Goal: Task Accomplishment & Management: Manage account settings

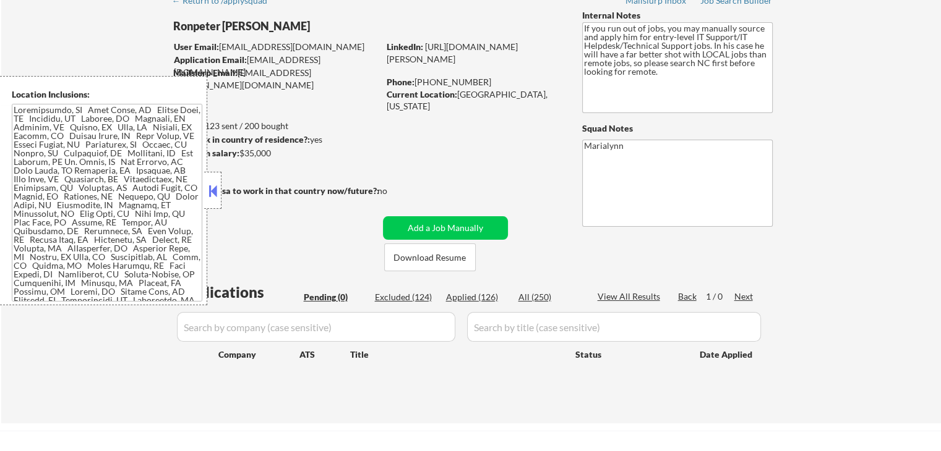
scroll to position [54, 0]
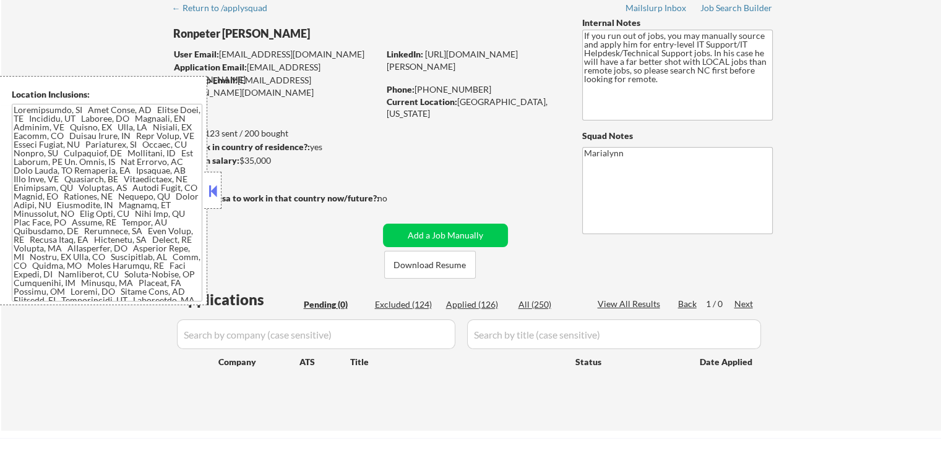
click at [211, 182] on button at bounding box center [213, 191] width 14 height 19
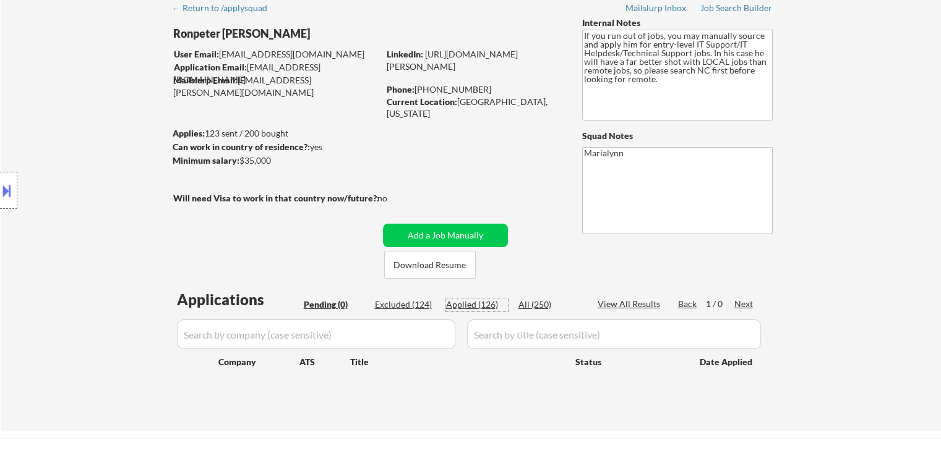
click at [475, 304] on div "Applied (126)" at bounding box center [477, 305] width 62 height 12
select select ""applied""
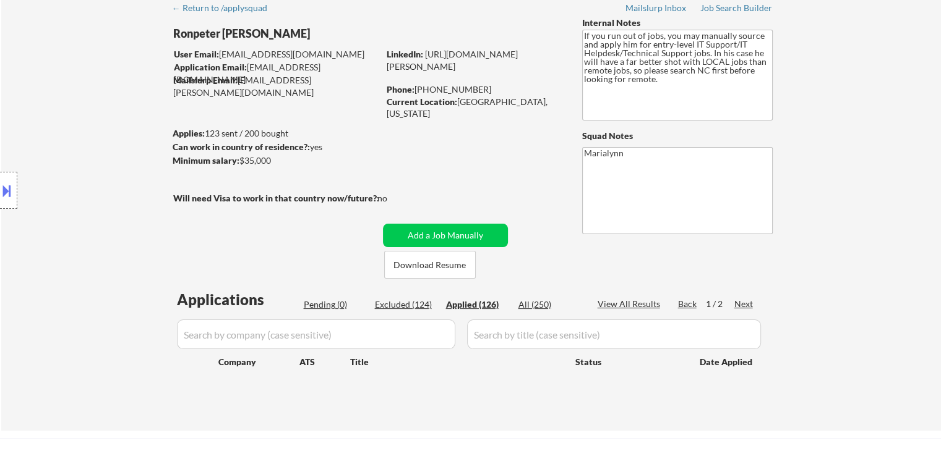
select select ""applied""
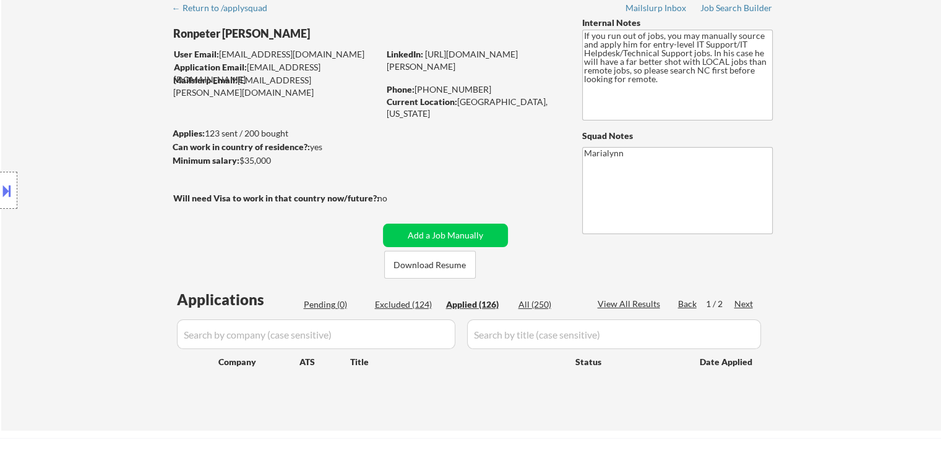
select select ""applied""
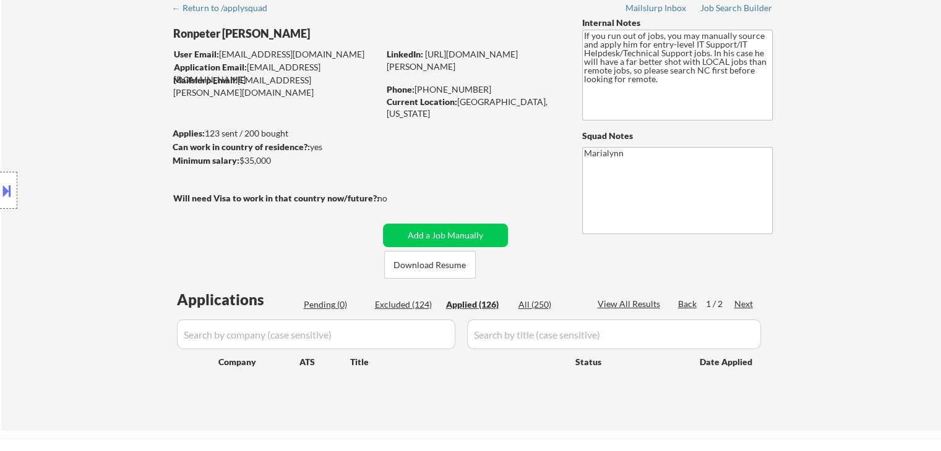
select select ""applied""
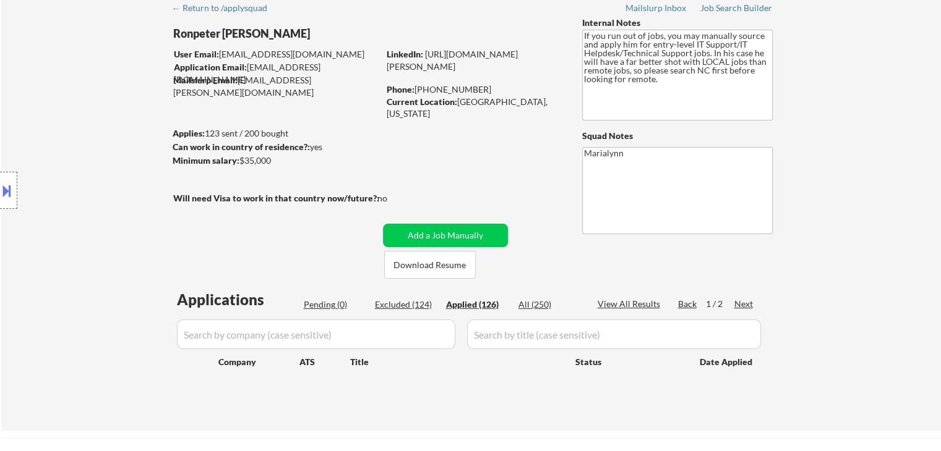
select select ""applied""
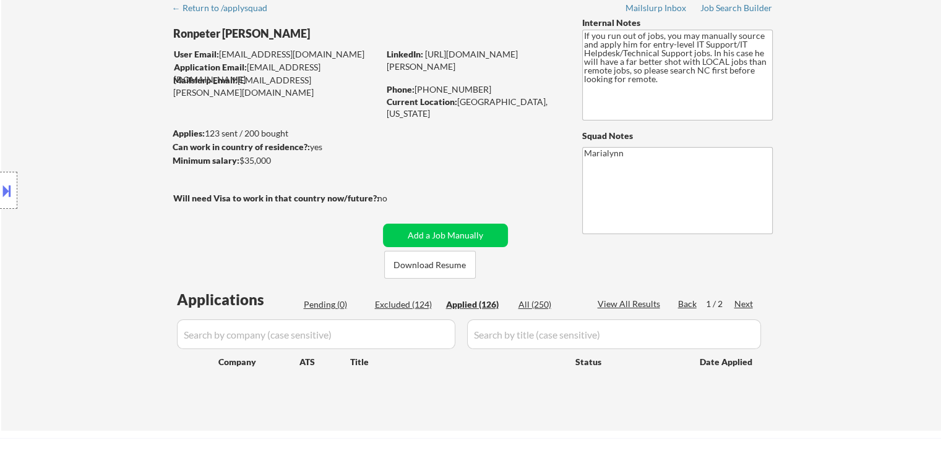
select select ""applied""
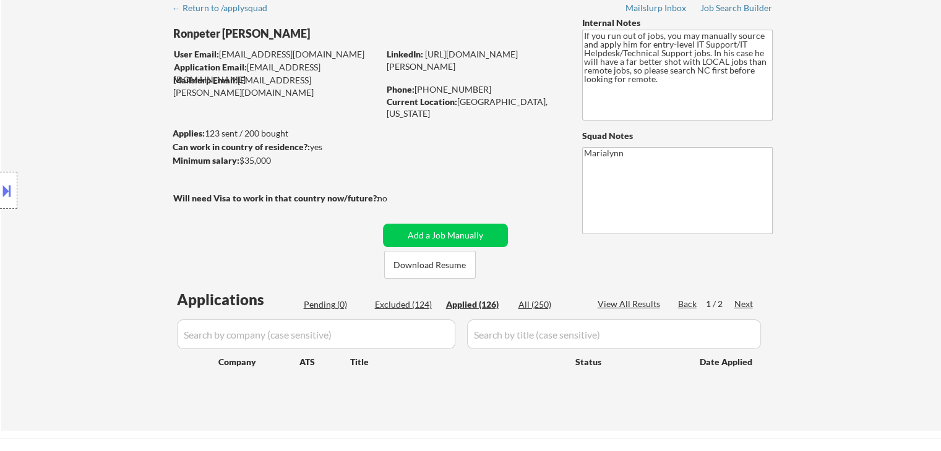
select select ""applied""
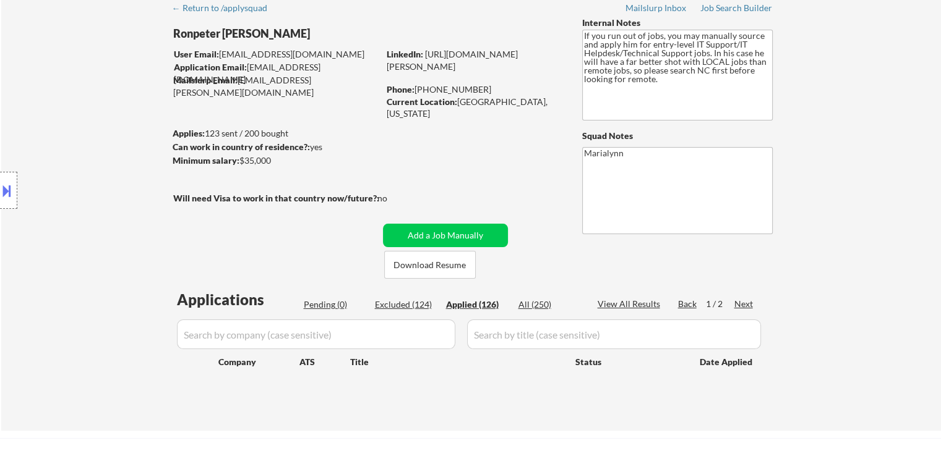
select select ""applied""
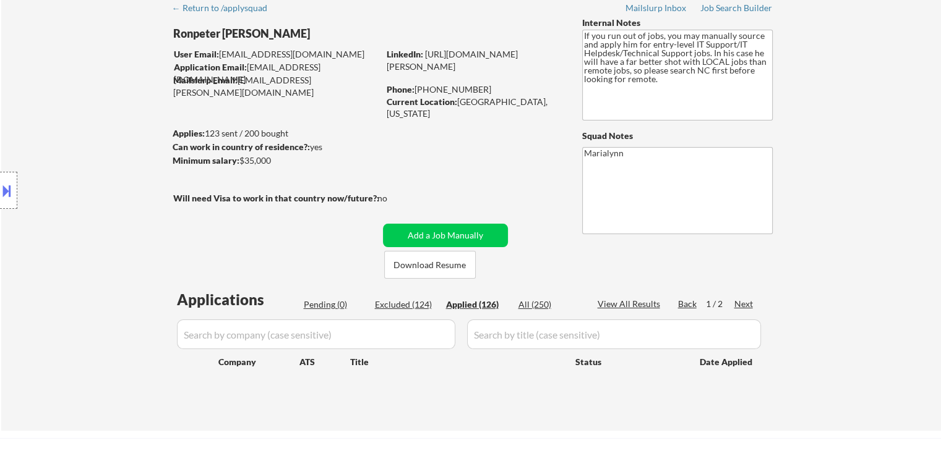
select select ""applied""
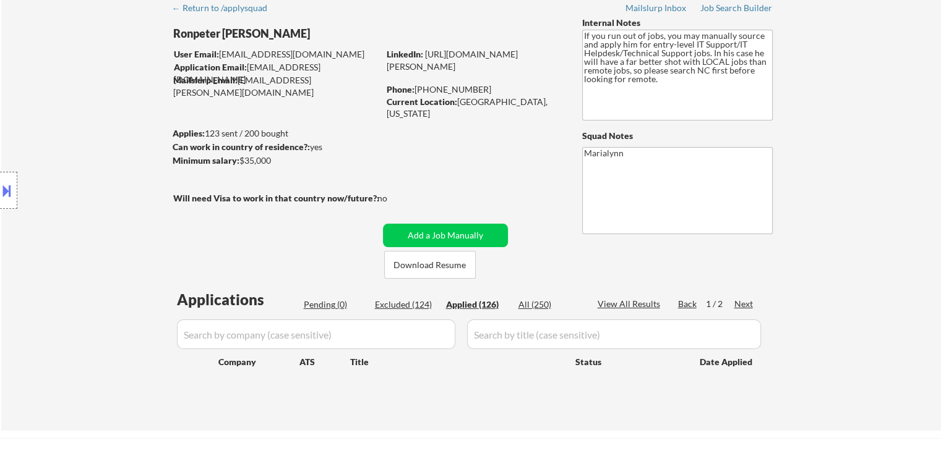
select select ""applied""
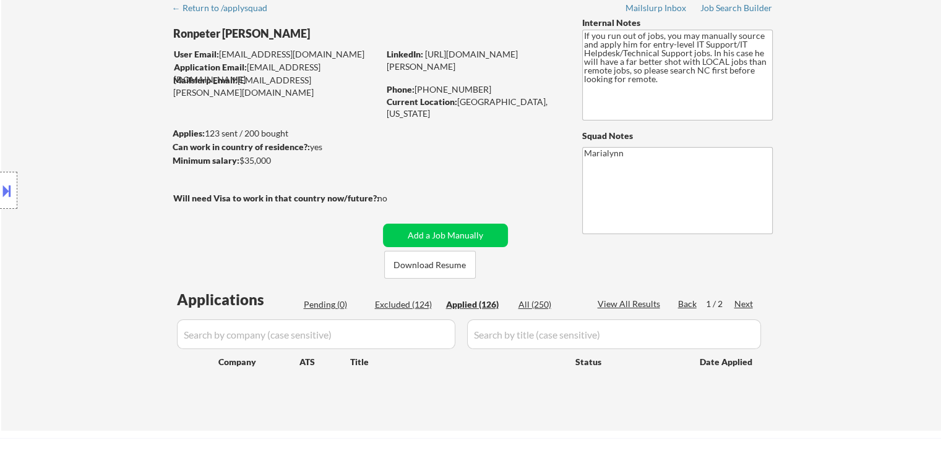
select select ""applied""
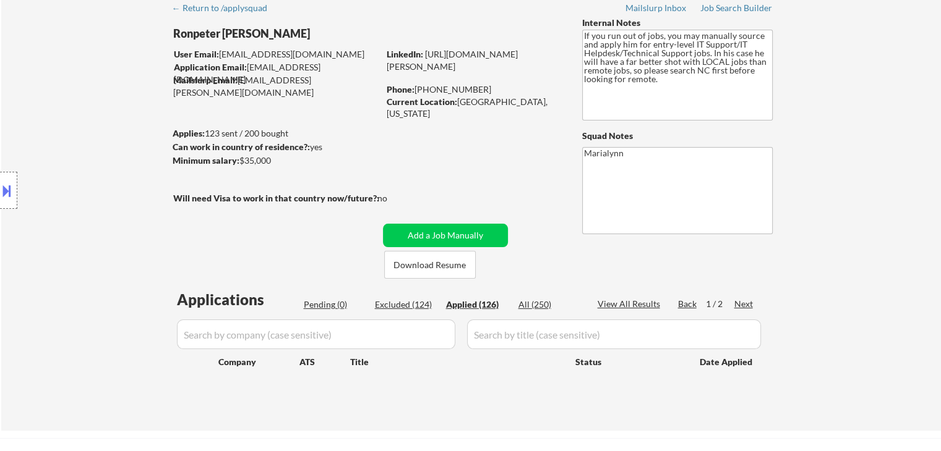
select select ""applied""
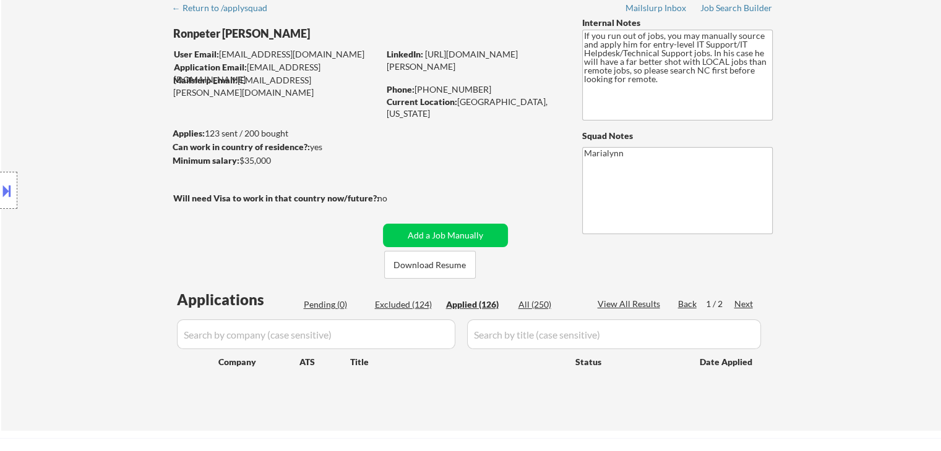
select select ""applied""
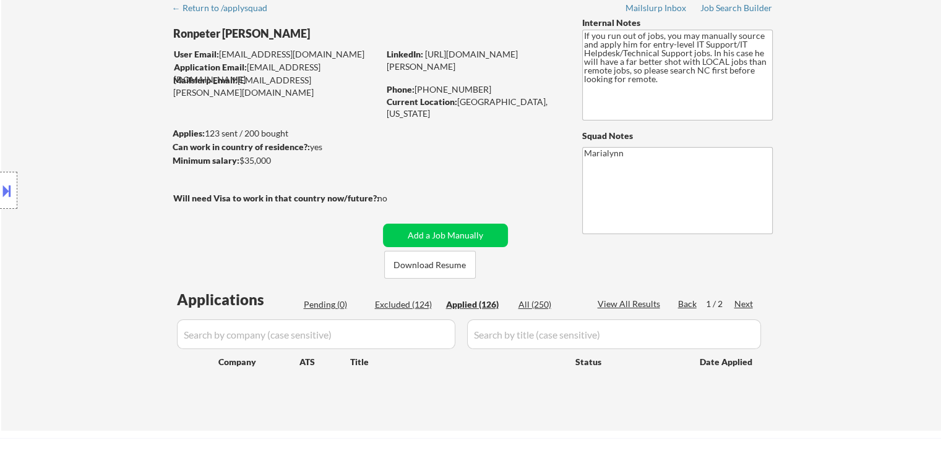
select select ""applied""
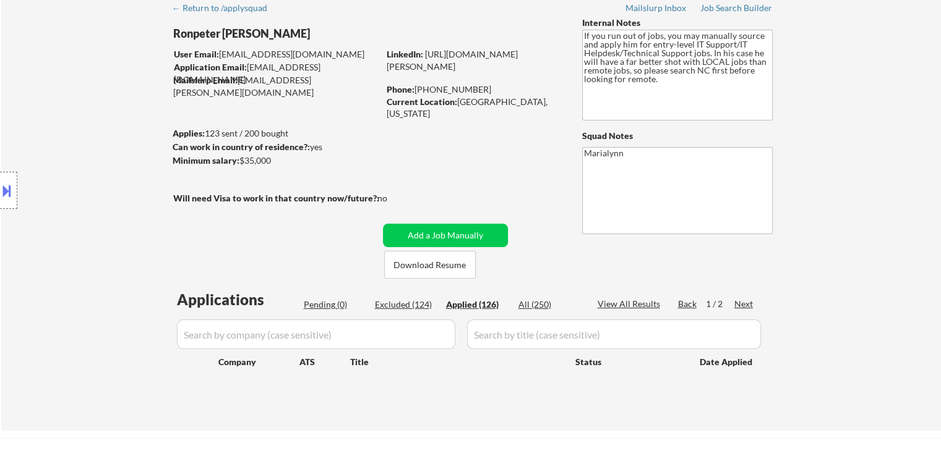
select select ""applied""
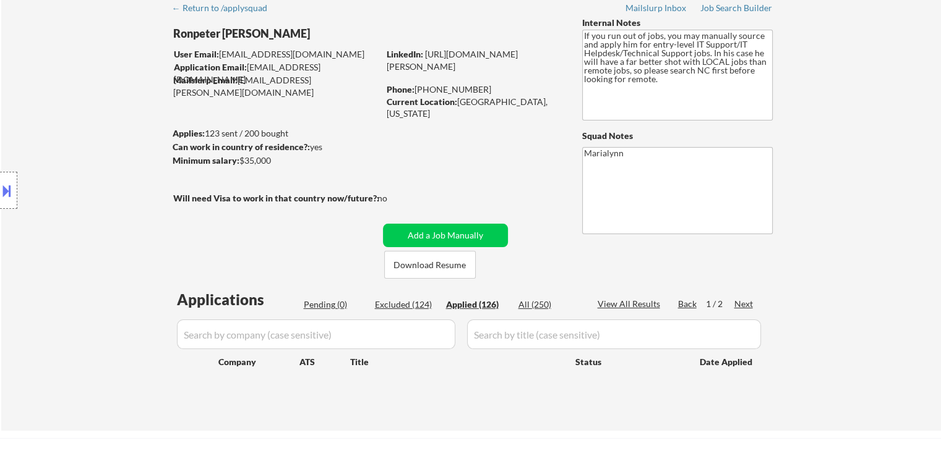
select select ""applied""
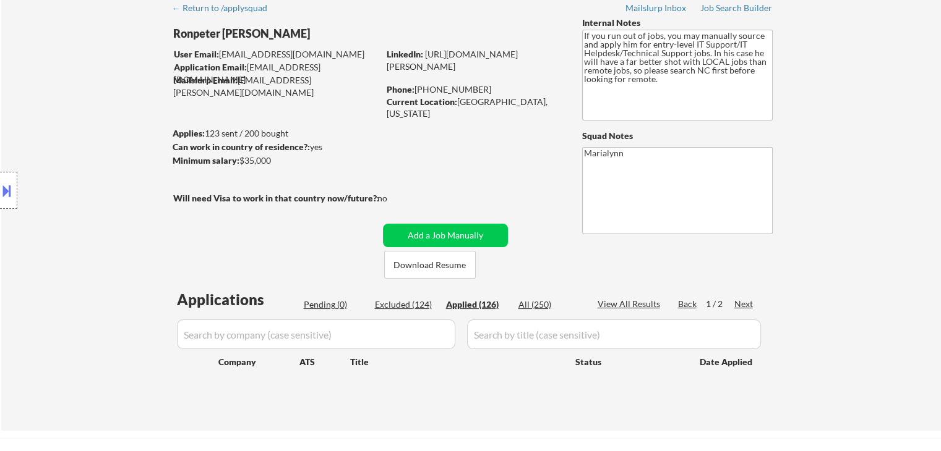
select select ""applied""
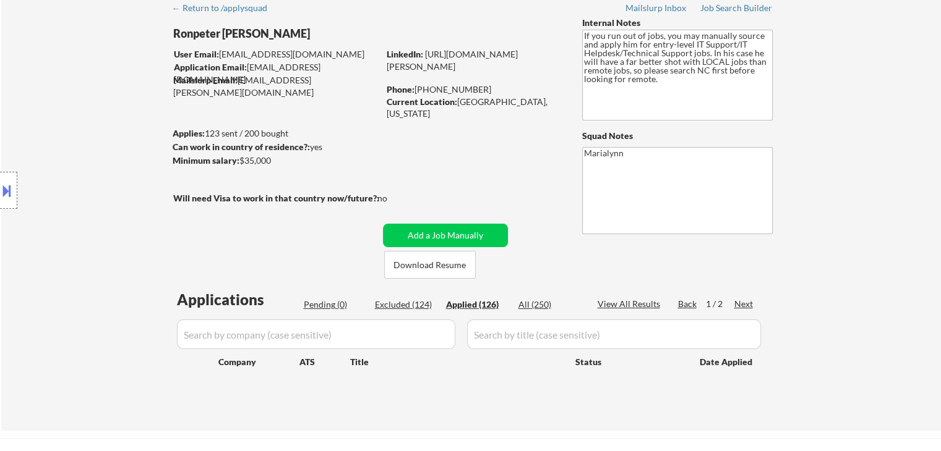
select select ""applied""
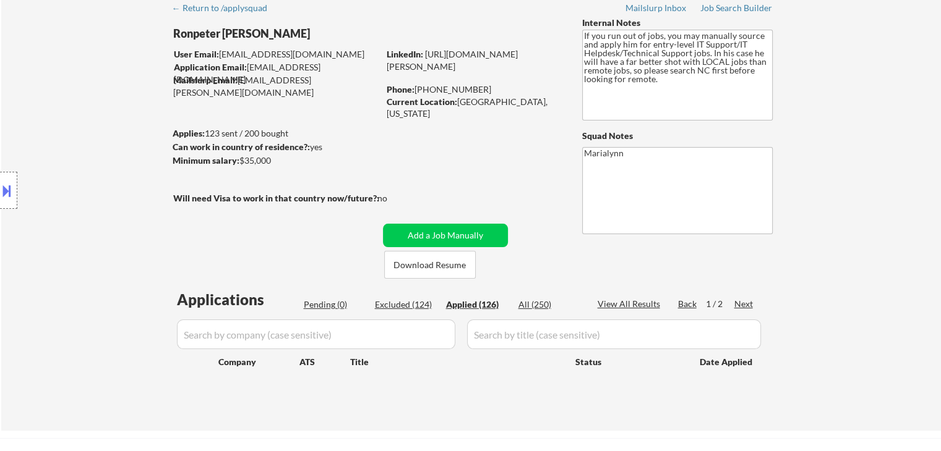
select select ""applied""
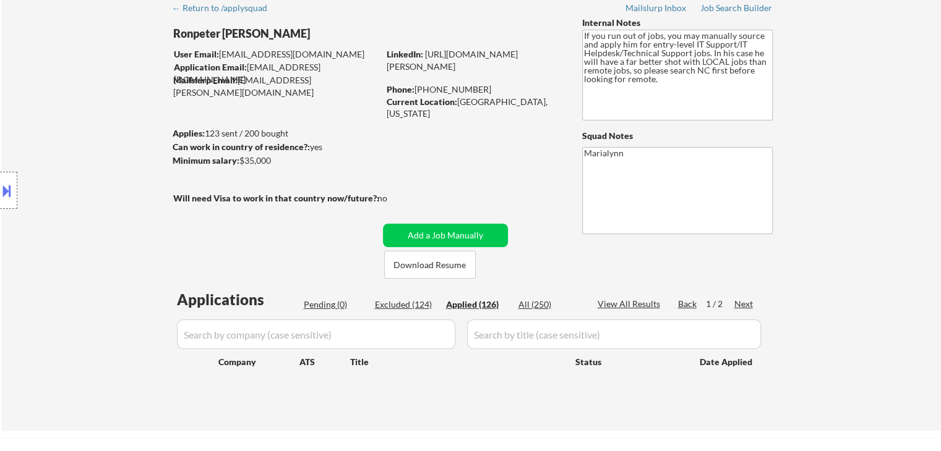
select select ""applied""
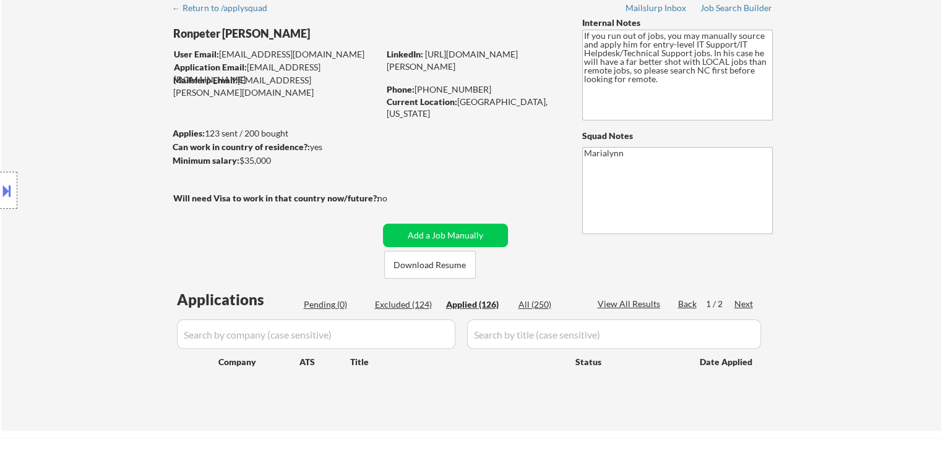
select select ""applied""
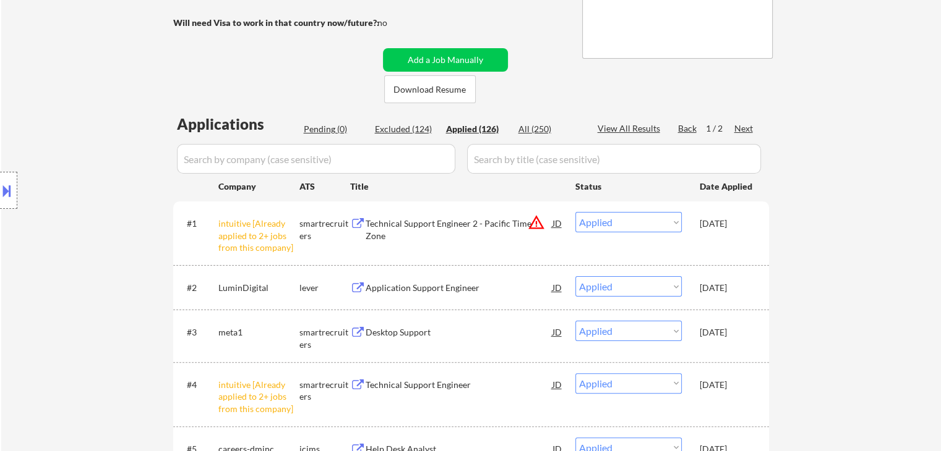
scroll to position [302, 0]
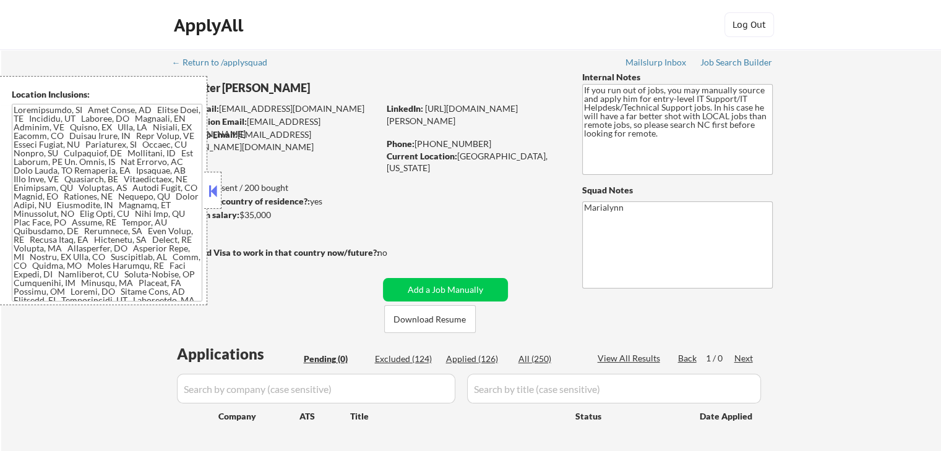
drag, startPoint x: 949, startPoint y: 270, endPoint x: 949, endPoint y: 422, distance: 151.5
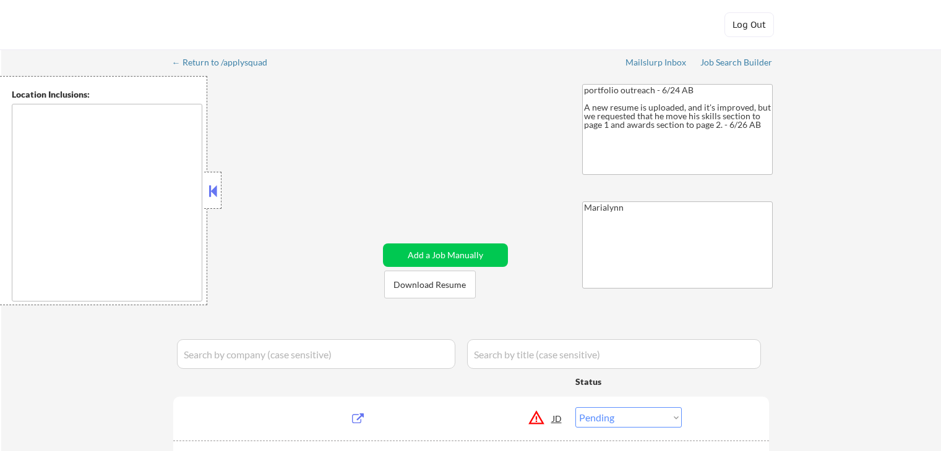
select select ""pending""
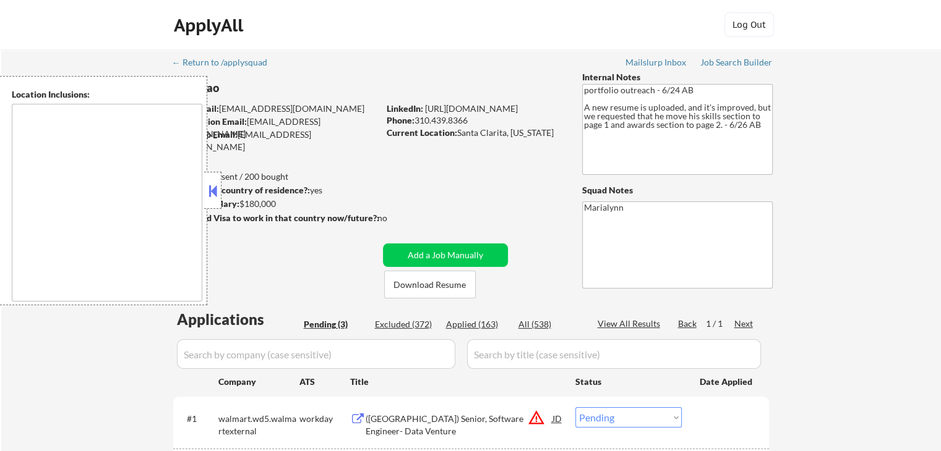
click at [214, 191] on button at bounding box center [213, 191] width 14 height 19
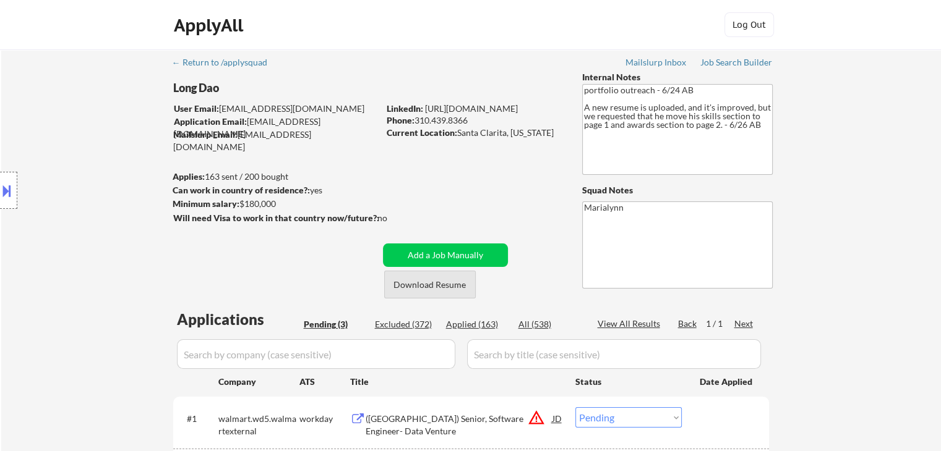
click at [440, 289] on button "Download Resume" at bounding box center [430, 285] width 92 height 28
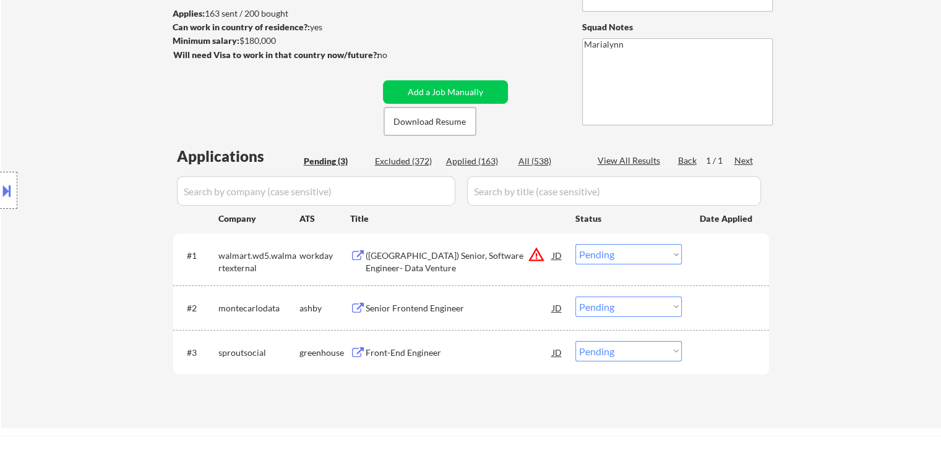
scroll to position [247, 0]
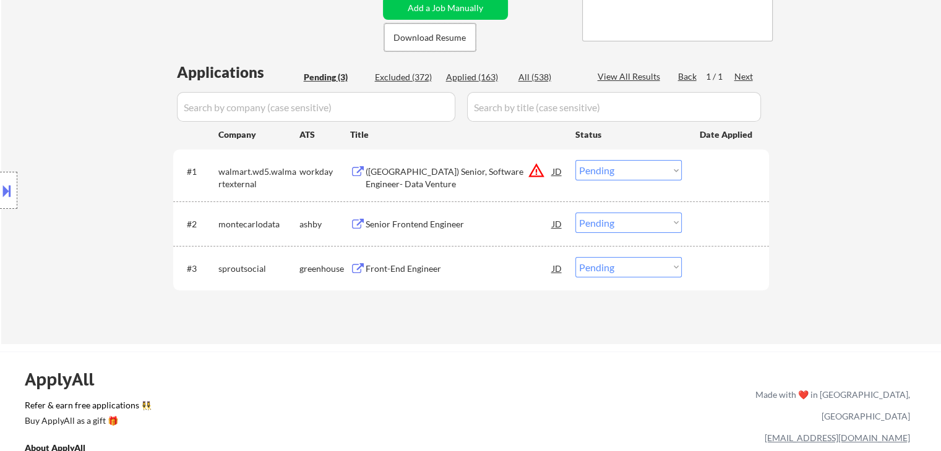
click at [428, 266] on div "Front-End Engineer" at bounding box center [459, 269] width 187 height 12
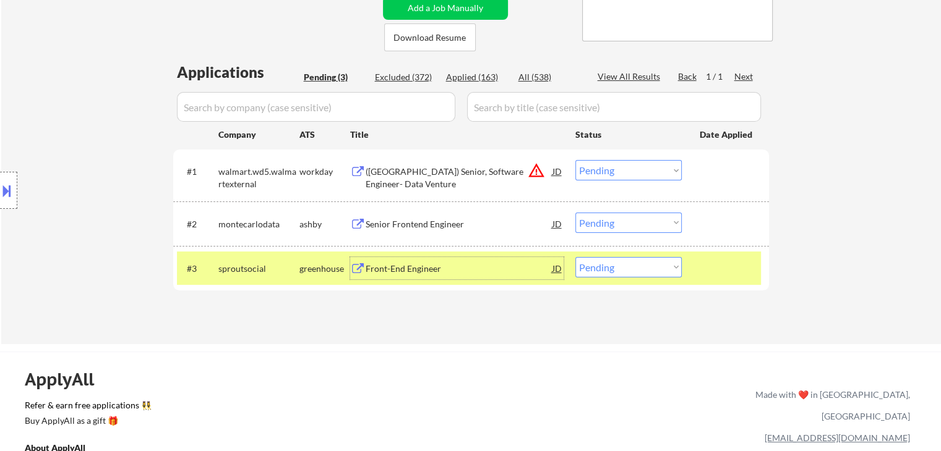
drag, startPoint x: 620, startPoint y: 265, endPoint x: 630, endPoint y: 276, distance: 14.9
click at [620, 265] on select "Choose an option... Pending Applied Excluded (Questions) Excluded (Expired) Exc…" at bounding box center [628, 267] width 106 height 20
select select ""excluded__bad_match_""
click at [575, 257] on select "Choose an option... Pending Applied Excluded (Questions) Excluded (Expired) Exc…" at bounding box center [628, 267] width 106 height 20
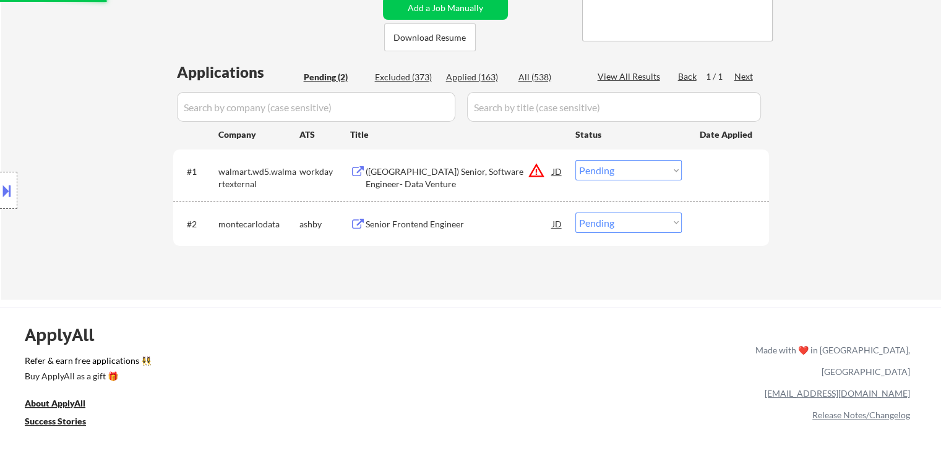
click at [401, 226] on div "Senior Frontend Engineer" at bounding box center [459, 224] width 187 height 12
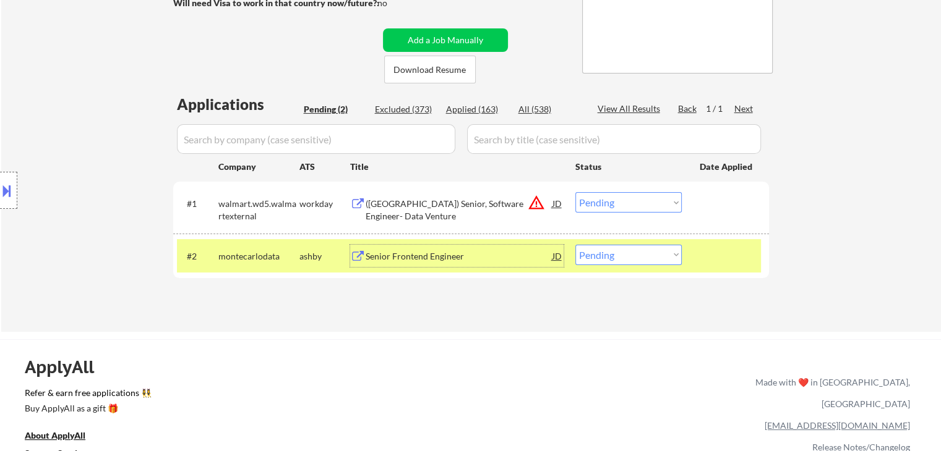
scroll to position [62, 0]
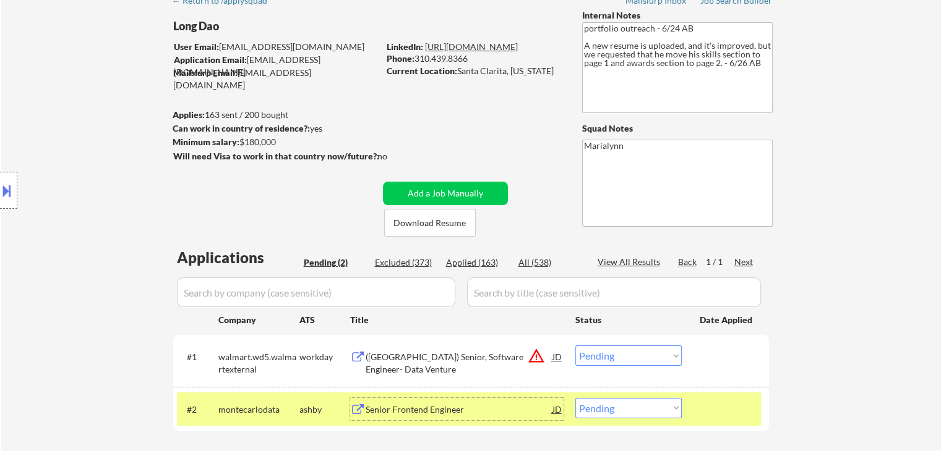
click at [502, 47] on link "https://www.linkedin.com/in/long-d/" at bounding box center [471, 46] width 93 height 11
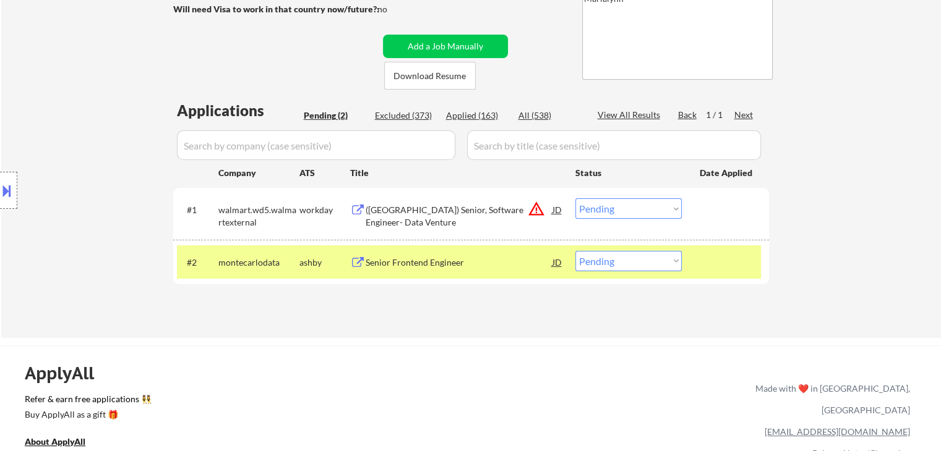
scroll to position [247, 0]
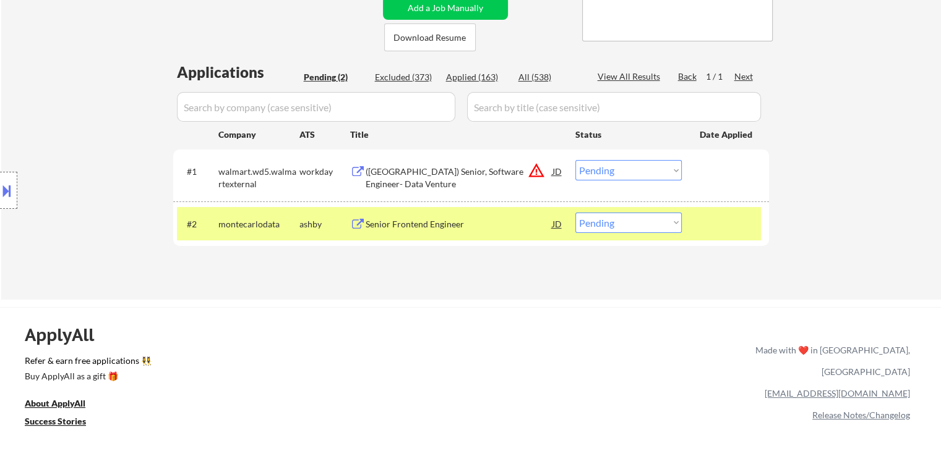
click at [611, 226] on select "Choose an option... Pending Applied Excluded (Questions) Excluded (Expired) Exc…" at bounding box center [628, 223] width 106 height 20
select select ""applied""
click at [575, 213] on select "Choose an option... Pending Applied Excluded (Questions) Excluded (Expired) Exc…" at bounding box center [628, 223] width 106 height 20
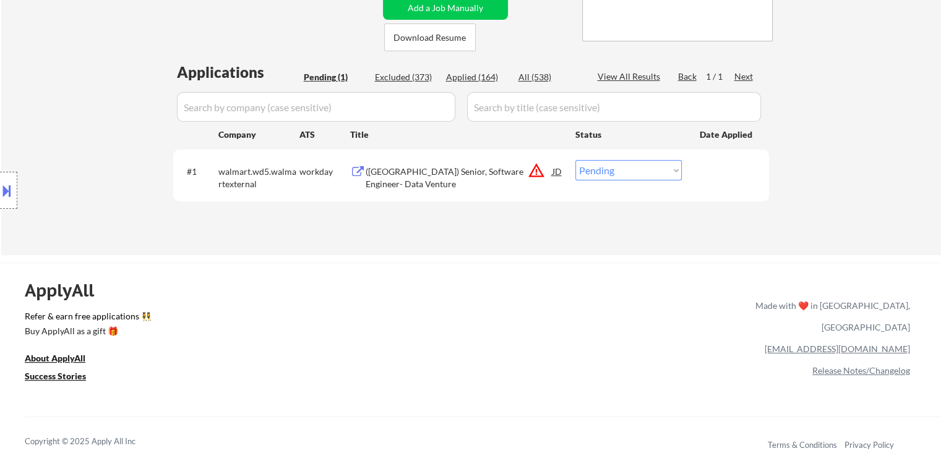
click at [451, 169] on div "(USA) Senior, Software Engineer- Data Venture" at bounding box center [459, 178] width 187 height 24
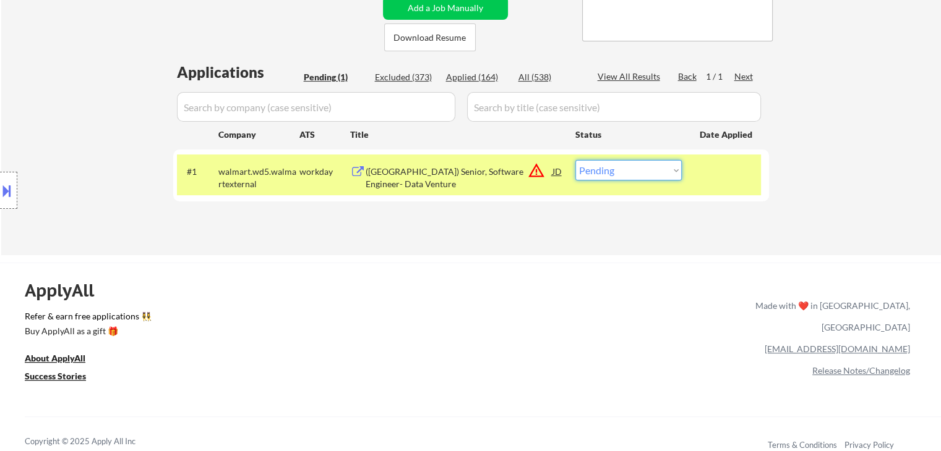
drag, startPoint x: 625, startPoint y: 168, endPoint x: 633, endPoint y: 179, distance: 13.7
click at [626, 171] on select "Choose an option... Pending Applied Excluded (Questions) Excluded (Expired) Exc…" at bounding box center [628, 170] width 106 height 20
select select ""excluded__location_""
click at [575, 160] on select "Choose an option... Pending Applied Excluded (Questions) Excluded (Expired) Exc…" at bounding box center [628, 170] width 106 height 20
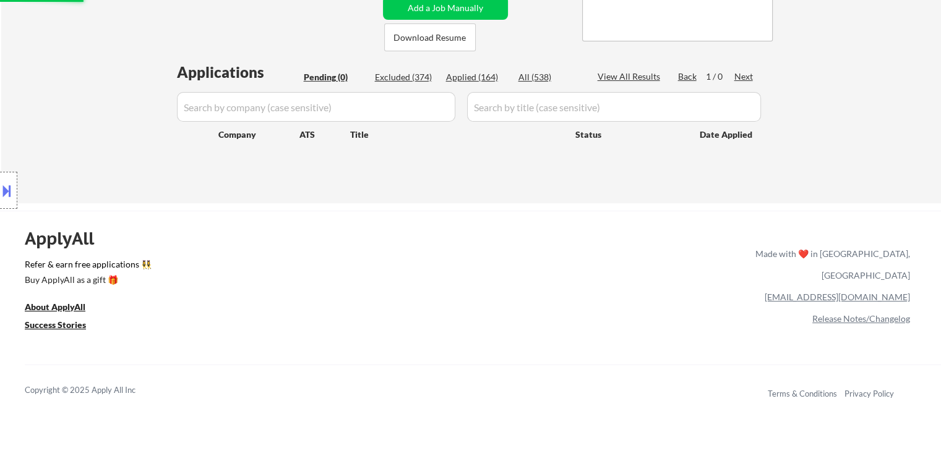
scroll to position [62, 0]
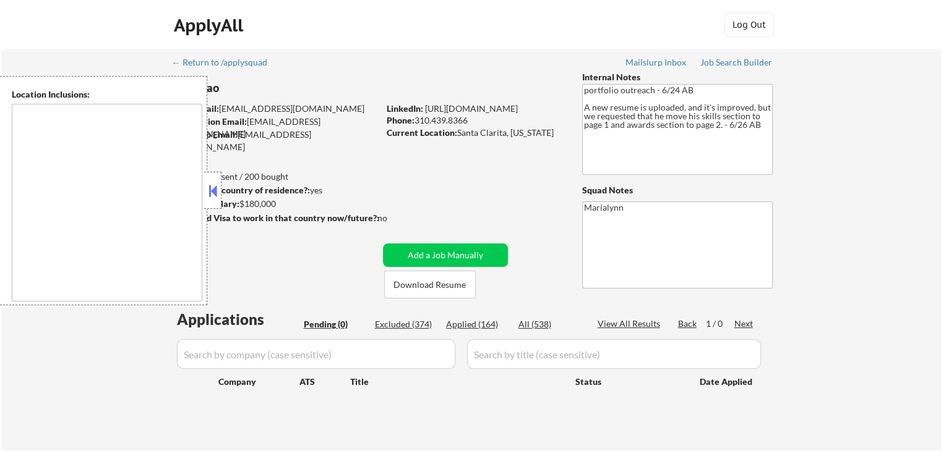
click at [221, 191] on strong "Can work in country of residence?:" at bounding box center [241, 190] width 137 height 11
click at [212, 184] on button at bounding box center [213, 191] width 14 height 19
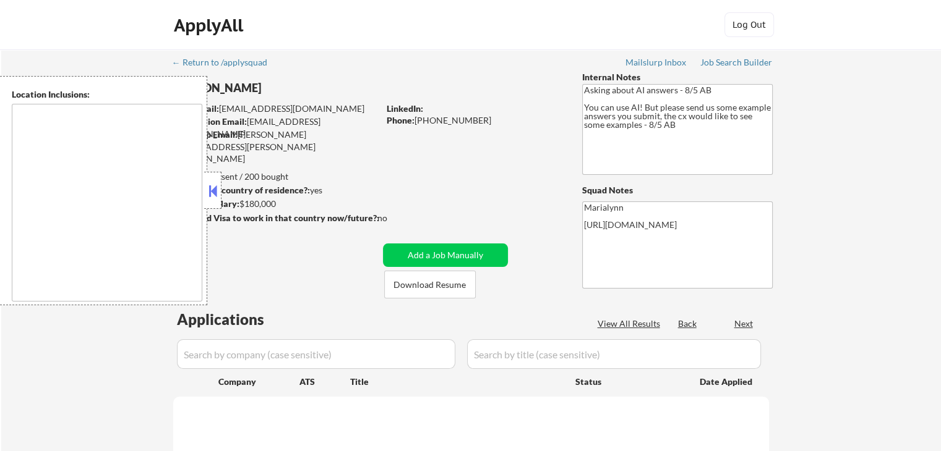
select select ""pending""
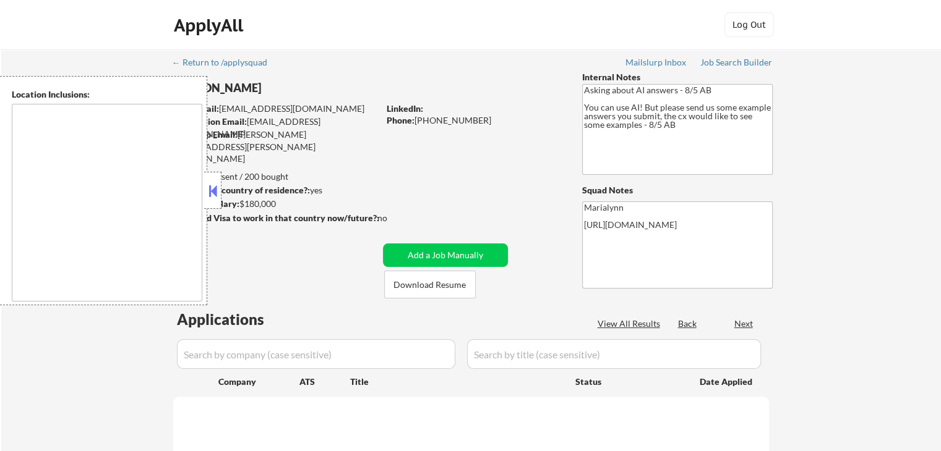
select select ""pending""
type textarea "[GEOGRAPHIC_DATA], [GEOGRAPHIC_DATA] [GEOGRAPHIC_DATA], [GEOGRAPHIC_DATA], [GEO…"
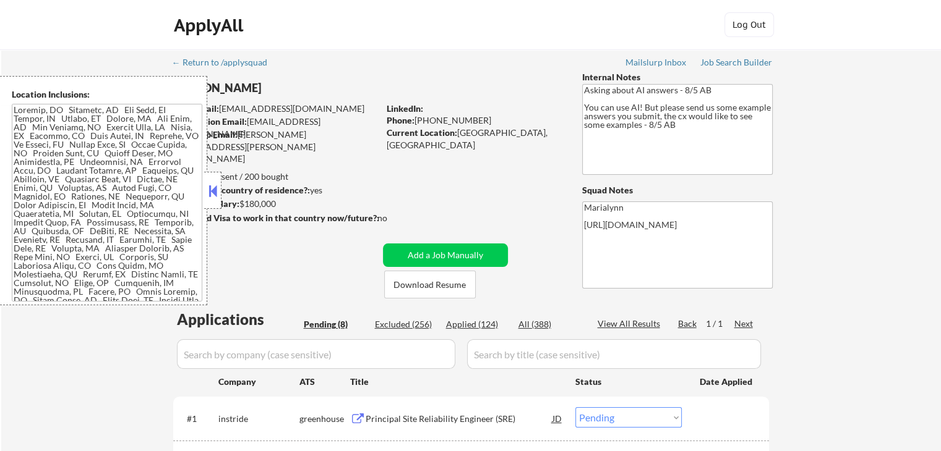
click at [211, 191] on button at bounding box center [213, 191] width 14 height 19
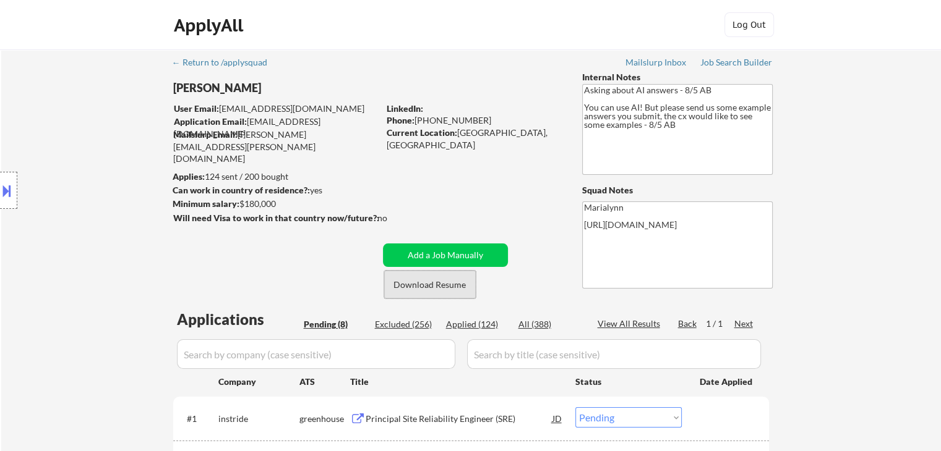
click at [420, 293] on button "Download Resume" at bounding box center [430, 285] width 92 height 28
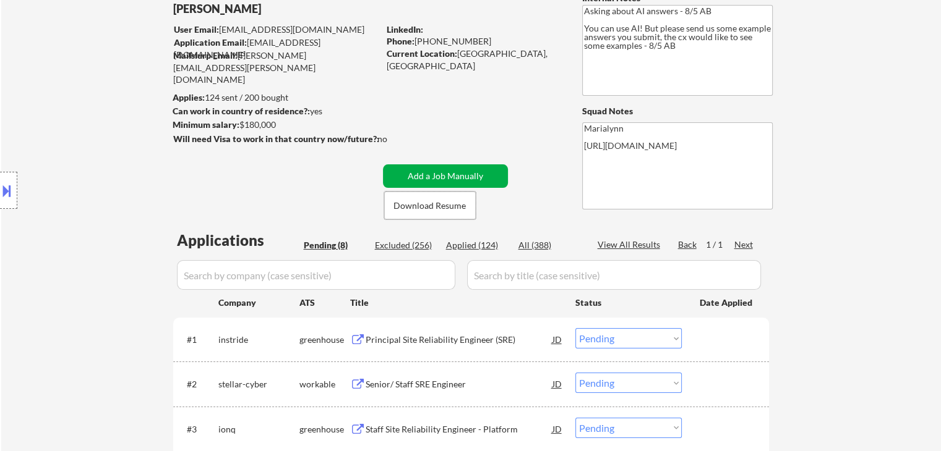
scroll to position [186, 0]
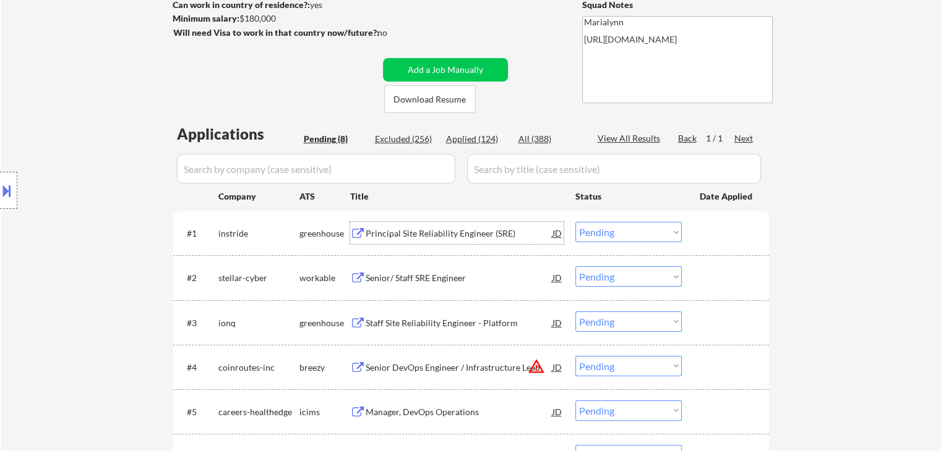
click at [443, 240] on div "Principal Site Reliability Engineer (SRE)" at bounding box center [459, 233] width 187 height 22
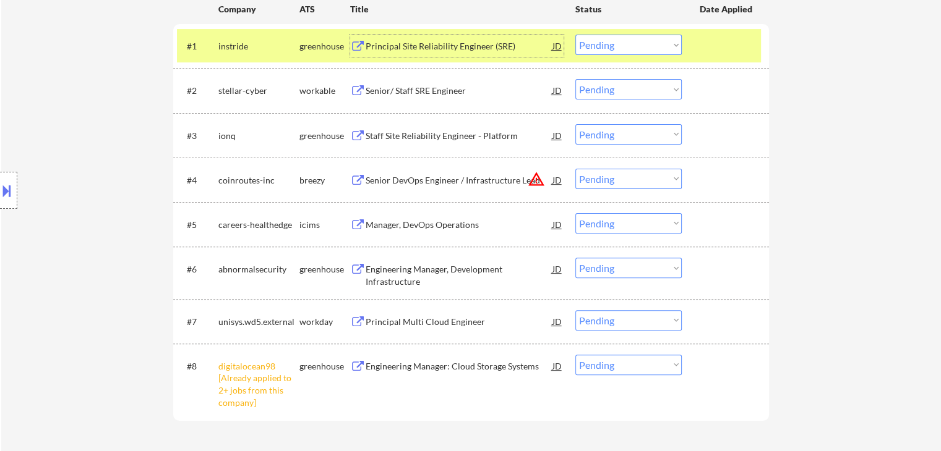
scroll to position [371, 0]
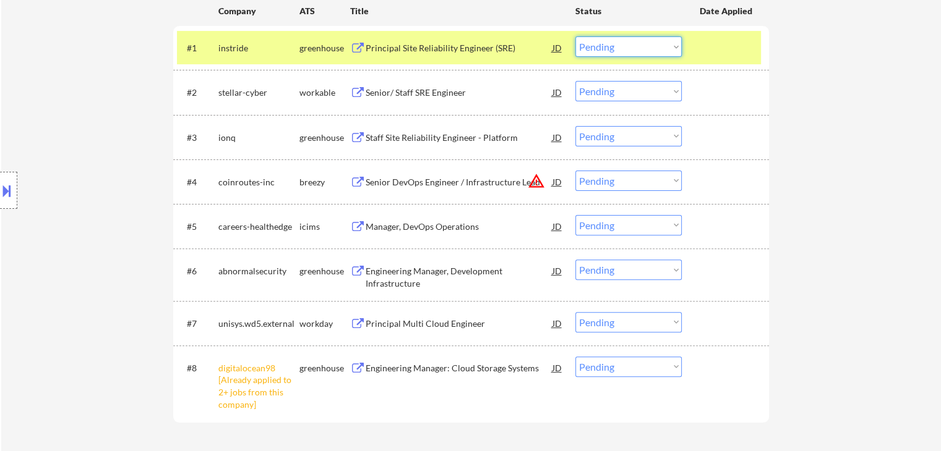
click at [643, 40] on select "Choose an option... Pending Applied Excluded (Questions) Excluded (Expired) Exc…" at bounding box center [628, 46] width 106 height 20
click at [575, 36] on select "Choose an option... Pending Applied Excluded (Questions) Excluded (Expired) Exc…" at bounding box center [628, 46] width 106 height 20
click at [458, 88] on div "Senior/ Staff SRE Engineer" at bounding box center [459, 93] width 187 height 12
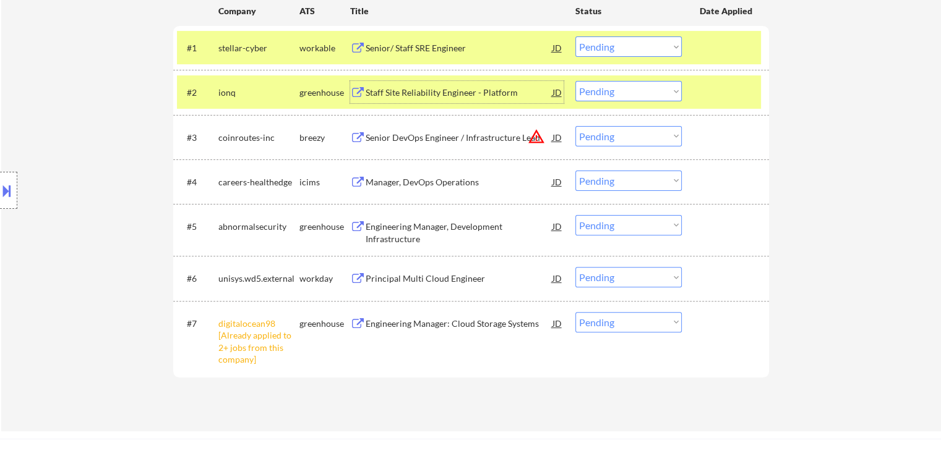
click at [626, 46] on select "Choose an option... Pending Applied Excluded (Questions) Excluded (Expired) Exc…" at bounding box center [628, 46] width 106 height 20
click at [575, 36] on select "Choose an option... Pending Applied Excluded (Questions) Excluded (Expired) Exc…" at bounding box center [628, 46] width 106 height 20
click at [332, 51] on div "workable" at bounding box center [324, 48] width 51 height 12
select select ""pending""
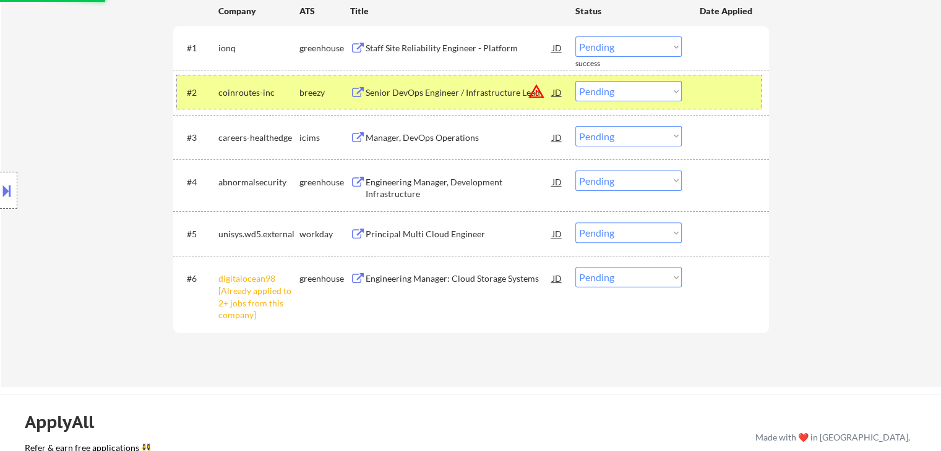
click at [319, 95] on div "breezy" at bounding box center [324, 93] width 51 height 12
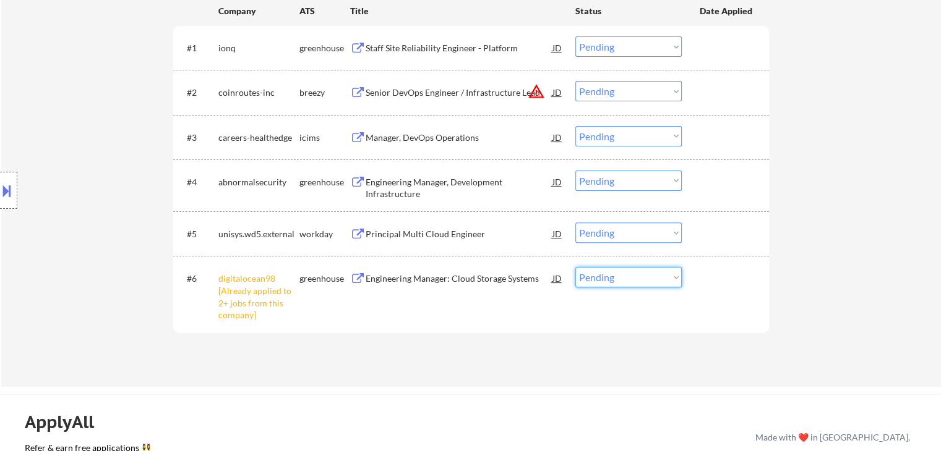
click at [615, 273] on select "Choose an option... Pending Applied Excluded (Questions) Excluded (Expired) Exc…" at bounding box center [628, 277] width 106 height 20
select select ""excluded__other_""
click at [575, 267] on select "Choose an option... Pending Applied Excluded (Questions) Excluded (Expired) Exc…" at bounding box center [628, 277] width 106 height 20
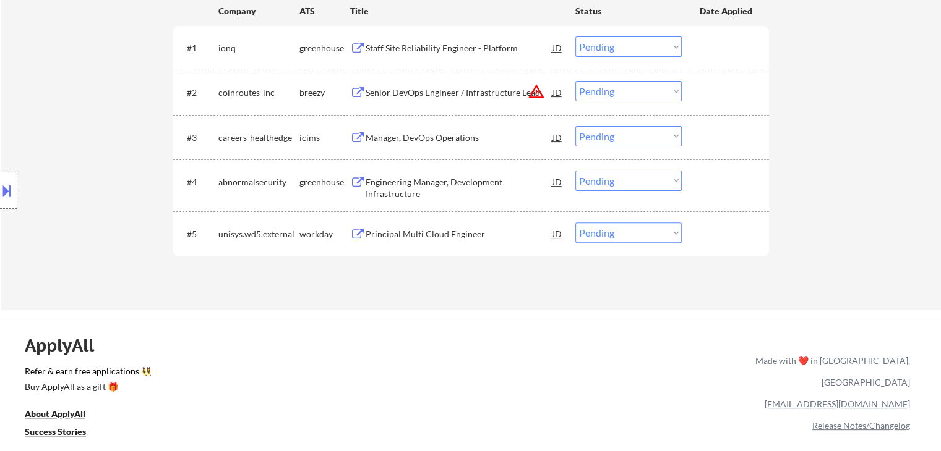
click at [475, 48] on div "Staff Site Reliability Engineer - Platform" at bounding box center [459, 48] width 187 height 12
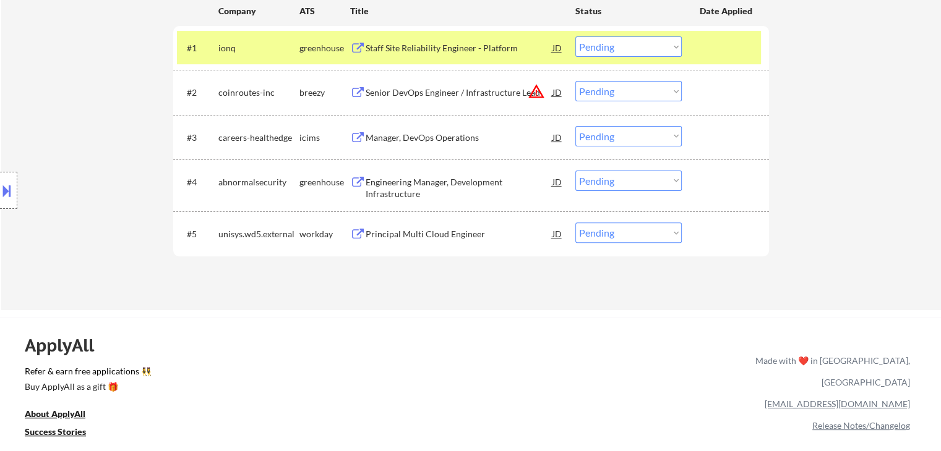
click at [9, 187] on button at bounding box center [7, 191] width 14 height 20
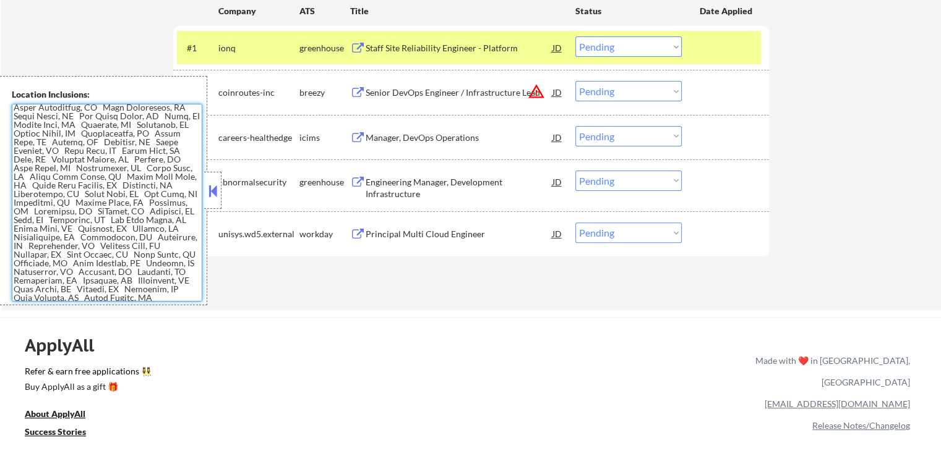
scroll to position [0, 0]
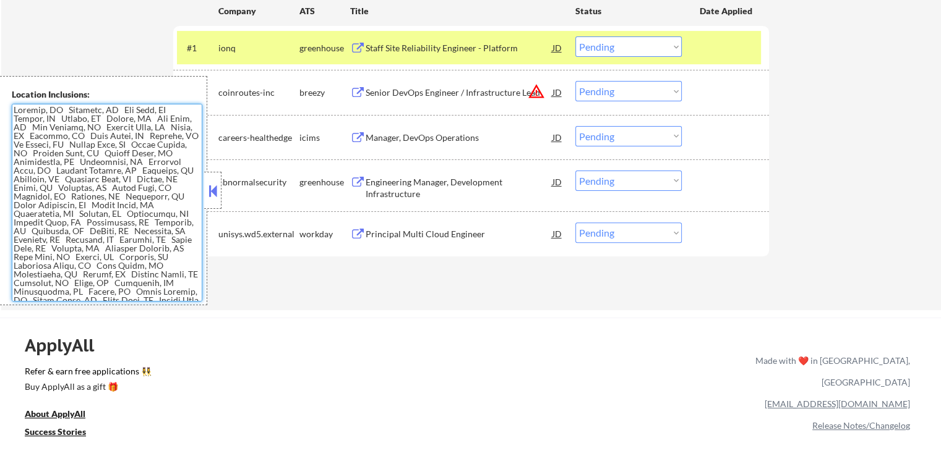
drag, startPoint x: 601, startPoint y: 50, endPoint x: 605, endPoint y: 56, distance: 6.7
click at [601, 50] on select "Choose an option... Pending Applied Excluded (Questions) Excluded (Expired) Exc…" at bounding box center [628, 46] width 106 height 20
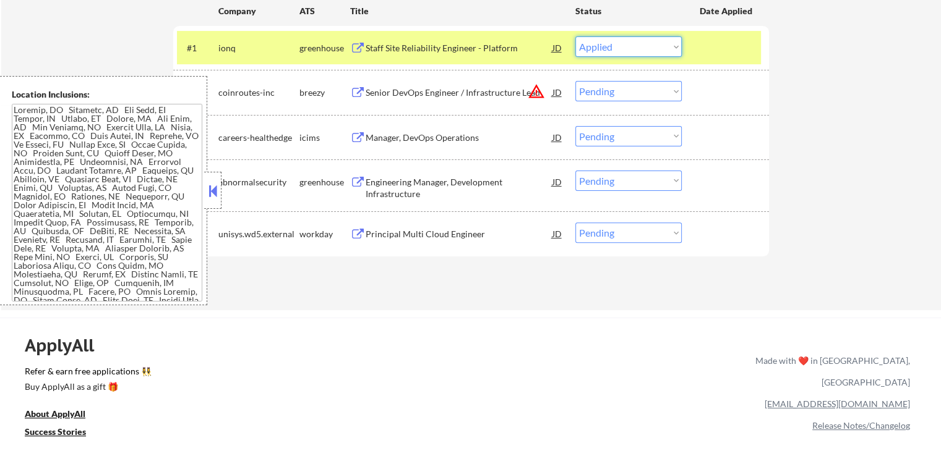
click at [575, 36] on select "Choose an option... Pending Applied Excluded (Questions) Excluded (Expired) Exc…" at bounding box center [628, 46] width 106 height 20
click at [212, 189] on button at bounding box center [213, 191] width 14 height 19
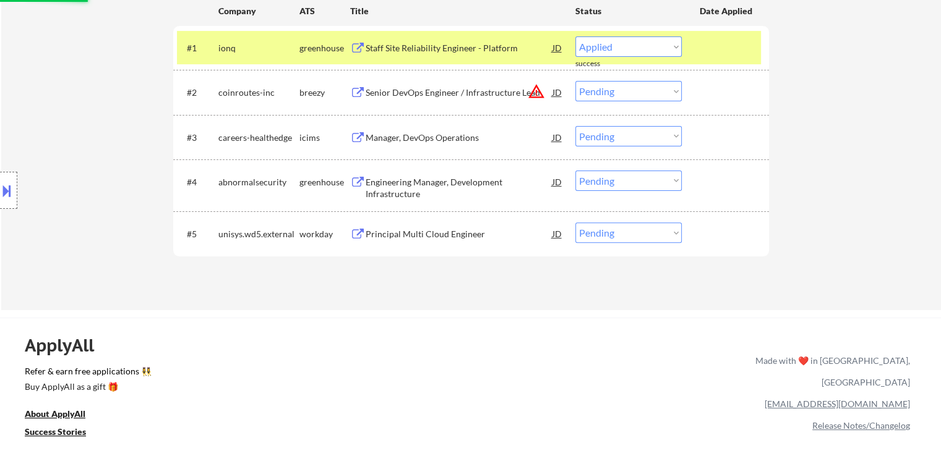
select select ""pending""
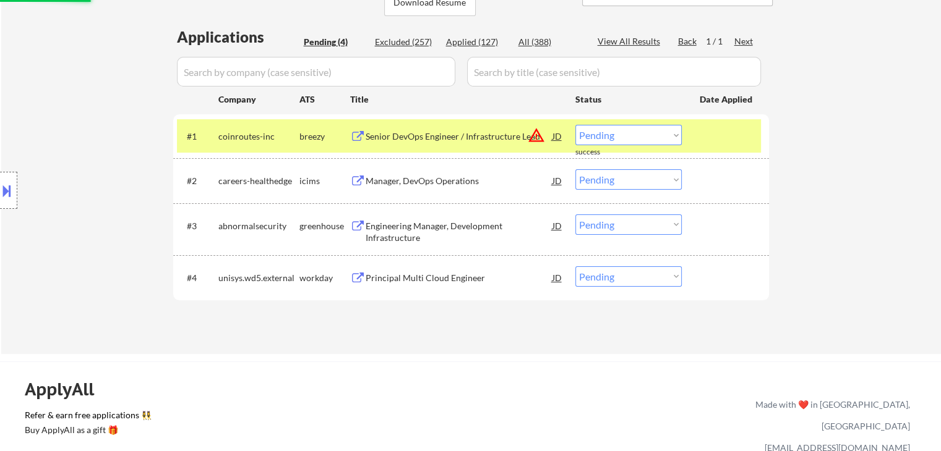
scroll to position [186, 0]
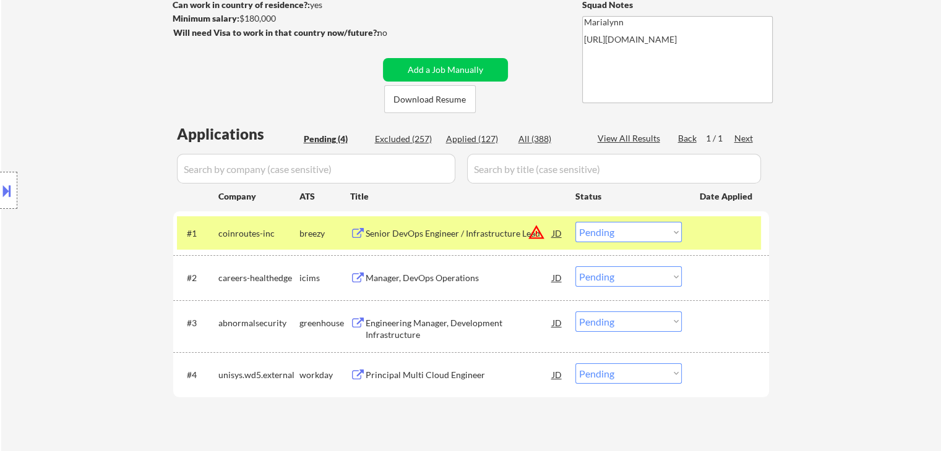
click at [455, 238] on div "Senior DevOps Engineer / Infrastructure Lead" at bounding box center [459, 234] width 187 height 12
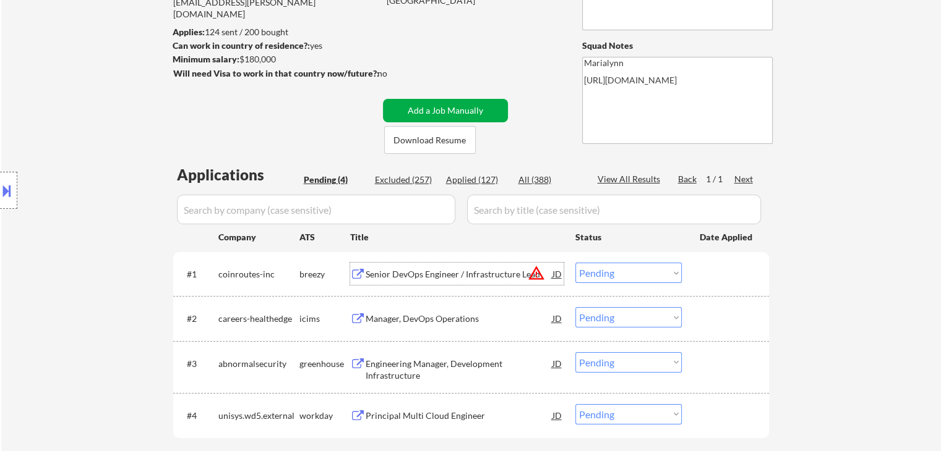
scroll to position [124, 0]
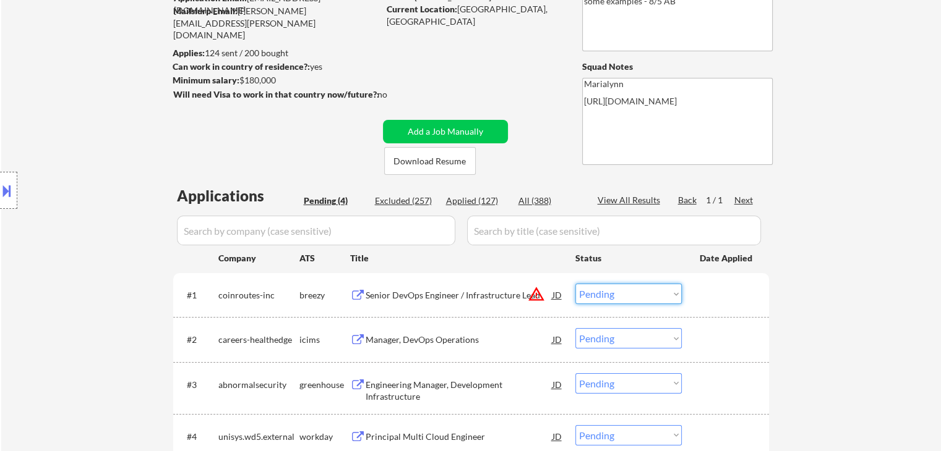
click at [663, 294] on select "Choose an option... Pending Applied Excluded (Questions) Excluded (Expired) Exc…" at bounding box center [628, 294] width 106 height 20
drag, startPoint x: 390, startPoint y: 291, endPoint x: 388, endPoint y: 285, distance: 6.5
click at [388, 285] on div "Senior DevOps Engineer / Infrastructure Lead" at bounding box center [459, 295] width 187 height 22
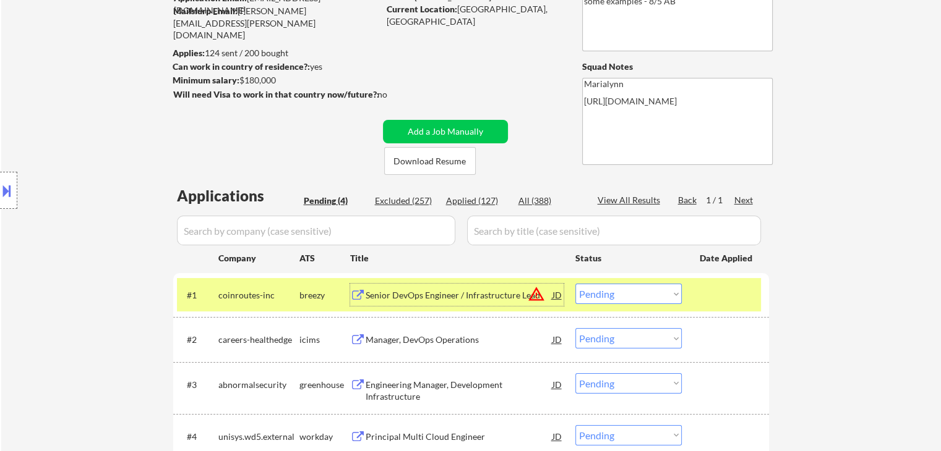
click at [505, 299] on div "Senior DevOps Engineer / Infrastructure Lead" at bounding box center [459, 295] width 187 height 12
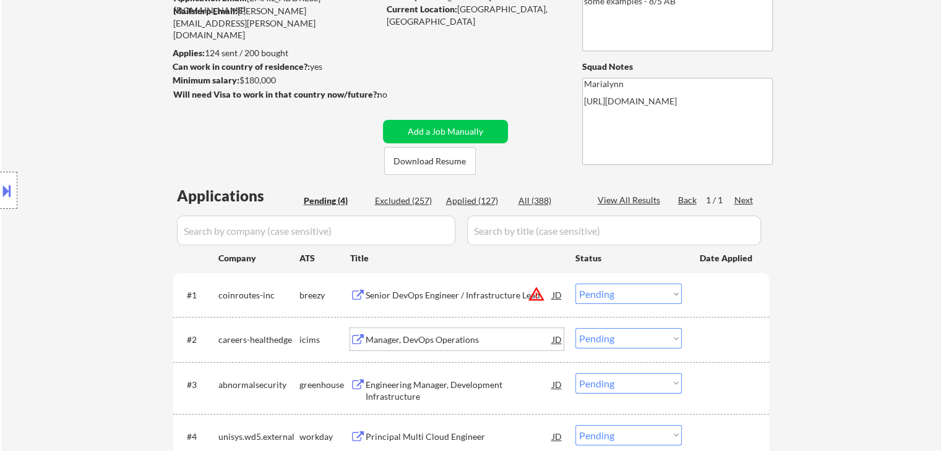
click at [443, 343] on div "Manager, DevOps Operations" at bounding box center [459, 340] width 187 height 12
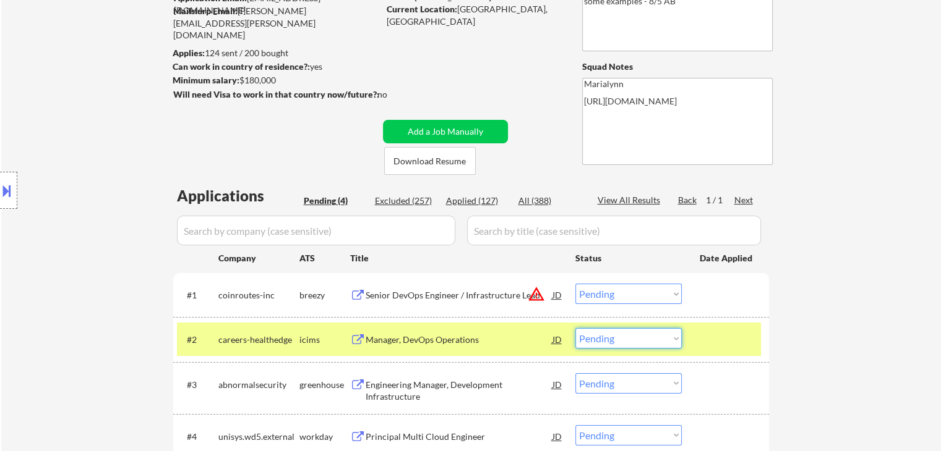
click at [646, 339] on select "Choose an option... Pending Applied Excluded (Questions) Excluded (Expired) Exc…" at bounding box center [628, 338] width 106 height 20
click at [575, 328] on select "Choose an option... Pending Applied Excluded (Questions) Excluded (Expired) Exc…" at bounding box center [628, 338] width 106 height 20
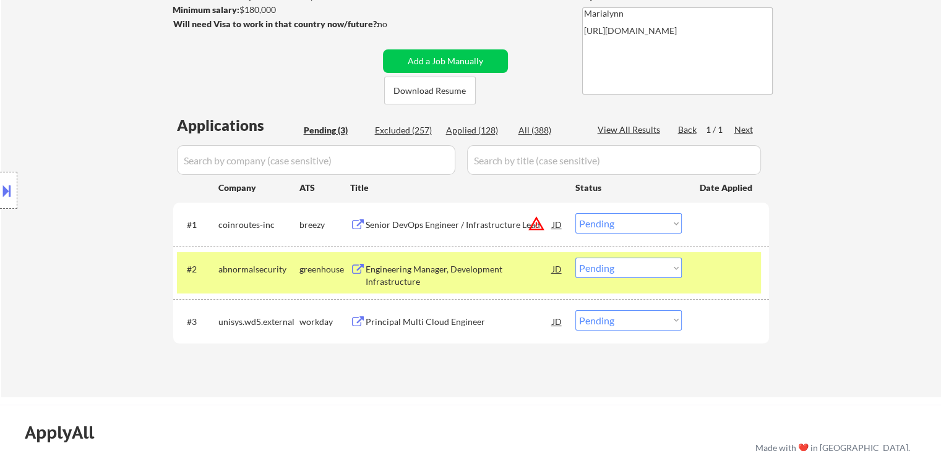
scroll to position [247, 0]
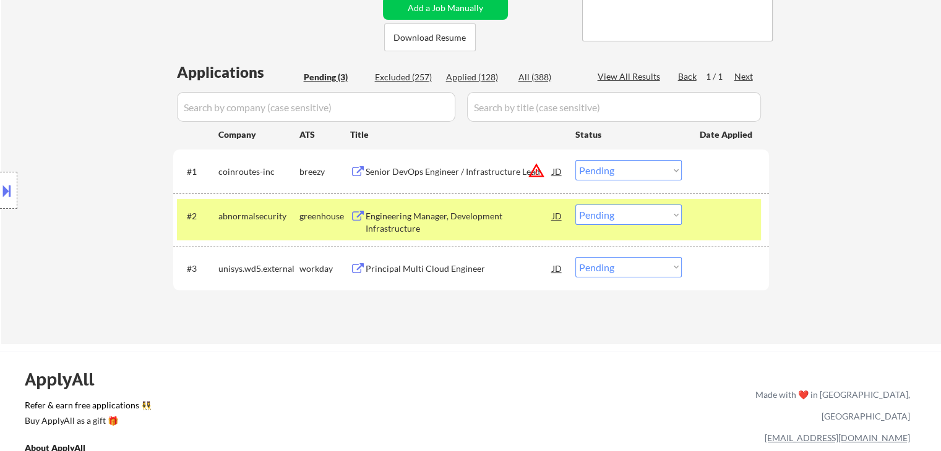
click at [420, 215] on div "Engineering Manager, Development Infrastructure" at bounding box center [459, 222] width 187 height 24
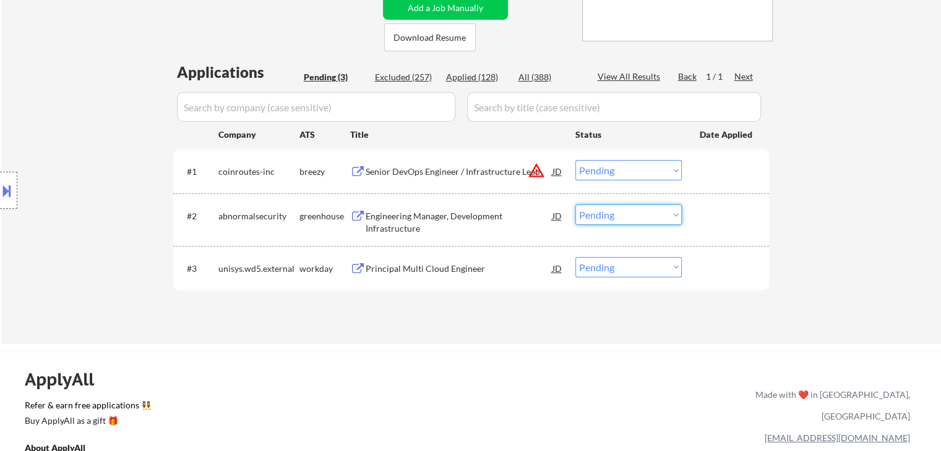
drag, startPoint x: 617, startPoint y: 210, endPoint x: 623, endPoint y: 224, distance: 15.2
click at [617, 212] on select "Choose an option... Pending Applied Excluded (Questions) Excluded (Expired) Exc…" at bounding box center [628, 215] width 106 height 20
click at [575, 205] on select "Choose an option... Pending Applied Excluded (Questions) Excluded (Expired) Exc…" at bounding box center [628, 215] width 106 height 20
select select ""pending""
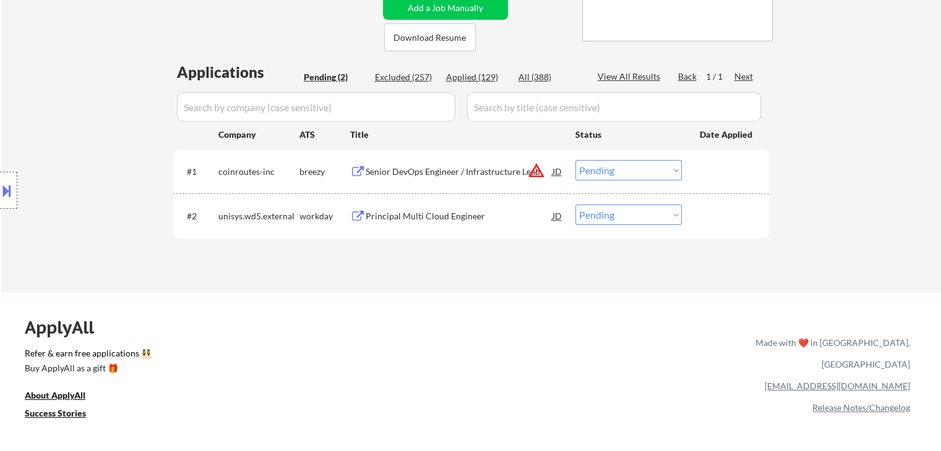
click at [658, 174] on select "Choose an option... Pending Applied Excluded (Questions) Excluded (Expired) Exc…" at bounding box center [628, 170] width 106 height 20
click at [575, 160] on select "Choose an option... Pending Applied Excluded (Questions) Excluded (Expired) Exc…" at bounding box center [628, 170] width 106 height 20
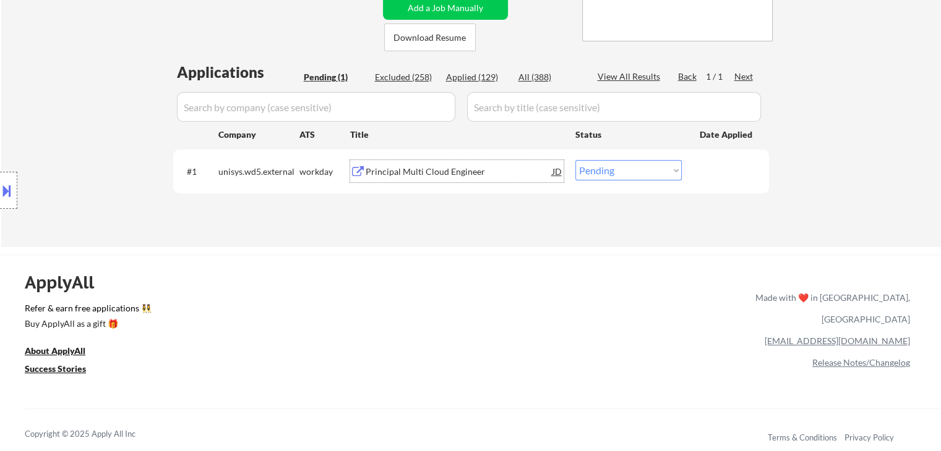
click at [448, 177] on div "Principal Multi Cloud Engineer" at bounding box center [459, 172] width 187 height 12
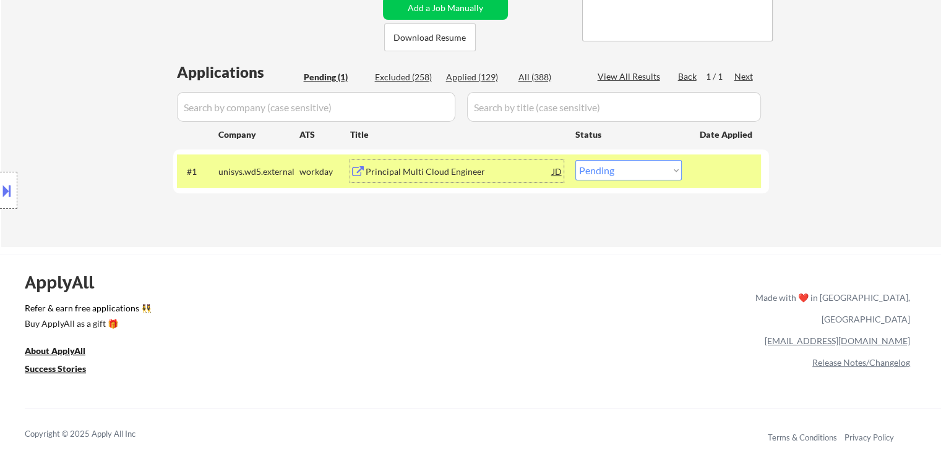
click at [646, 166] on select "Choose an option... Pending Applied Excluded (Questions) Excluded (Expired) Exc…" at bounding box center [628, 170] width 106 height 20
select select ""excluded__bad_match_""
click at [575, 160] on select "Choose an option... Pending Applied Excluded (Questions) Excluded (Expired) Exc…" at bounding box center [628, 170] width 106 height 20
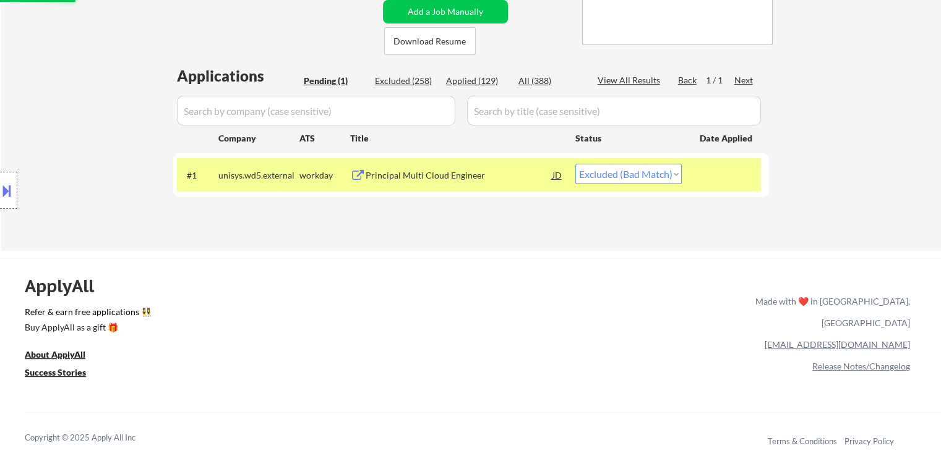
scroll to position [62, 0]
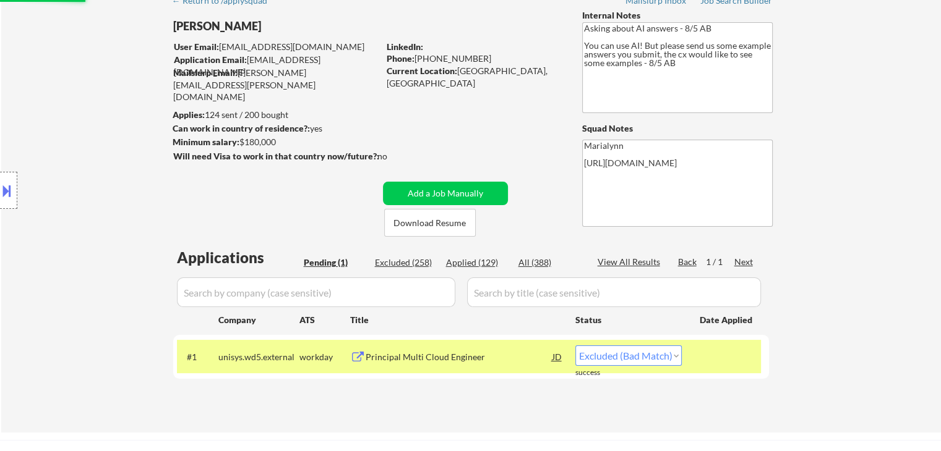
select select ""excluded__bad_match_""
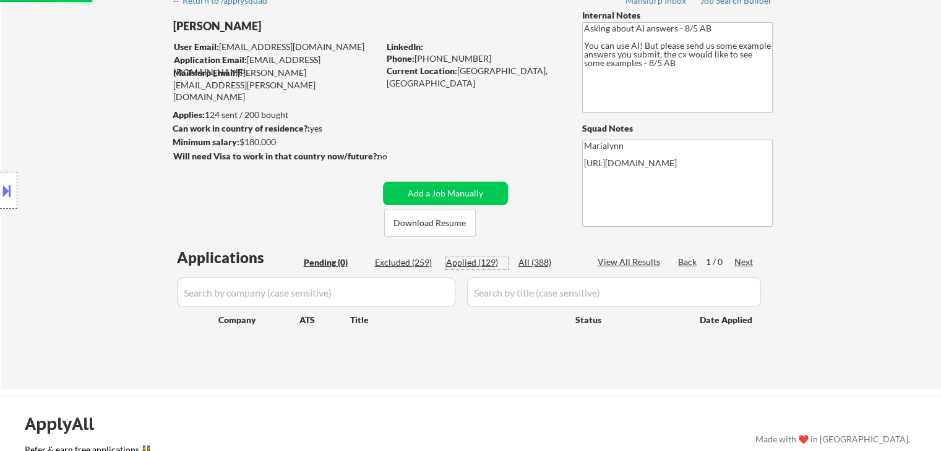
click at [479, 264] on div "Applied (129)" at bounding box center [477, 263] width 62 height 12
select select ""applied""
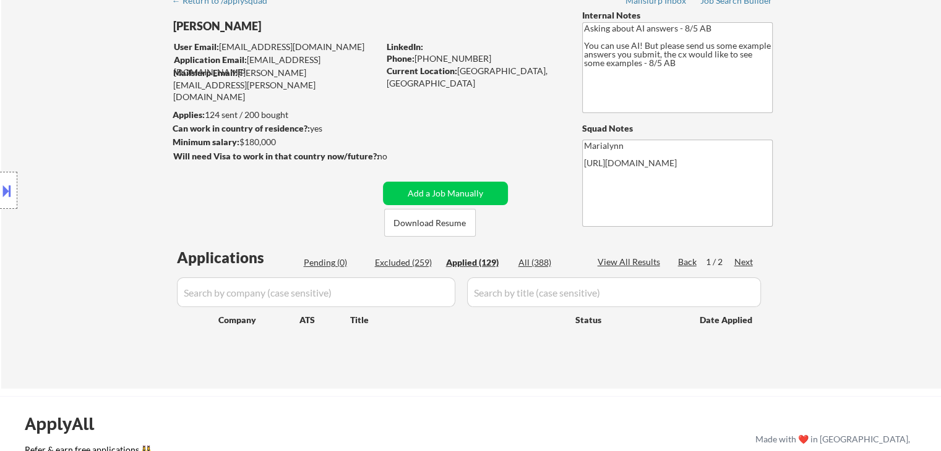
select select ""applied""
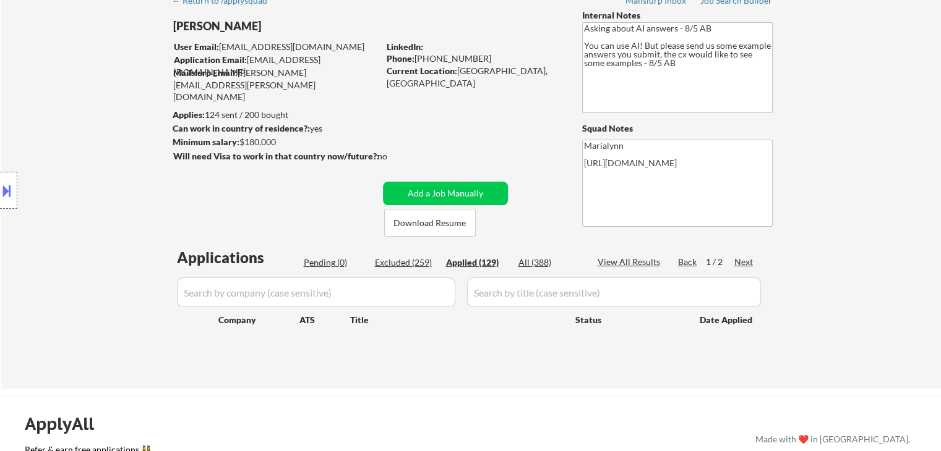
select select ""applied""
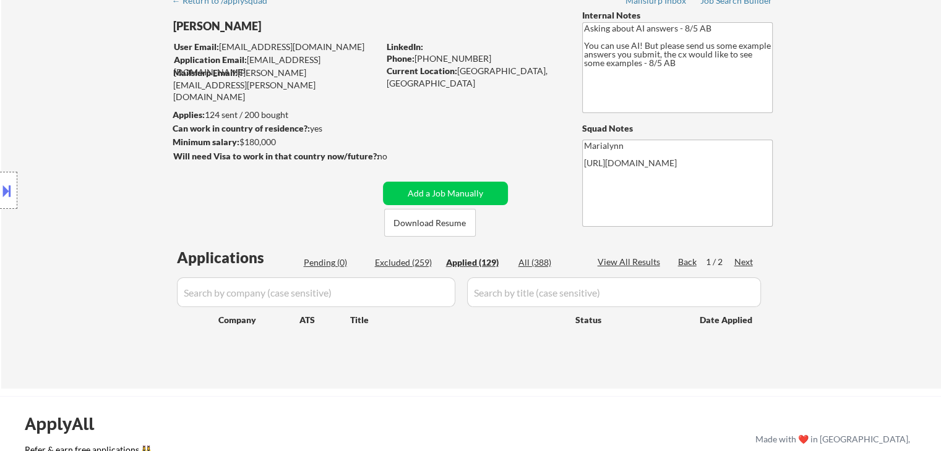
select select ""applied""
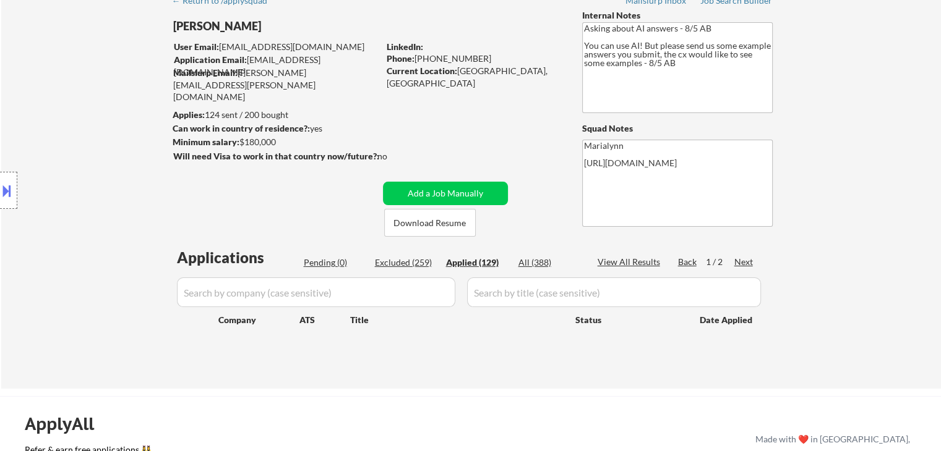
select select ""applied""
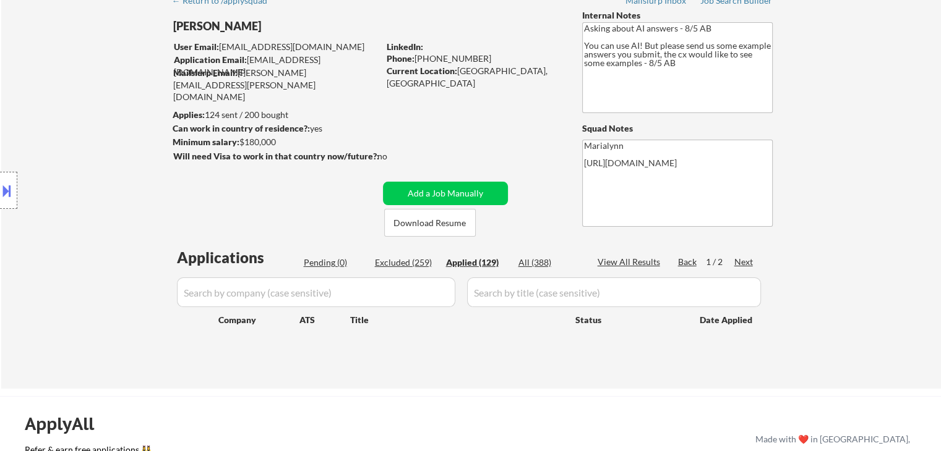
select select ""applied""
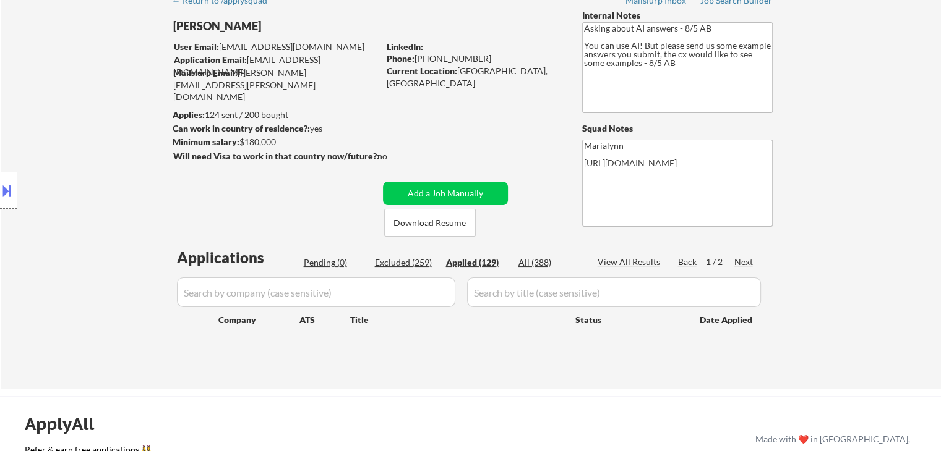
select select ""applied""
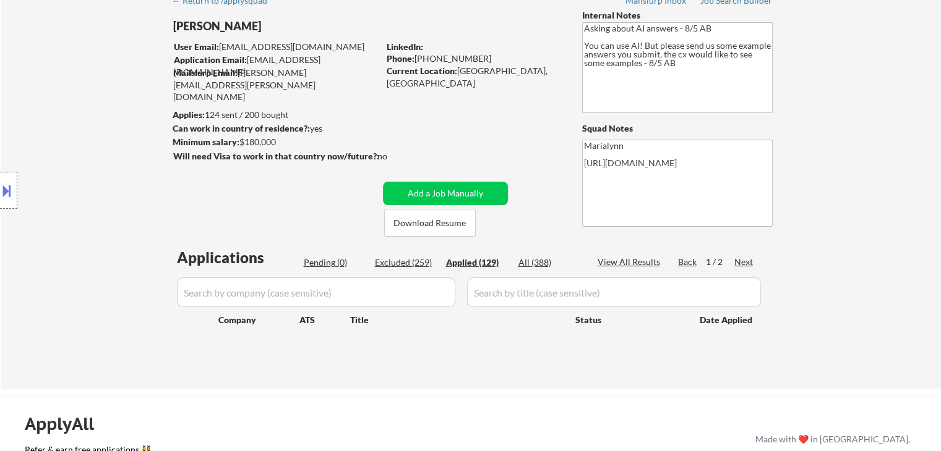
select select ""applied""
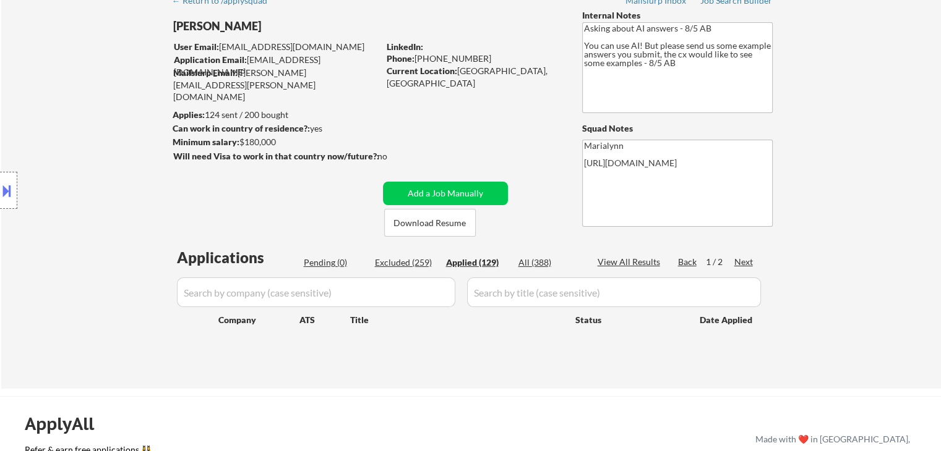
select select ""applied""
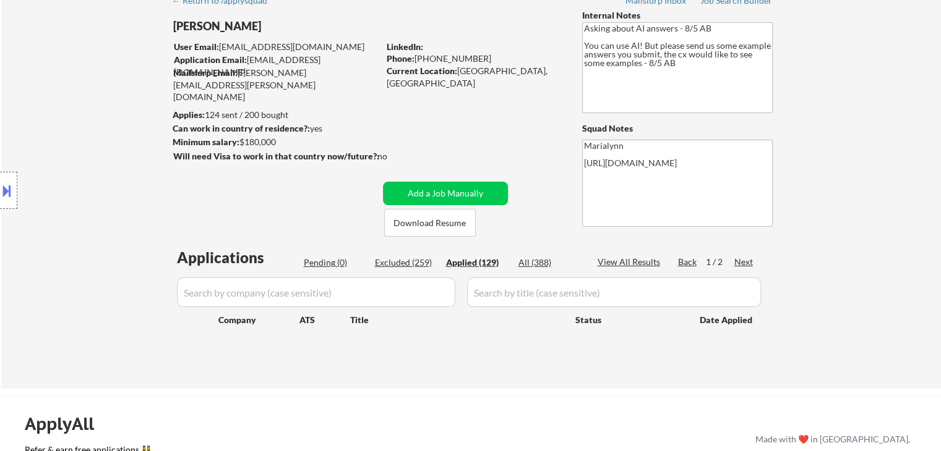
select select ""applied""
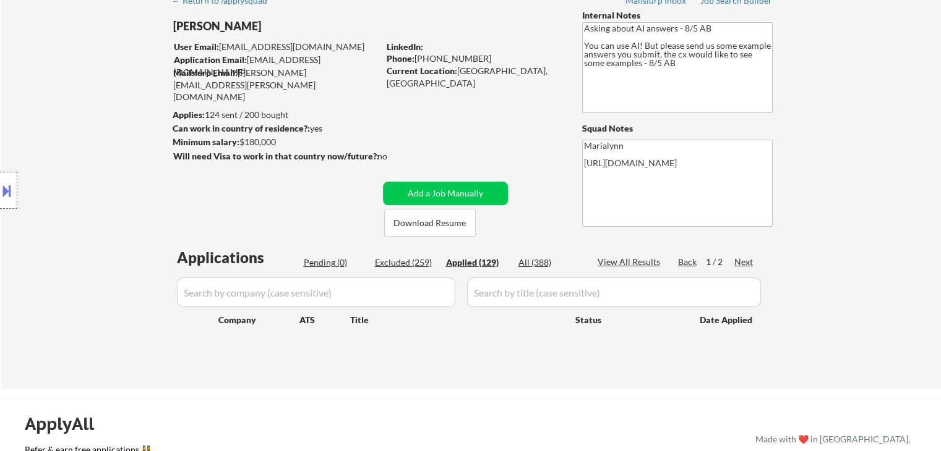
select select ""applied""
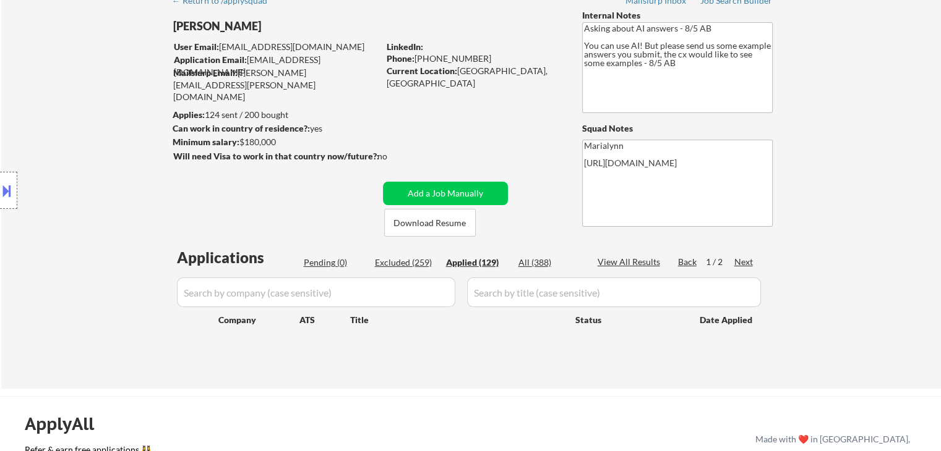
select select ""applied""
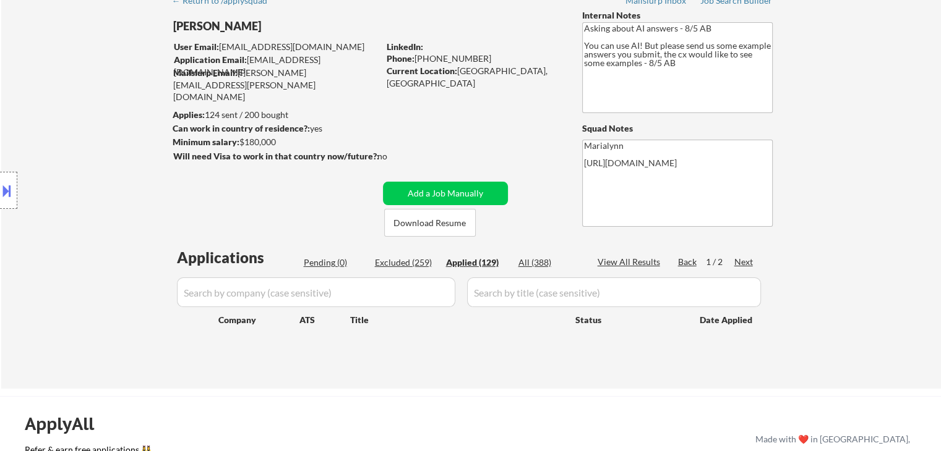
select select ""applied""
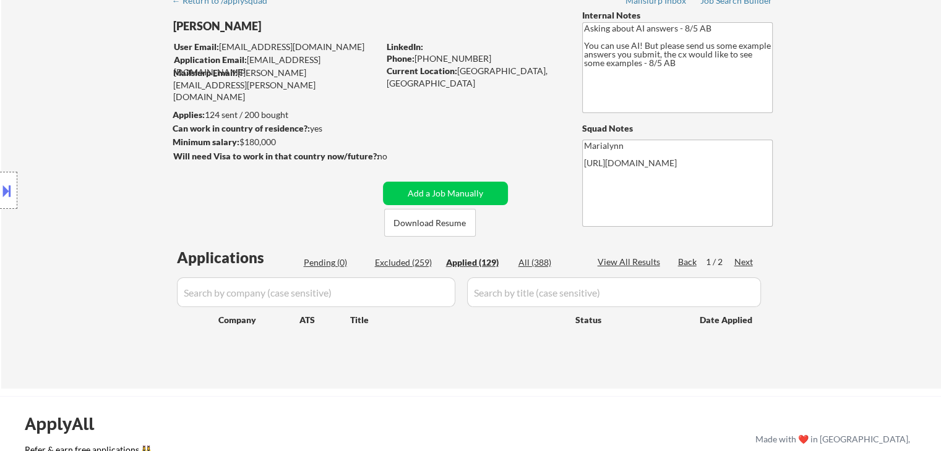
select select ""applied""
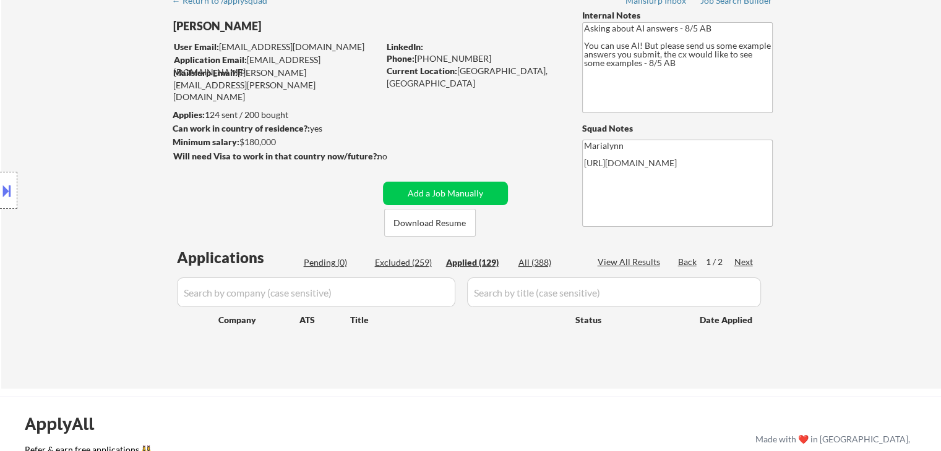
select select ""applied""
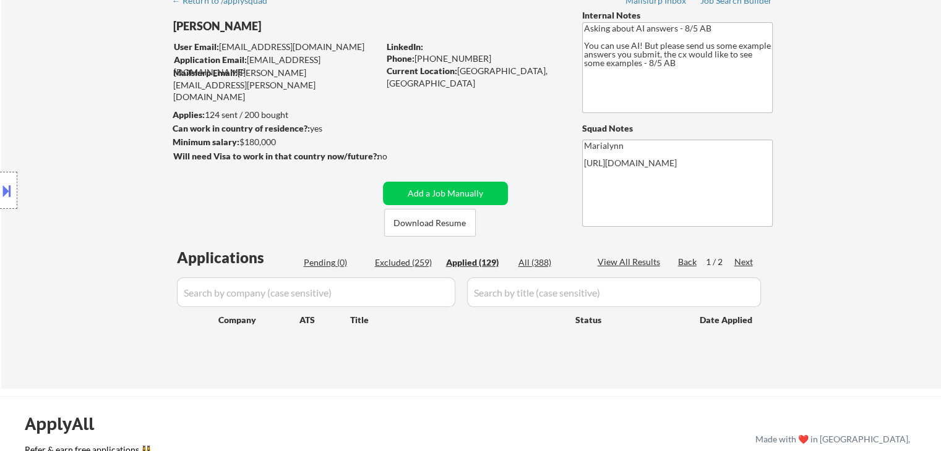
select select ""applied""
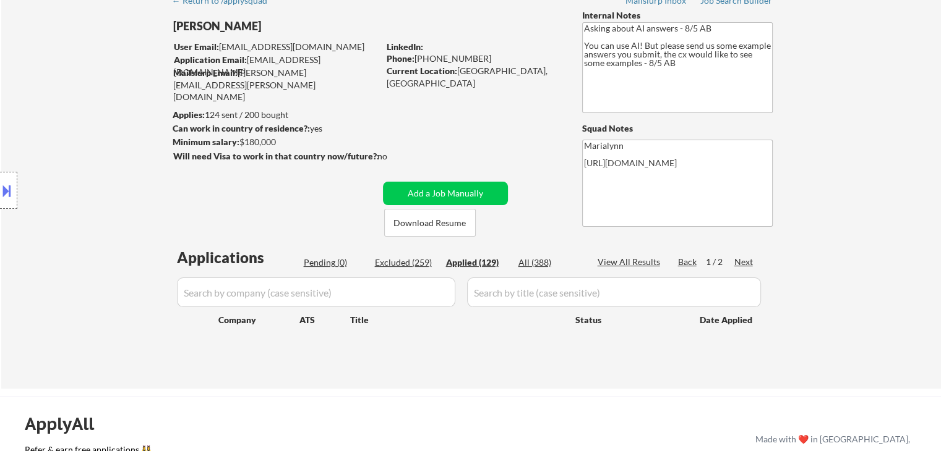
select select ""applied""
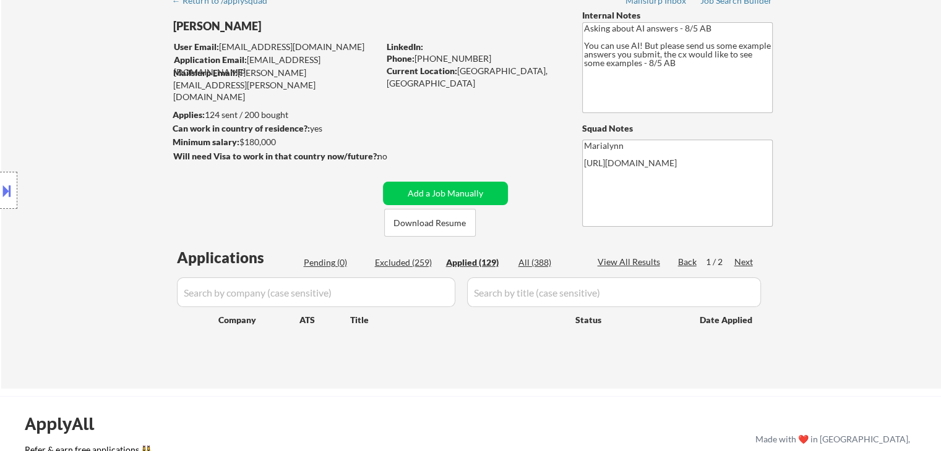
select select ""applied""
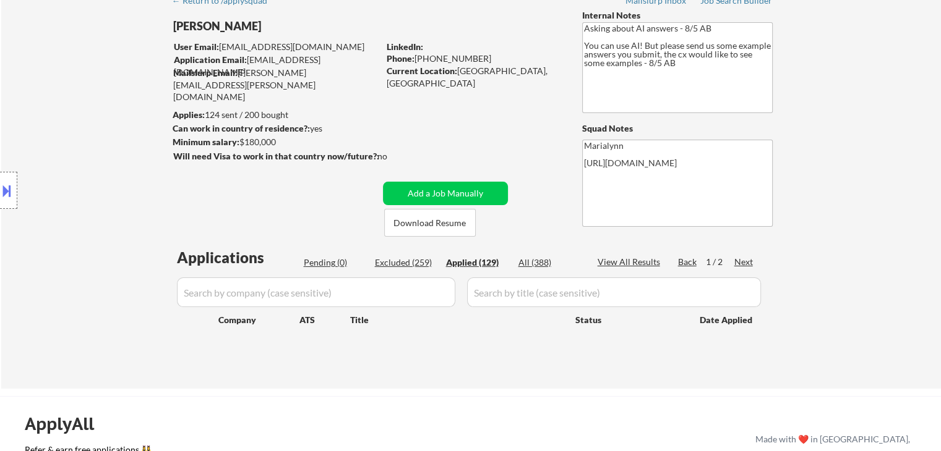
select select ""applied""
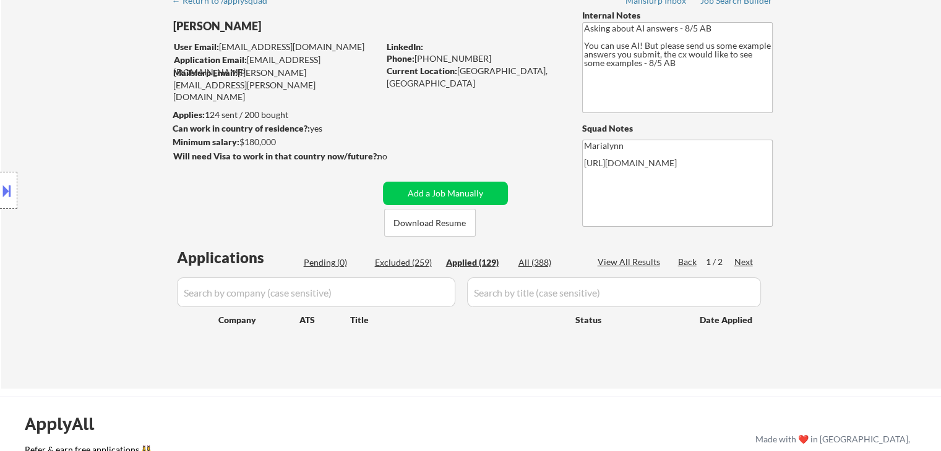
select select ""applied""
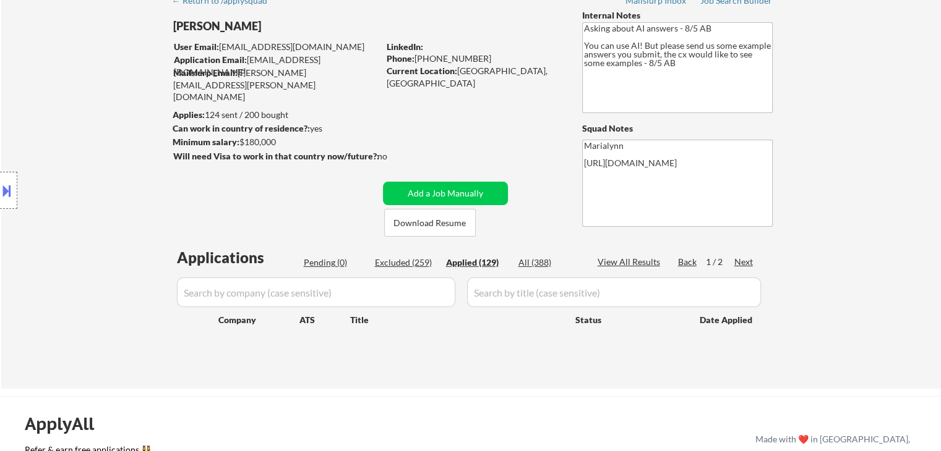
select select ""applied""
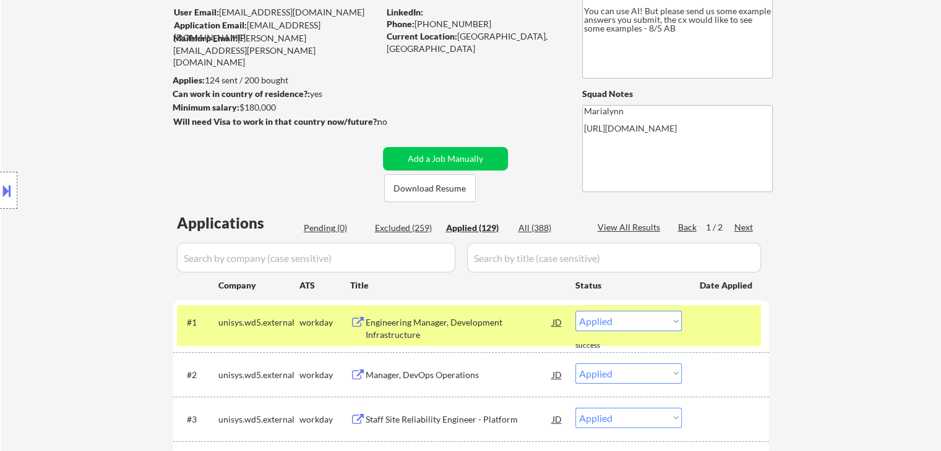
scroll to position [124, 0]
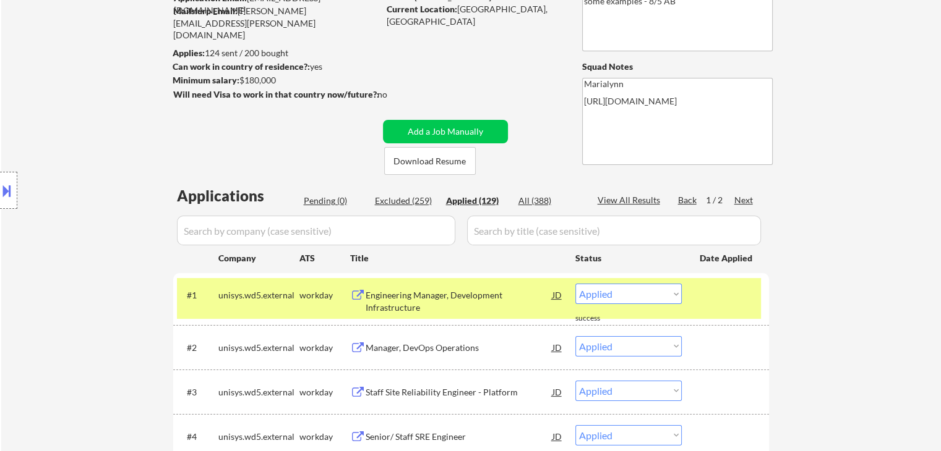
click at [259, 300] on div "unisys.wd5.external" at bounding box center [258, 295] width 81 height 12
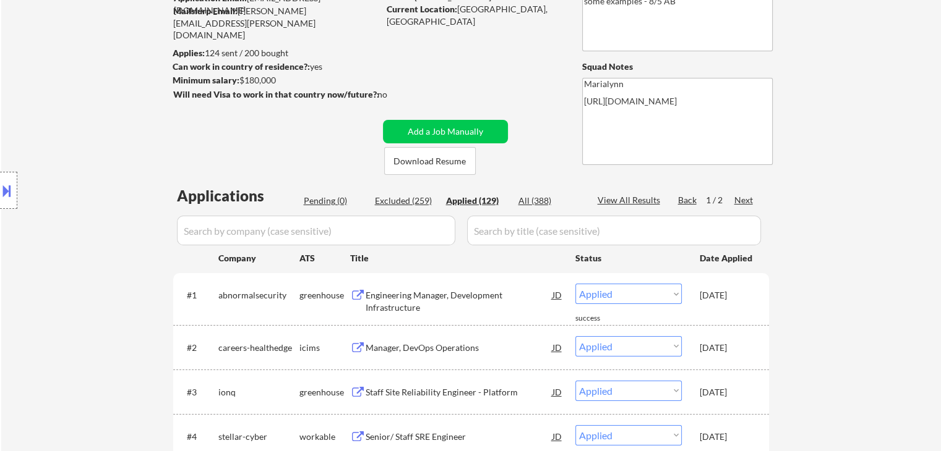
scroll to position [247, 0]
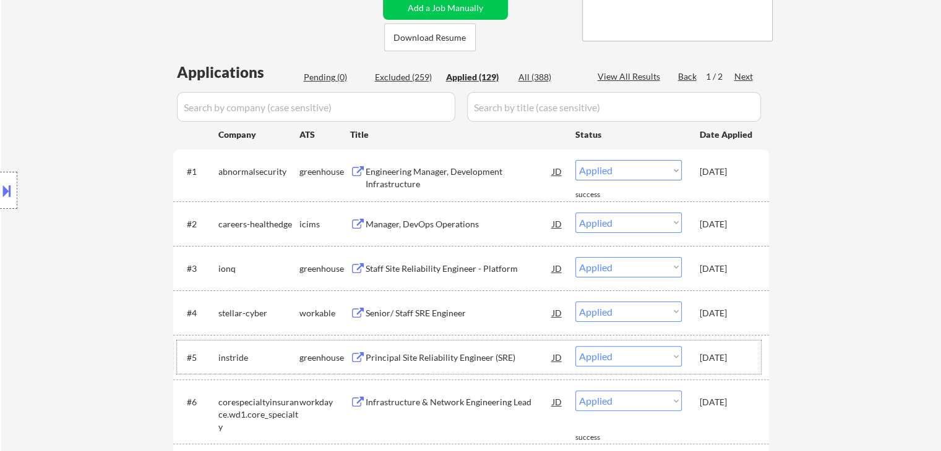
click at [245, 367] on div "instride" at bounding box center [258, 357] width 81 height 22
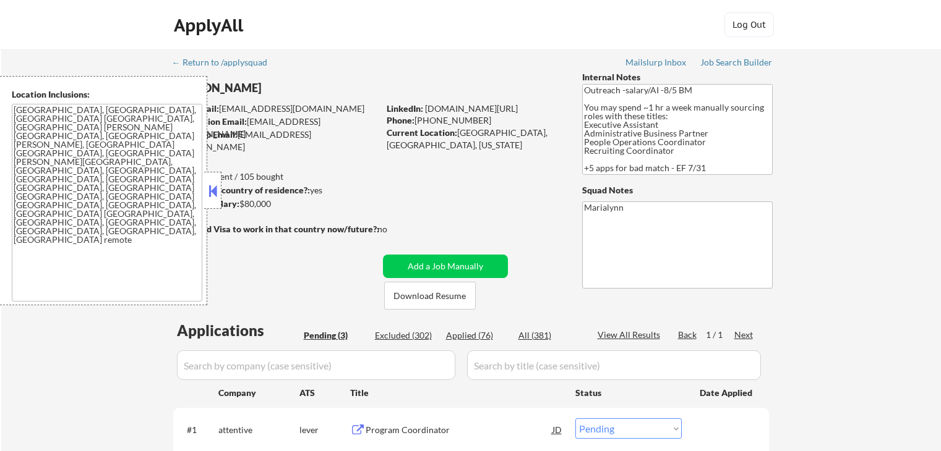
select select ""pending""
drag, startPoint x: 215, startPoint y: 189, endPoint x: 277, endPoint y: 226, distance: 72.1
click at [215, 189] on button at bounding box center [213, 191] width 14 height 19
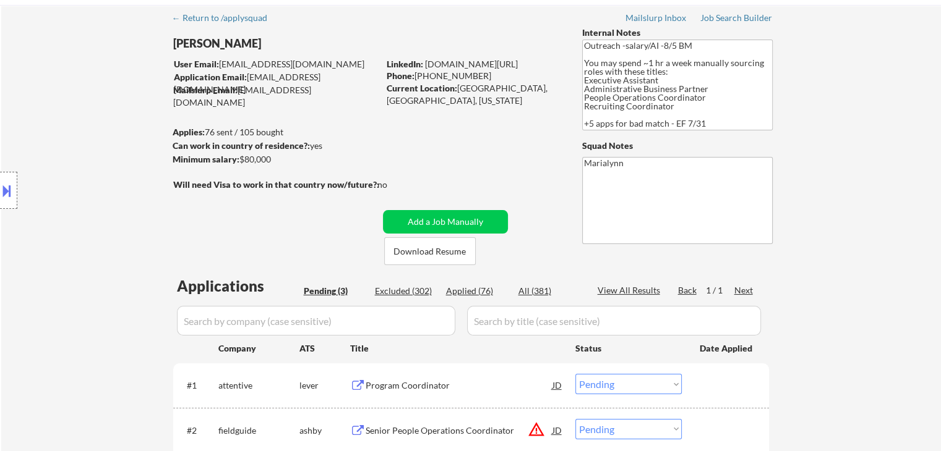
scroll to position [124, 0]
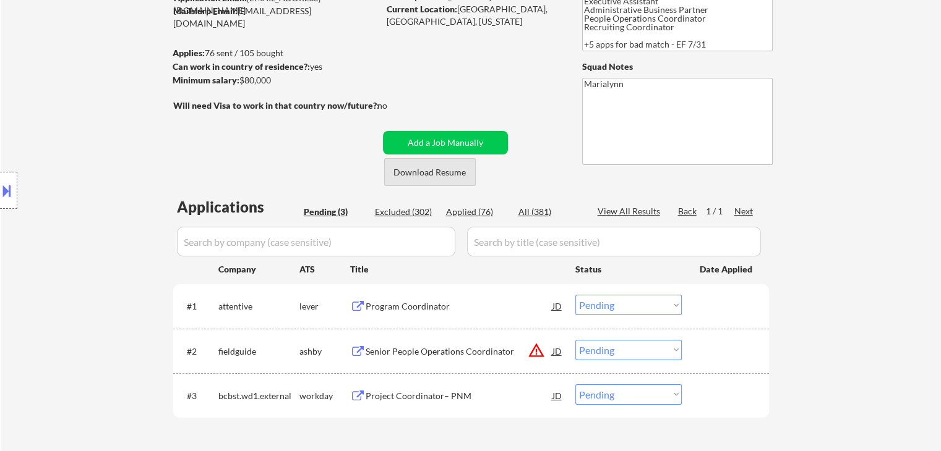
click at [451, 176] on button "Download Resume" at bounding box center [430, 172] width 92 height 28
click at [451, 386] on div "#3 bcbst.wd1.external workday Project Coordinator– PNM JD Choose an option... P…" at bounding box center [469, 395] width 584 height 33
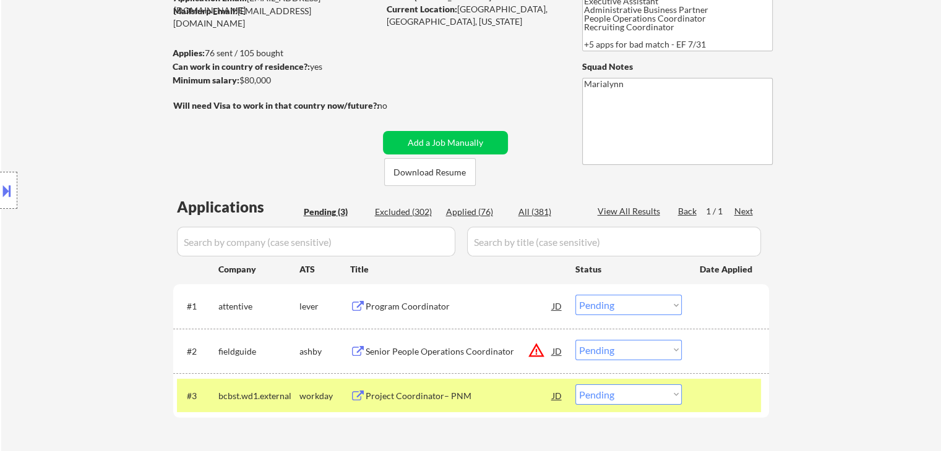
click at [451, 406] on div "Project Coordinator– PNM" at bounding box center [459, 396] width 187 height 22
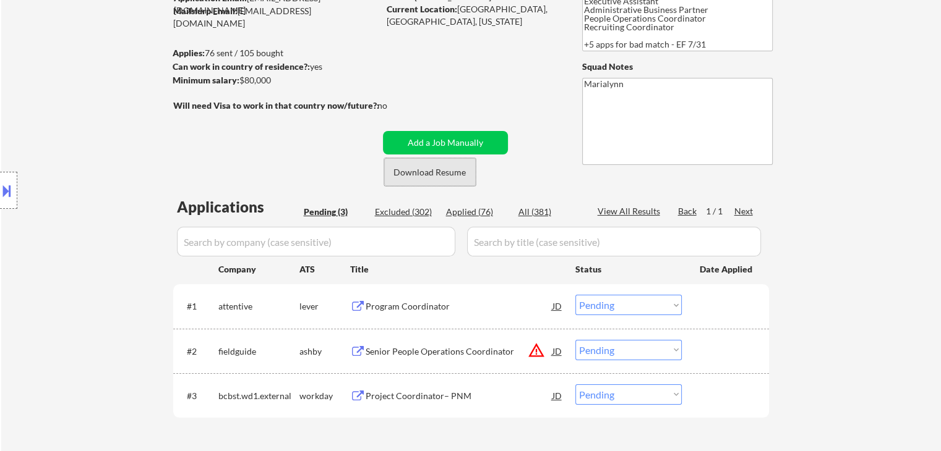
click at [448, 174] on button "Download Resume" at bounding box center [430, 172] width 92 height 28
click at [10, 196] on button at bounding box center [7, 191] width 14 height 20
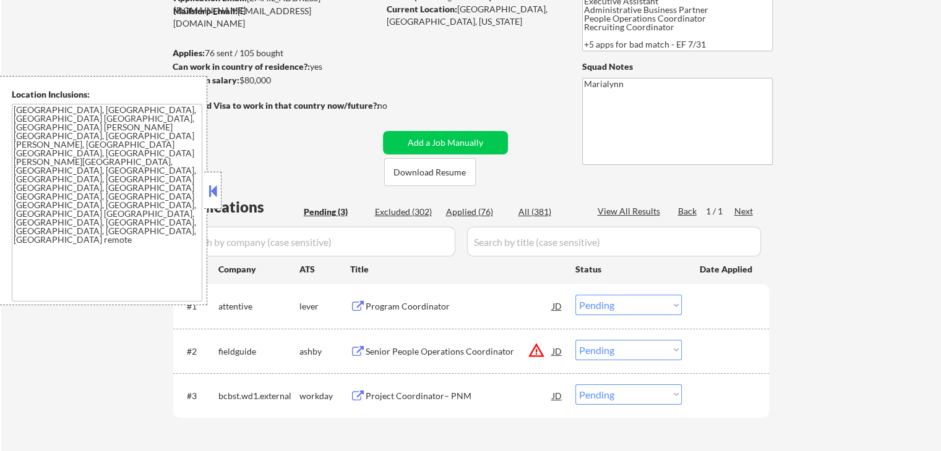
click at [215, 182] on button at bounding box center [213, 191] width 14 height 19
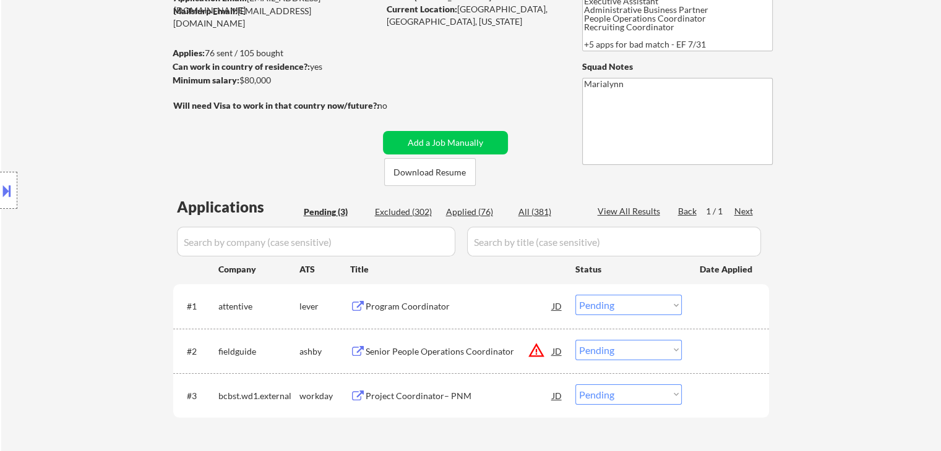
click at [395, 304] on div "Program Coordinator" at bounding box center [459, 307] width 187 height 12
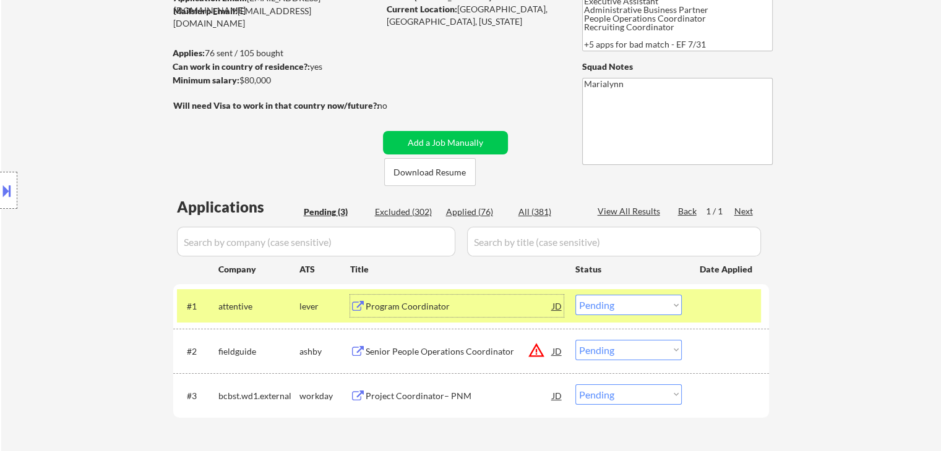
click at [612, 301] on select "Choose an option... Pending Applied Excluded (Questions) Excluded (Expired) Exc…" at bounding box center [628, 305] width 106 height 20
click at [575, 295] on select "Choose an option... Pending Applied Excluded (Questions) Excluded (Expired) Exc…" at bounding box center [628, 305] width 106 height 20
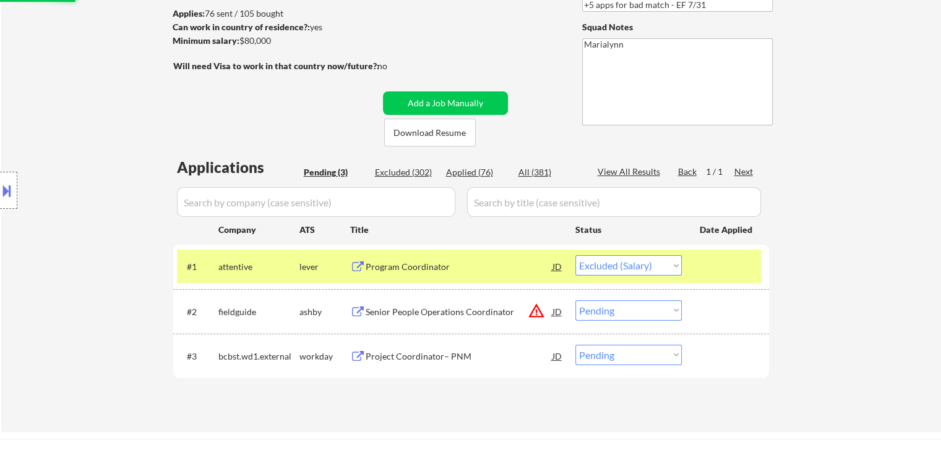
scroll to position [186, 0]
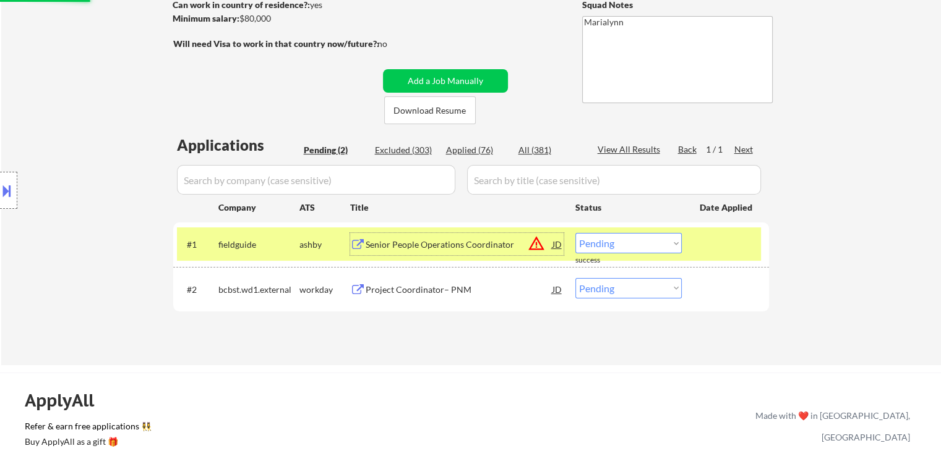
click at [398, 250] on div "Senior People Operations Coordinator" at bounding box center [459, 244] width 187 height 22
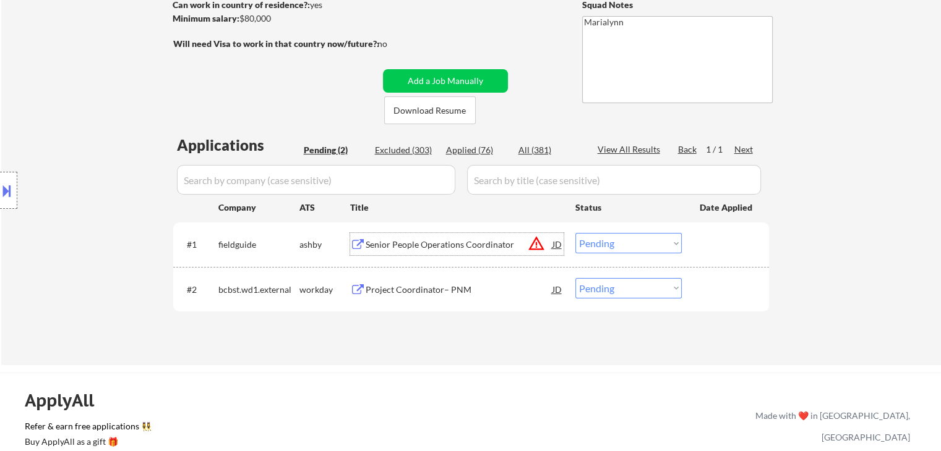
click at [601, 245] on select "Choose an option... Pending Applied Excluded (Questions) Excluded (Expired) Exc…" at bounding box center [628, 243] width 106 height 20
click at [575, 233] on select "Choose an option... Pending Applied Excluded (Questions) Excluded (Expired) Exc…" at bounding box center [628, 243] width 106 height 20
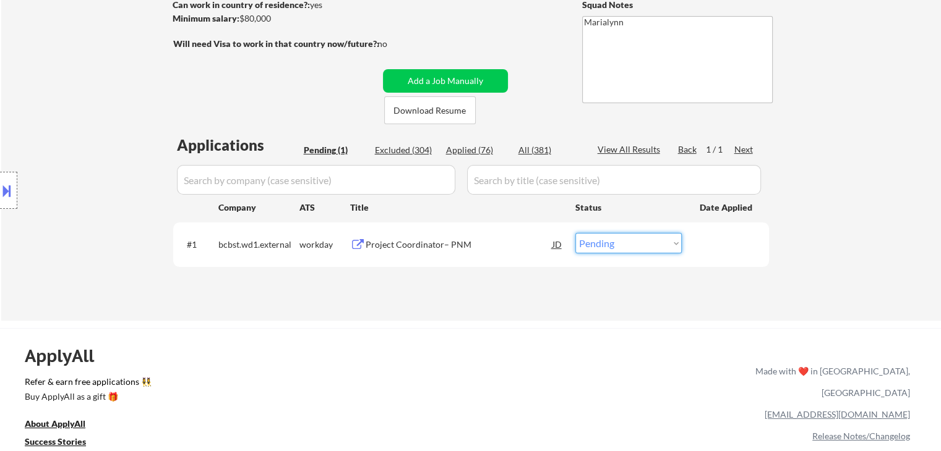
click at [631, 247] on select "Choose an option... Pending Applied Excluded (Questions) Excluded (Expired) Exc…" at bounding box center [628, 243] width 106 height 20
select select ""excluded""
click at [575, 233] on select "Choose an option... Pending Applied Excluded (Questions) Excluded (Expired) Exc…" at bounding box center [628, 243] width 106 height 20
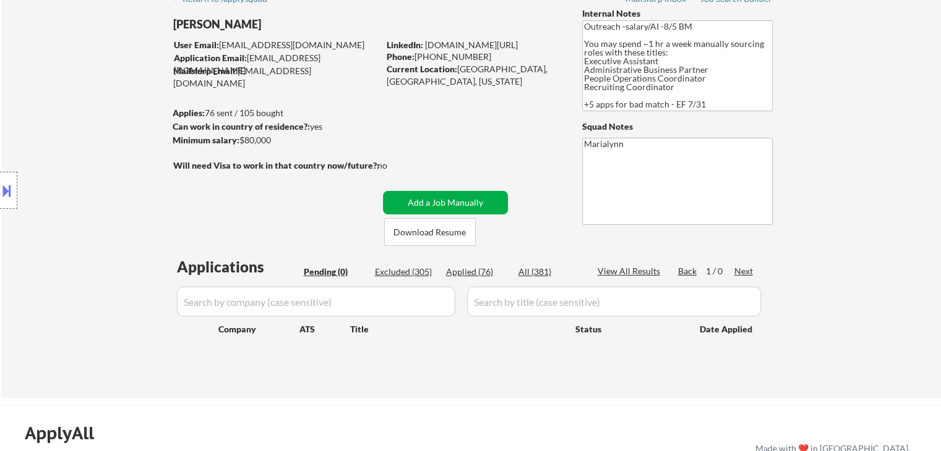
scroll to position [62, 0]
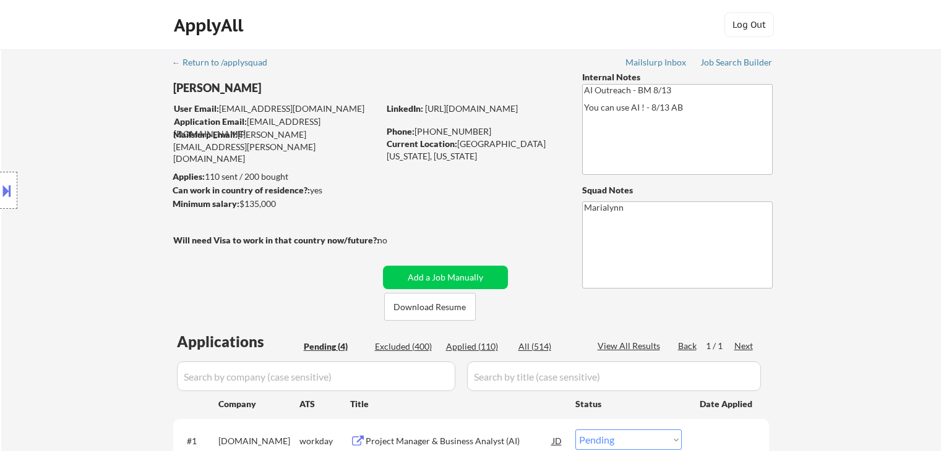
select select ""pending""
click at [435, 307] on button "Download Resume" at bounding box center [430, 307] width 92 height 28
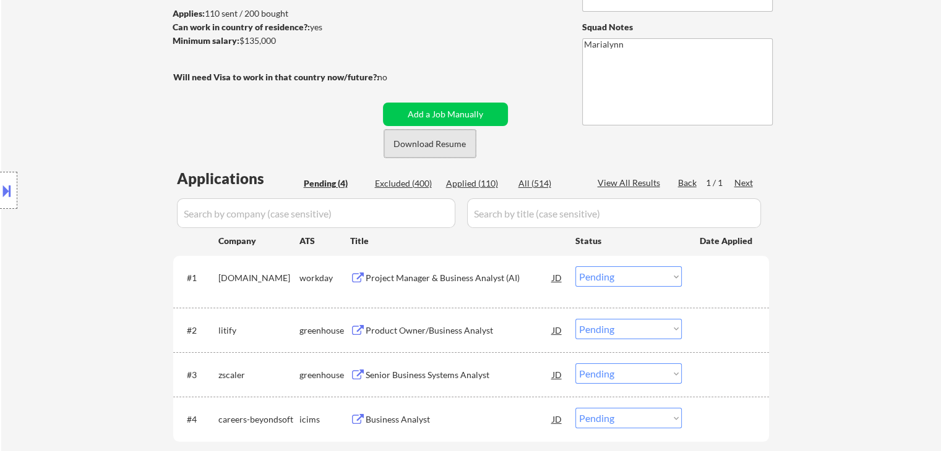
scroll to position [247, 0]
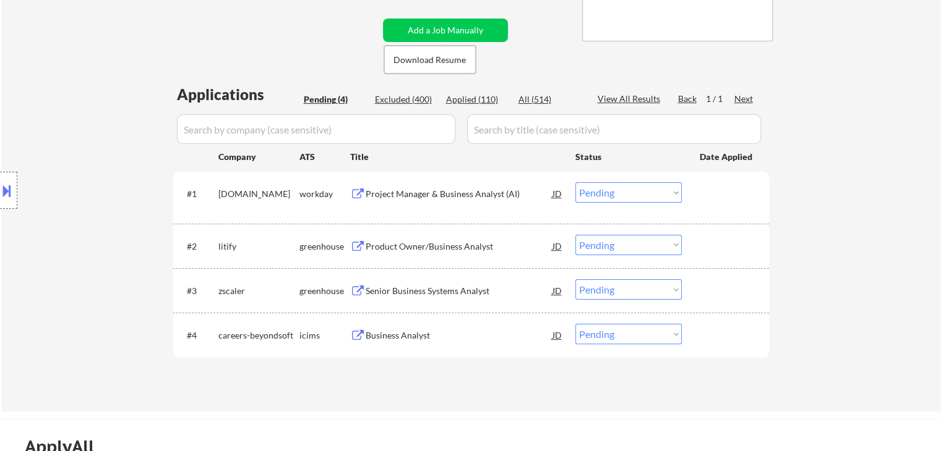
click at [435, 330] on div "Business Analyst" at bounding box center [459, 336] width 187 height 12
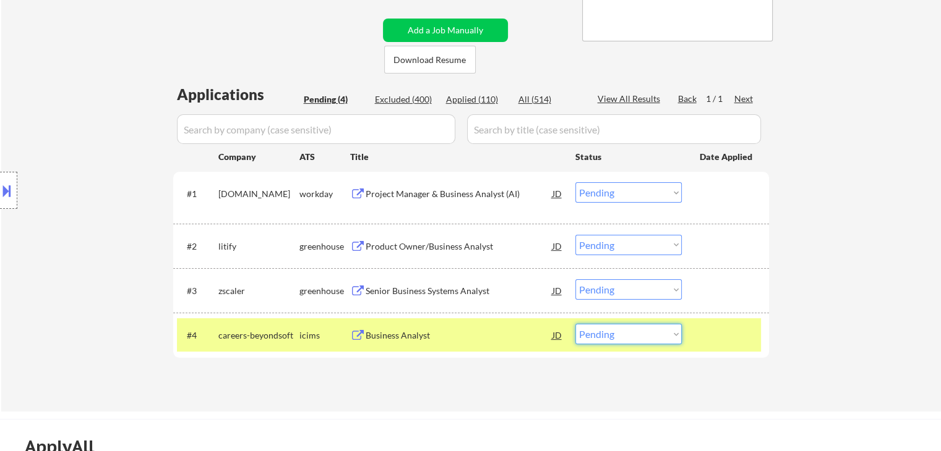
drag, startPoint x: 654, startPoint y: 329, endPoint x: 661, endPoint y: 348, distance: 19.6
click at [654, 330] on select "Choose an option... Pending Applied Excluded (Questions) Excluded (Expired) Exc…" at bounding box center [628, 334] width 106 height 20
select select ""excluded__salary_""
click at [575, 324] on select "Choose an option... Pending Applied Excluded (Questions) Excluded (Expired) Exc…" at bounding box center [628, 334] width 106 height 20
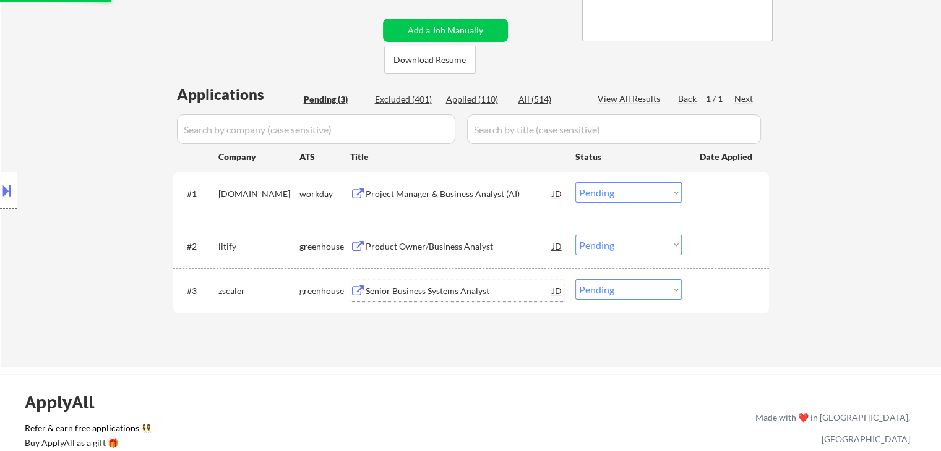
click at [447, 300] on div "Senior Business Systems Analyst" at bounding box center [459, 291] width 187 height 22
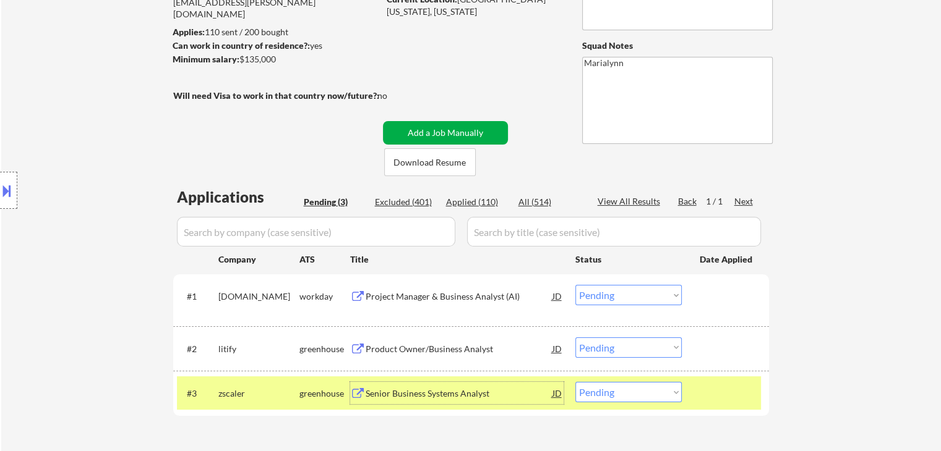
scroll to position [124, 0]
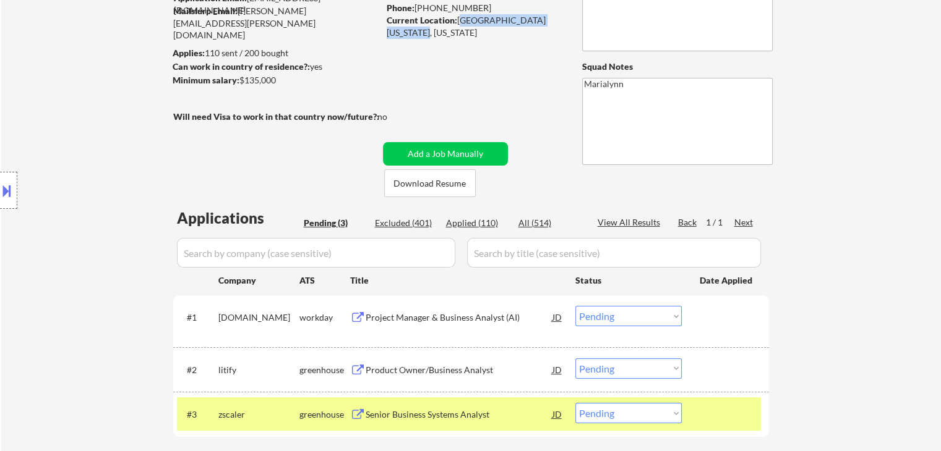
drag, startPoint x: 458, startPoint y: 19, endPoint x: 423, endPoint y: 36, distance: 38.7
click at [423, 36] on div "Current Location: [GEOGRAPHIC_DATA][US_STATE], [US_STATE]" at bounding box center [474, 26] width 175 height 24
copy div "[GEOGRAPHIC_DATA], [US_STATE]"
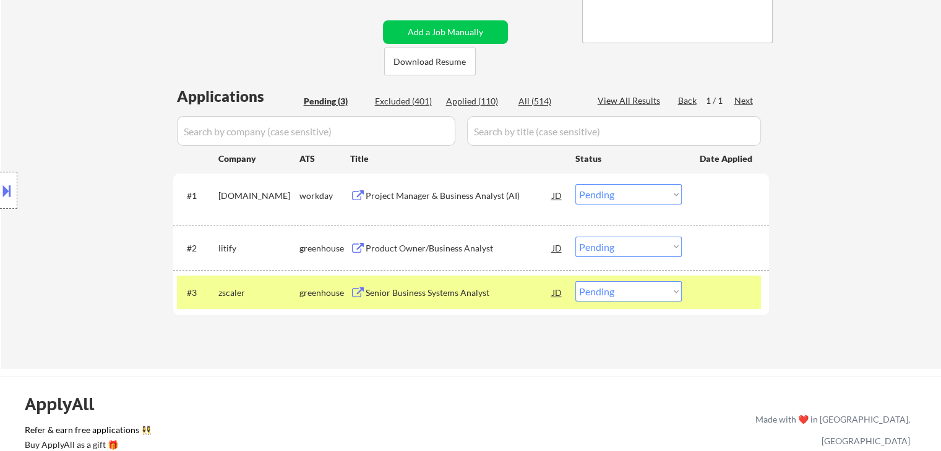
scroll to position [247, 0]
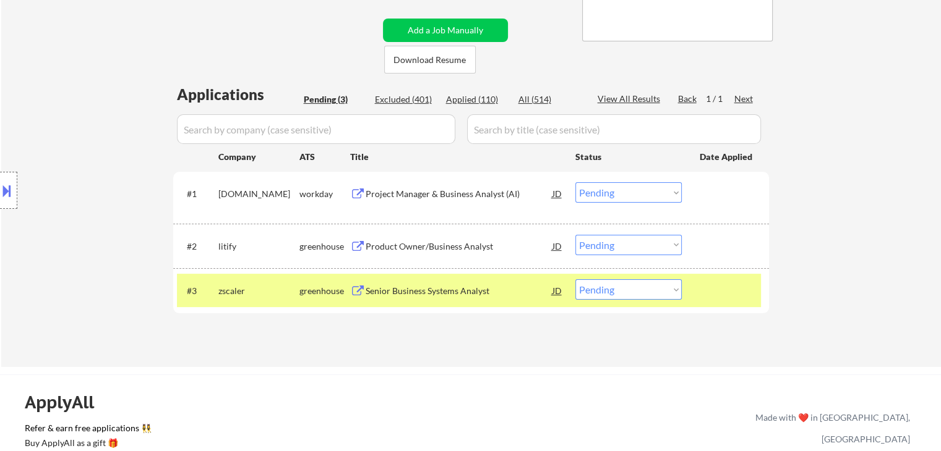
click at [594, 294] on select "Choose an option... Pending Applied Excluded (Questions) Excluded (Expired) Exc…" at bounding box center [628, 290] width 106 height 20
select select ""applied""
click at [575, 280] on select "Choose an option... Pending Applied Excluded (Questions) Excluded (Expired) Exc…" at bounding box center [628, 290] width 106 height 20
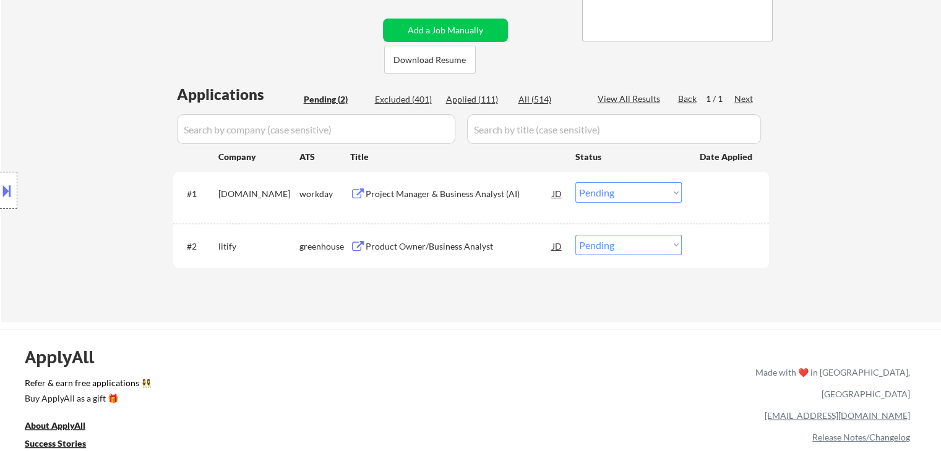
click at [432, 241] on div "Product Owner/Business Analyst" at bounding box center [459, 247] width 187 height 12
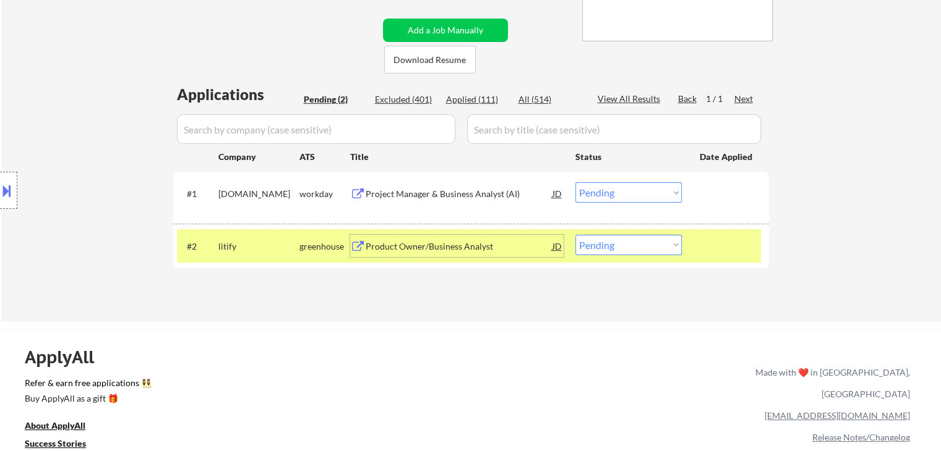
click at [611, 244] on select "Choose an option... Pending Applied Excluded (Questions) Excluded (Expired) Exc…" at bounding box center [628, 245] width 106 height 20
select select ""excluded__salary_""
click at [575, 235] on select "Choose an option... Pending Applied Excluded (Questions) Excluded (Expired) Exc…" at bounding box center [628, 245] width 106 height 20
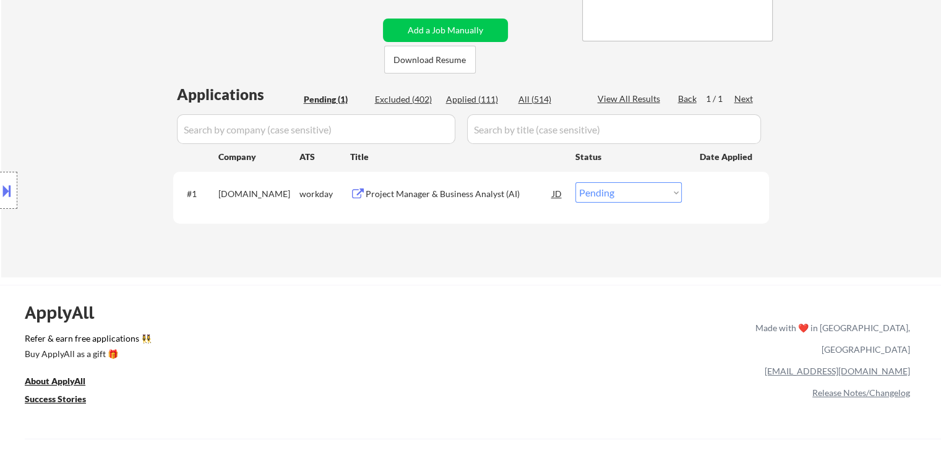
click at [422, 189] on div "Project Manager & Business Analyst (AI)" at bounding box center [459, 194] width 187 height 12
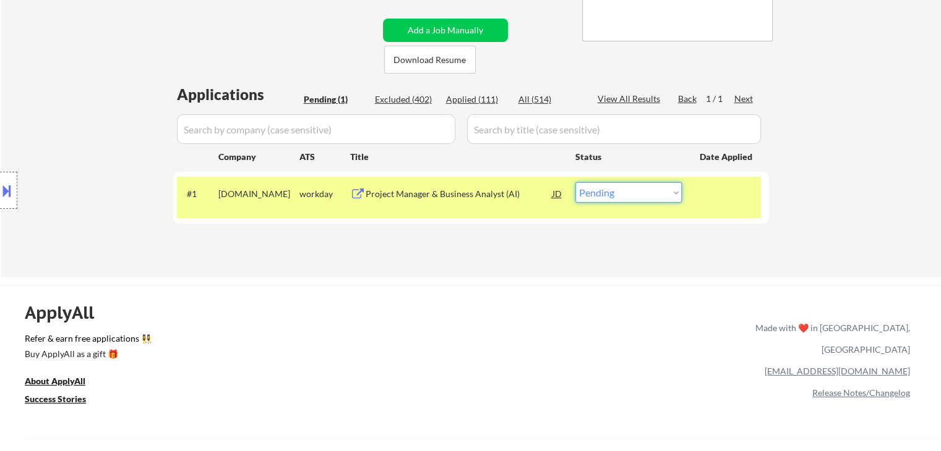
drag, startPoint x: 621, startPoint y: 194, endPoint x: 625, endPoint y: 202, distance: 8.3
click at [622, 196] on select "Choose an option... Pending Applied Excluded (Questions) Excluded (Expired) Exc…" at bounding box center [628, 192] width 106 height 20
select select ""excluded__expired_""
click at [575, 182] on select "Choose an option... Pending Applied Excluded (Questions) Excluded (Expired) Exc…" at bounding box center [628, 192] width 106 height 20
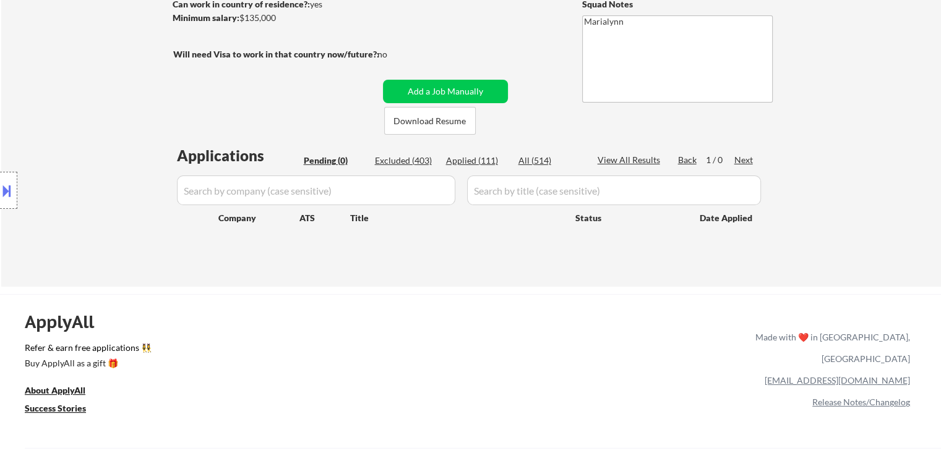
scroll to position [124, 0]
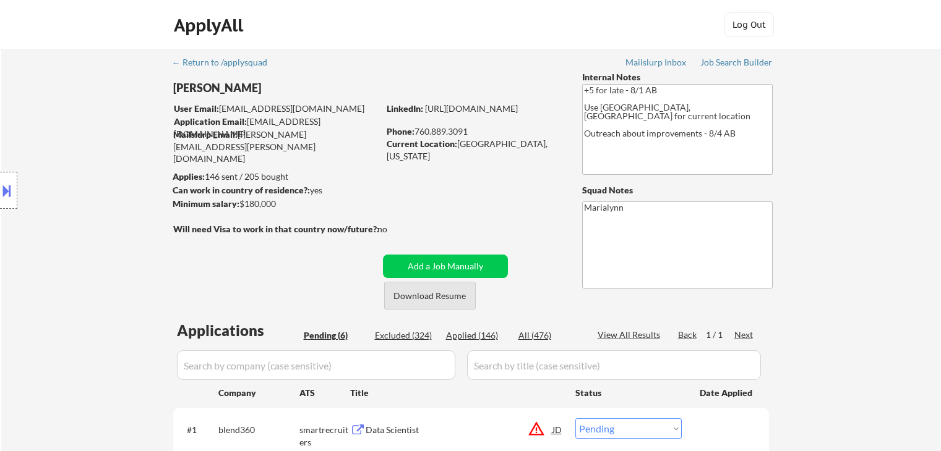
select select ""pending""
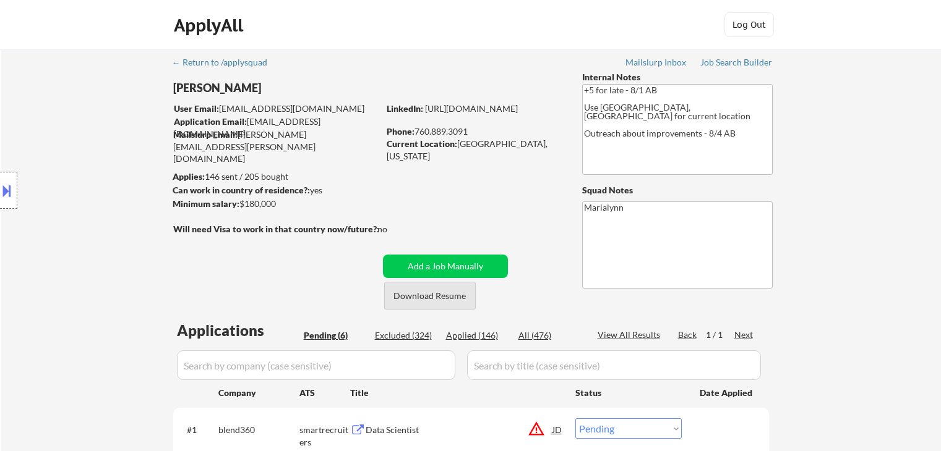
select select ""pending""
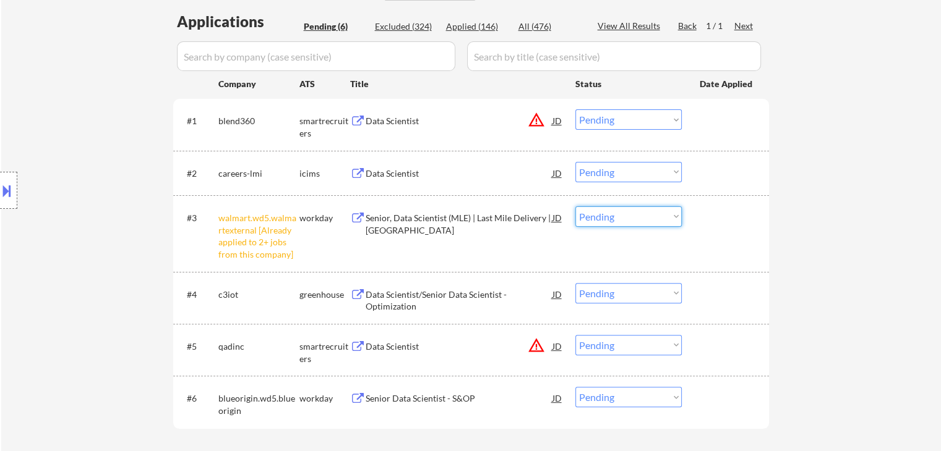
drag, startPoint x: 613, startPoint y: 213, endPoint x: 615, endPoint y: 226, distance: 12.4
click at [613, 218] on select "Choose an option... Pending Applied Excluded (Questions) Excluded (Expired) Exc…" at bounding box center [628, 217] width 106 height 20
click at [575, 207] on select "Choose an option... Pending Applied Excluded (Questions) Excluded (Expired) Exc…" at bounding box center [628, 217] width 106 height 20
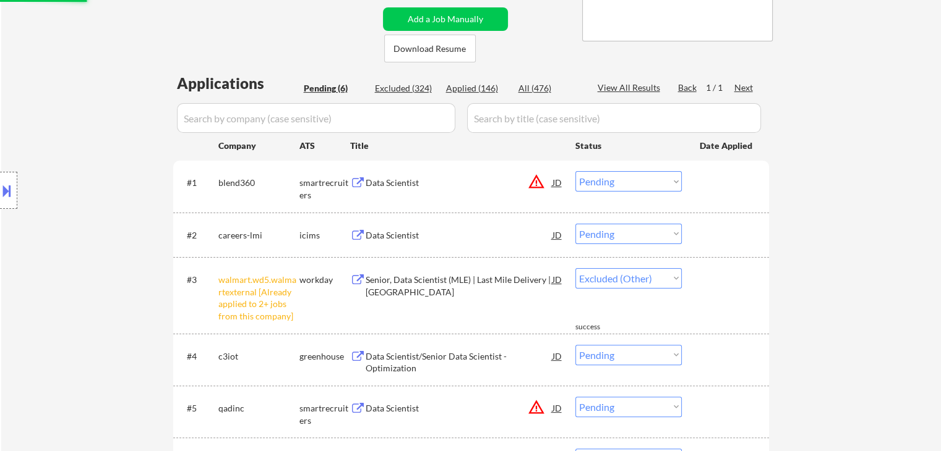
scroll to position [103, 0]
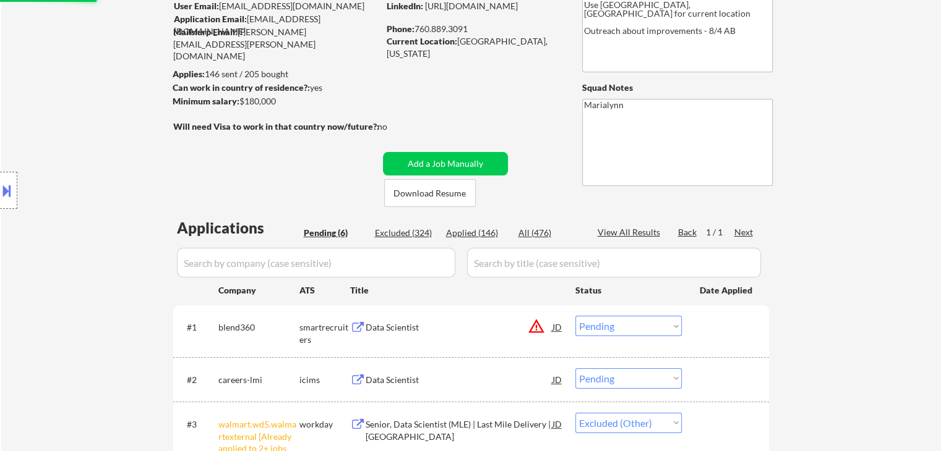
select select ""pending""
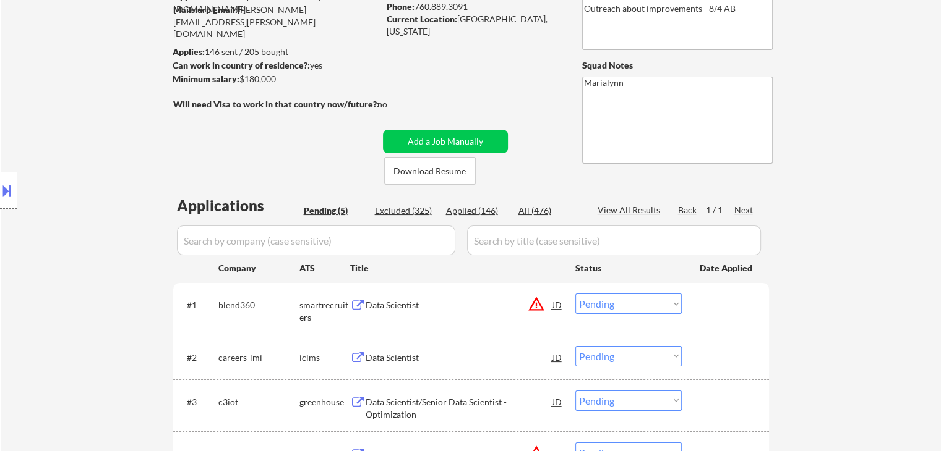
scroll to position [309, 0]
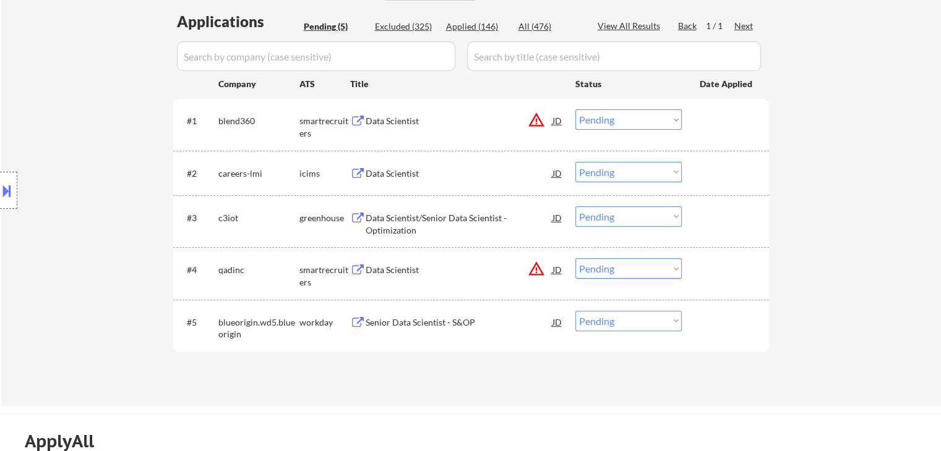
click at [443, 325] on div "Senior Data Scientist - S&OP" at bounding box center [459, 323] width 187 height 12
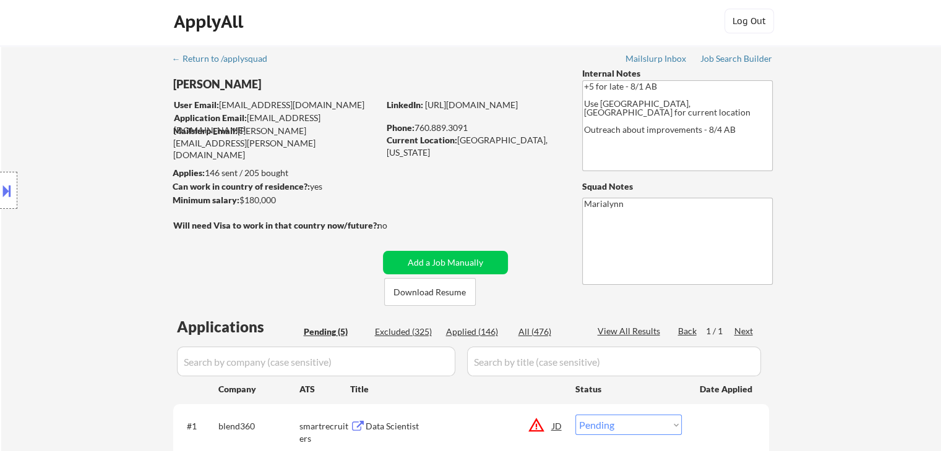
scroll to position [0, 0]
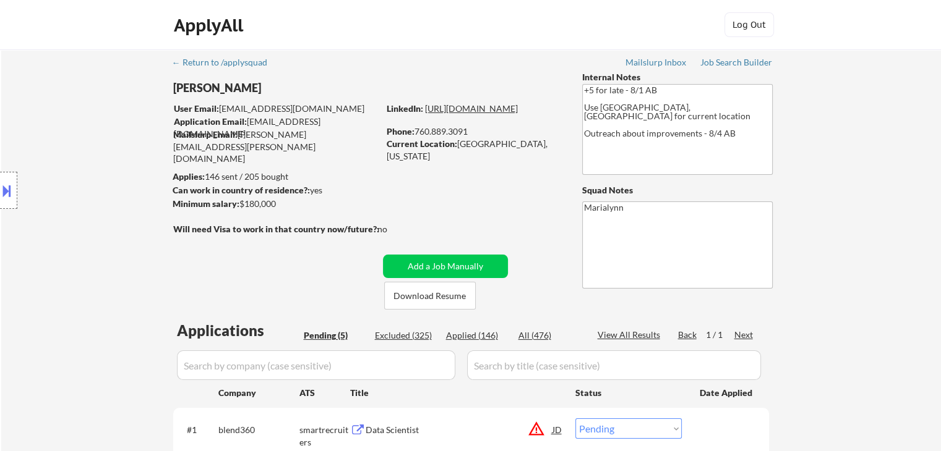
click at [471, 114] on link "https://www.linkedin.com/in/sfeconomist/" at bounding box center [471, 108] width 93 height 11
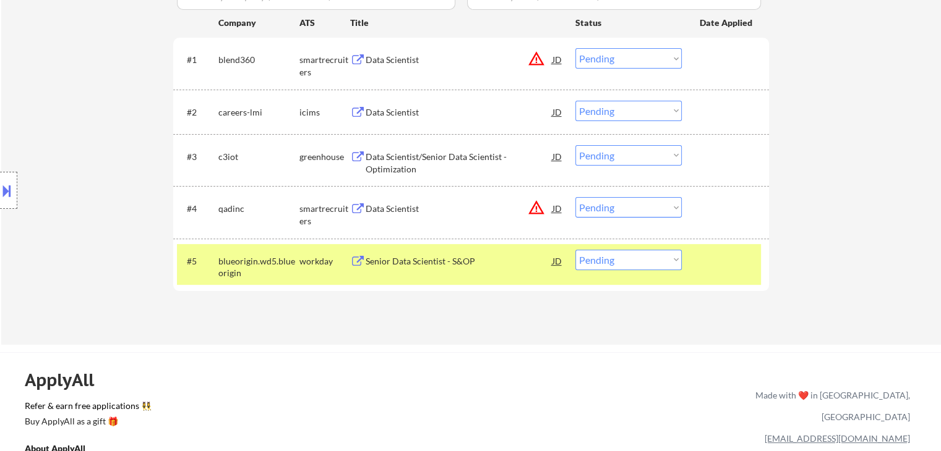
scroll to position [371, 0]
click at [596, 262] on select "Choose an option... Pending Applied Excluded (Questions) Excluded (Expired) Exc…" at bounding box center [628, 259] width 106 height 20
select select ""applied""
click at [575, 249] on select "Choose an option... Pending Applied Excluded (Questions) Excluded (Expired) Exc…" at bounding box center [628, 259] width 106 height 20
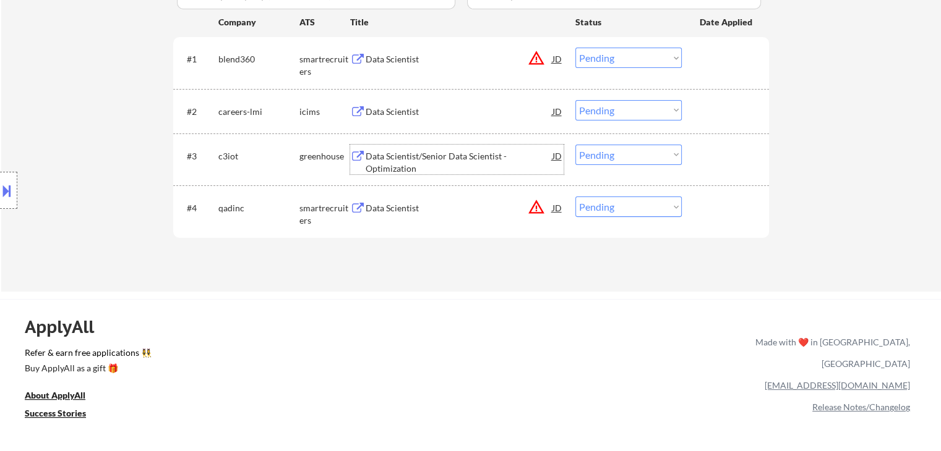
click at [421, 160] on div "Data Scientist/Senior Data Scientist - Optimization" at bounding box center [459, 162] width 187 height 24
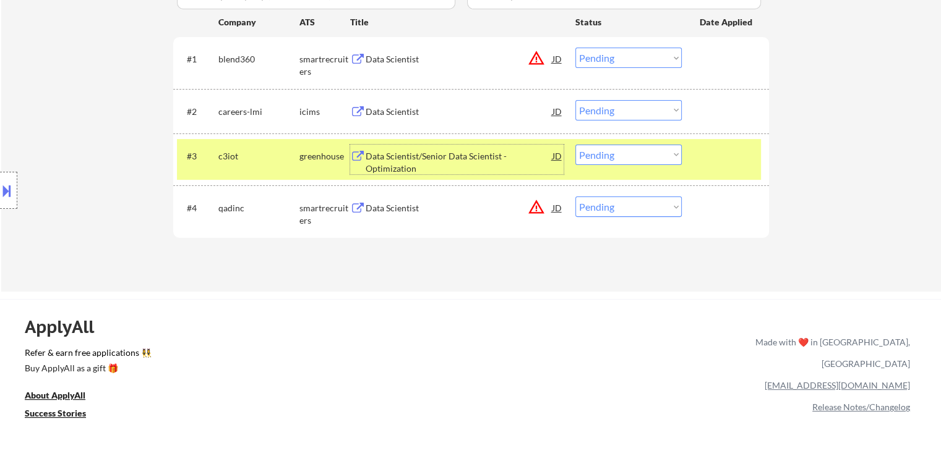
click at [618, 160] on select "Choose an option... Pending Applied Excluded (Questions) Excluded (Expired) Exc…" at bounding box center [628, 155] width 106 height 20
click at [575, 145] on select "Choose an option... Pending Applied Excluded (Questions) Excluded (Expired) Exc…" at bounding box center [628, 155] width 106 height 20
select select ""pending""
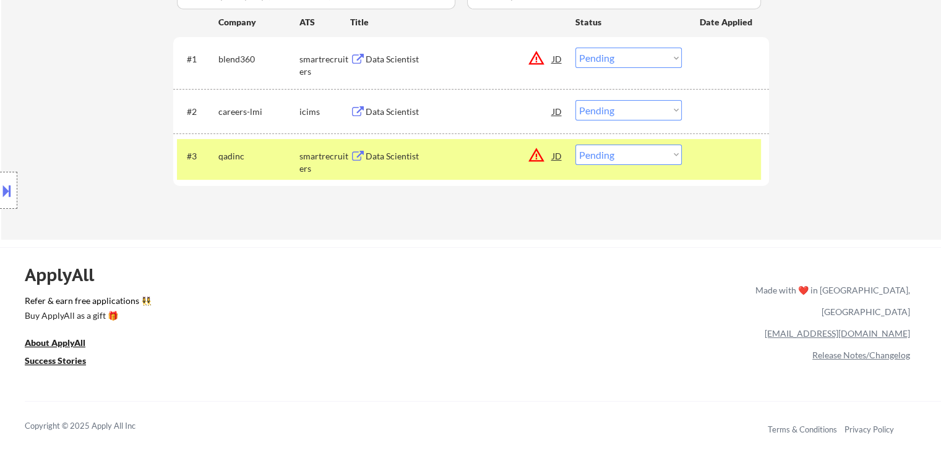
click at [414, 106] on div "Data Scientist" at bounding box center [459, 112] width 187 height 12
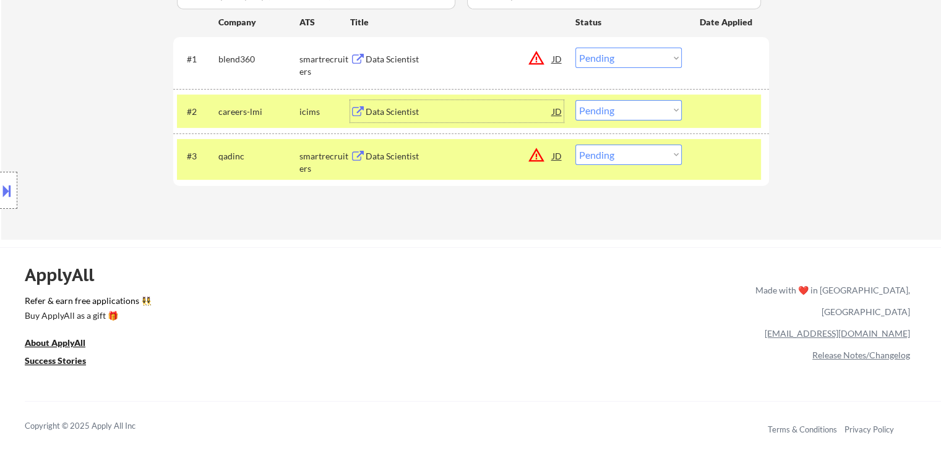
drag, startPoint x: 592, startPoint y: 113, endPoint x: 596, endPoint y: 119, distance: 7.2
click at [592, 114] on select "Choose an option... Pending Applied Excluded (Questions) Excluded (Expired) Exc…" at bounding box center [628, 110] width 106 height 20
click at [575, 100] on select "Choose an option... Pending Applied Excluded (Questions) Excluded (Expired) Exc…" at bounding box center [628, 110] width 106 height 20
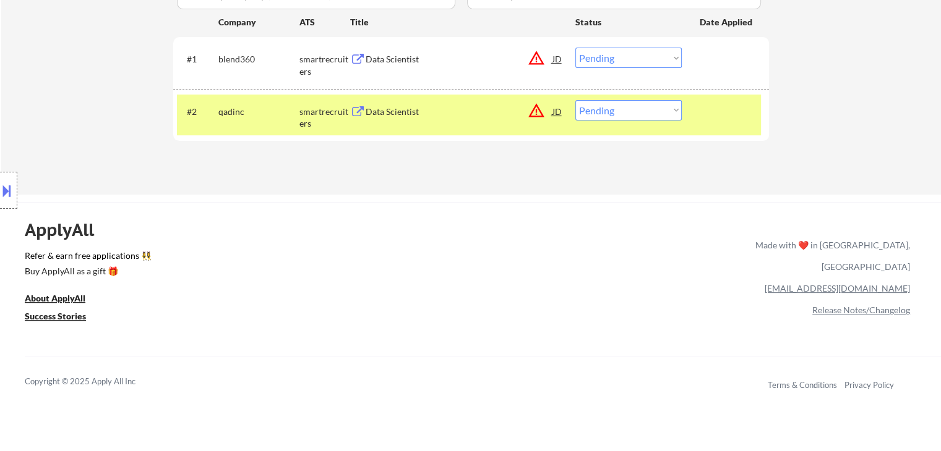
drag, startPoint x: 245, startPoint y: 112, endPoint x: 294, endPoint y: 117, distance: 49.7
click at [246, 112] on div "qadinc" at bounding box center [258, 112] width 81 height 12
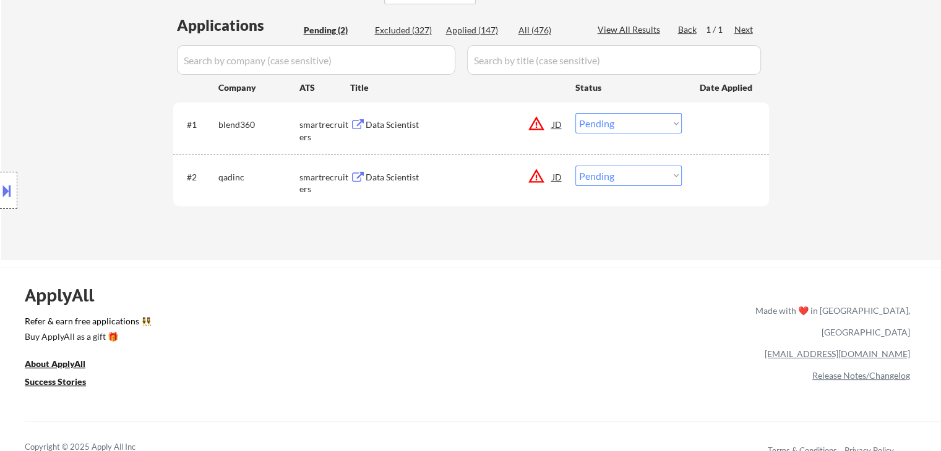
scroll to position [247, 0]
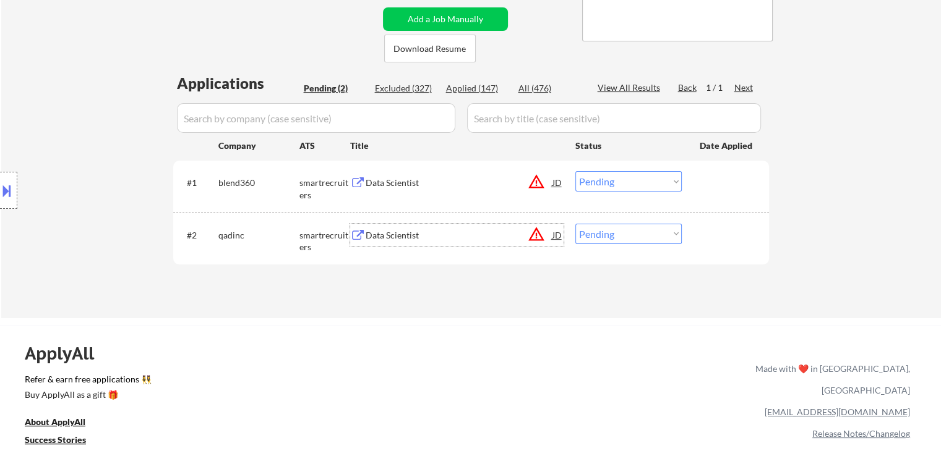
click at [434, 228] on div "Data Scientist" at bounding box center [459, 235] width 187 height 22
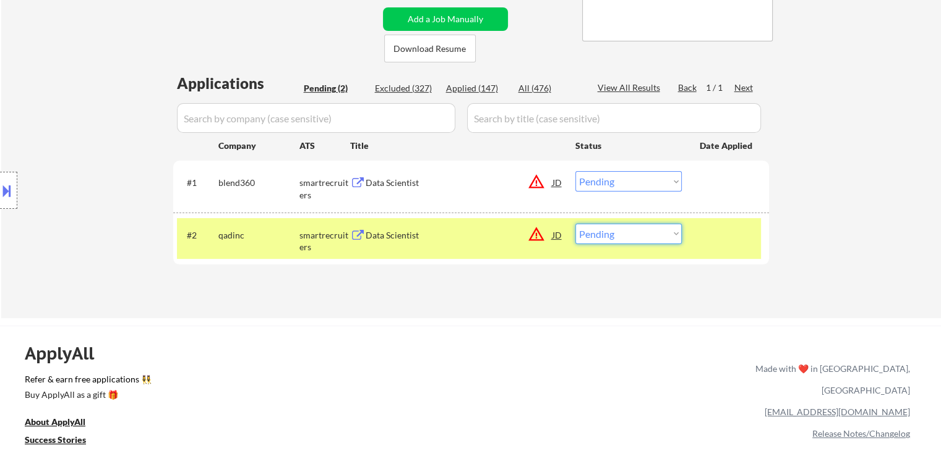
click at [657, 235] on select "Choose an option... Pending Applied Excluded (Questions) Excluded (Expired) Exc…" at bounding box center [628, 234] width 106 height 20
select select ""excluded__location_""
click at [575, 224] on select "Choose an option... Pending Applied Excluded (Questions) Excluded (Expired) Exc…" at bounding box center [628, 234] width 106 height 20
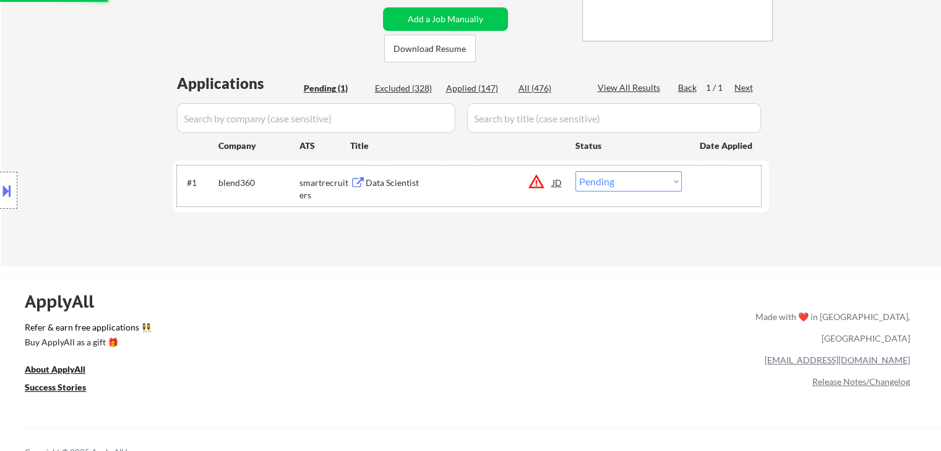
click at [372, 196] on div "#1 blend360 smartrecruiters Data Scientist JD warning_amber Choose an option...…" at bounding box center [469, 186] width 584 height 41
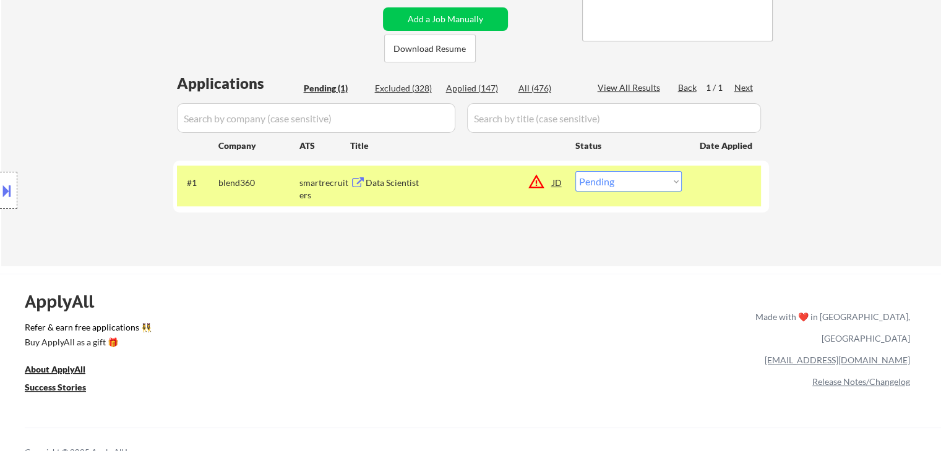
click at [378, 191] on div "Data Scientist" at bounding box center [459, 182] width 187 height 22
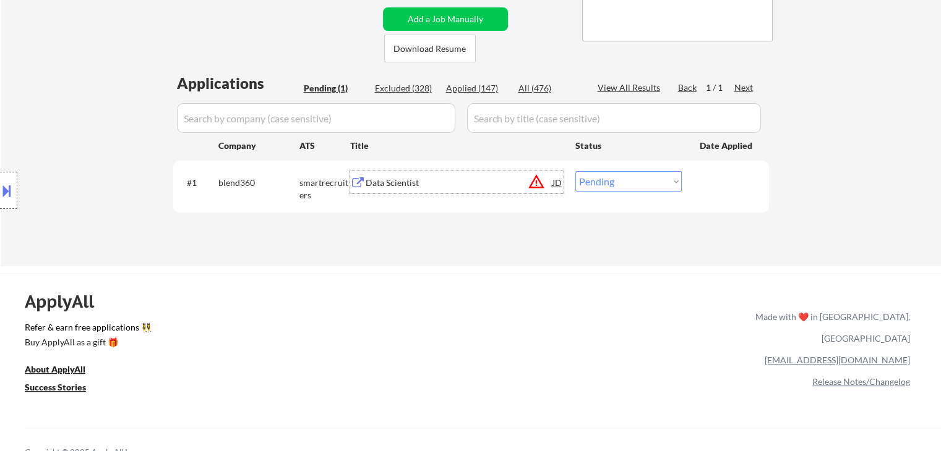
click at [616, 186] on select "Choose an option... Pending Applied Excluded (Questions) Excluded (Expired) Exc…" at bounding box center [628, 181] width 106 height 20
click at [575, 171] on select "Choose an option... Pending Applied Excluded (Questions) Excluded (Expired) Exc…" at bounding box center [628, 181] width 106 height 20
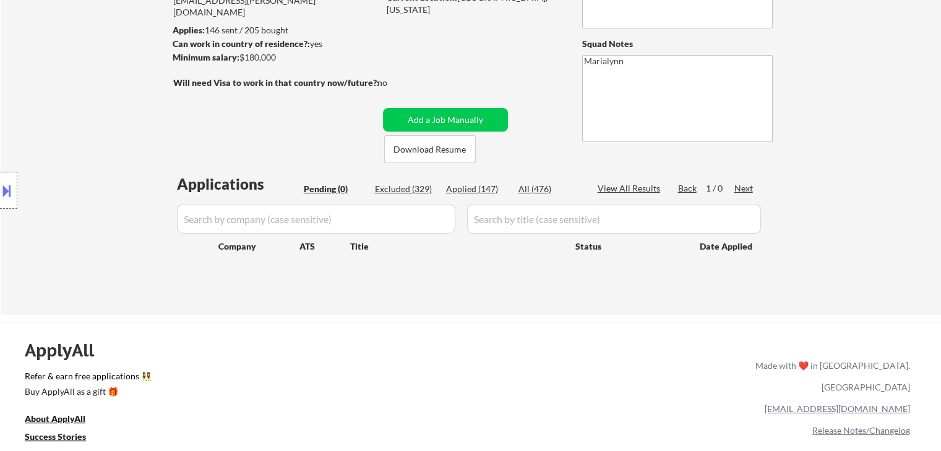
scroll to position [62, 0]
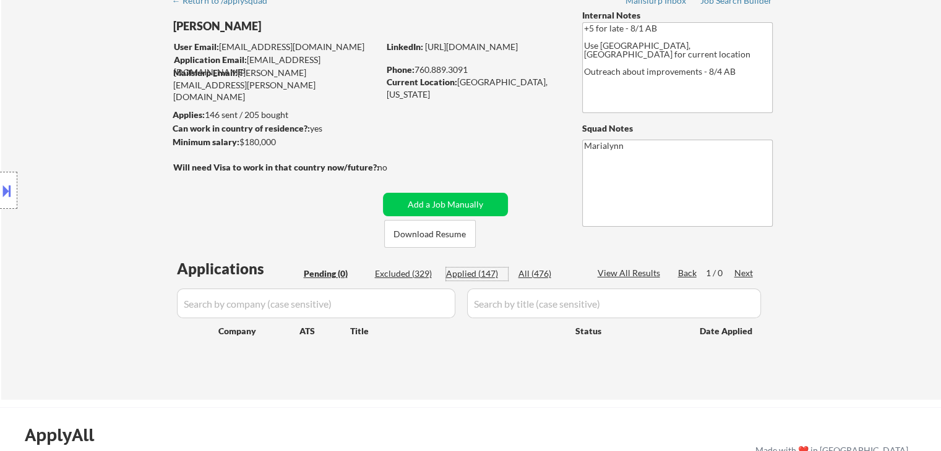
click at [477, 274] on div "Applied (147)" at bounding box center [477, 274] width 62 height 12
select select ""applied""
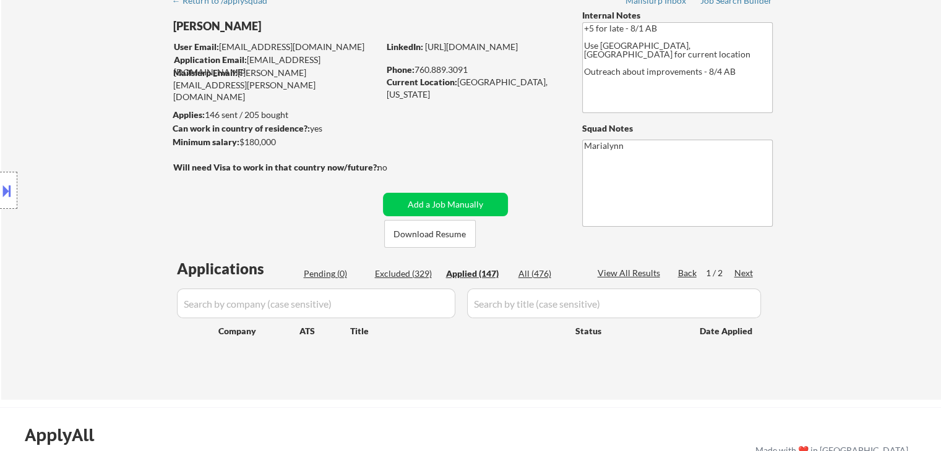
select select ""applied""
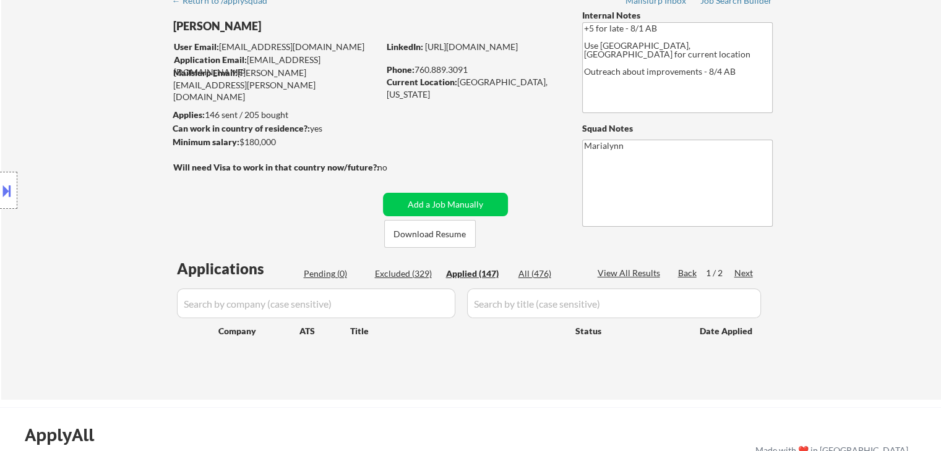
select select ""applied""
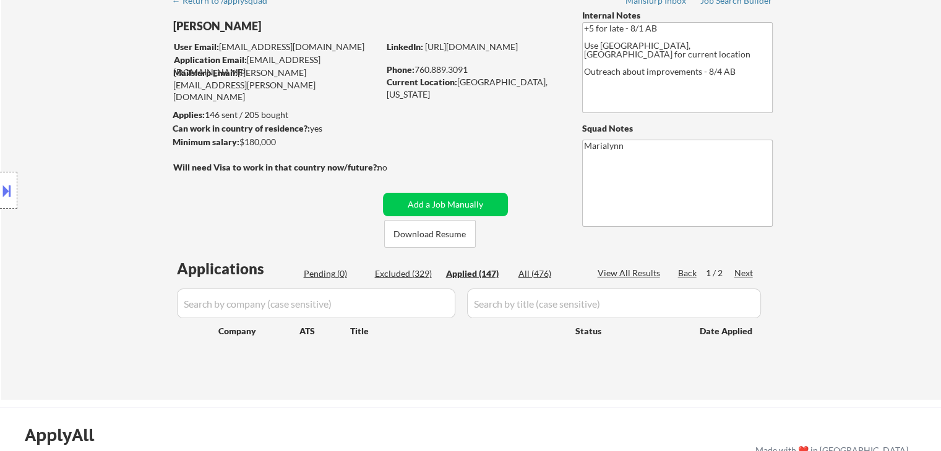
select select ""applied""
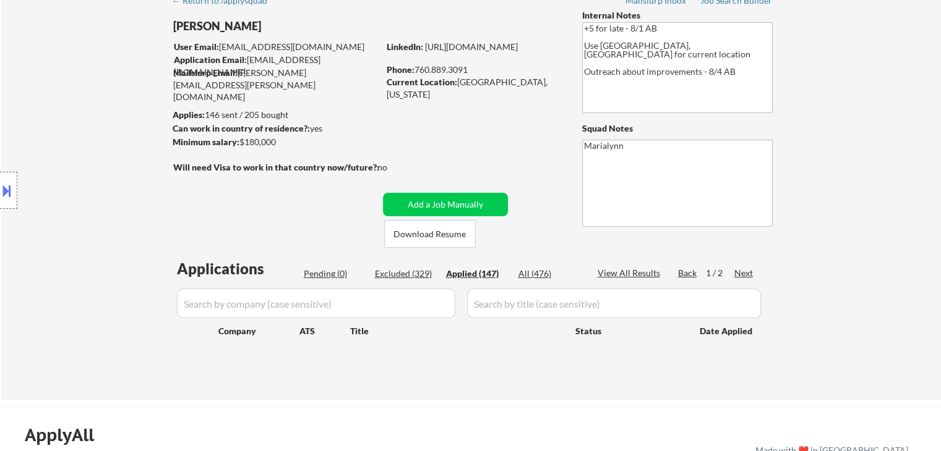
select select ""applied""
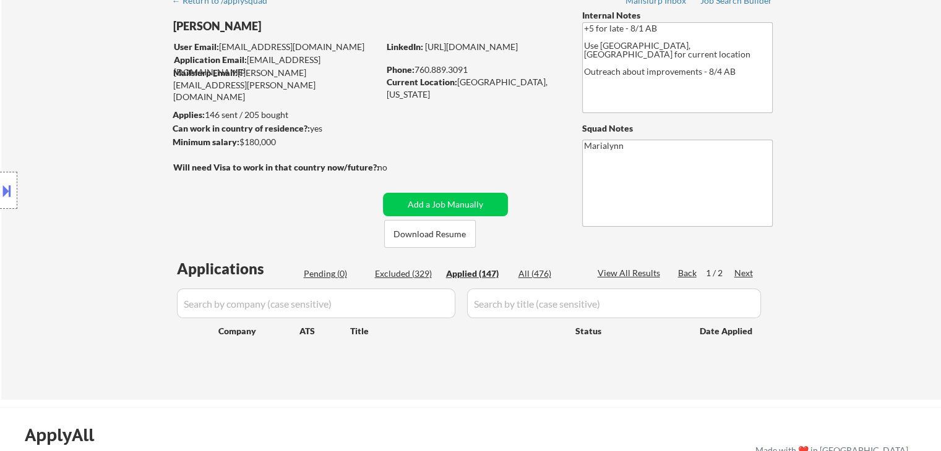
select select ""applied""
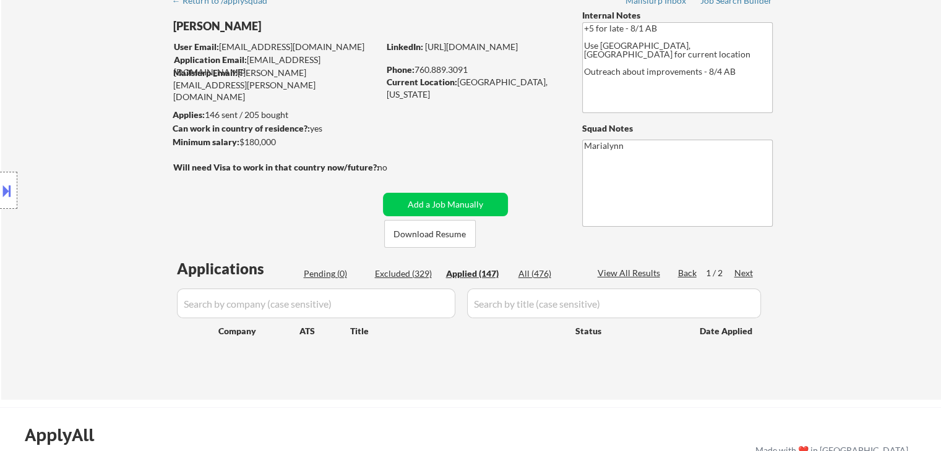
select select ""applied""
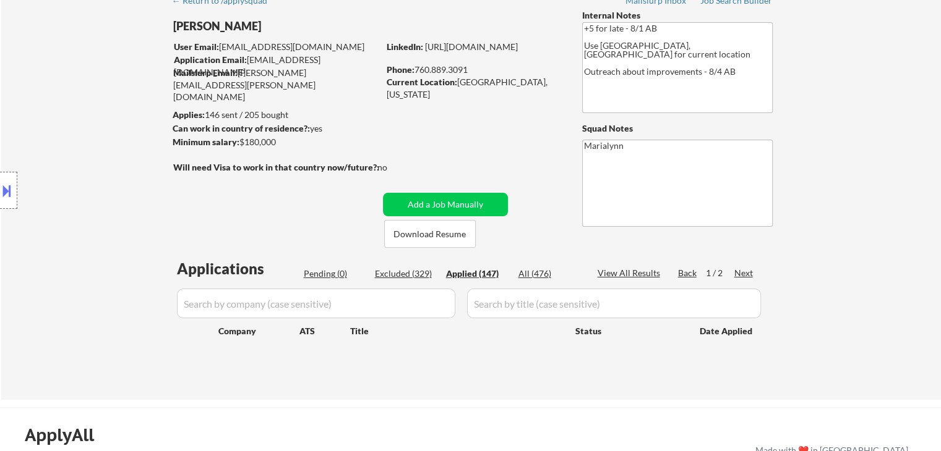
select select ""applied""
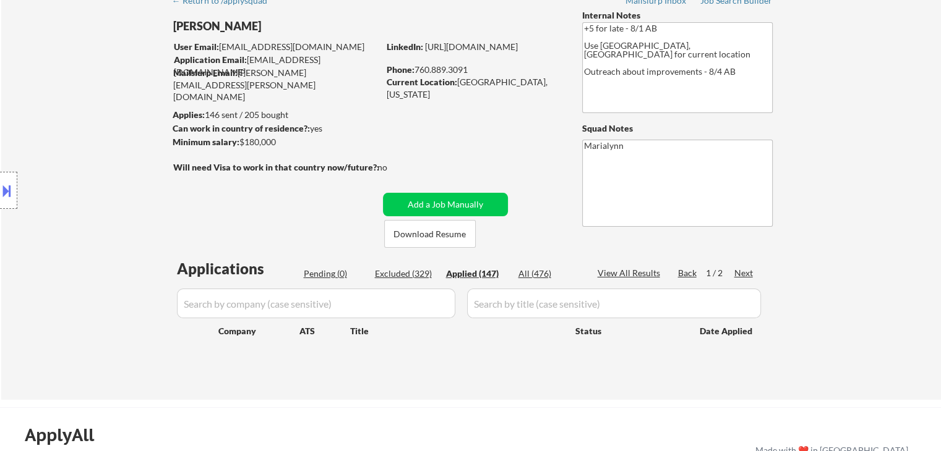
select select ""applied""
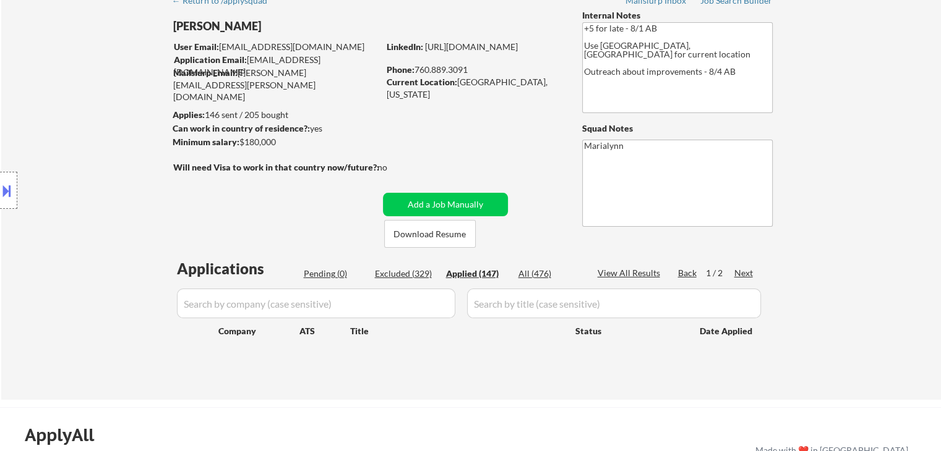
select select ""applied""
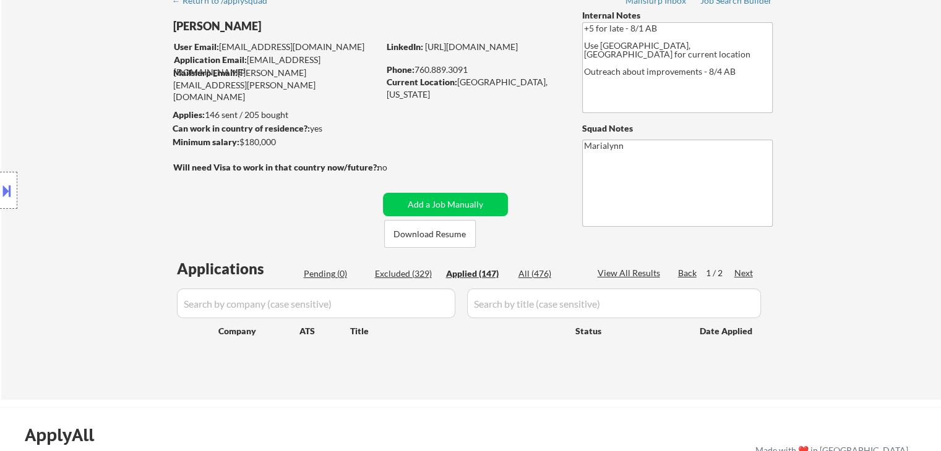
select select ""applied""
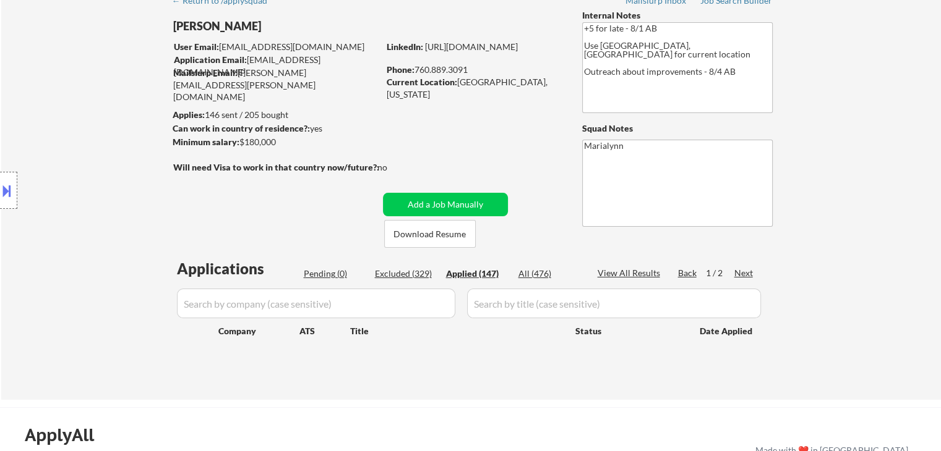
select select ""applied""
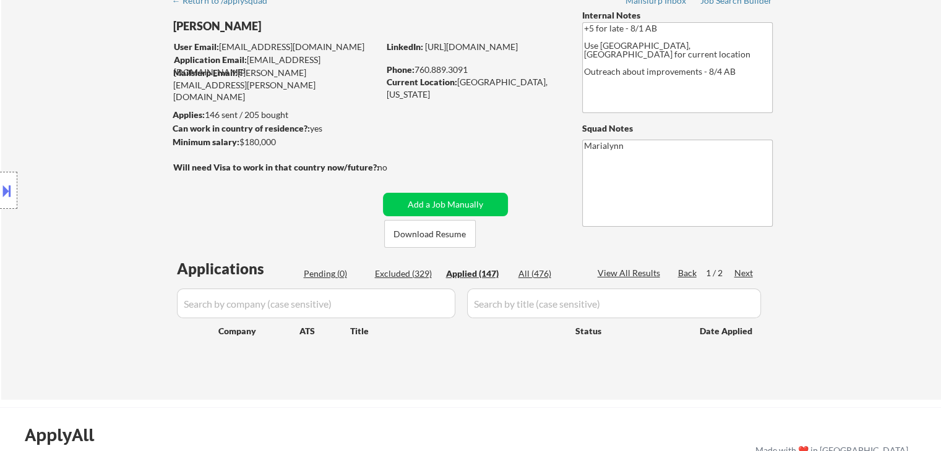
select select ""applied""
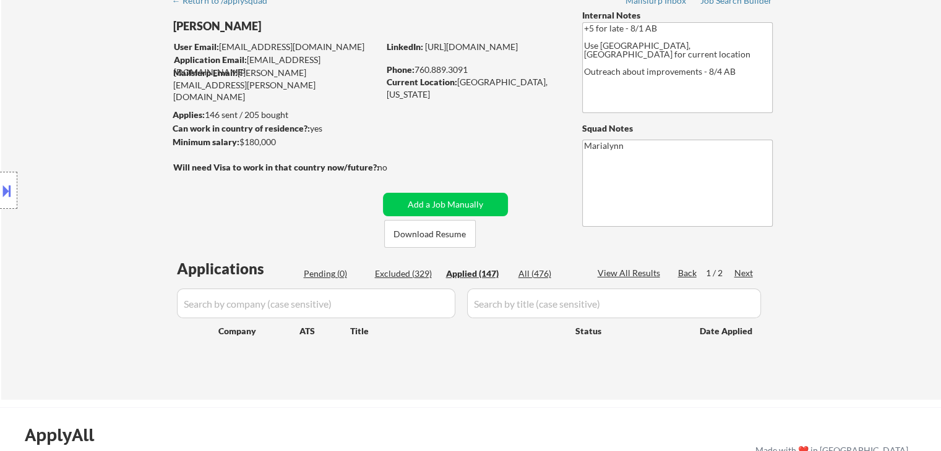
select select ""applied""
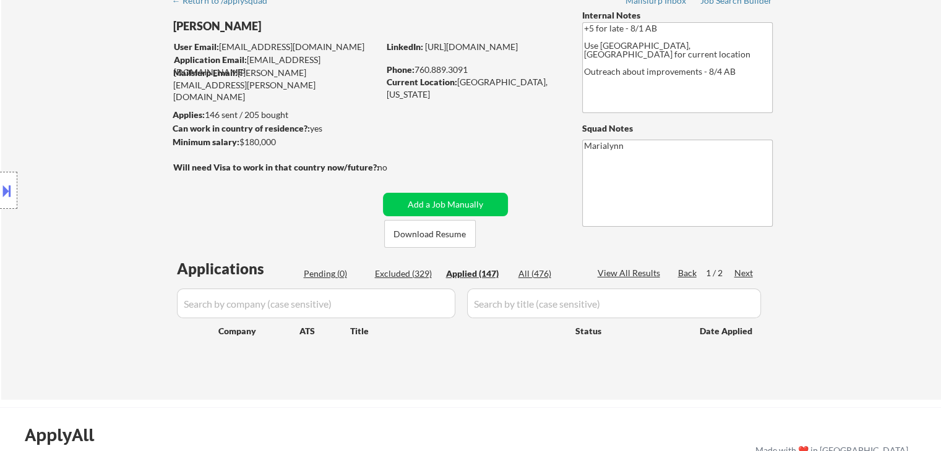
select select ""applied""
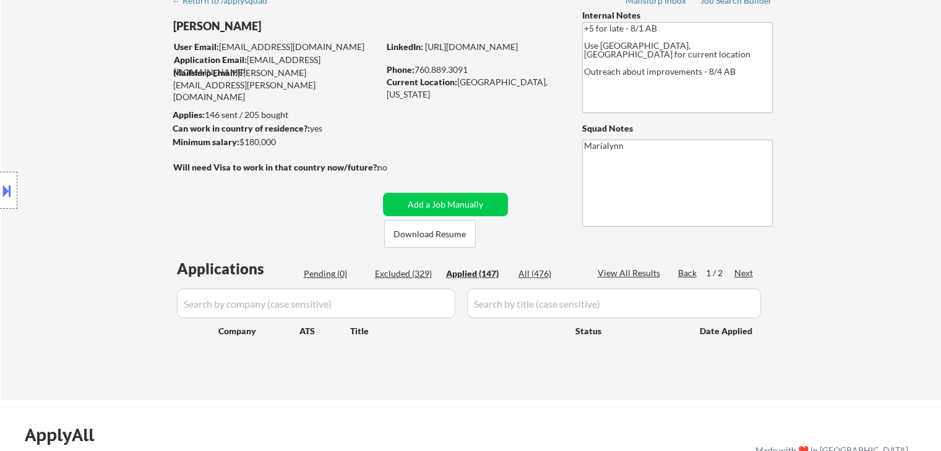
select select ""applied""
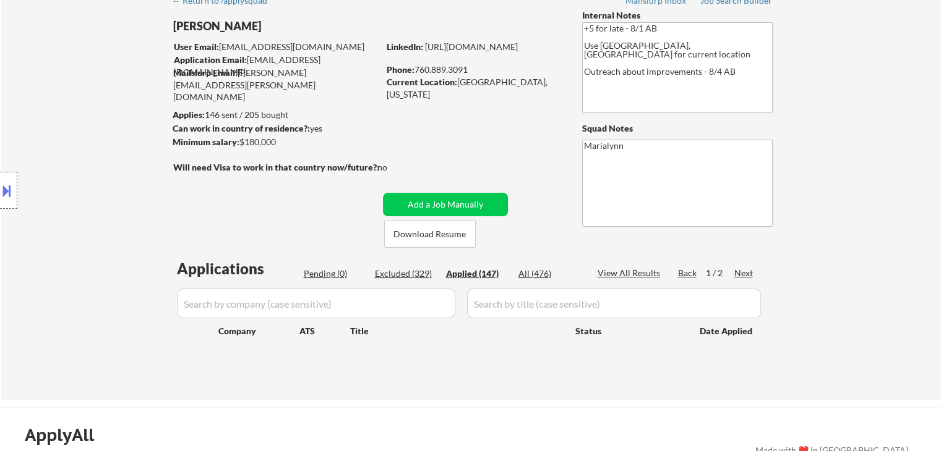
select select ""applied""
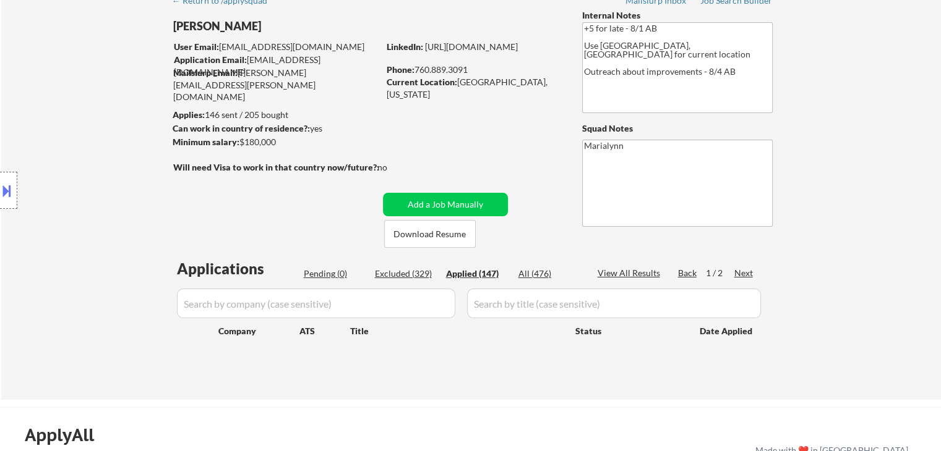
select select ""applied""
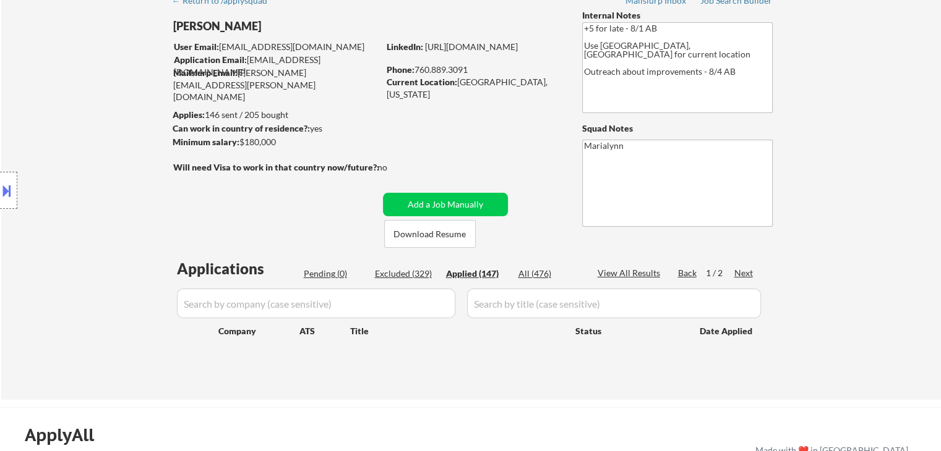
select select ""applied""
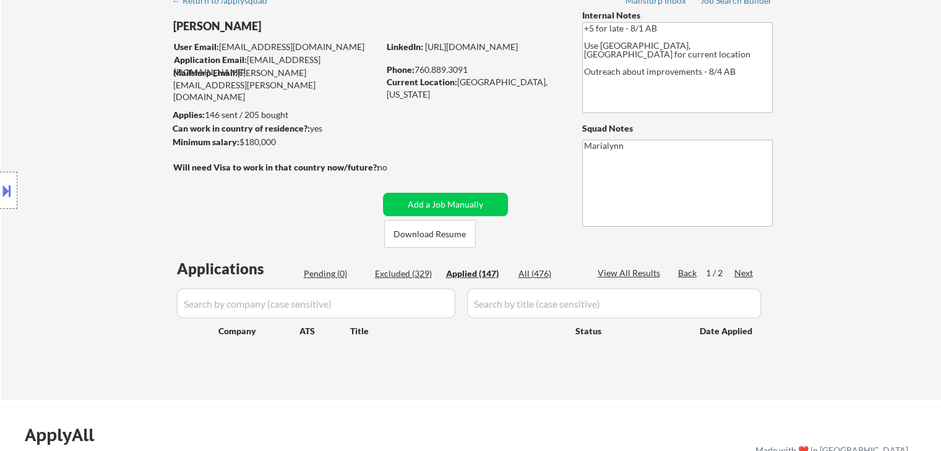
select select ""applied""
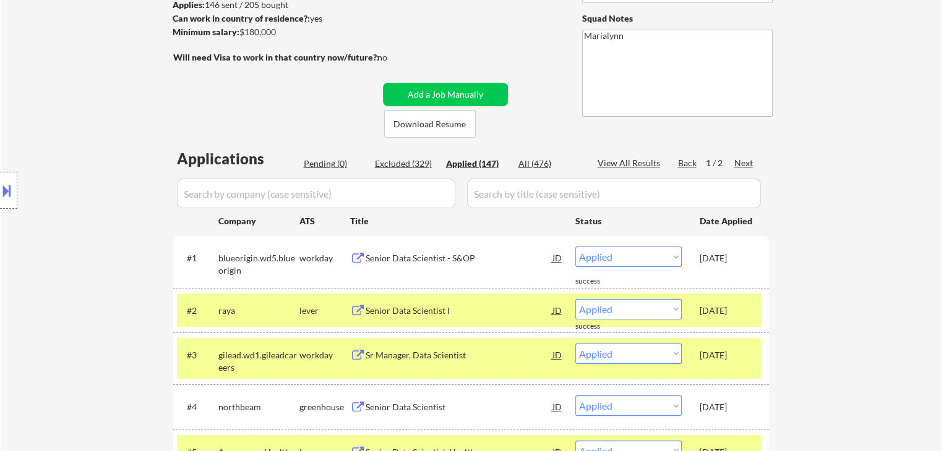
scroll to position [186, 0]
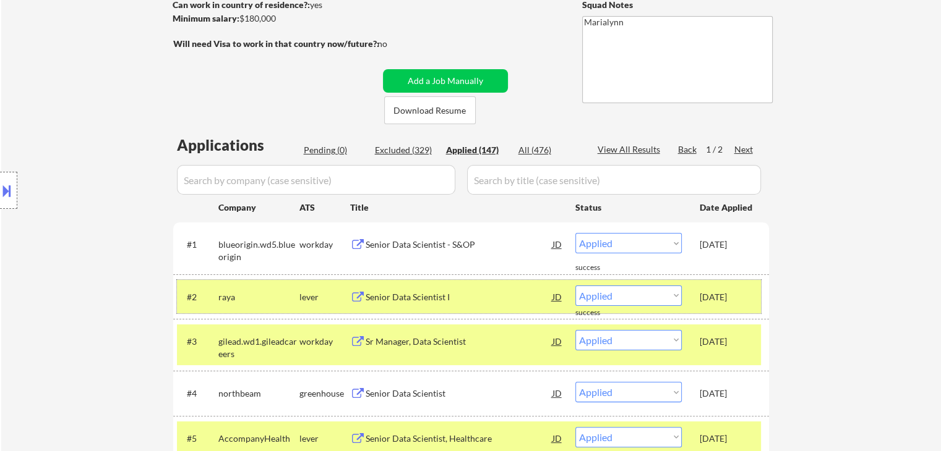
click at [237, 298] on div "raya" at bounding box center [258, 297] width 81 height 12
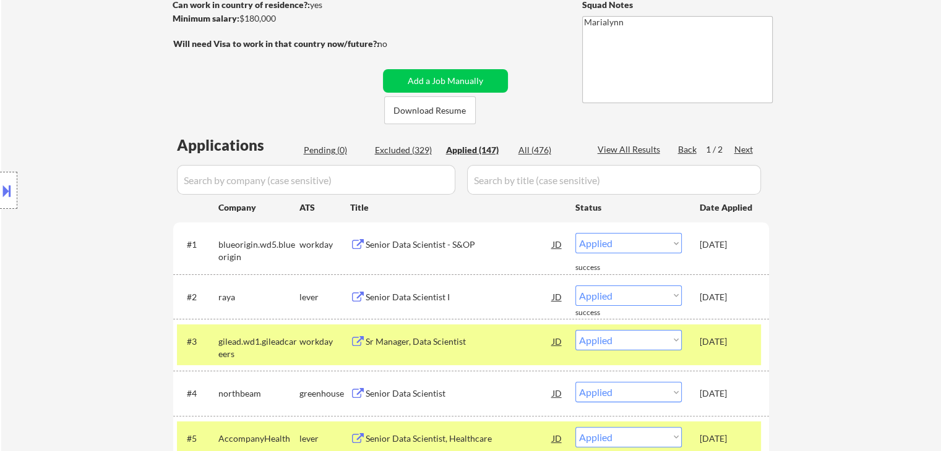
drag, startPoint x: 247, startPoint y: 350, endPoint x: 250, endPoint y: 359, distance: 9.6
click at [248, 352] on div "gilead.wd1.gileadcareers" at bounding box center [258, 348] width 81 height 24
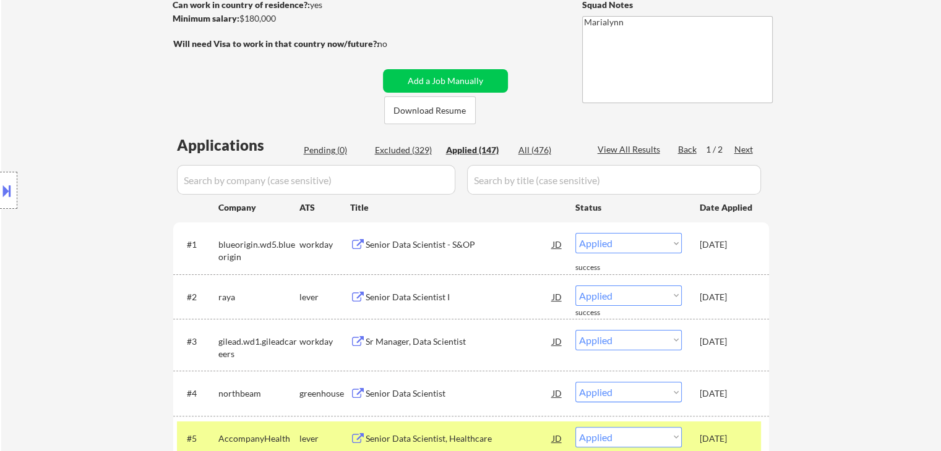
click at [250, 427] on div "AccompanyHealth" at bounding box center [258, 438] width 81 height 22
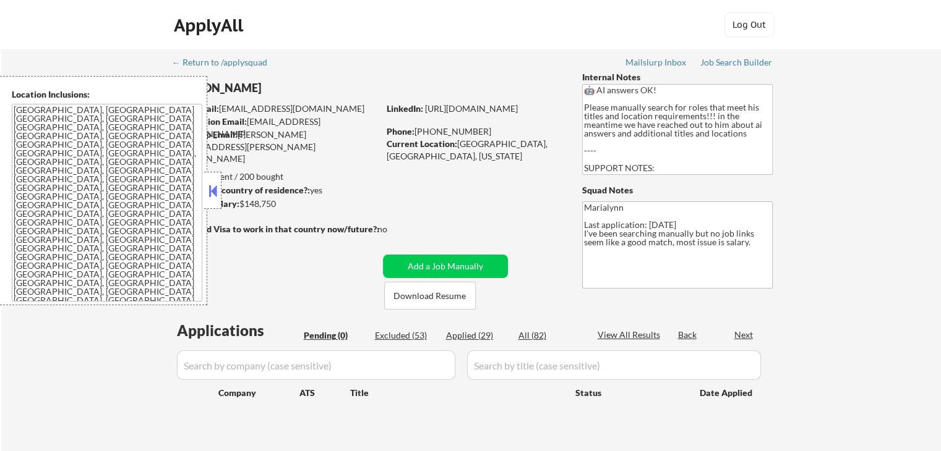
drag, startPoint x: 204, startPoint y: 179, endPoint x: 213, endPoint y: 156, distance: 23.9
click at [204, 178] on div at bounding box center [212, 190] width 17 height 37
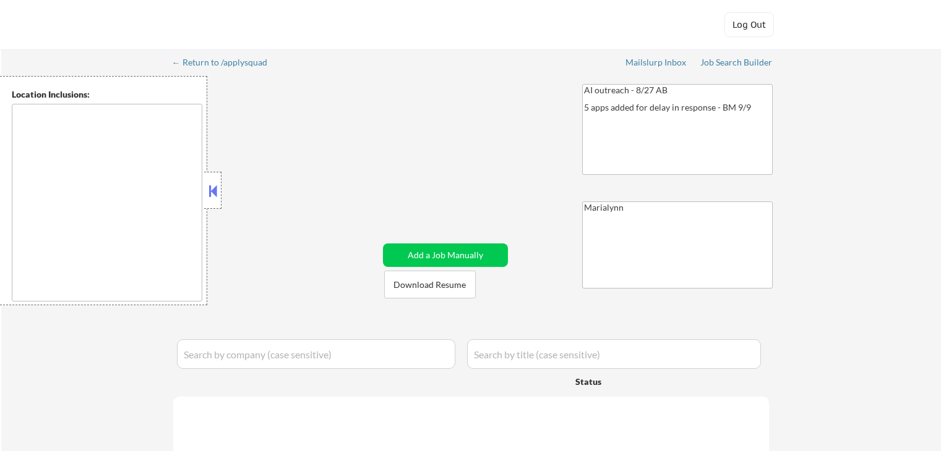
type textarea "Fargo, ND Moorhead, [GEOGRAPHIC_DATA] [GEOGRAPHIC_DATA], [GEOGRAPHIC_DATA] [GEO…"
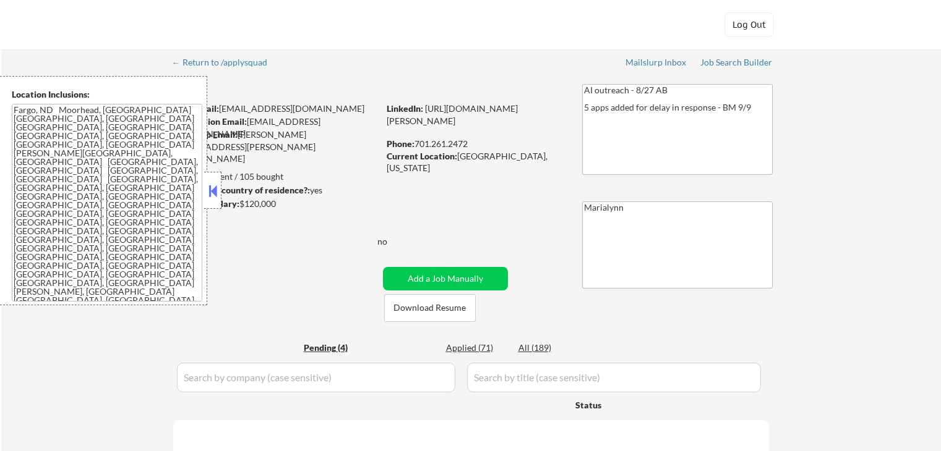
select select ""pending""
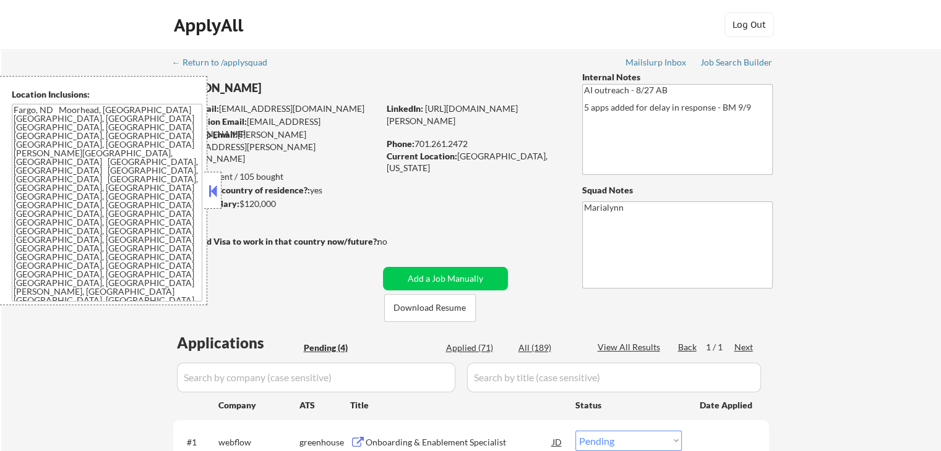
click at [215, 189] on button at bounding box center [213, 191] width 14 height 19
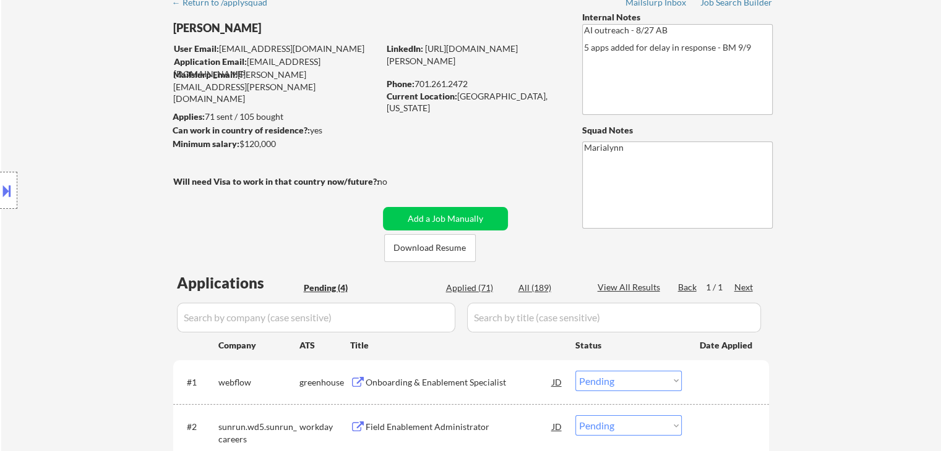
scroll to position [62, 0]
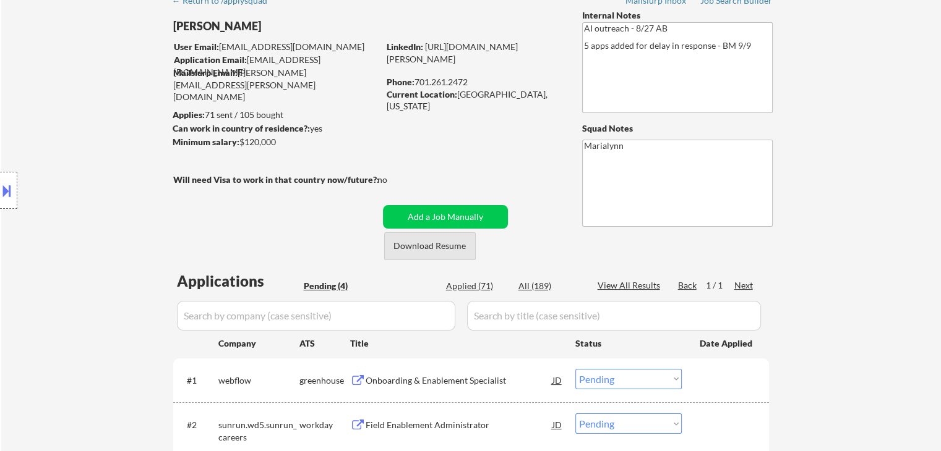
click at [411, 245] on button "Download Resume" at bounding box center [430, 247] width 92 height 28
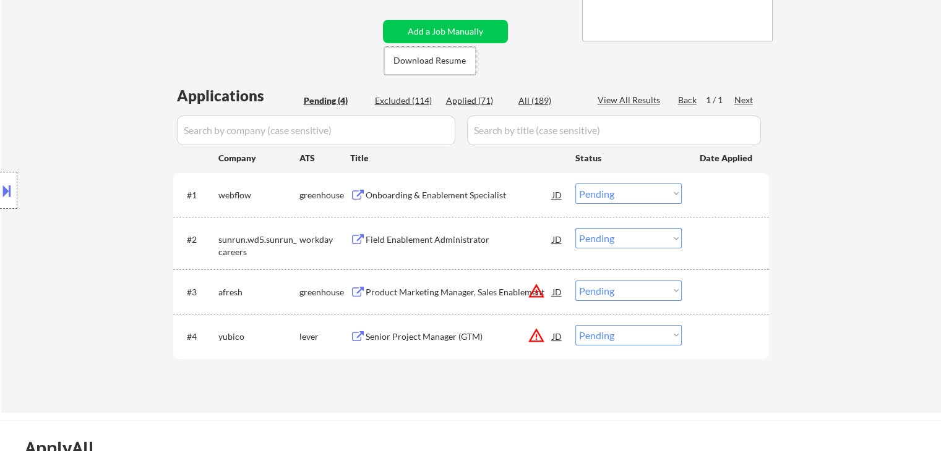
click at [403, 197] on div "Onboarding & Enablement Specialist" at bounding box center [459, 195] width 187 height 12
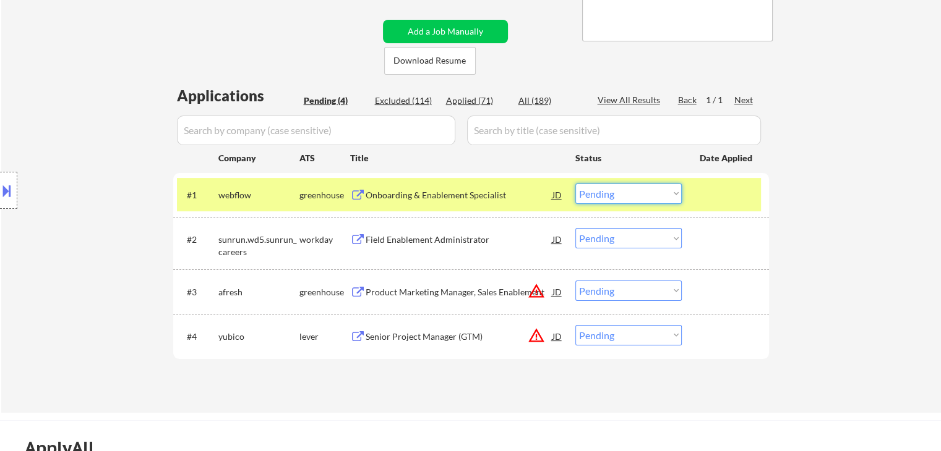
drag, startPoint x: 626, startPoint y: 192, endPoint x: 630, endPoint y: 203, distance: 11.7
click at [628, 193] on select "Choose an option... Pending Applied Excluded (Questions) Excluded (Expired) Exc…" at bounding box center [628, 194] width 106 height 20
click at [575, 184] on select "Choose an option... Pending Applied Excluded (Questions) Excluded (Expired) Exc…" at bounding box center [628, 194] width 106 height 20
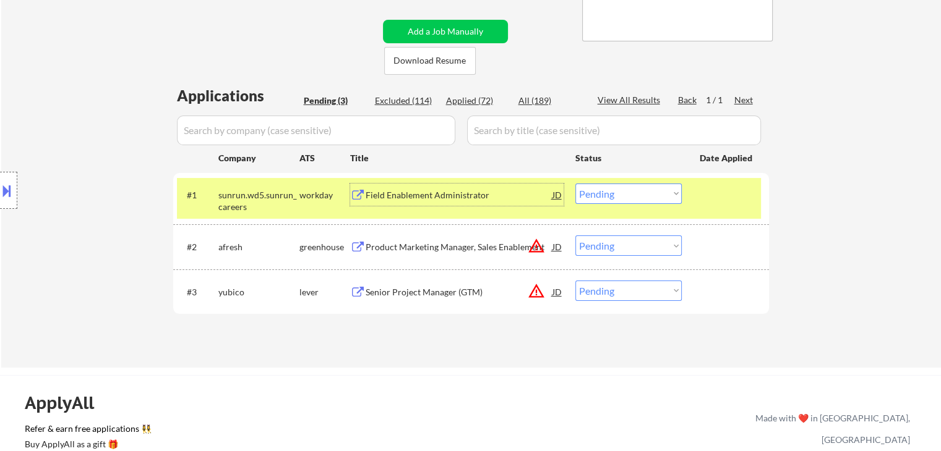
click at [447, 196] on div "Field Enablement Administrator" at bounding box center [459, 195] width 187 height 12
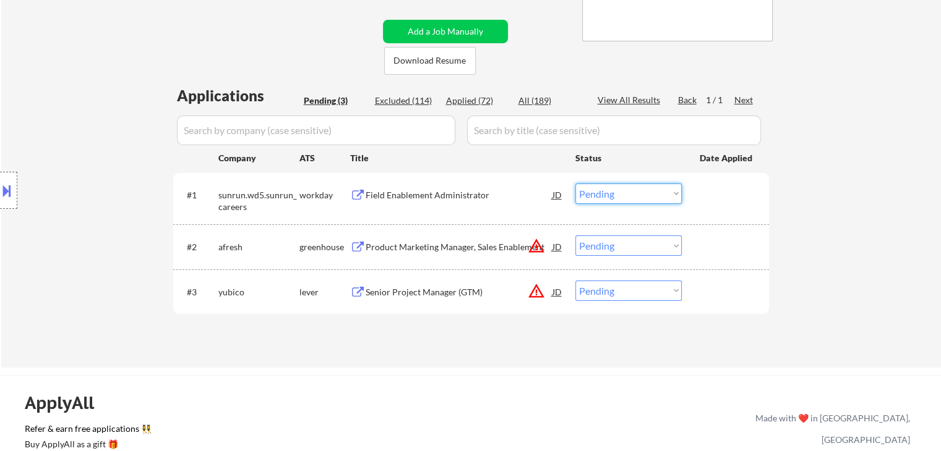
drag, startPoint x: 626, startPoint y: 194, endPoint x: 626, endPoint y: 203, distance: 8.7
click at [626, 195] on select "Choose an option... Pending Applied Excluded (Questions) Excluded (Expired) Exc…" at bounding box center [628, 194] width 106 height 20
click at [575, 184] on select "Choose an option... Pending Applied Excluded (Questions) Excluded (Expired) Exc…" at bounding box center [628, 194] width 106 height 20
select select ""pending""
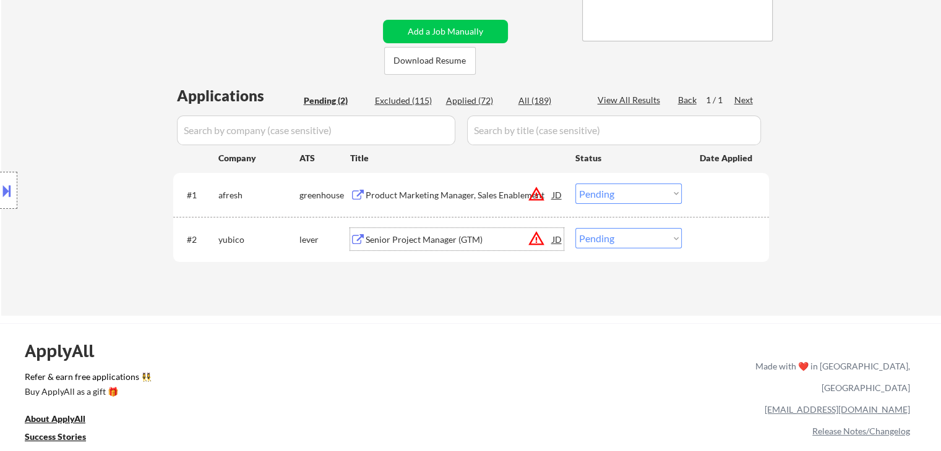
click at [438, 243] on div "Senior Project Manager (GTM)" at bounding box center [459, 240] width 187 height 12
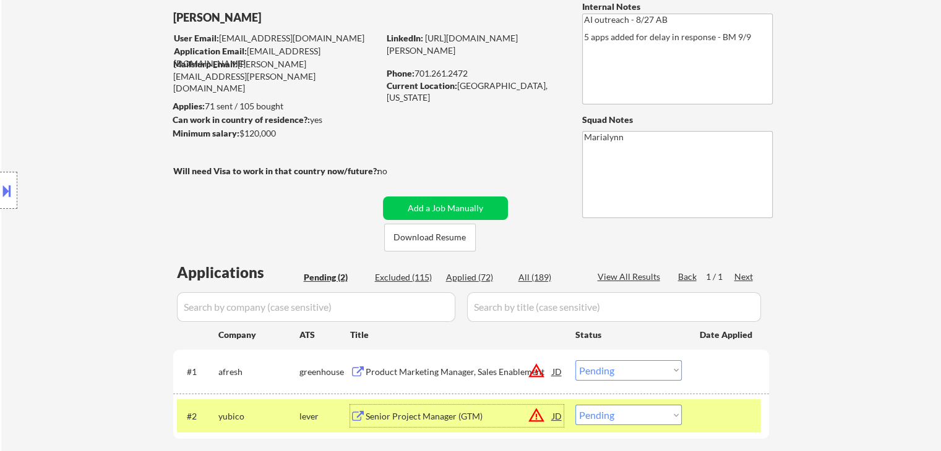
scroll to position [124, 0]
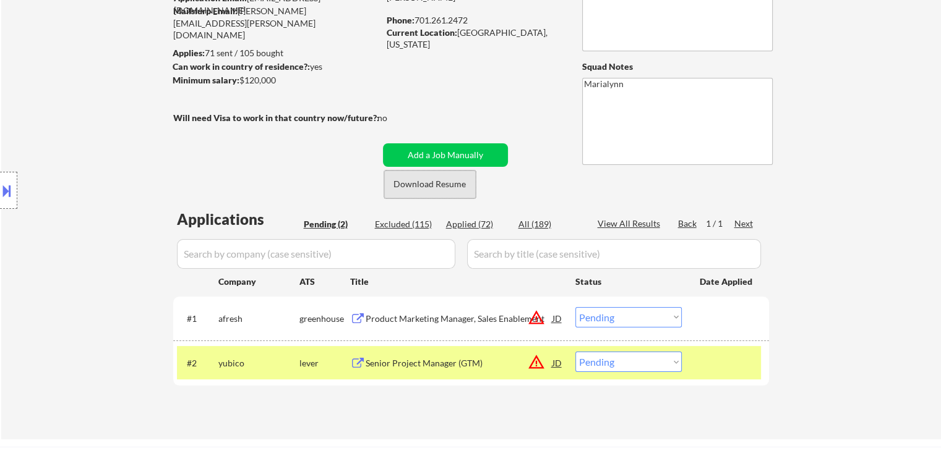
drag, startPoint x: 460, startPoint y: 186, endPoint x: 488, endPoint y: 80, distance: 109.4
click at [460, 186] on button "Download Resume" at bounding box center [430, 185] width 92 height 28
click at [650, 361] on select "Choose an option... Pending Applied Excluded (Questions) Excluded (Expired) Exc…" at bounding box center [628, 362] width 106 height 20
select select ""applied""
click at [575, 352] on select "Choose an option... Pending Applied Excluded (Questions) Excluded (Expired) Exc…" at bounding box center [628, 362] width 106 height 20
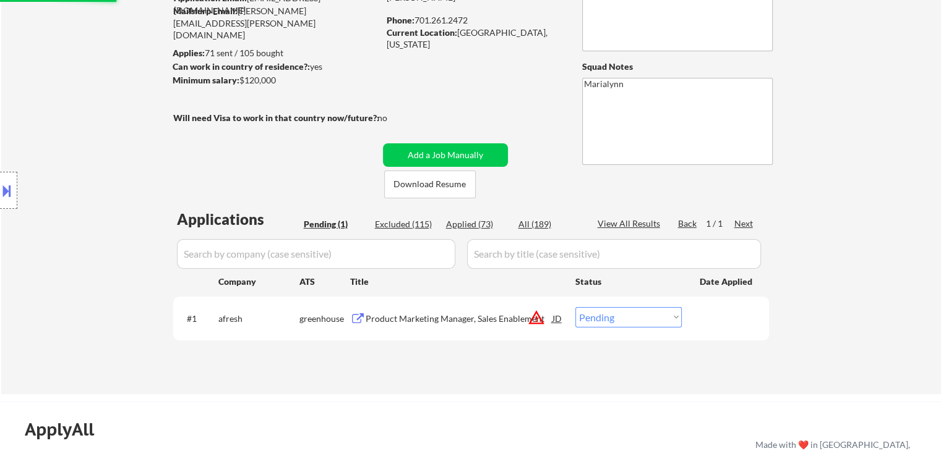
click at [422, 313] on div "Product Marketing Manager, Sales Enablement" at bounding box center [459, 319] width 187 height 12
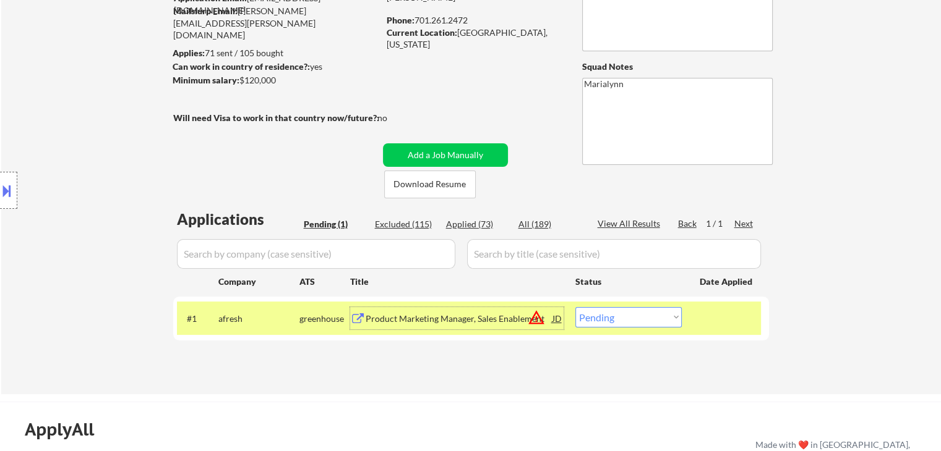
click at [5, 208] on div at bounding box center [8, 190] width 17 height 37
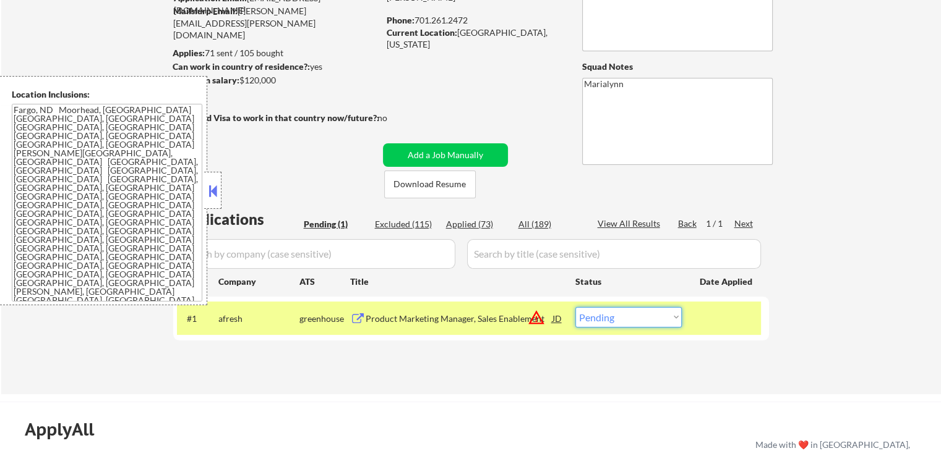
click at [643, 317] on select "Choose an option... Pending Applied Excluded (Questions) Excluded (Expired) Exc…" at bounding box center [628, 317] width 106 height 20
select select ""applied""
click at [575, 307] on select "Choose an option... Pending Applied Excluded (Questions) Excluded (Expired) Exc…" at bounding box center [628, 317] width 106 height 20
click at [216, 194] on button at bounding box center [213, 191] width 14 height 19
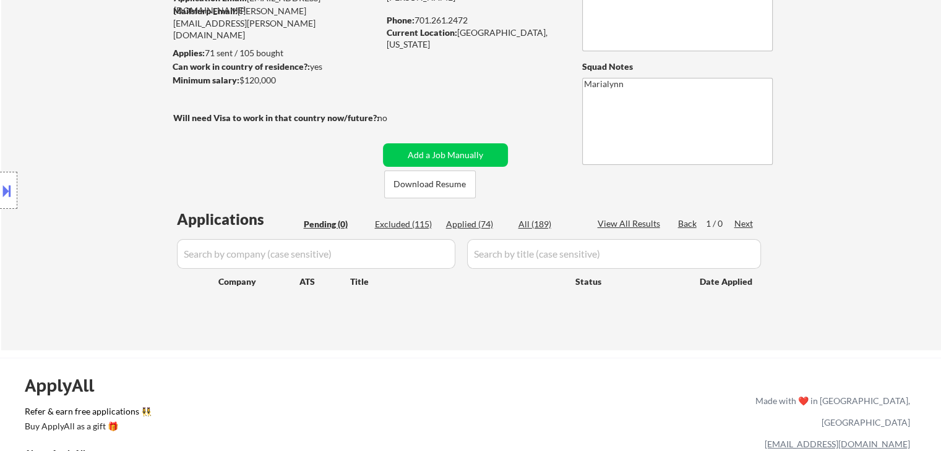
click at [458, 223] on div "Applied (74)" at bounding box center [477, 224] width 62 height 12
click at [472, 221] on div "Applied (74)" at bounding box center [477, 224] width 62 height 12
select select ""applied""
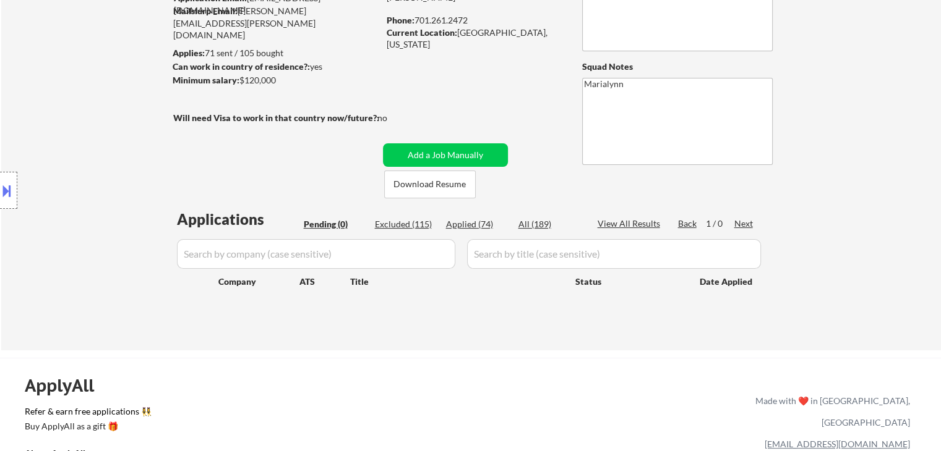
select select ""applied""
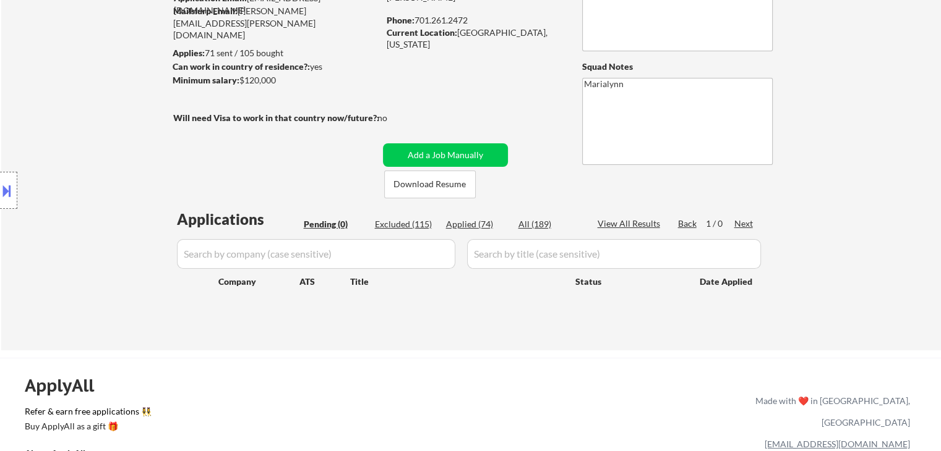
select select ""applied""
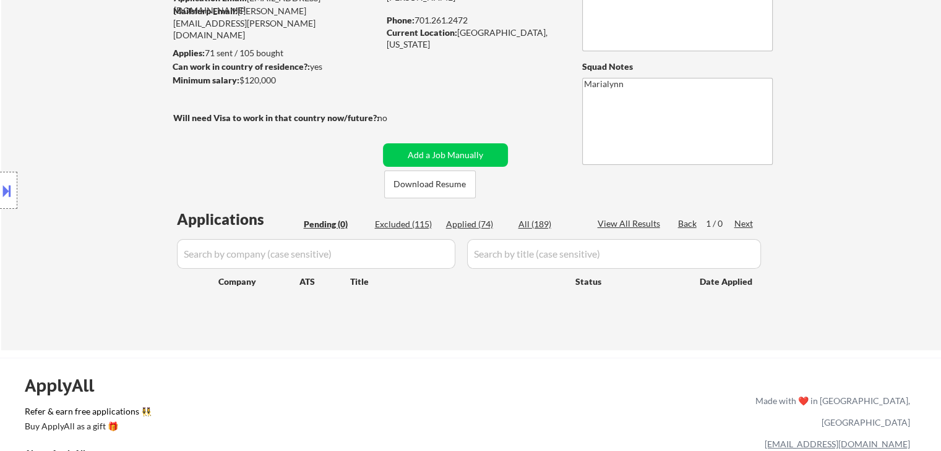
select select ""applied""
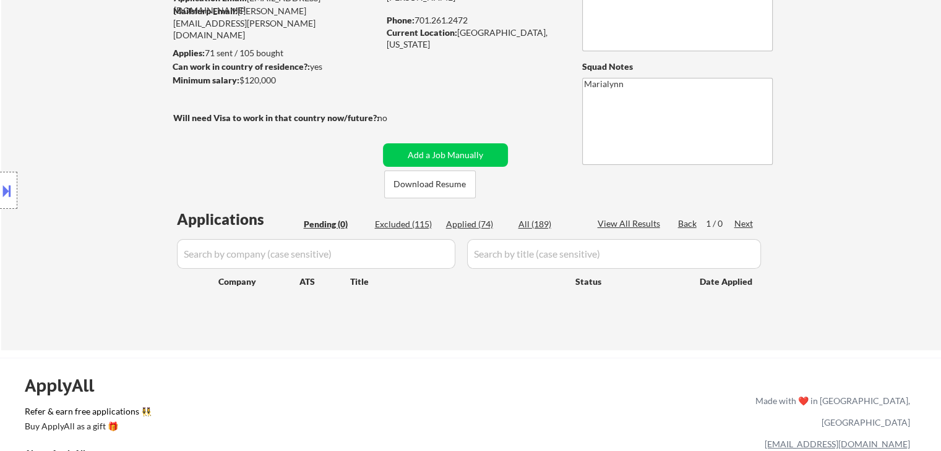
select select ""applied""
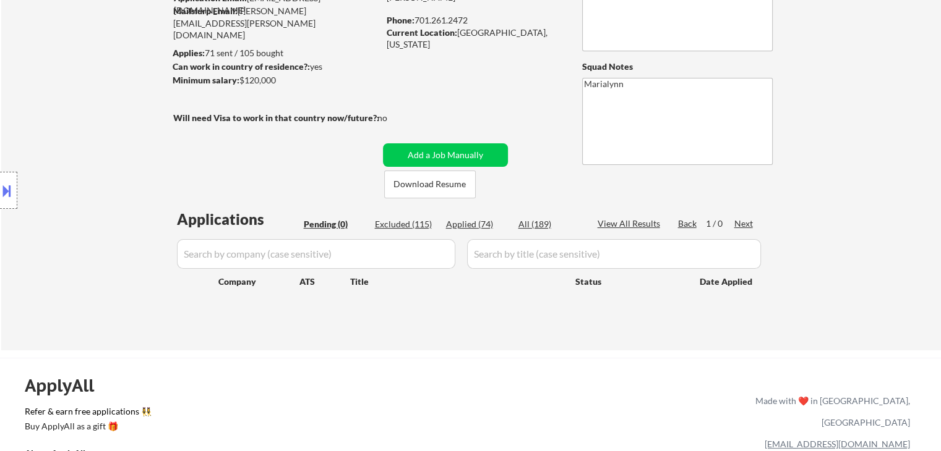
select select ""applied""
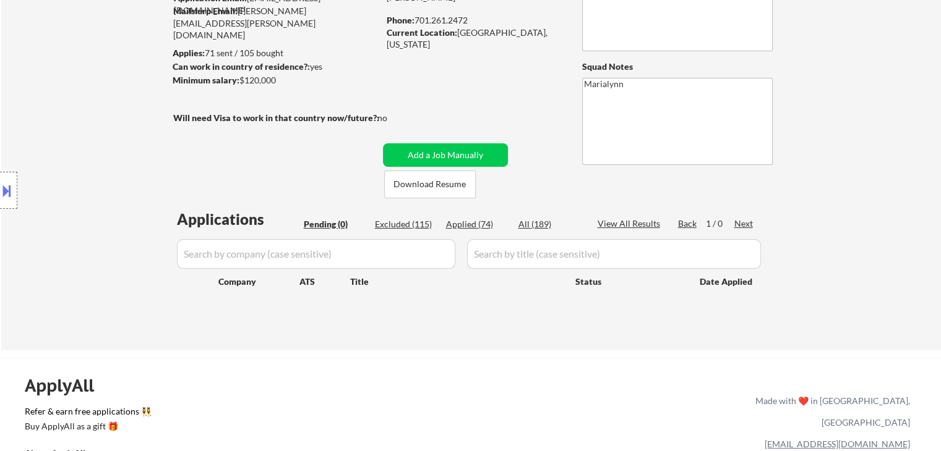
select select ""applied""
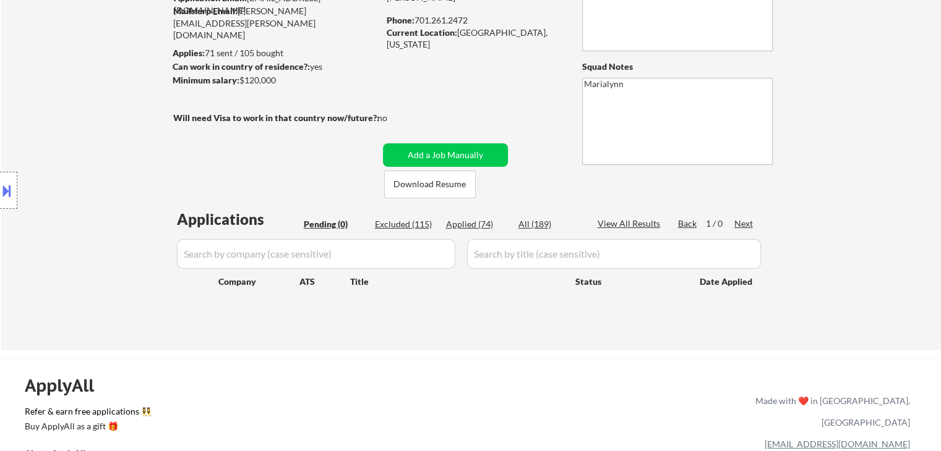
select select ""applied""
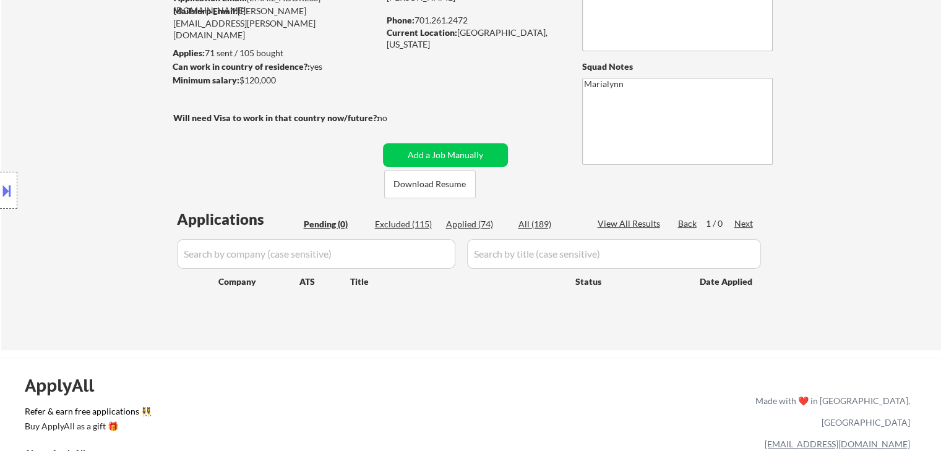
select select ""applied""
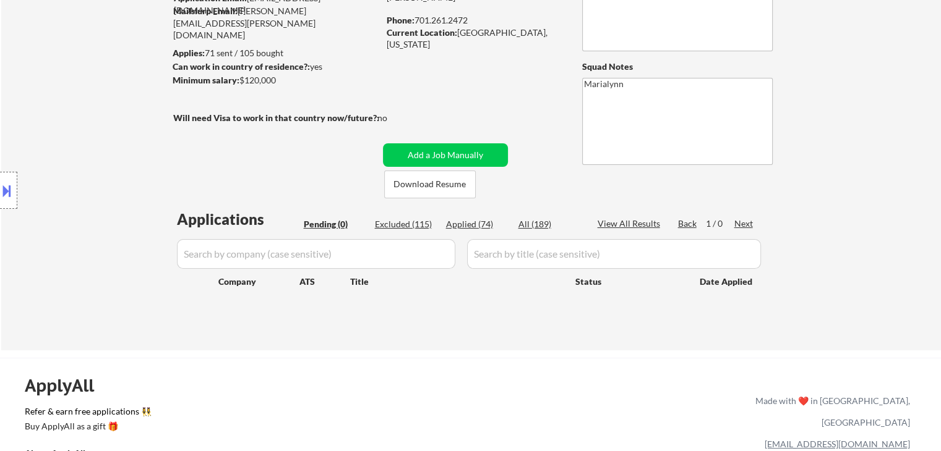
select select ""applied""
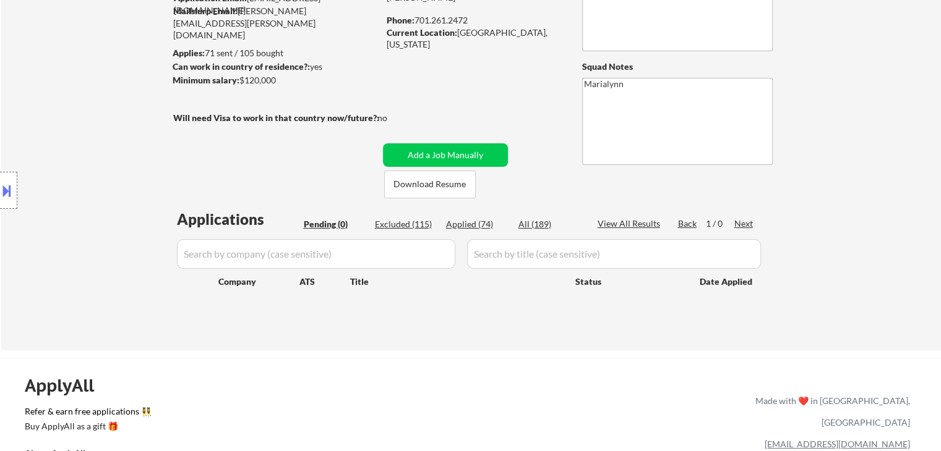
select select ""applied""
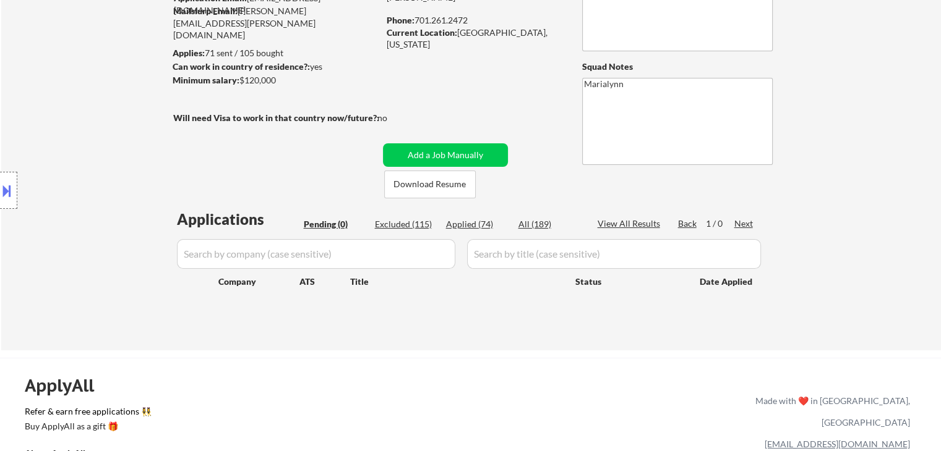
select select ""applied""
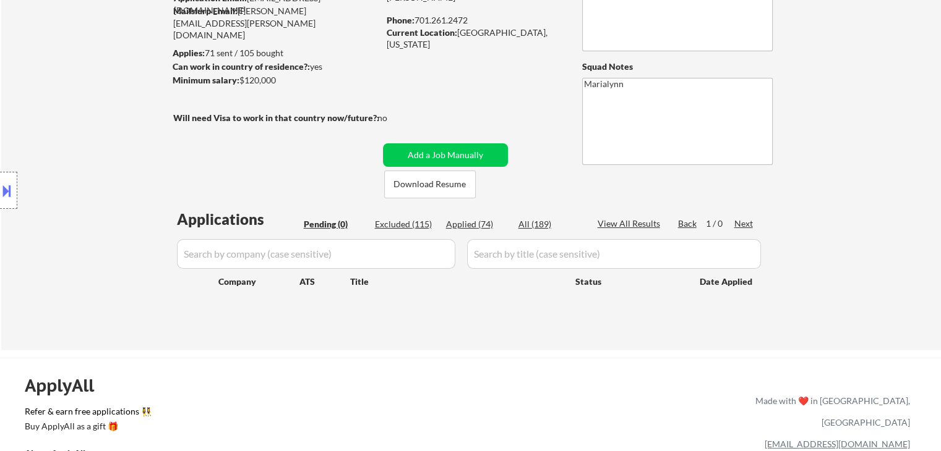
select select ""applied""
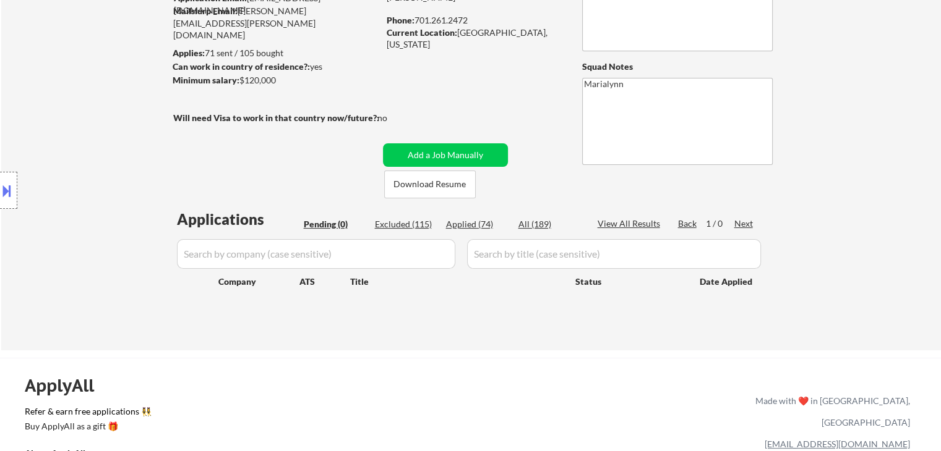
select select ""applied""
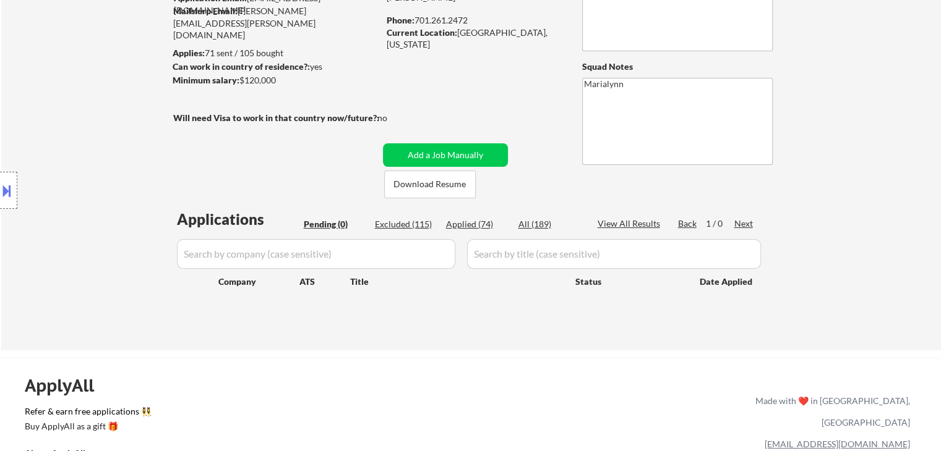
select select ""applied""
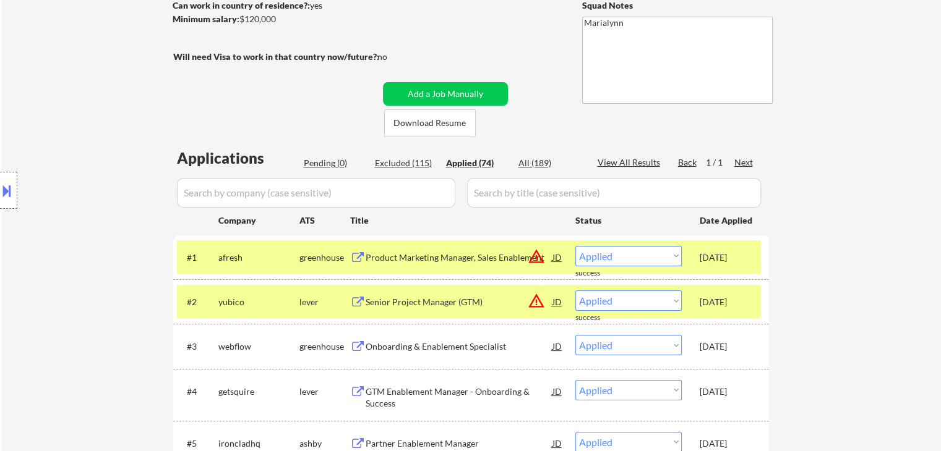
scroll to position [247, 0]
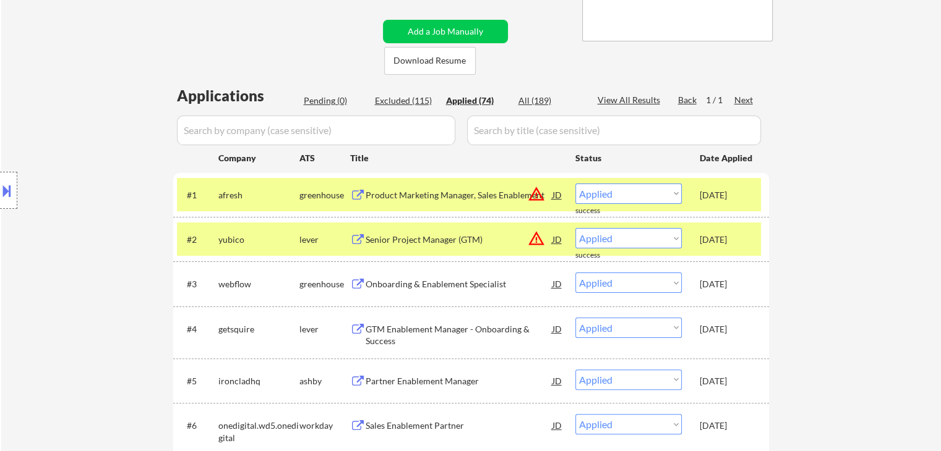
click at [253, 190] on div "afresh" at bounding box center [258, 195] width 81 height 12
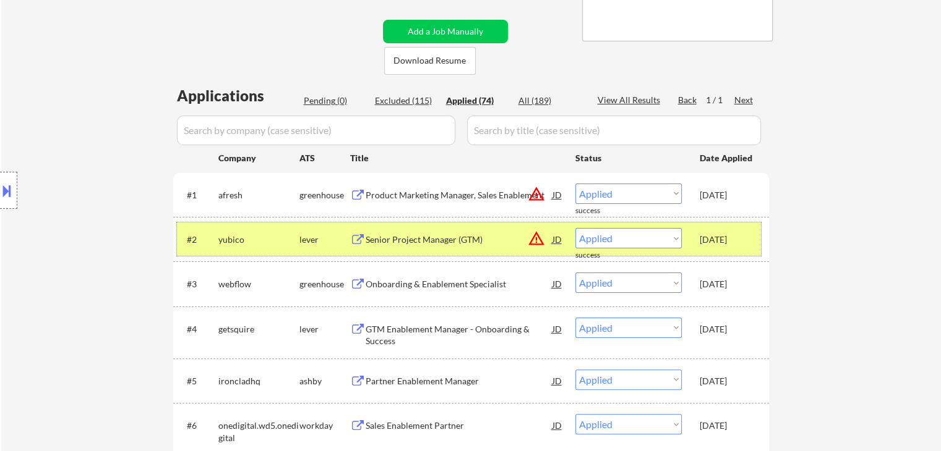
click at [247, 239] on div "yubico" at bounding box center [258, 240] width 81 height 12
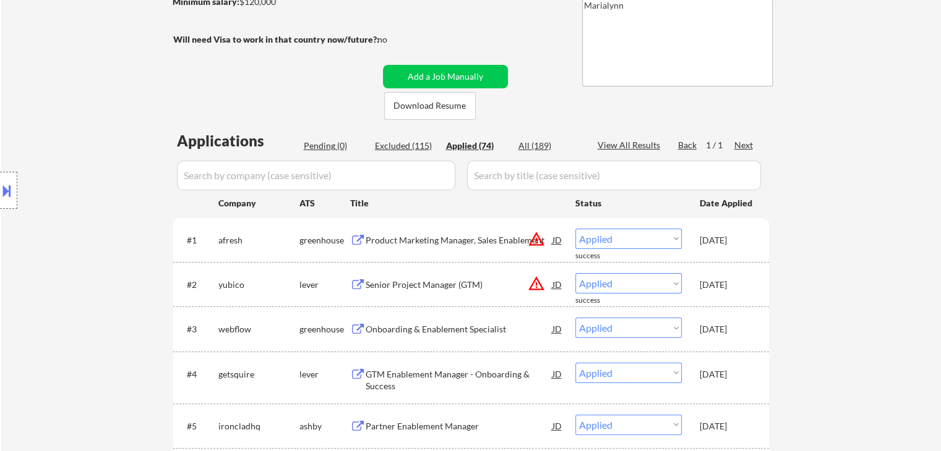
scroll to position [186, 0]
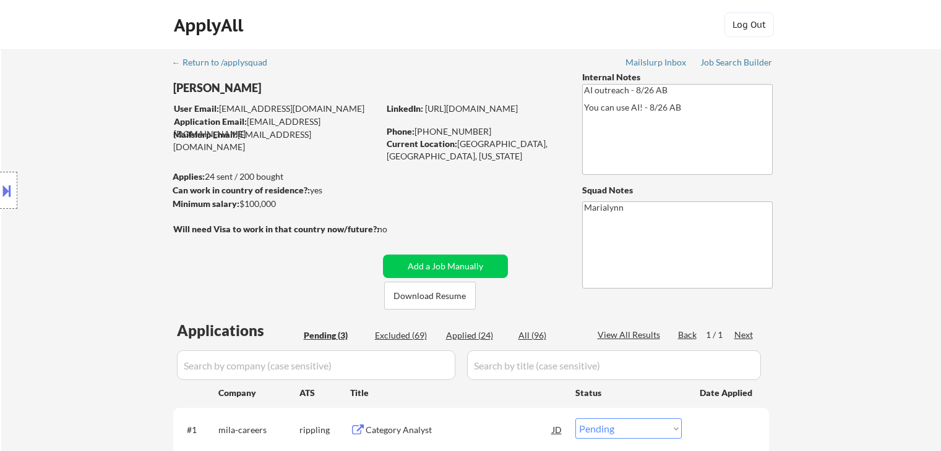
select select ""pending""
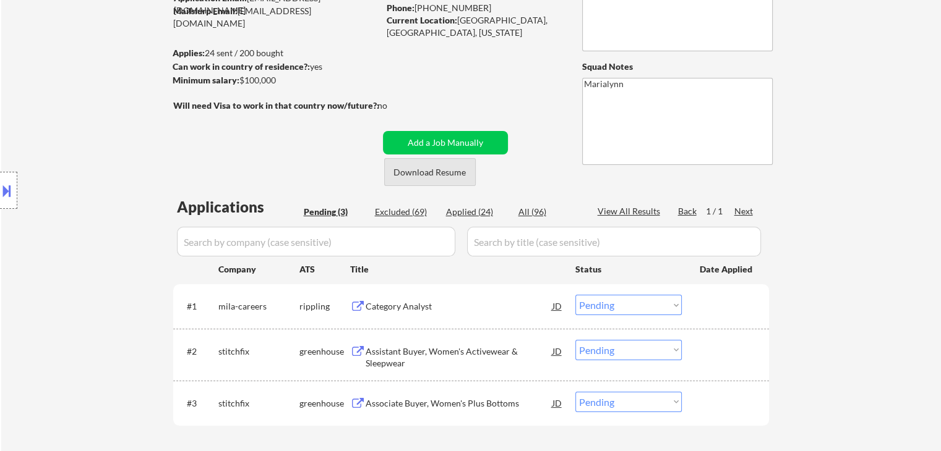
click at [450, 176] on button "Download Resume" at bounding box center [430, 172] width 92 height 28
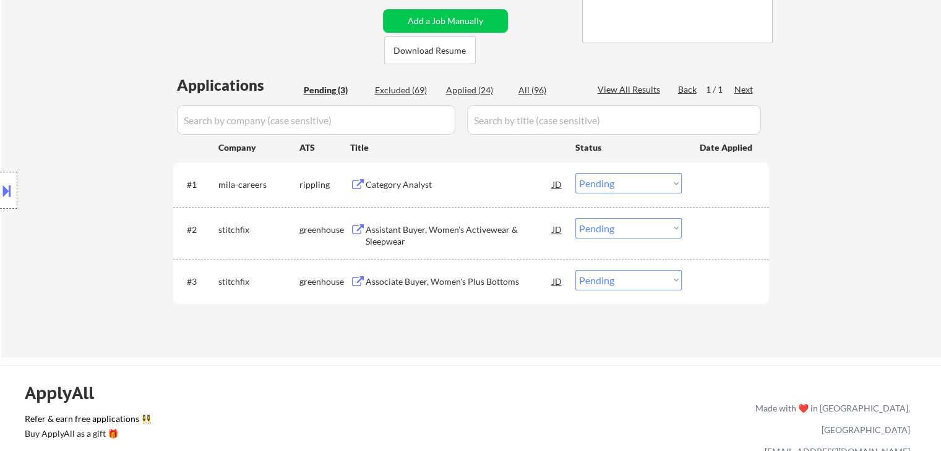
scroll to position [247, 0]
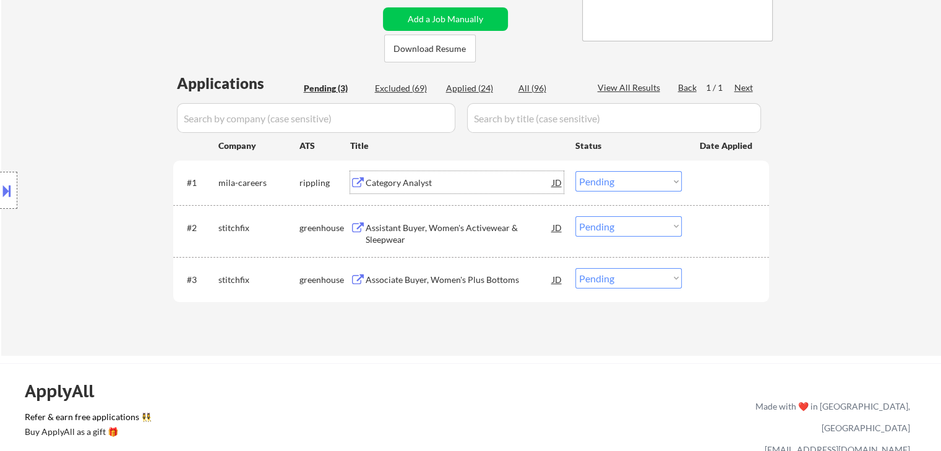
click at [420, 181] on div "Category Analyst" at bounding box center [459, 183] width 187 height 12
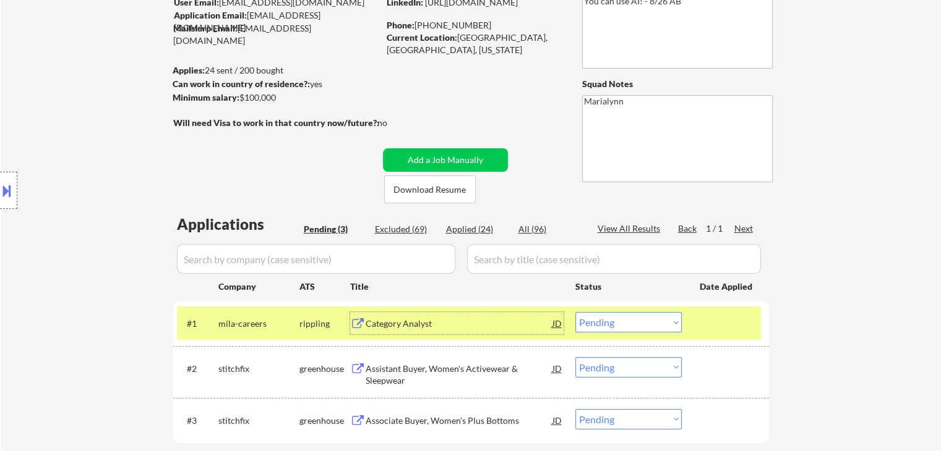
scroll to position [186, 0]
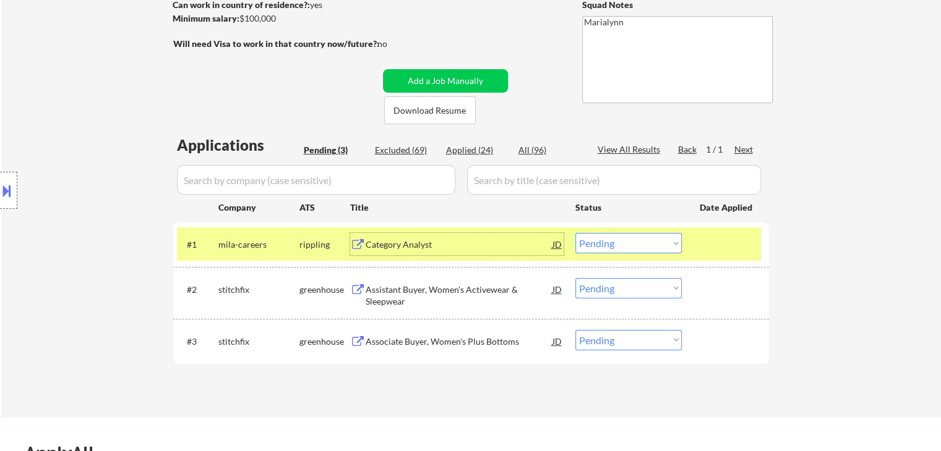
click at [636, 241] on select "Choose an option... Pending Applied Excluded (Questions) Excluded (Expired) Exc…" at bounding box center [628, 243] width 106 height 20
click at [575, 233] on select "Choose an option... Pending Applied Excluded (Questions) Excluded (Expired) Exc…" at bounding box center [628, 243] width 106 height 20
select select ""pending""
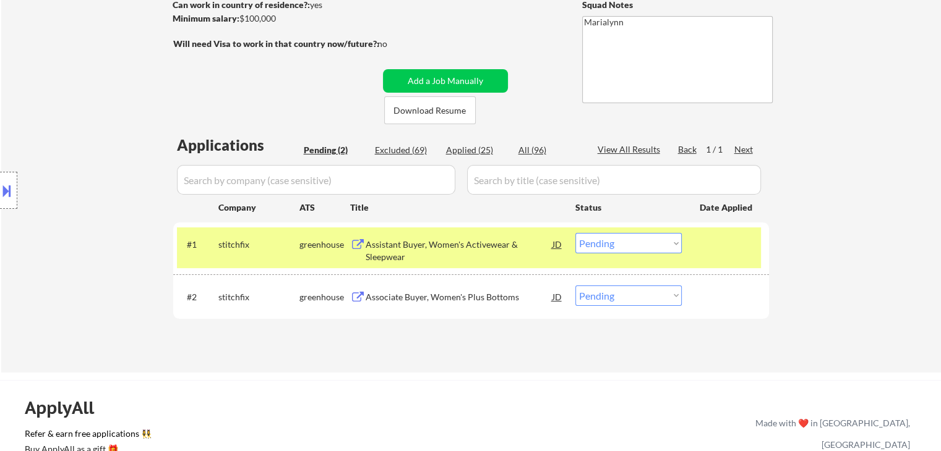
click at [438, 252] on div "Assistant Buyer, Women's Activewear & Sleepwear" at bounding box center [459, 251] width 187 height 24
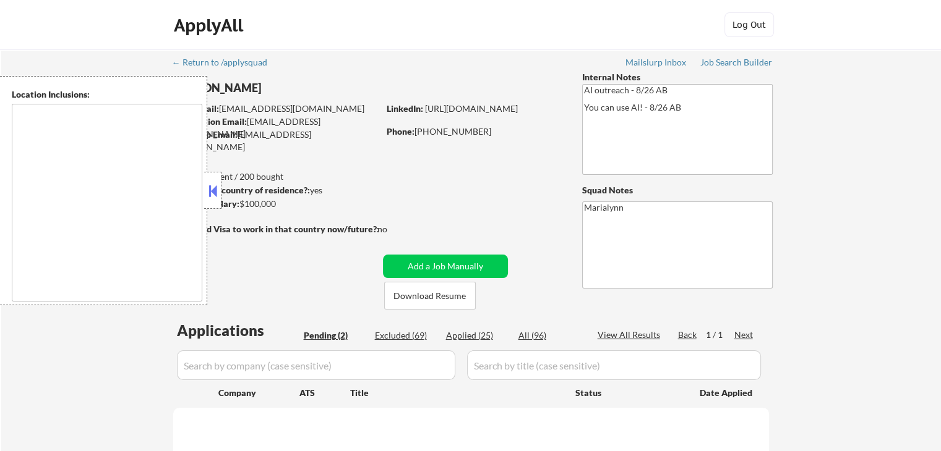
select select ""pending""
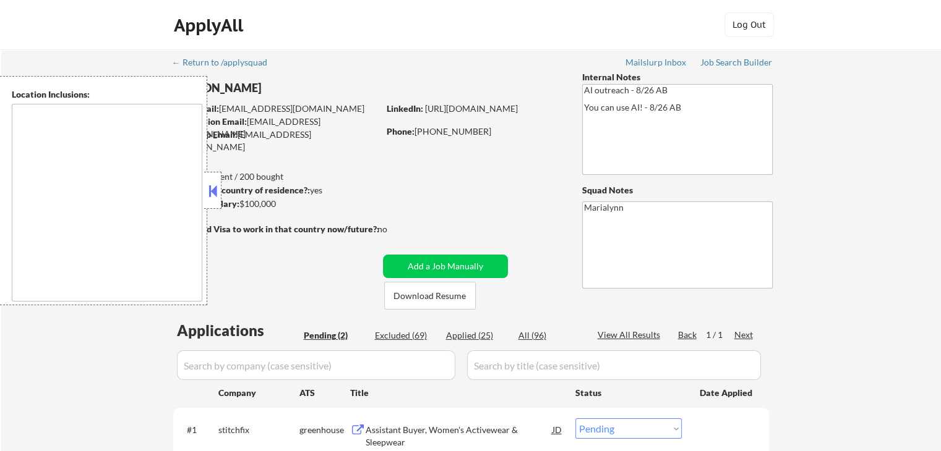
type textarea "[GEOGRAPHIC_DATA], [GEOGRAPHIC_DATA] [GEOGRAPHIC_DATA], [GEOGRAPHIC_DATA] [GEOG…"
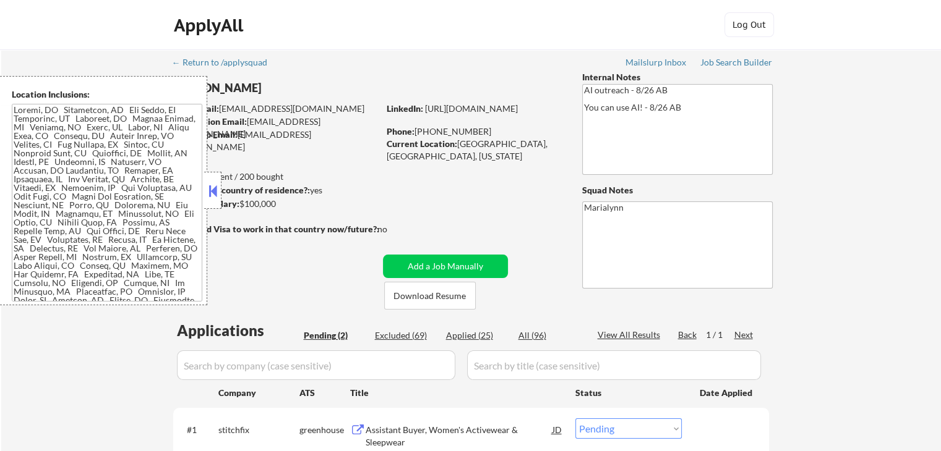
drag, startPoint x: 214, startPoint y: 195, endPoint x: 261, endPoint y: 218, distance: 52.5
click at [215, 195] on button at bounding box center [213, 191] width 14 height 19
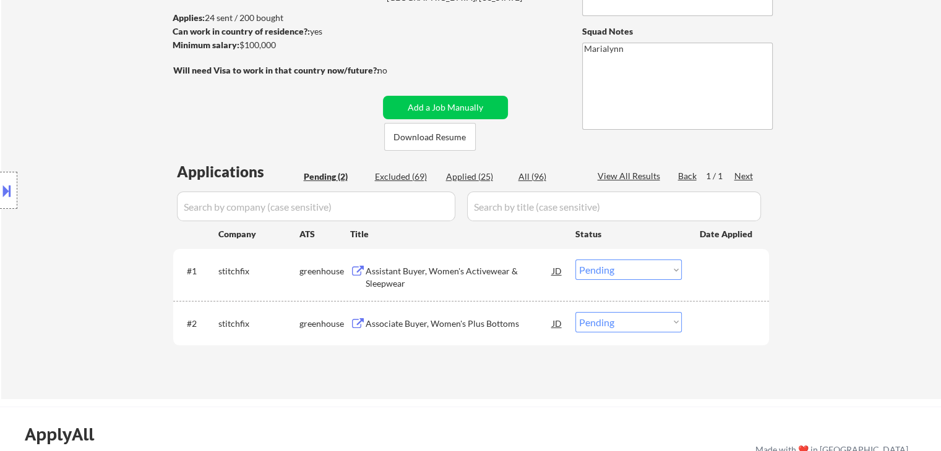
scroll to position [186, 0]
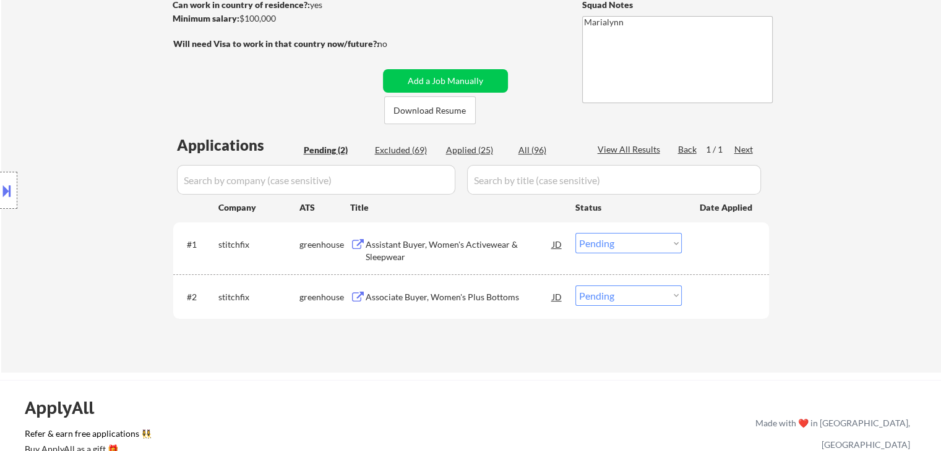
click at [498, 251] on div "Assistant Buyer, Women's Activewear & Sleepwear" at bounding box center [459, 251] width 187 height 24
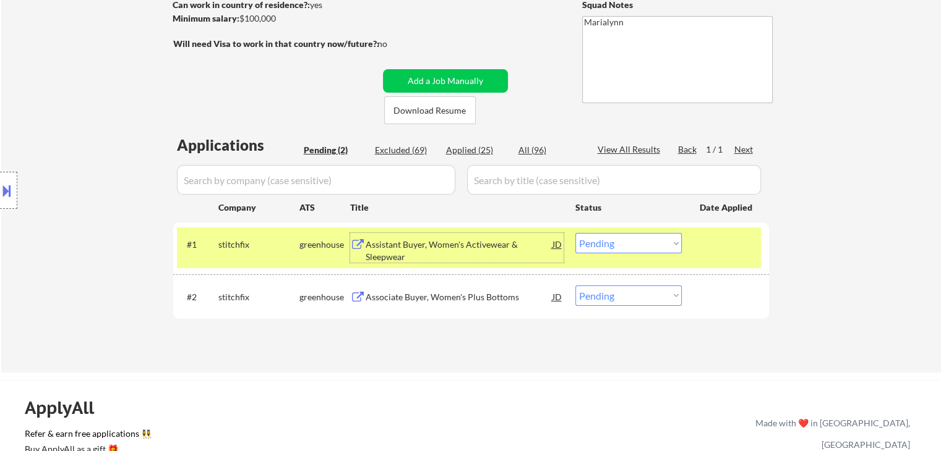
scroll to position [0, 0]
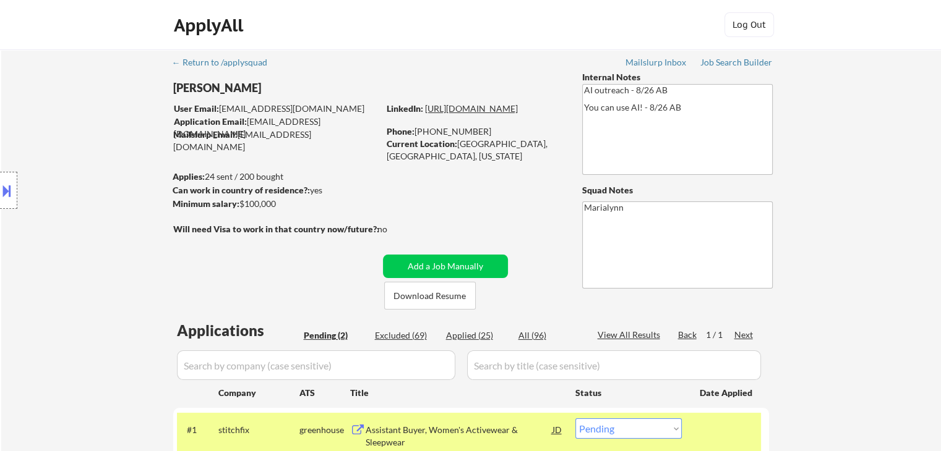
click at [459, 114] on link "[URL][DOMAIN_NAME]" at bounding box center [471, 108] width 93 height 11
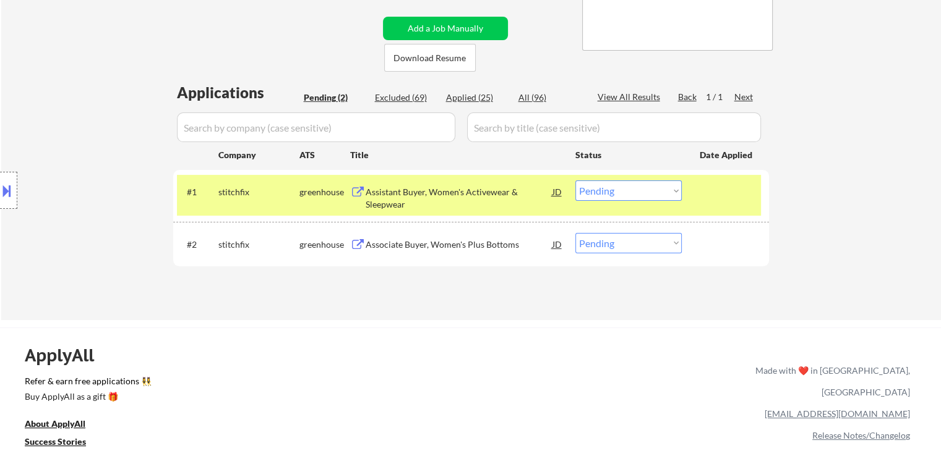
scroll to position [124, 0]
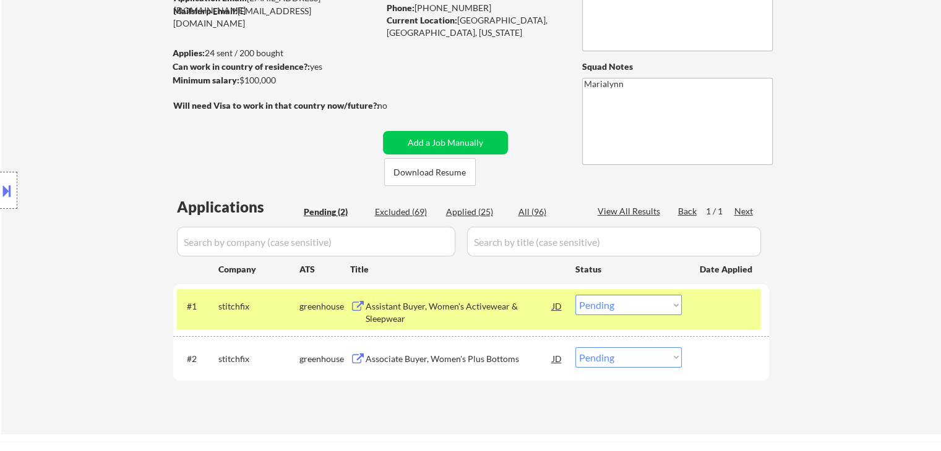
click at [617, 309] on select "Choose an option... Pending Applied Excluded (Questions) Excluded (Expired) Exc…" at bounding box center [628, 305] width 106 height 20
click at [575, 295] on select "Choose an option... Pending Applied Excluded (Questions) Excluded (Expired) Exc…" at bounding box center [628, 305] width 106 height 20
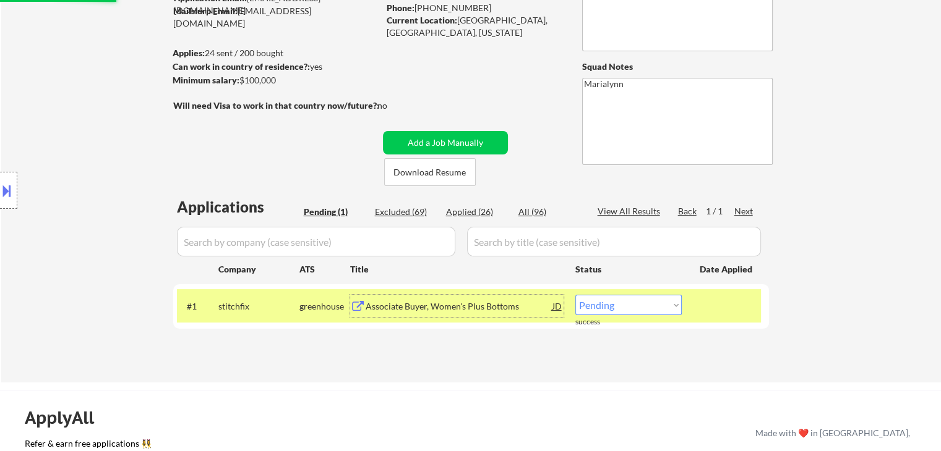
click at [450, 310] on div "Associate Buyer, Women's Plus Bottoms" at bounding box center [459, 307] width 187 height 12
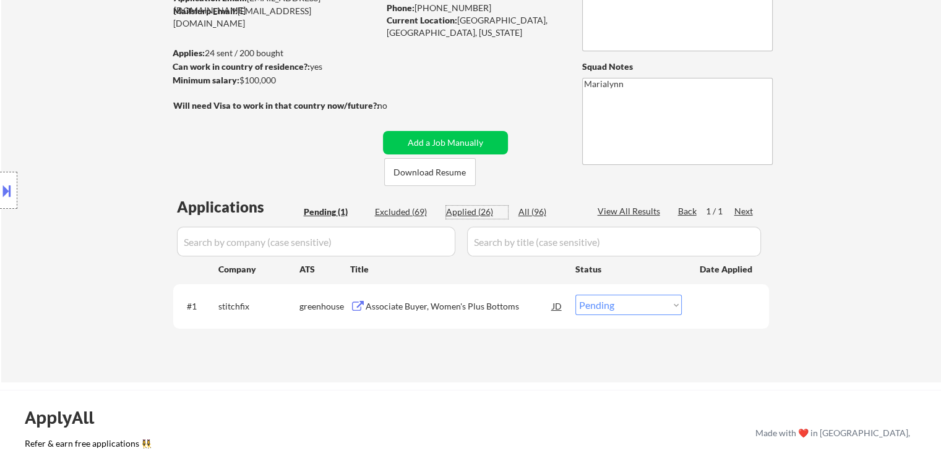
click at [475, 210] on div "Applied (26)" at bounding box center [477, 212] width 62 height 12
select select ""applied""
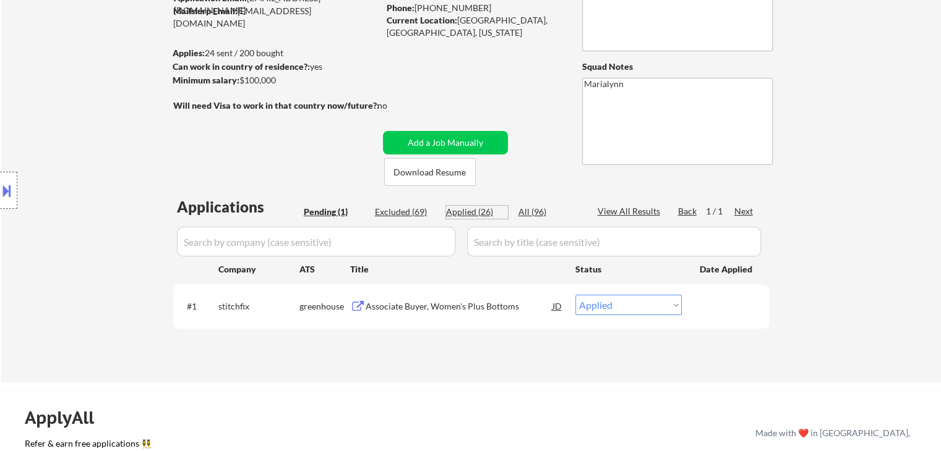
select select ""applied""
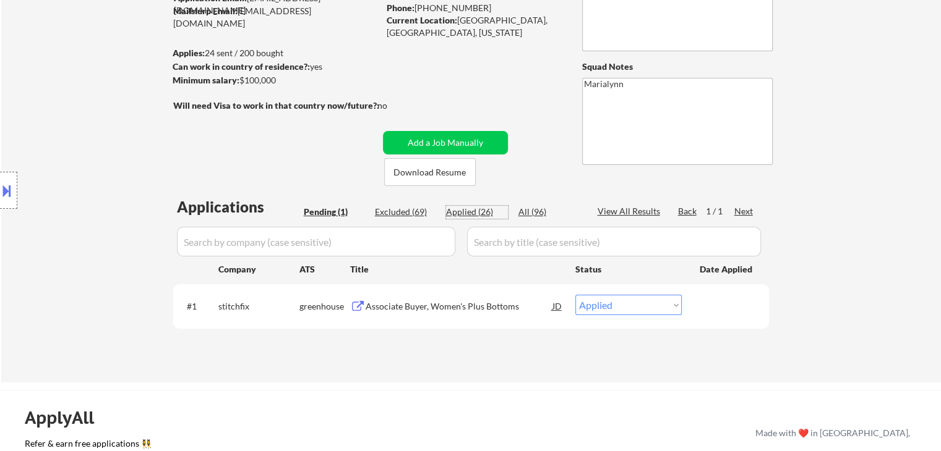
select select ""applied""
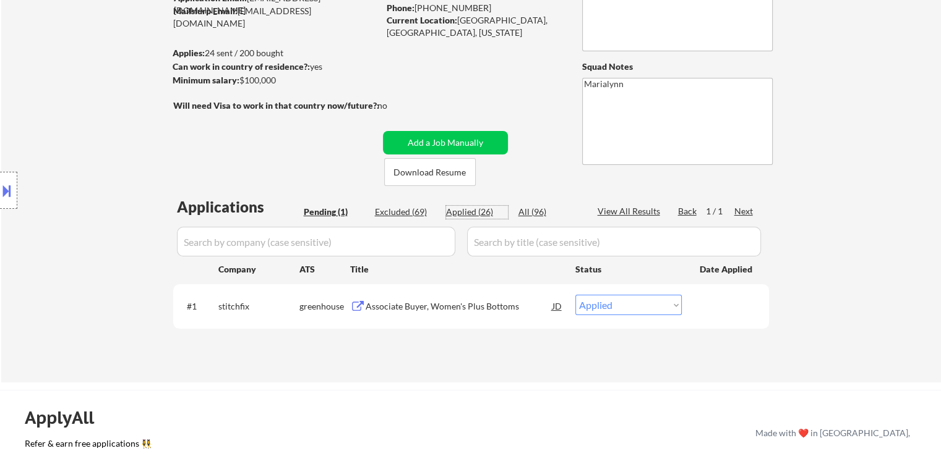
select select ""applied""
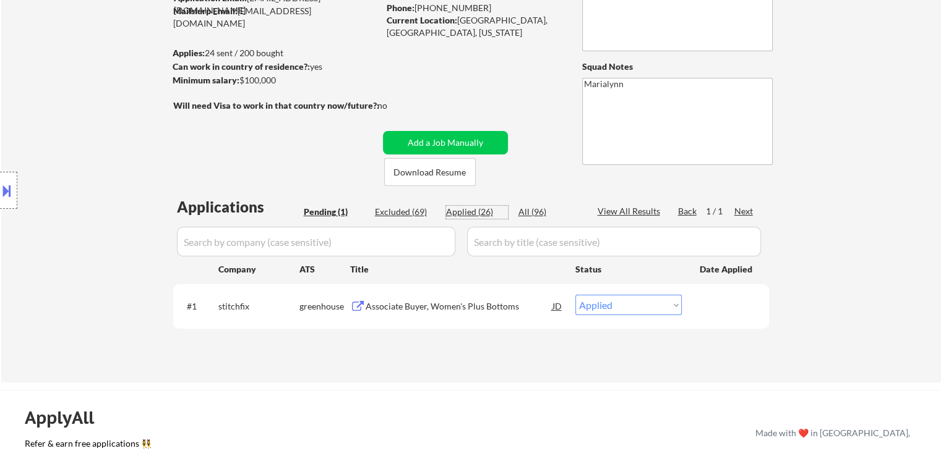
select select ""applied""
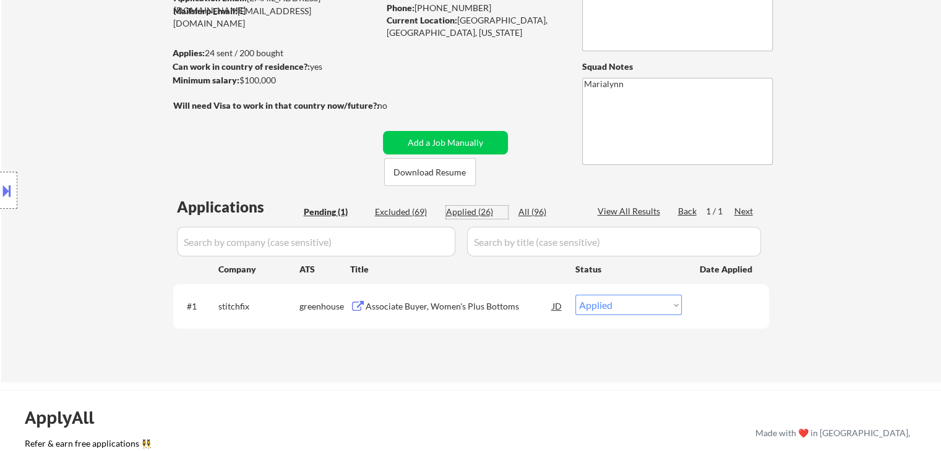
select select ""applied""
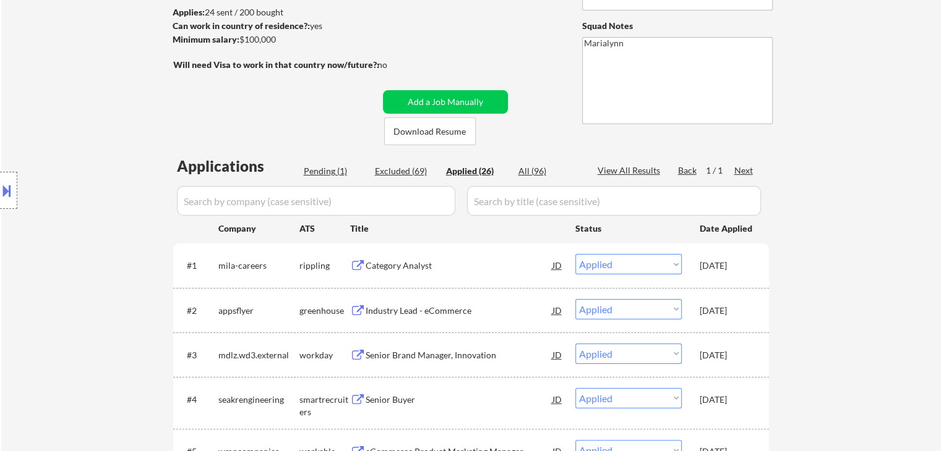
scroll to position [186, 0]
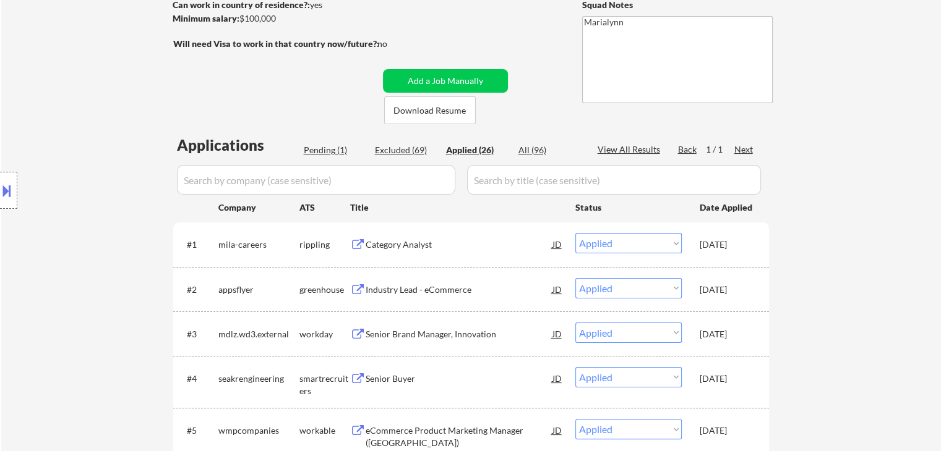
drag, startPoint x: 403, startPoint y: 143, endPoint x: 369, endPoint y: 140, distance: 34.8
click at [414, 144] on div "Excluded (69)" at bounding box center [406, 150] width 62 height 12
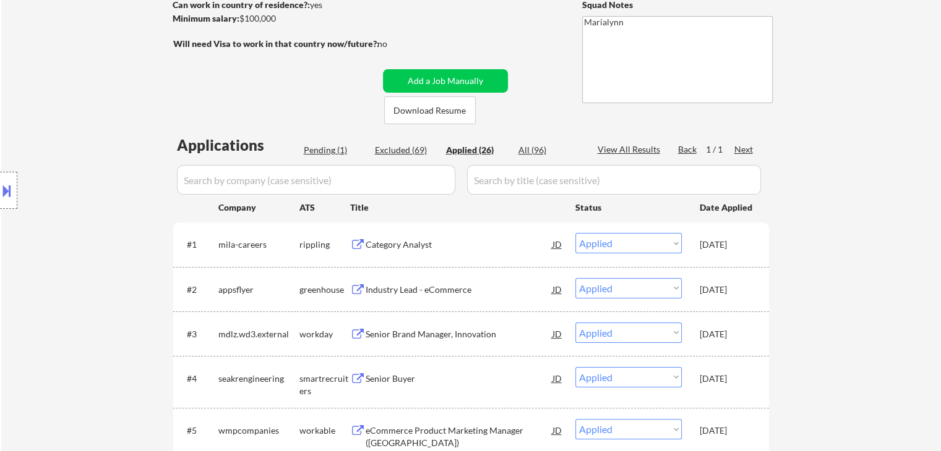
select select ""excluded__expired_""
select select ""excluded__bad_match_""
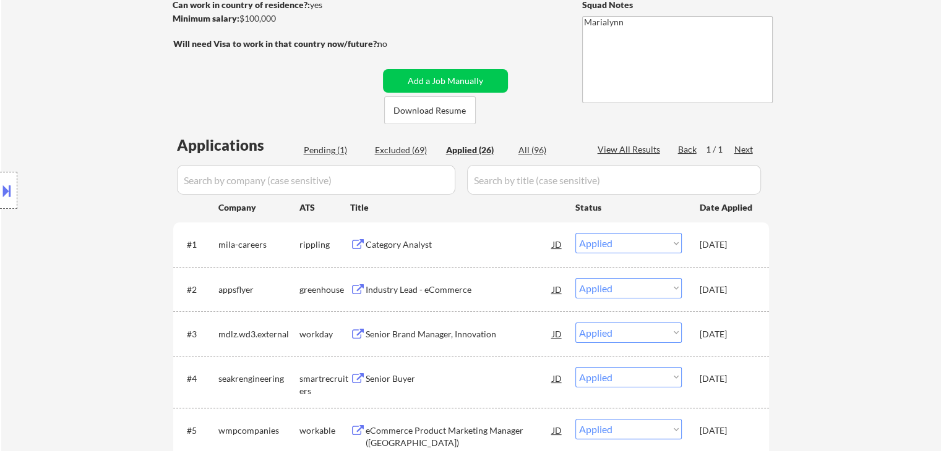
select select ""excluded__expired_""
select select ""excluded__bad_match_""
select select ""excluded__salary_""
select select ""excluded__bad_match_""
select select ""excluded__salary_""
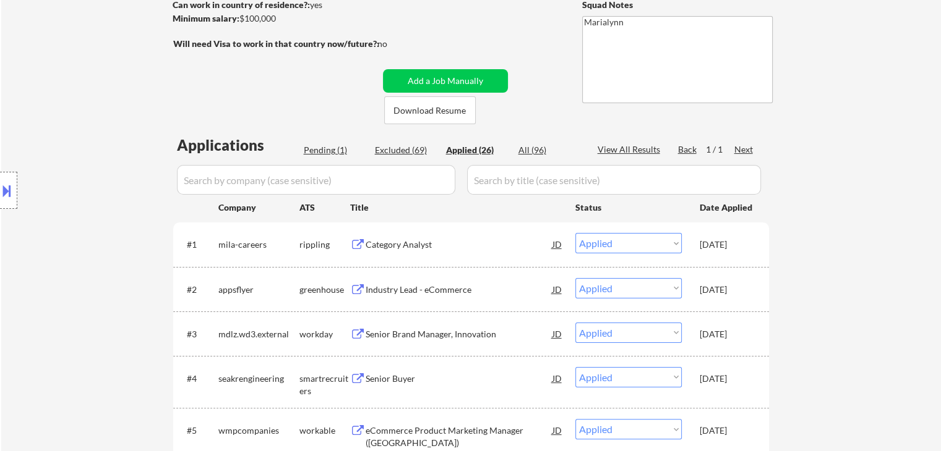
select select ""excluded__bad_match_""
select select ""excluded__salary_""
select select ""excluded__bad_match_""
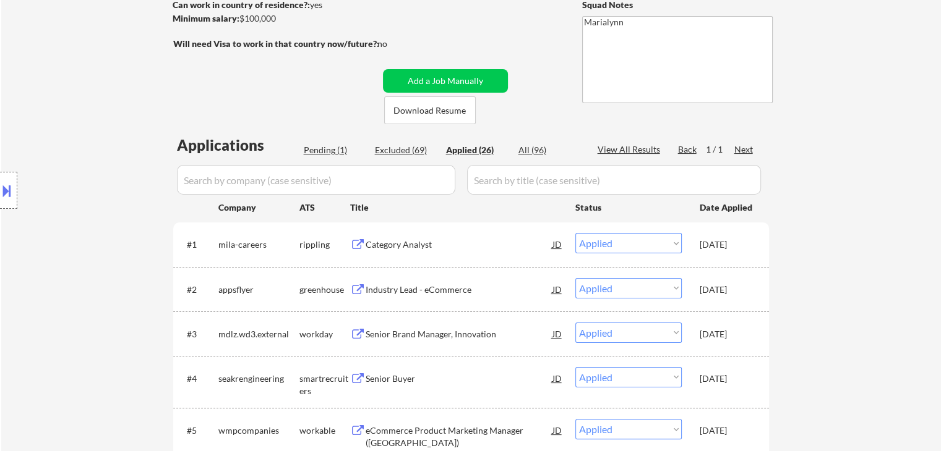
select select ""excluded__expired_""
select select ""excluded__bad_match_""
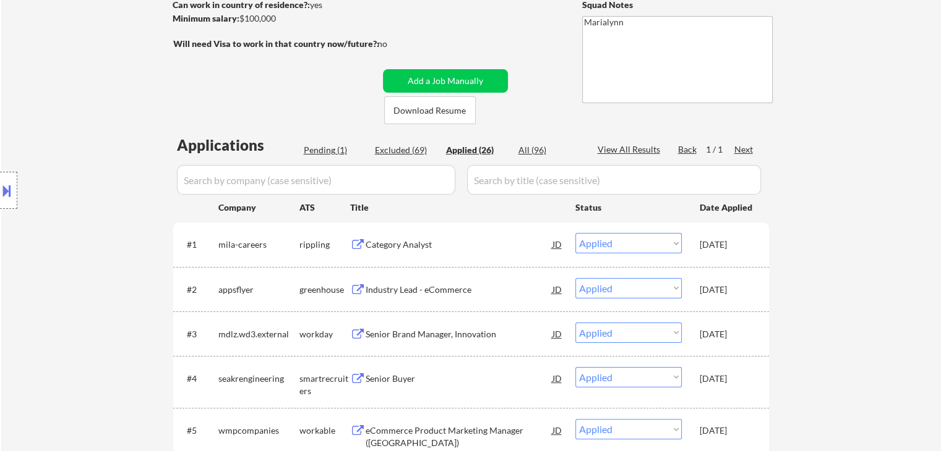
select select ""excluded__bad_match_""
select select ""excluded__expired_""
select select ""excluded__bad_match_""
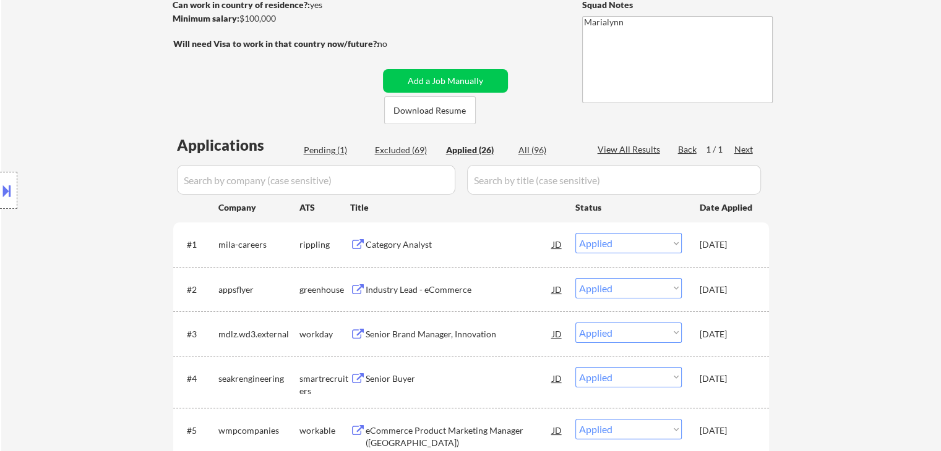
select select ""excluded__bad_match_""
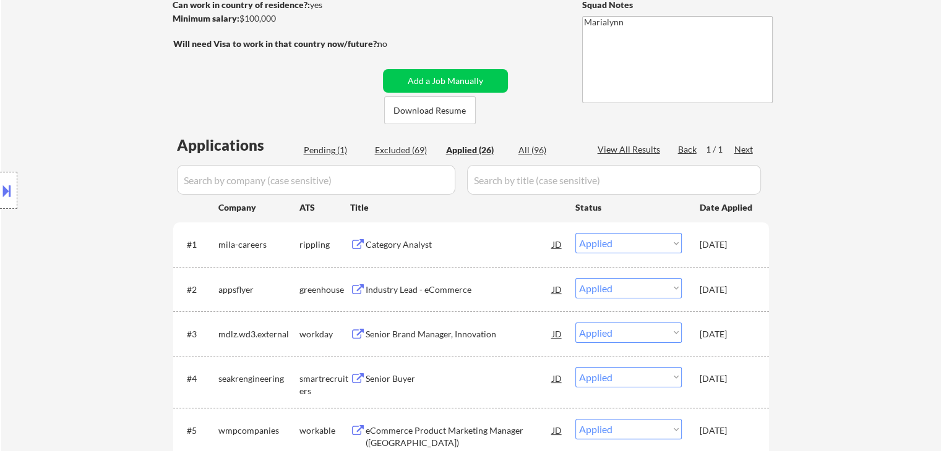
select select ""excluded__bad_match_""
select select ""excluded__expired_""
select select ""excluded__bad_match_""
select select ""excluded__salary_""
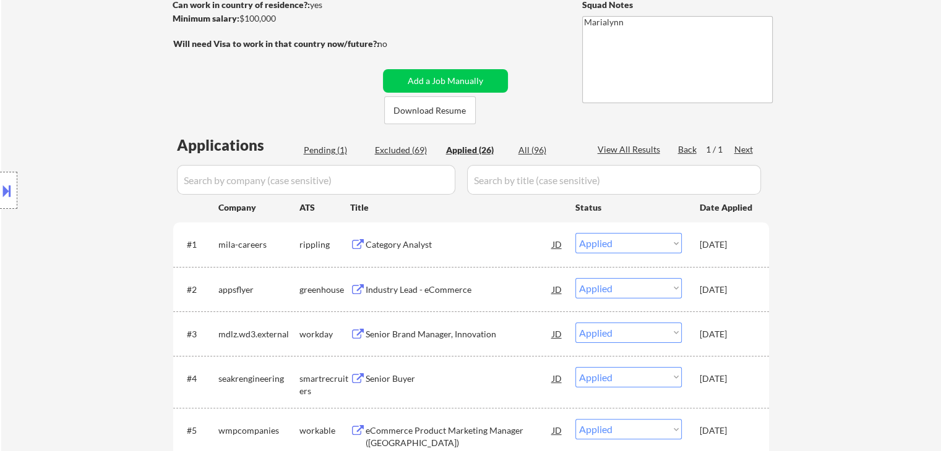
select select ""excluded__bad_match_""
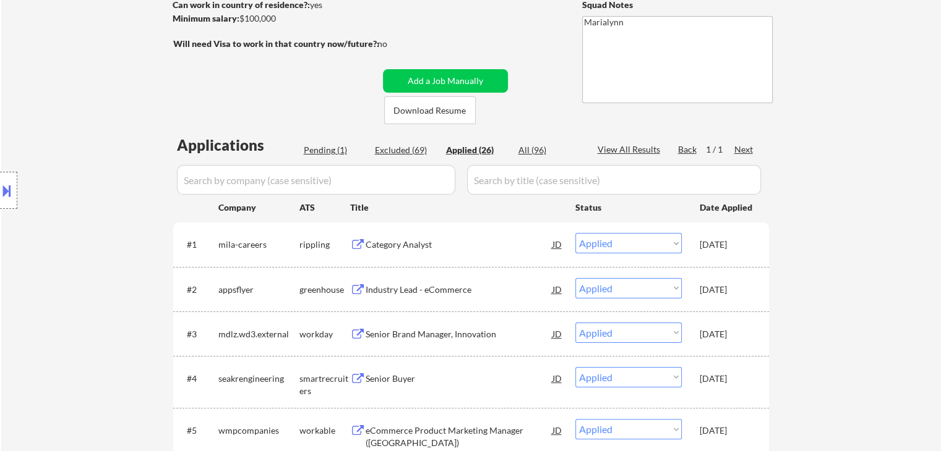
select select ""excluded__bad_match_""
select select ""excluded__salary_""
select select ""excluded__bad_match_""
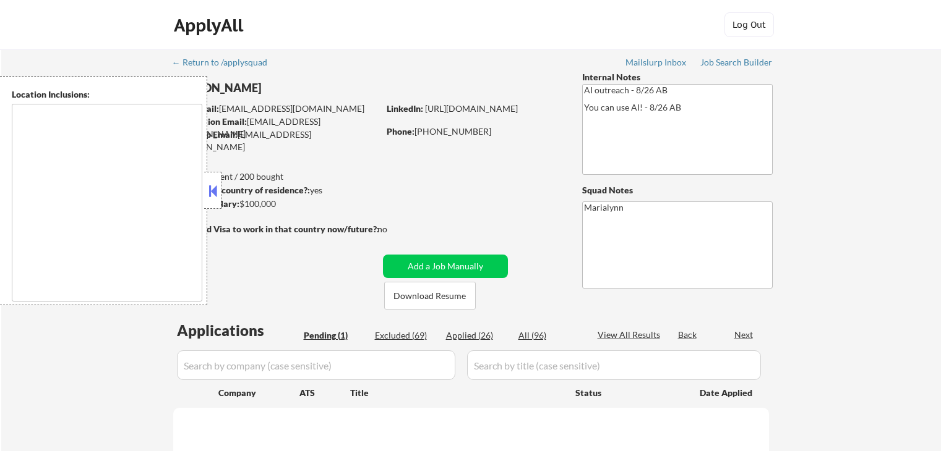
click at [208, 187] on button at bounding box center [213, 191] width 14 height 19
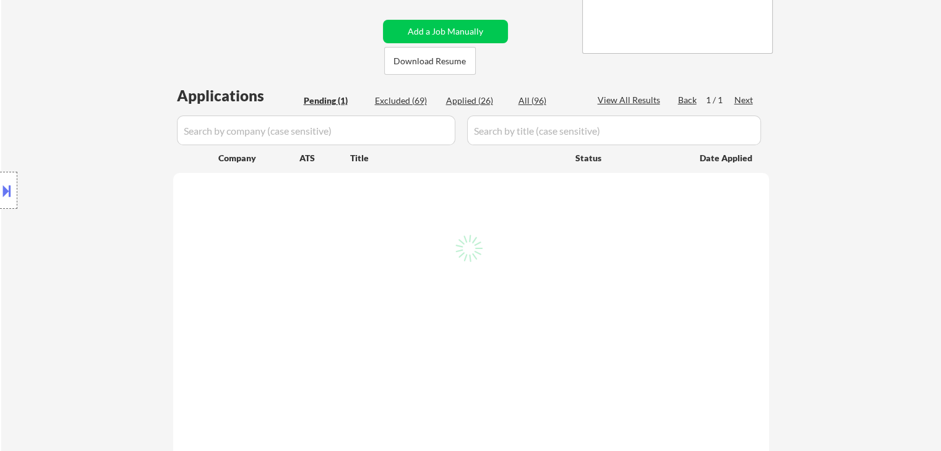
select select ""pending""
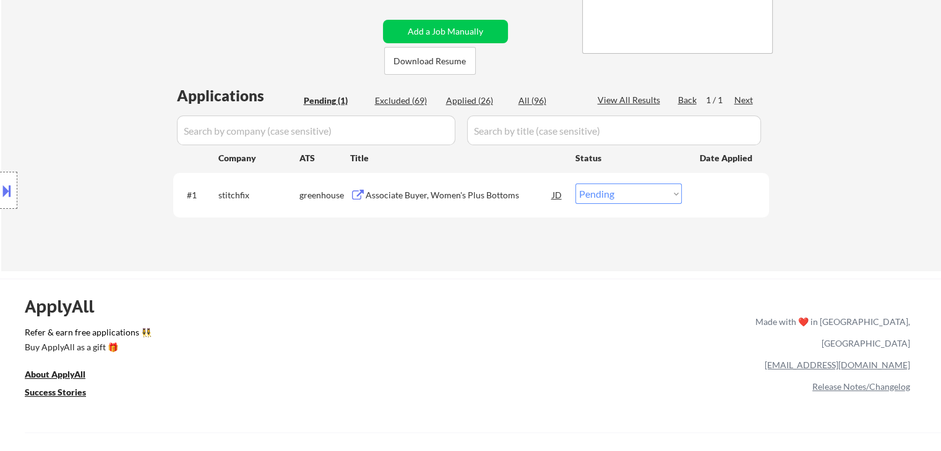
scroll to position [186, 0]
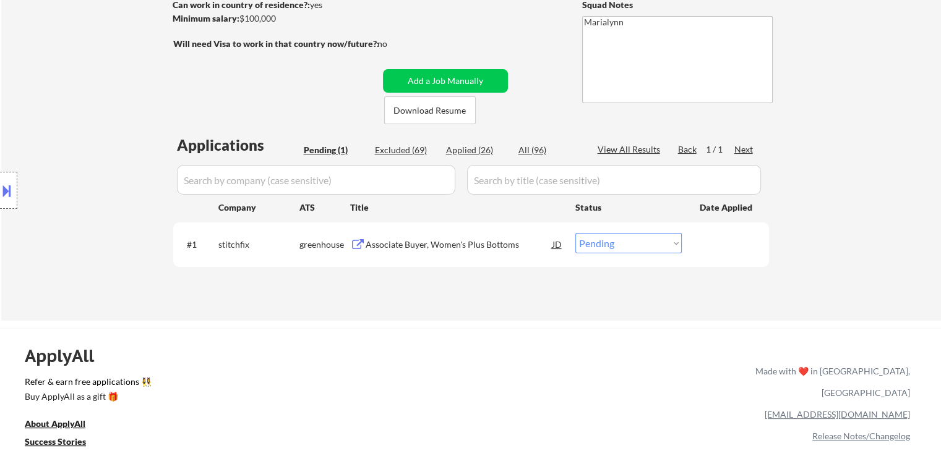
click at [371, 176] on input "input" at bounding box center [316, 180] width 278 height 30
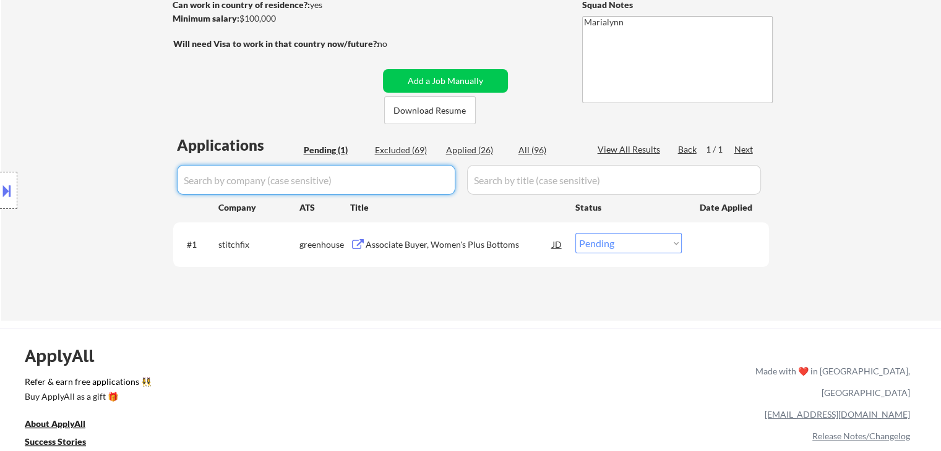
paste input "Assistant Buyer, Women's Activewear & Sleepwear"
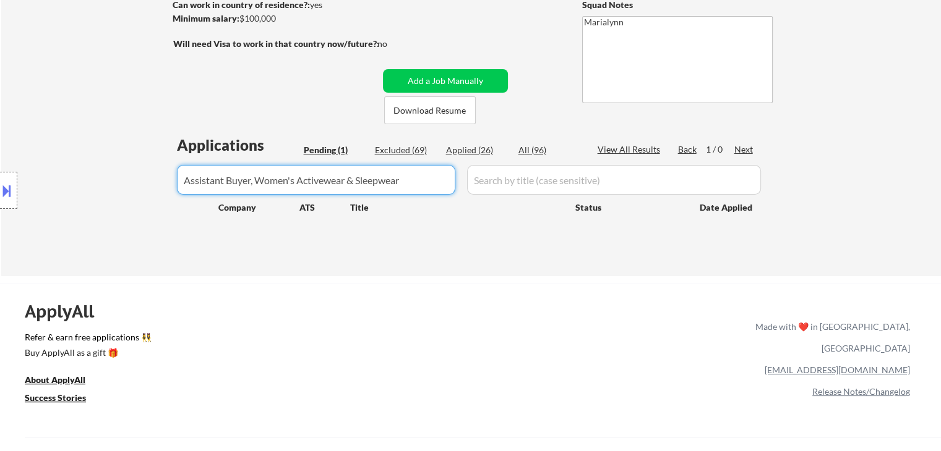
type input "Assistant Buyer, Women's Activewear & Sleepwear"
click at [529, 148] on div "All (96)" at bounding box center [549, 150] width 62 height 12
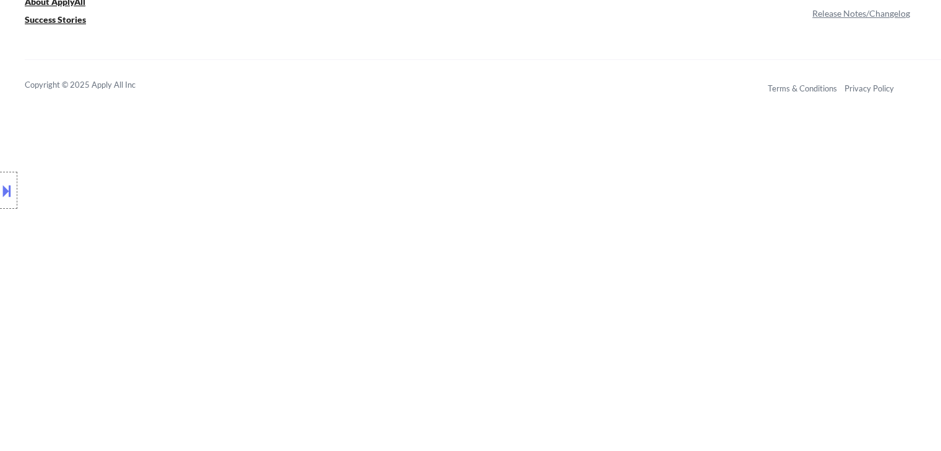
scroll to position [580, 0]
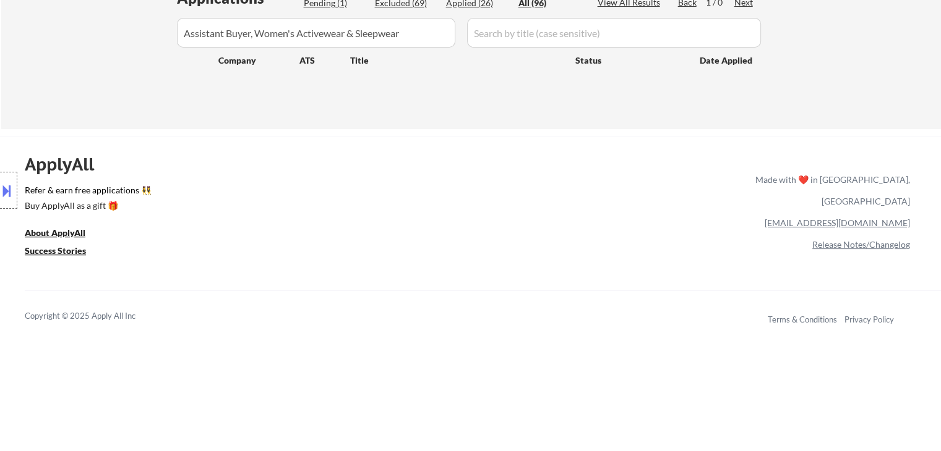
scroll to position [24, 0]
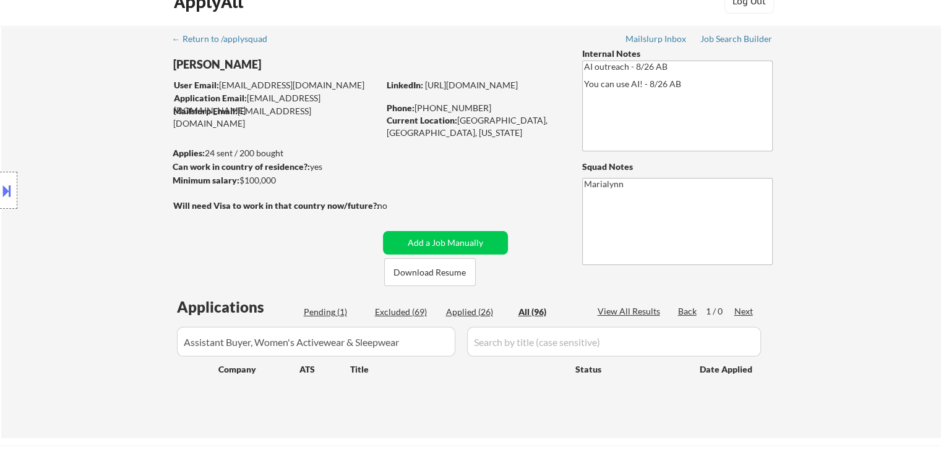
click at [537, 310] on div "All (96)" at bounding box center [549, 312] width 62 height 12
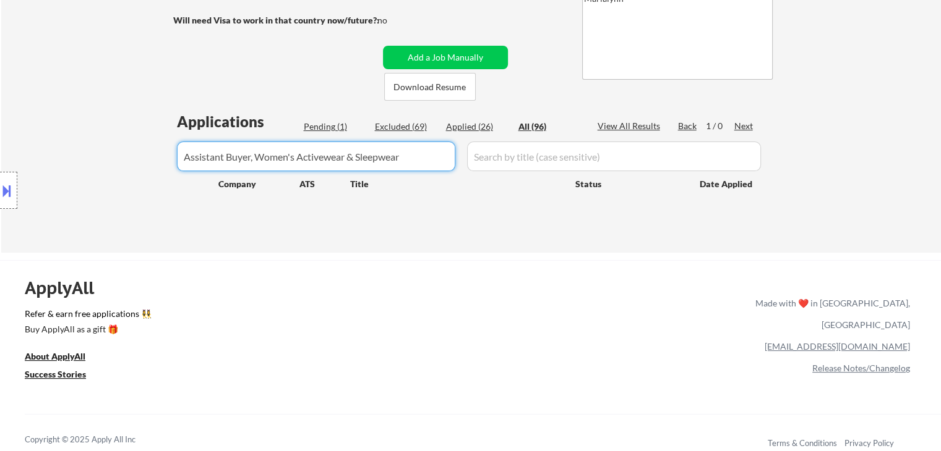
drag, startPoint x: 440, startPoint y: 150, endPoint x: 0, endPoint y: 148, distance: 439.7
click at [0, 142] on body "← Return to /applysquad Mailslurp Inbox Job Search Builder Pinal Bhukhan User E…" at bounding box center [470, 16] width 941 height 451
click at [562, 161] on input "input" at bounding box center [614, 157] width 294 height 30
select select ""applied""
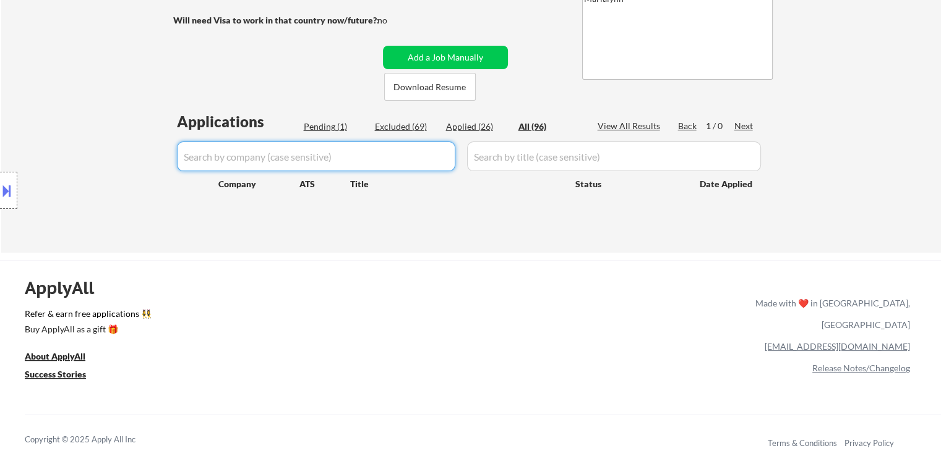
select select ""applied""
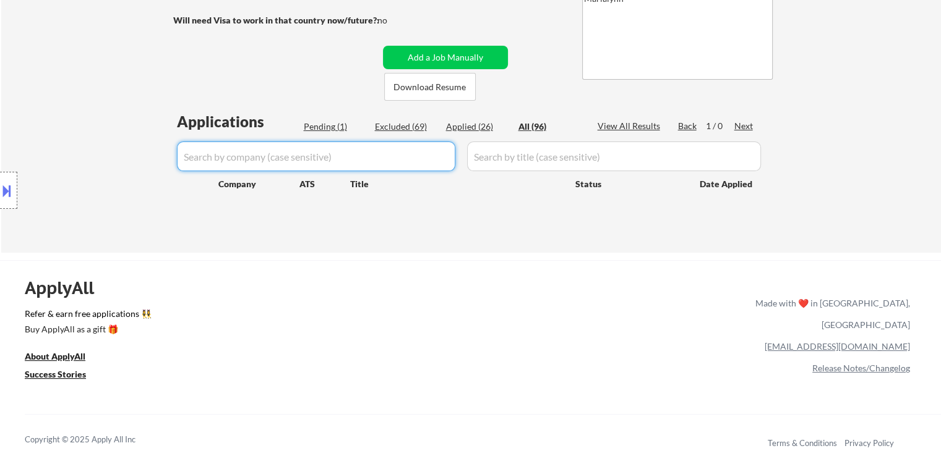
select select ""applied""
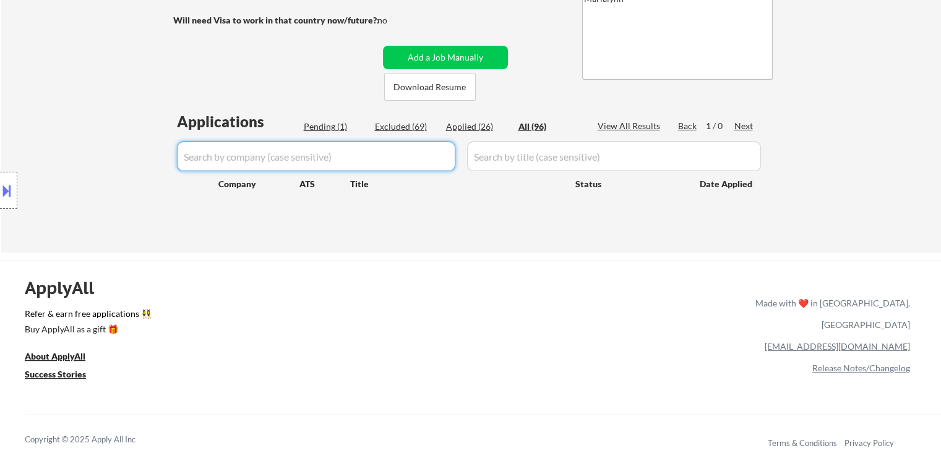
select select ""applied""
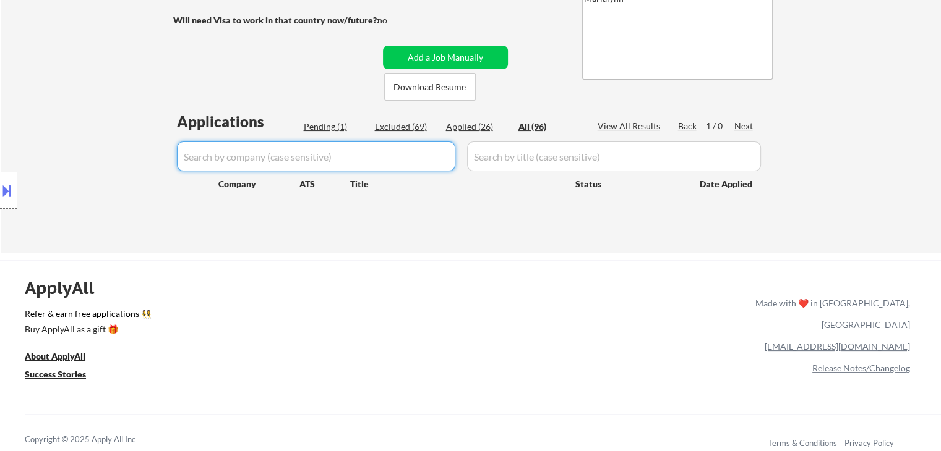
select select ""applied""
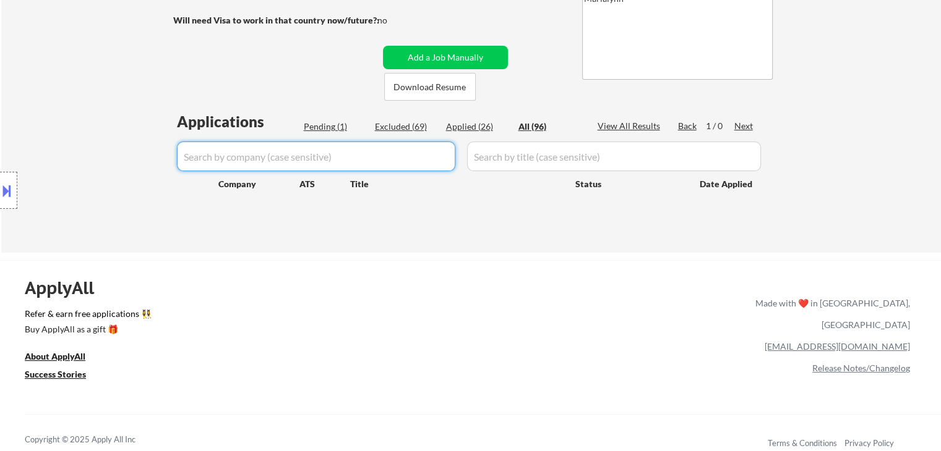
select select ""applied""
select select ""excluded__bad_match_""
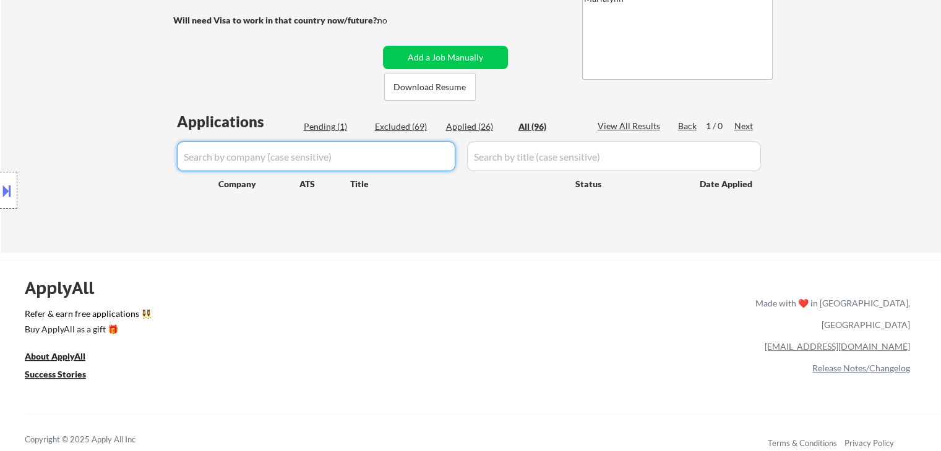
select select ""excluded__expired_""
select select ""excluded__salary_""
select select ""excluded""
select select ""excluded__bad_match_""
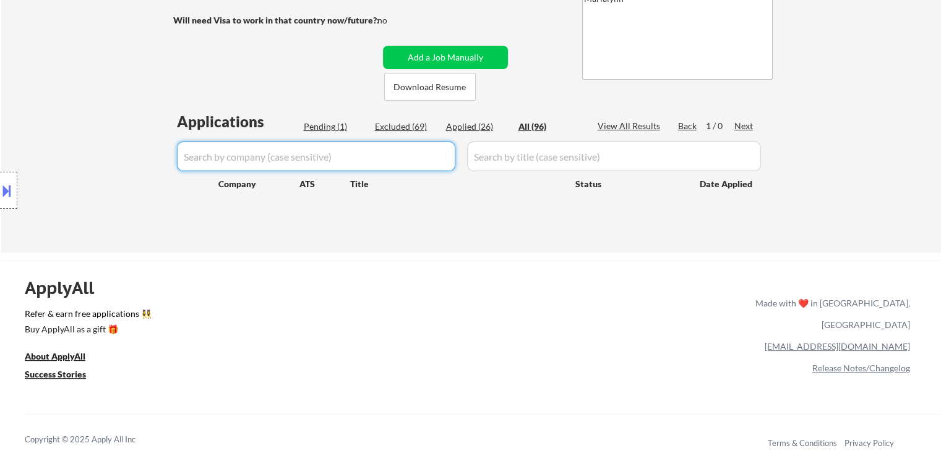
select select ""excluded__bad_match_""
select select ""excluded""
select select ""excluded__bad_match_""
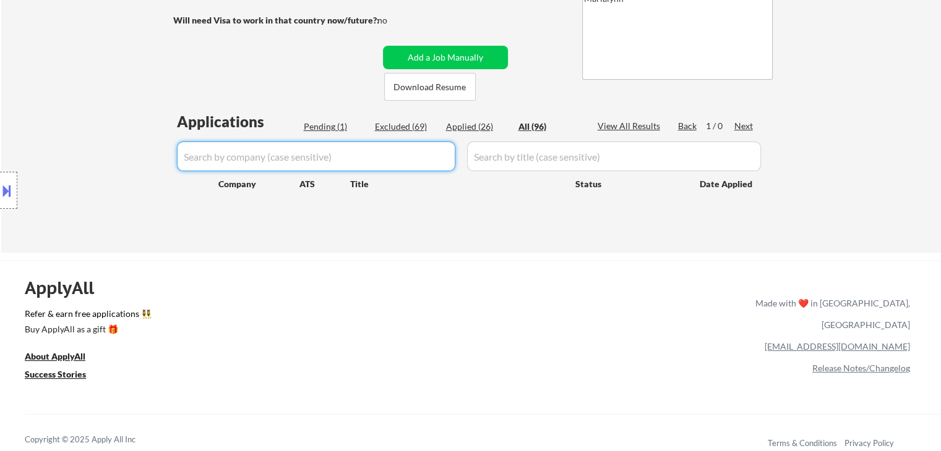
select select ""excluded__expired_""
select select ""excluded__bad_match_""
select select ""excluded__salary_""
select select ""excluded__expired_""
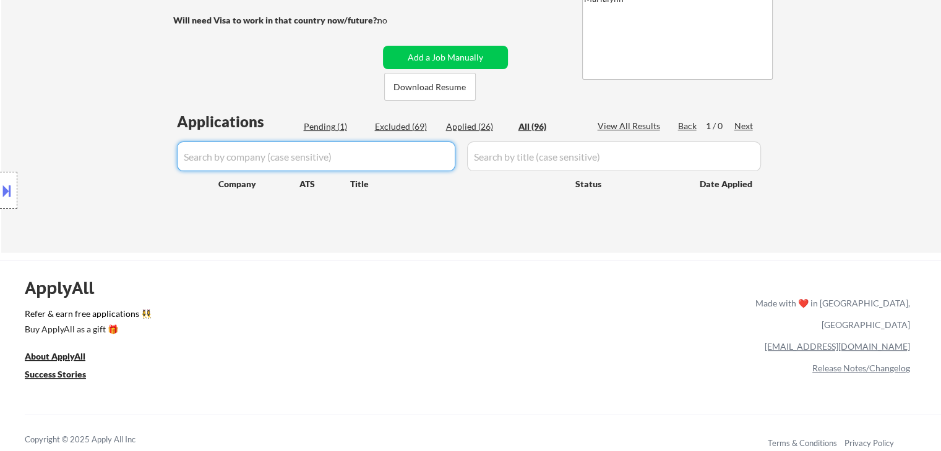
select select ""excluded__expired_""
select select ""excluded__bad_match_""
select select ""excluded__expired_""
select select ""excluded__bad_match_""
select select ""excluded__salary_""
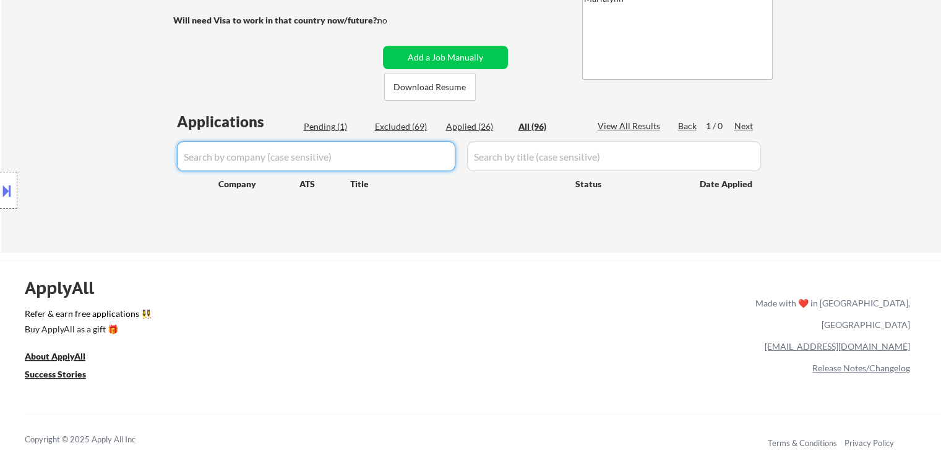
select select ""excluded__bad_match_""
select select ""excluded""
select select ""excluded__expired_""
select select ""excluded__bad_match_""
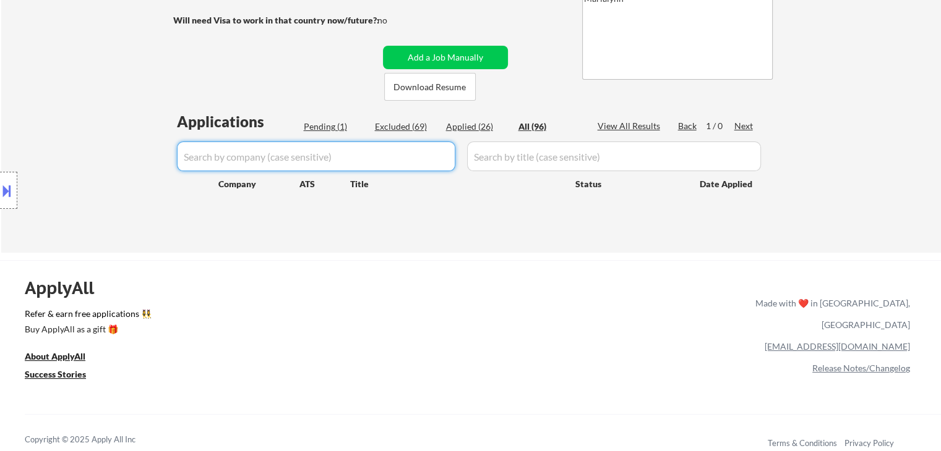
select select ""excluded__bad_match_""
select select ""applied""
select select ""excluded__bad_match_""
select select ""excluded__expired_""
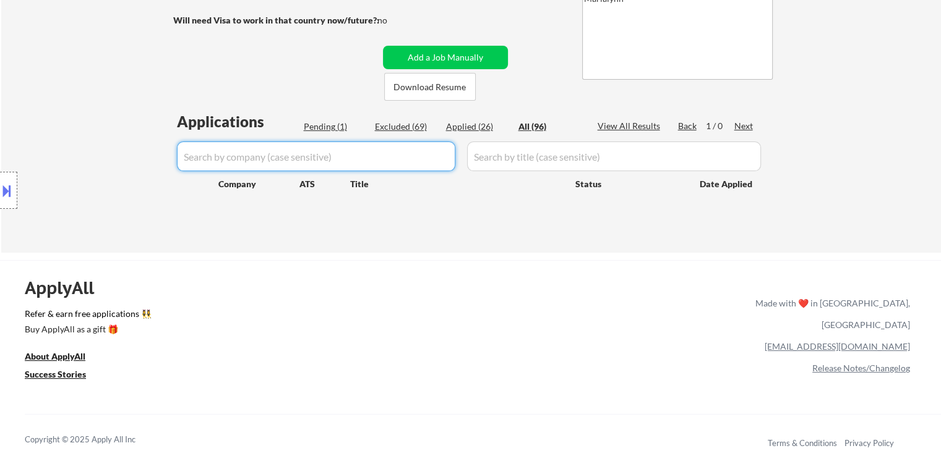
select select ""excluded__bad_match_""
select select ""excluded__salary_""
select select ""excluded__bad_match_""
select select ""excluded__salary_""
select select ""excluded__bad_match_""
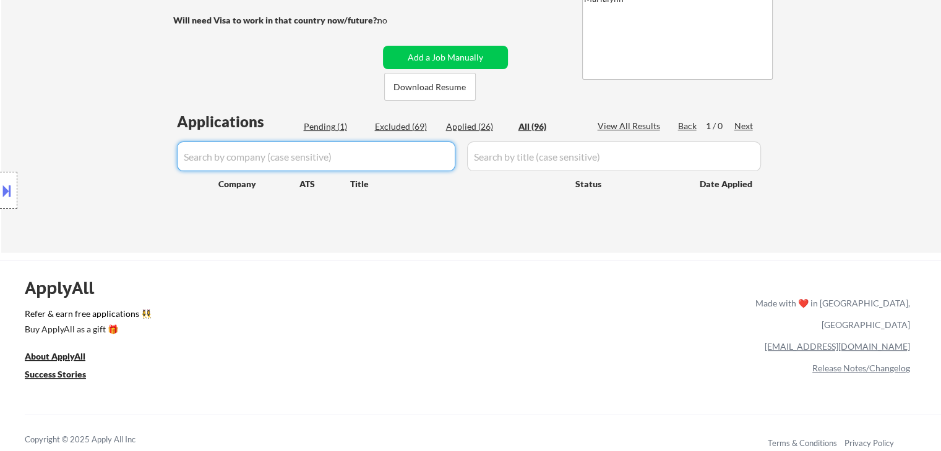
select select ""excluded__bad_match_""
select select ""excluded__salary_""
select select ""excluded__bad_match_""
select select ""excluded__expired_""
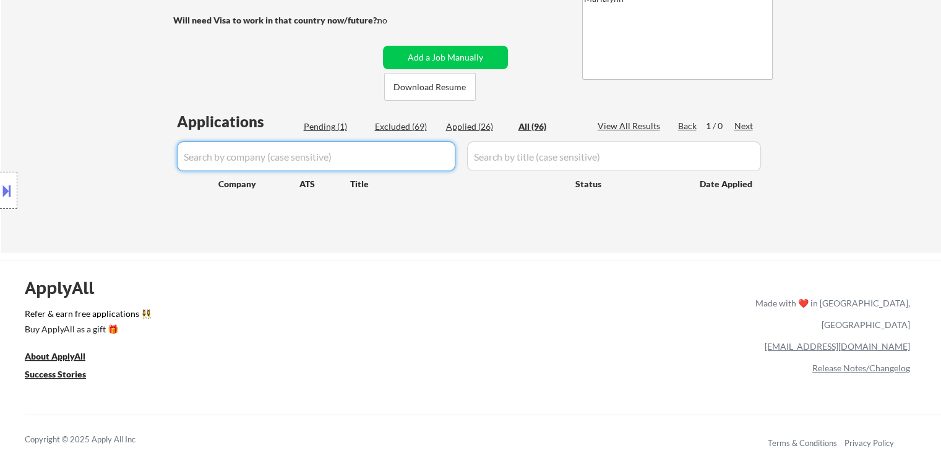
select select ""excluded__bad_match_""
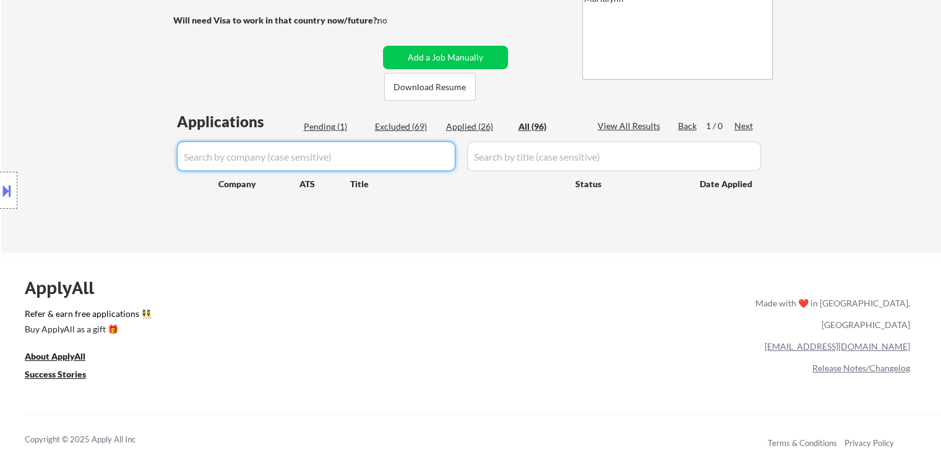
select select ""excluded__expired_""
select select ""excluded__bad_match_""
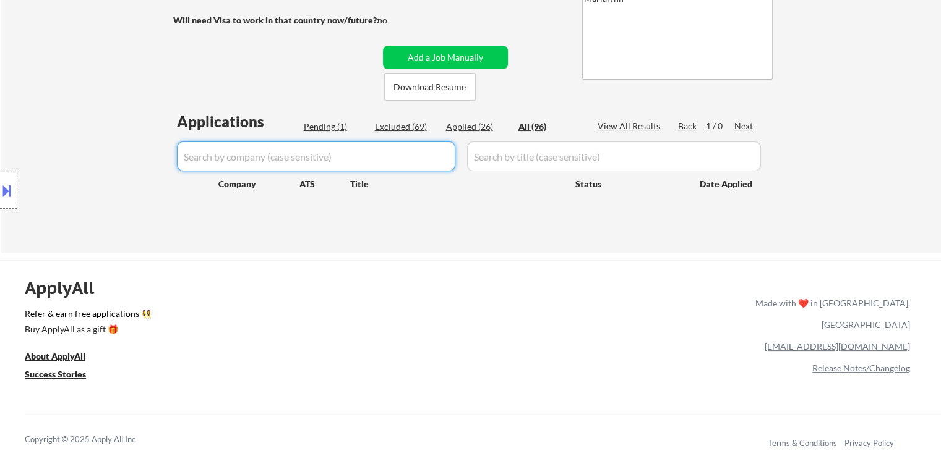
select select ""excluded__bad_match_""
select select ""pending""
select select ""excluded__bad_match_""
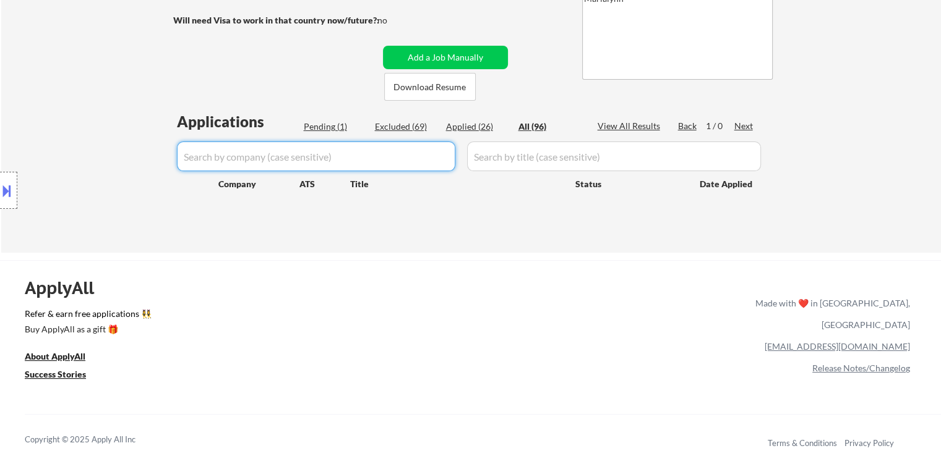
select select ""excluded__bad_match_""
select select ""excluded__expired_""
select select ""excluded__bad_match_""
select select ""excluded__salary_""
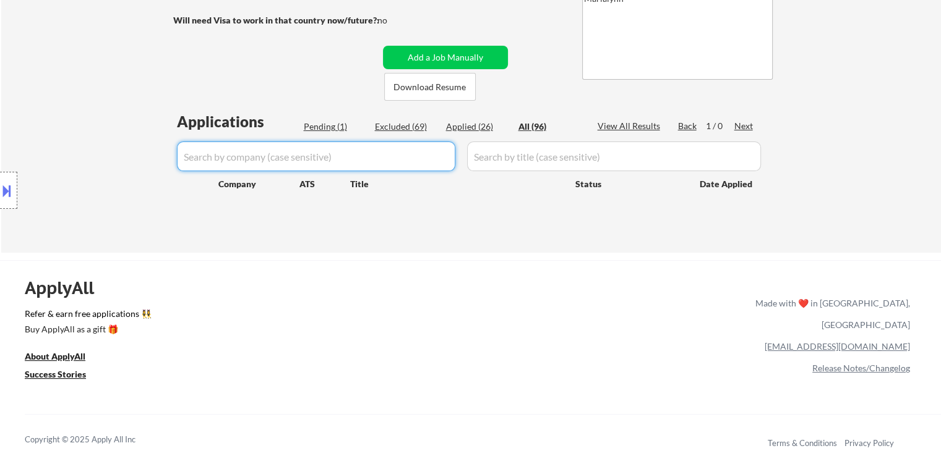
select select ""excluded__bad_match_""
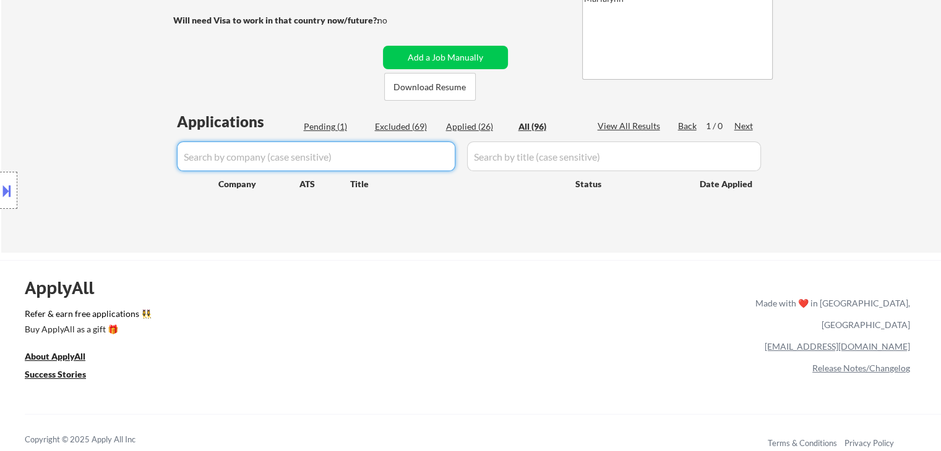
select select ""excluded__bad_match_""
select select ""excluded__salary_""
select select ""excluded__bad_match_""
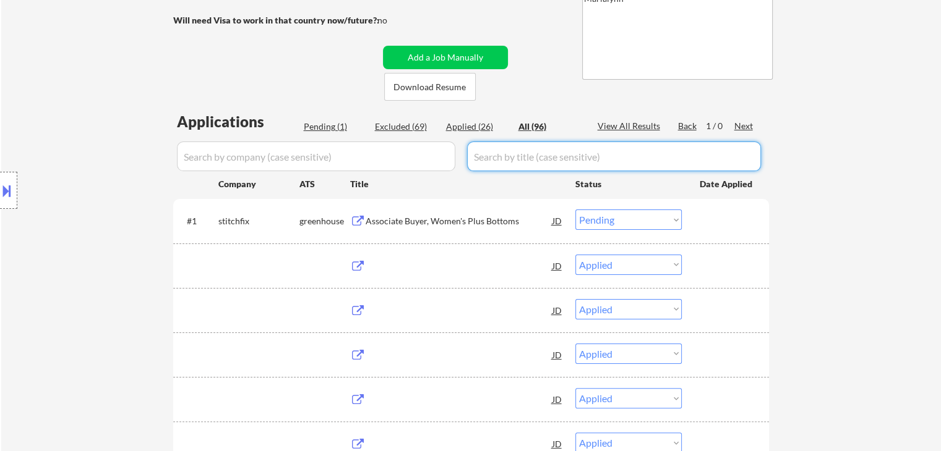
select select ""applied""
paste input "Assistant Buyer, Women's Activewear & Sleepwear"
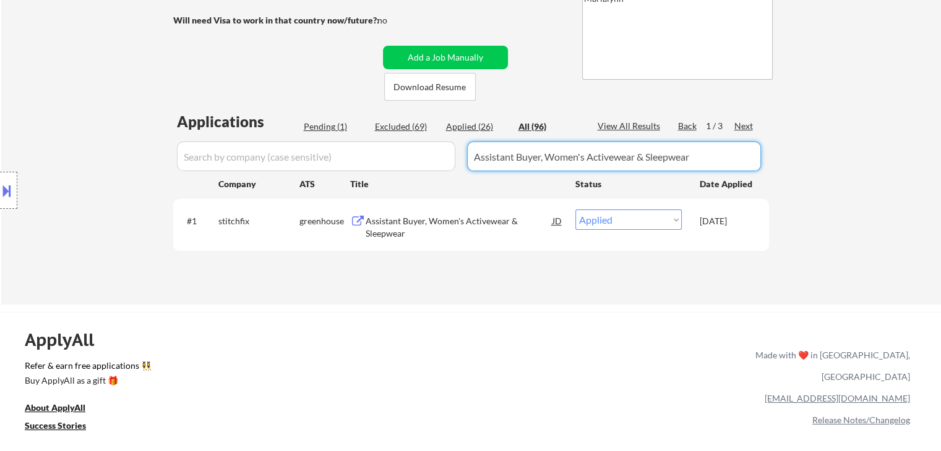
type input "Assistant Buyer, Women's Activewear & Sleepwear"
click at [472, 120] on div "Applications Pending (1) Excluded (69) Applied (26) All (96) View All Results B…" at bounding box center [471, 196] width 596 height 170
click at [492, 113] on div "Applications Pending (1) Excluded (69) Applied (26) All (96) View All Results B…" at bounding box center [471, 196] width 596 height 170
click at [484, 124] on div "Applied (26)" at bounding box center [477, 127] width 62 height 12
drag, startPoint x: 712, startPoint y: 159, endPoint x: 0, endPoint y: 227, distance: 715.1
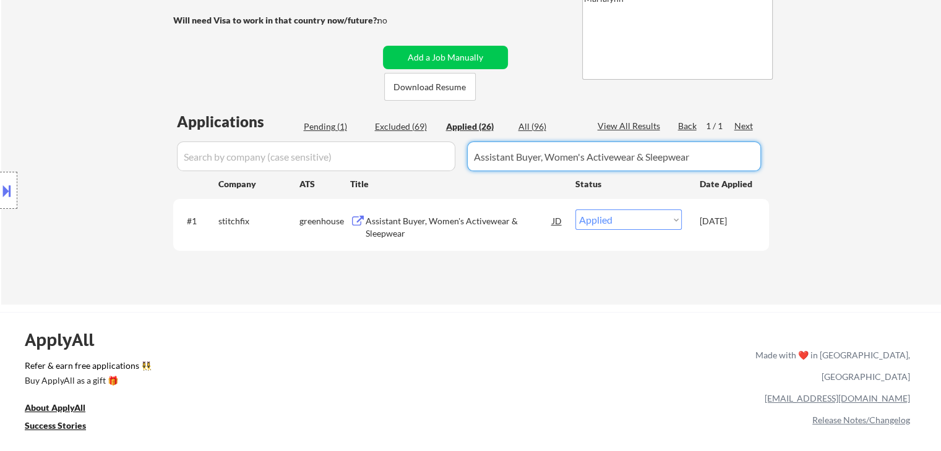
click at [0, 226] on body "← Return to /applysquad Mailslurp Inbox Job Search Builder Pinal Bhukhan User E…" at bounding box center [470, 16] width 941 height 451
drag, startPoint x: 568, startPoint y: 156, endPoint x: 499, endPoint y: 162, distance: 68.9
click at [567, 156] on input "input" at bounding box center [614, 157] width 294 height 30
click at [319, 122] on div "Pending (1)" at bounding box center [335, 127] width 62 height 12
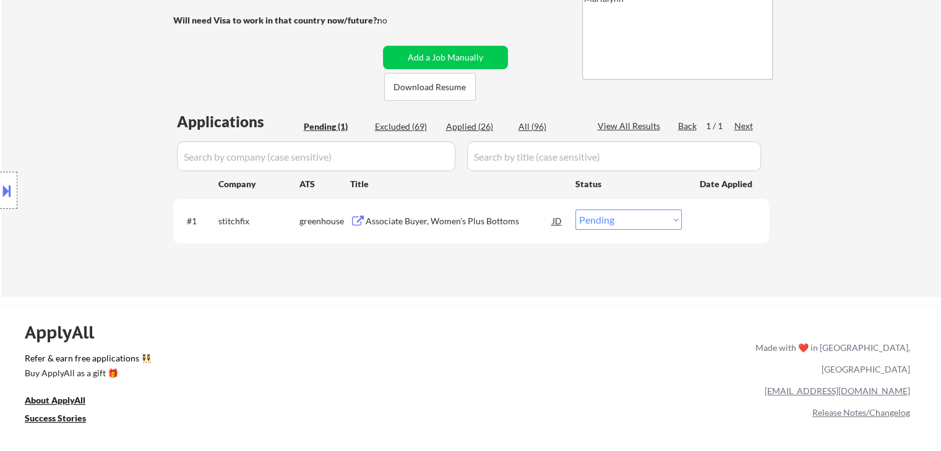
click at [424, 223] on div "Associate Buyer, Women's Plus Bottoms" at bounding box center [459, 221] width 187 height 12
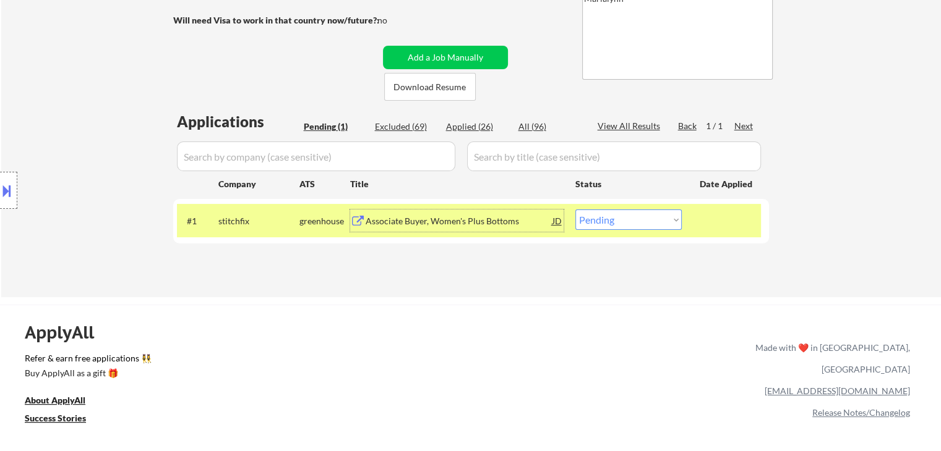
drag, startPoint x: 641, startPoint y: 220, endPoint x: 634, endPoint y: 226, distance: 9.7
click at [641, 220] on select "Choose an option... Pending Applied Excluded (Questions) Excluded (Expired) Exc…" at bounding box center [628, 220] width 106 height 20
select select ""applied""
click at [575, 210] on select "Choose an option... Pending Applied Excluded (Questions) Excluded (Expired) Exc…" at bounding box center [628, 220] width 106 height 20
click at [472, 136] on div "Applications Pending (1) Excluded (69) Applied (26) All (96) View All Results B…" at bounding box center [471, 192] width 596 height 162
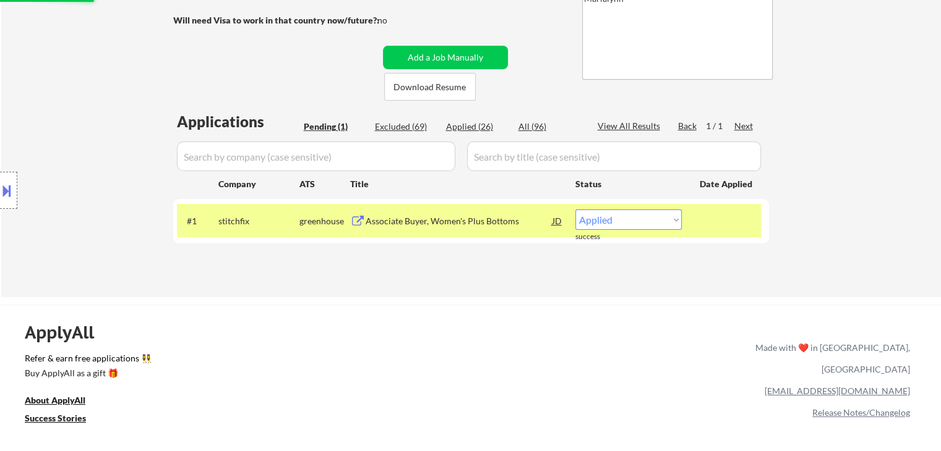
click at [475, 134] on div "Applications Pending (1) Excluded (69) Applied (26) All (96) View All Results B…" at bounding box center [471, 192] width 596 height 162
click at [477, 128] on div "Applied (26)" at bounding box center [477, 127] width 62 height 12
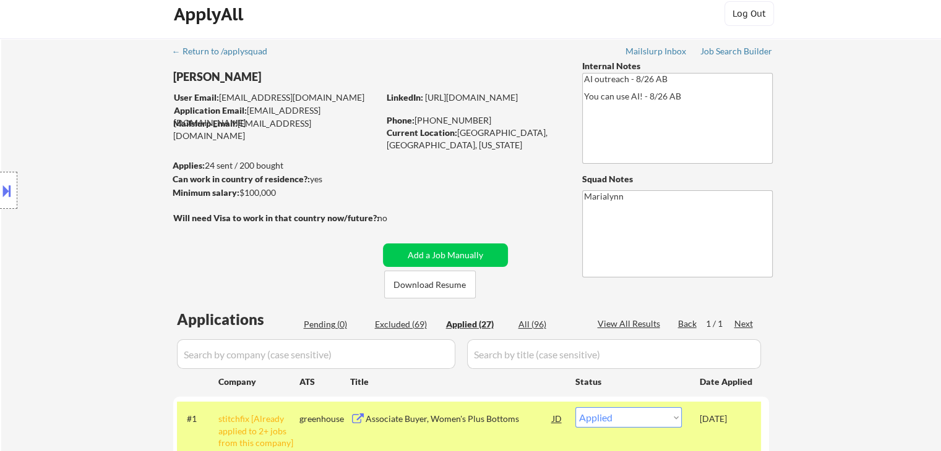
scroll to position [0, 0]
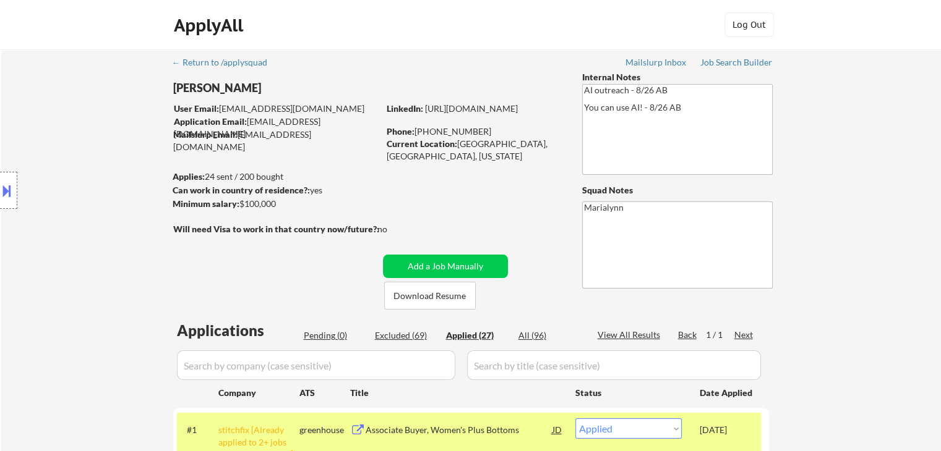
select select ""applied""
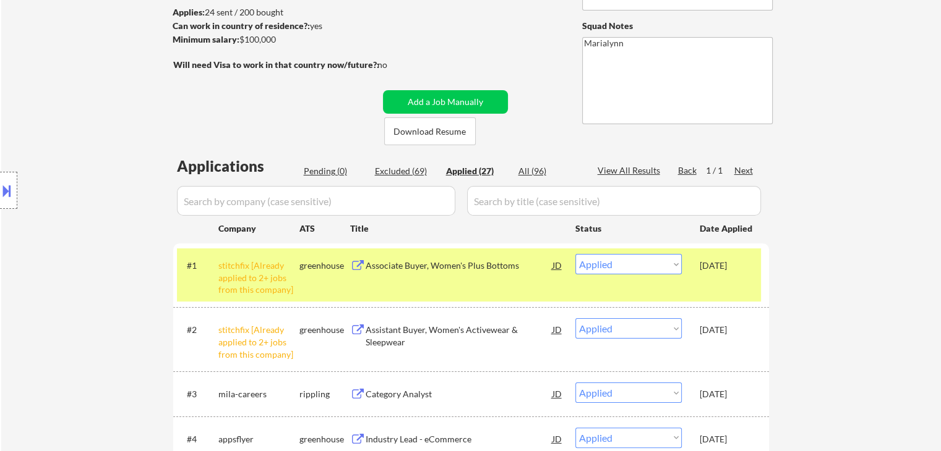
scroll to position [186, 0]
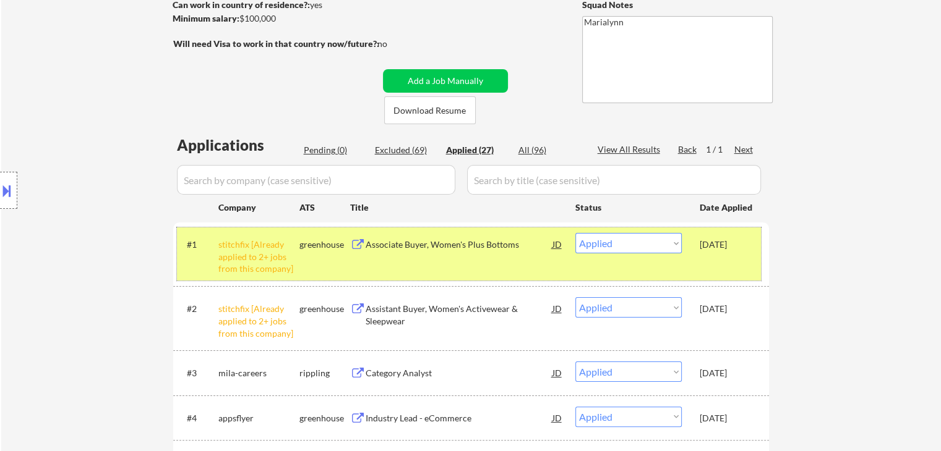
click at [240, 278] on div "#1 stitchfix [Already applied to 2+ jobs from this company] greenhouse Associat…" at bounding box center [469, 254] width 584 height 53
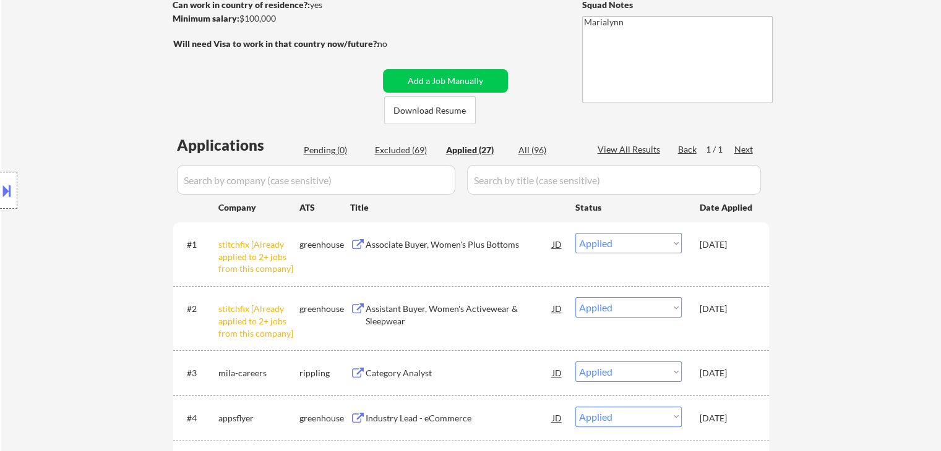
scroll to position [247, 0]
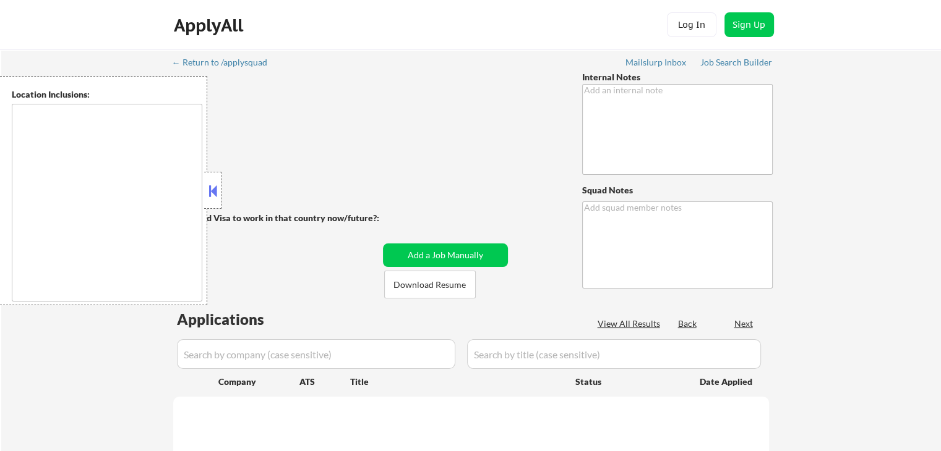
type textarea "Marialynn"
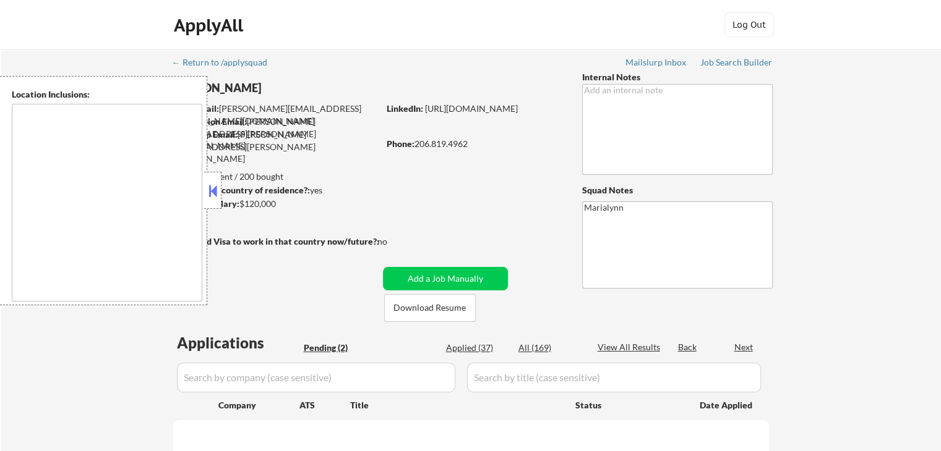
select select ""pending""
type textarea "[GEOGRAPHIC_DATA], [GEOGRAPHIC_DATA] [GEOGRAPHIC_DATA], [GEOGRAPHIC_DATA] [GEOG…"
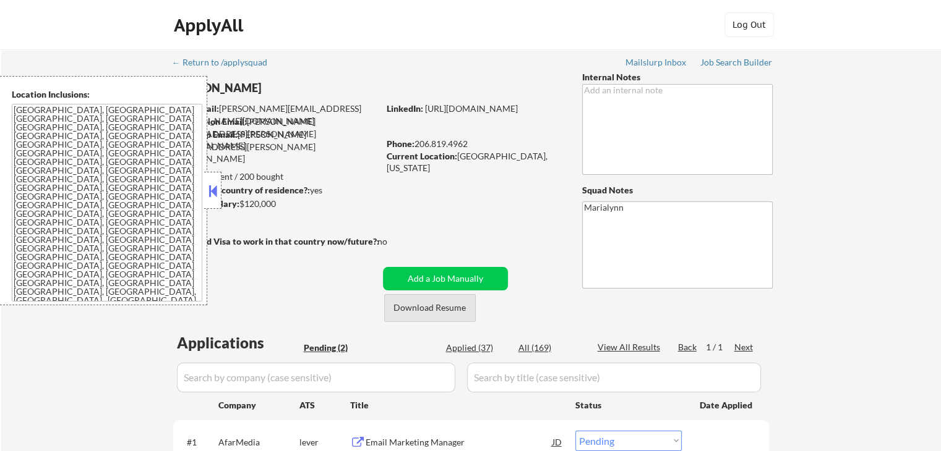
click at [441, 316] on button "Download Resume" at bounding box center [430, 308] width 92 height 28
drag, startPoint x: 208, startPoint y: 197, endPoint x: 171, endPoint y: 186, distance: 38.7
click at [208, 197] on button at bounding box center [213, 191] width 14 height 19
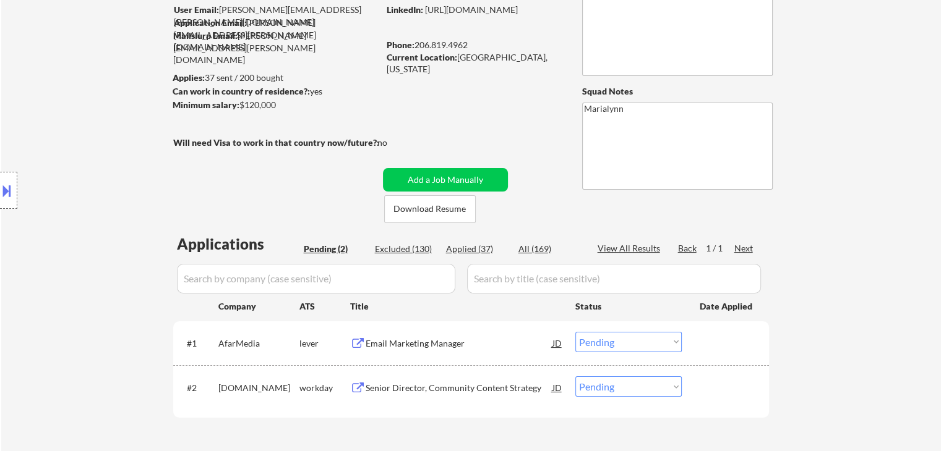
scroll to position [247, 0]
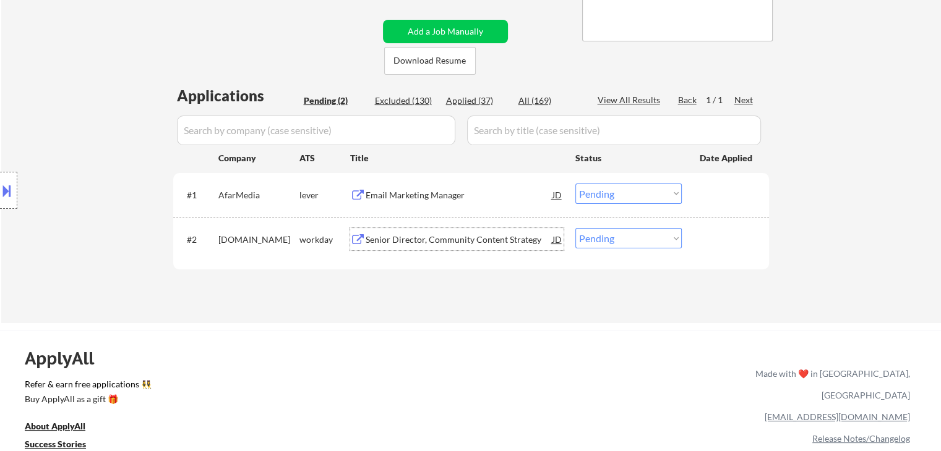
click at [483, 244] on div "Senior Director, Community Content Strategy" at bounding box center [459, 240] width 187 height 12
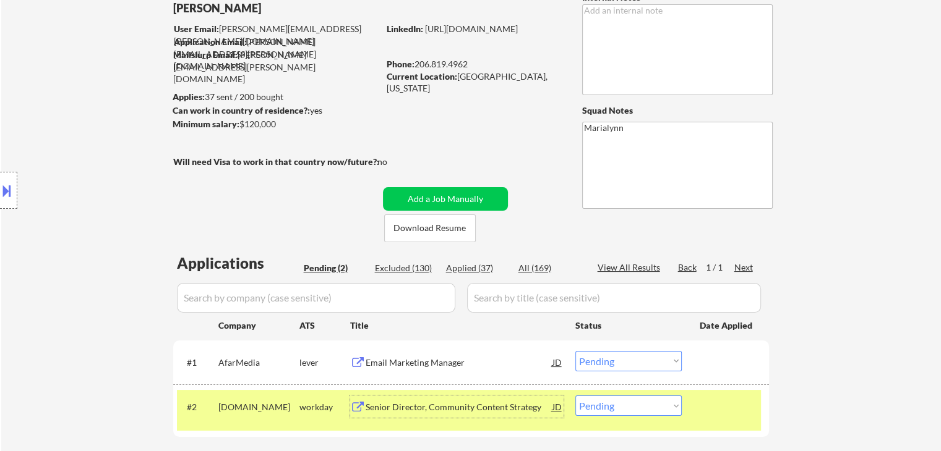
scroll to position [0, 0]
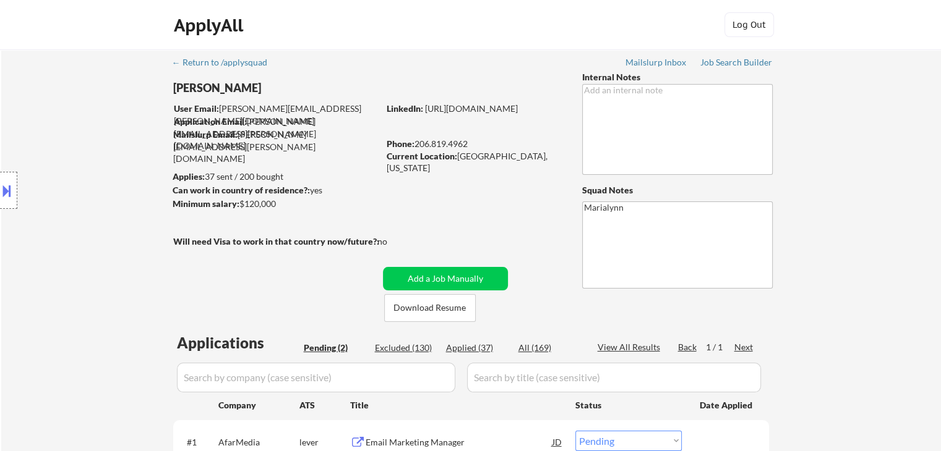
drag, startPoint x: 416, startPoint y: 139, endPoint x: 476, endPoint y: 145, distance: 59.6
click at [476, 144] on div "Phone: [PHONE_NUMBER]" at bounding box center [474, 144] width 175 height 12
copy div "206.819.4962"
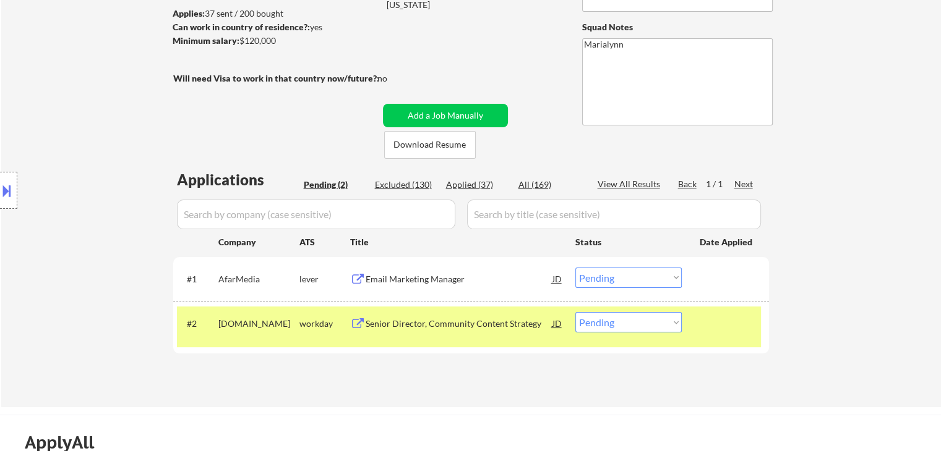
scroll to position [186, 0]
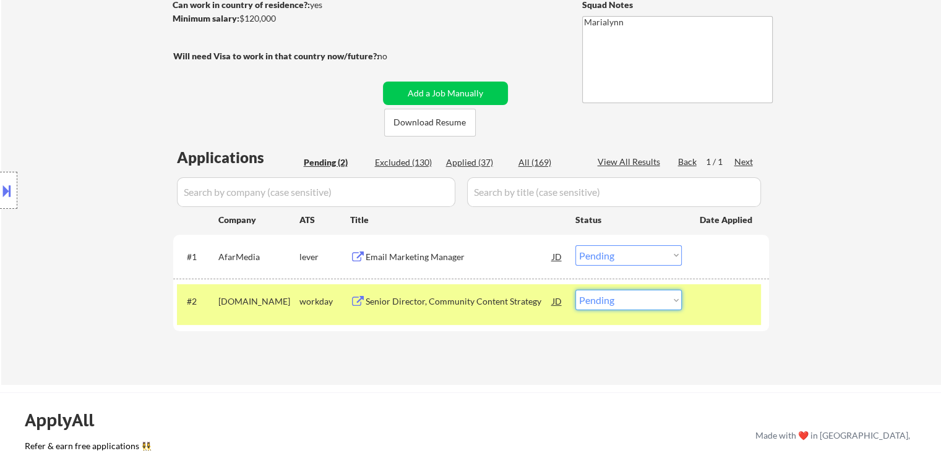
drag, startPoint x: 619, startPoint y: 298, endPoint x: 621, endPoint y: 307, distance: 9.5
click at [620, 299] on select "Choose an option... Pending Applied Excluded (Questions) Excluded (Expired) Exc…" at bounding box center [628, 300] width 106 height 20
select select ""applied""
click at [575, 290] on select "Choose an option... Pending Applied Excluded (Questions) Excluded (Expired) Exc…" at bounding box center [628, 300] width 106 height 20
click at [387, 257] on div "Email Marketing Manager" at bounding box center [459, 257] width 187 height 12
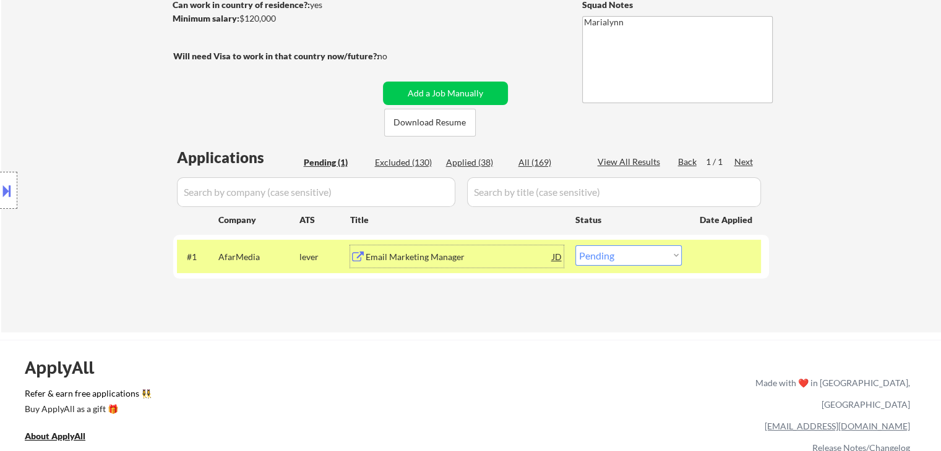
click at [627, 252] on select "Choose an option... Pending Applied Excluded (Questions) Excluded (Expired) Exc…" at bounding box center [628, 256] width 106 height 20
select select ""excluded__salary_""
click at [575, 246] on select "Choose an option... Pending Applied Excluded (Questions) Excluded (Expired) Exc…" at bounding box center [628, 256] width 106 height 20
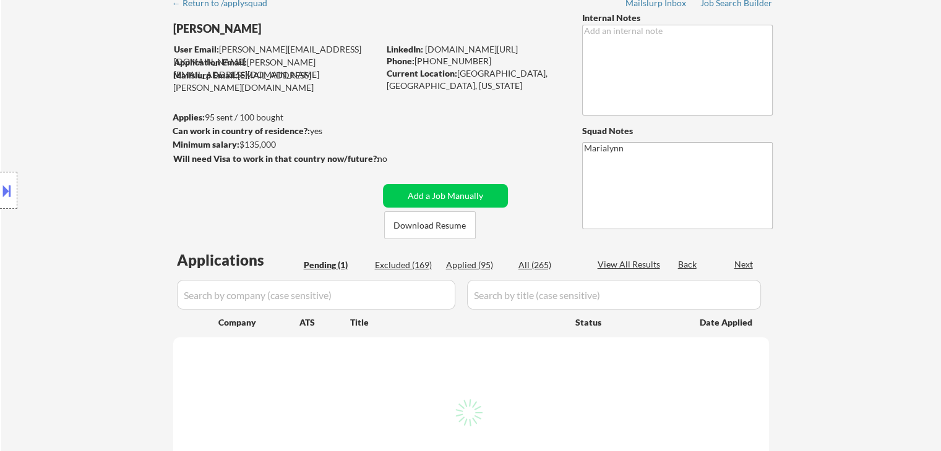
scroll to position [124, 0]
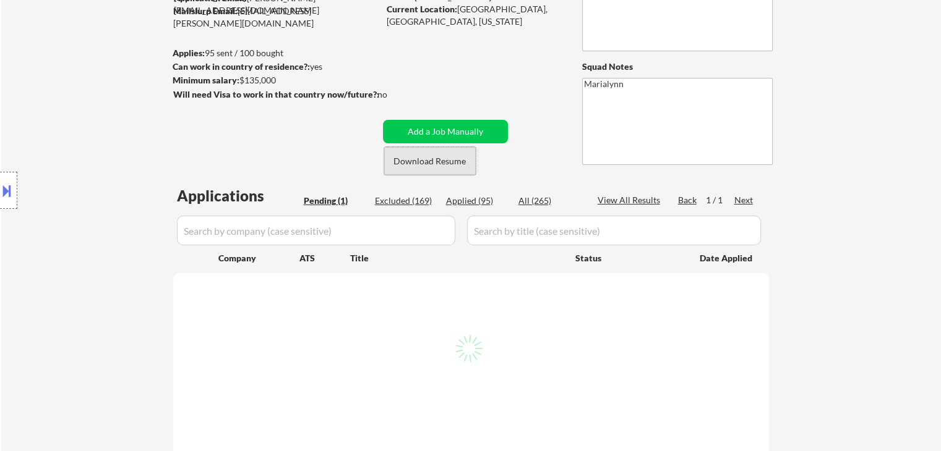
click at [429, 158] on button "Download Resume" at bounding box center [430, 161] width 92 height 28
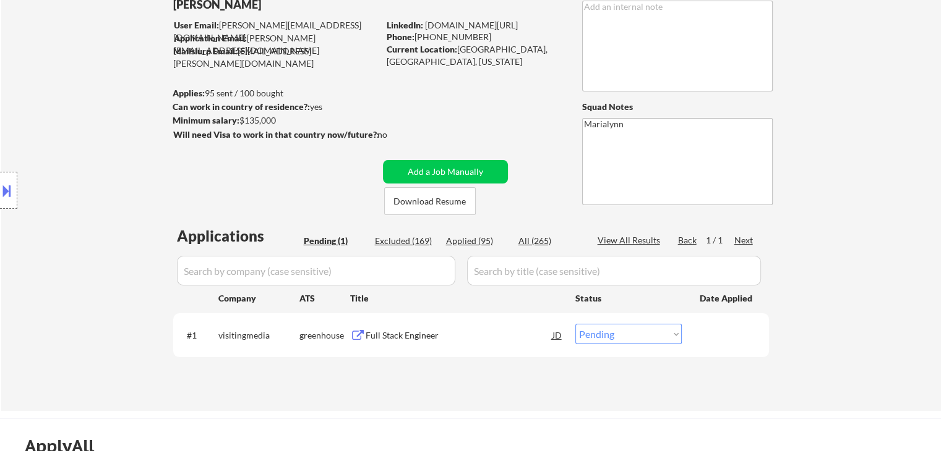
scroll to position [62, 0]
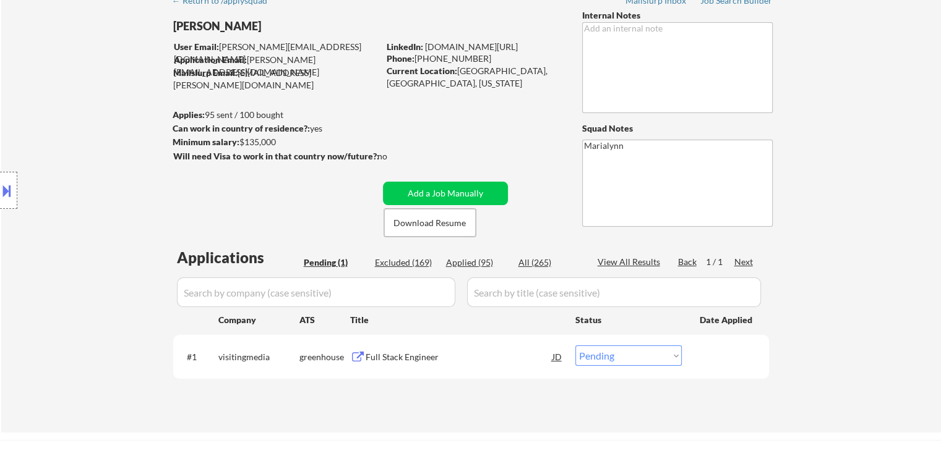
click at [411, 356] on div "Full Stack Engineer" at bounding box center [459, 357] width 187 height 12
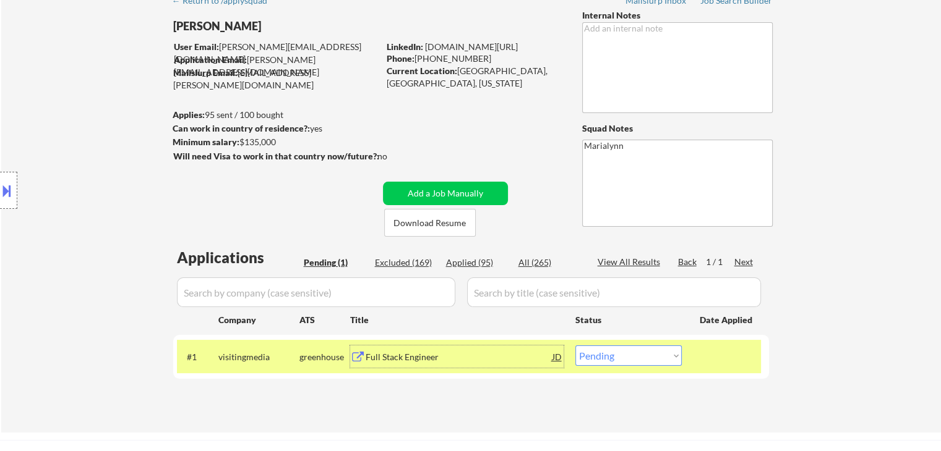
click at [601, 357] on select "Choose an option... Pending Applied Excluded (Questions) Excluded (Expired) Exc…" at bounding box center [628, 356] width 106 height 20
select select ""applied""
click at [575, 346] on select "Choose an option... Pending Applied Excluded (Questions) Excluded (Expired) Exc…" at bounding box center [628, 356] width 106 height 20
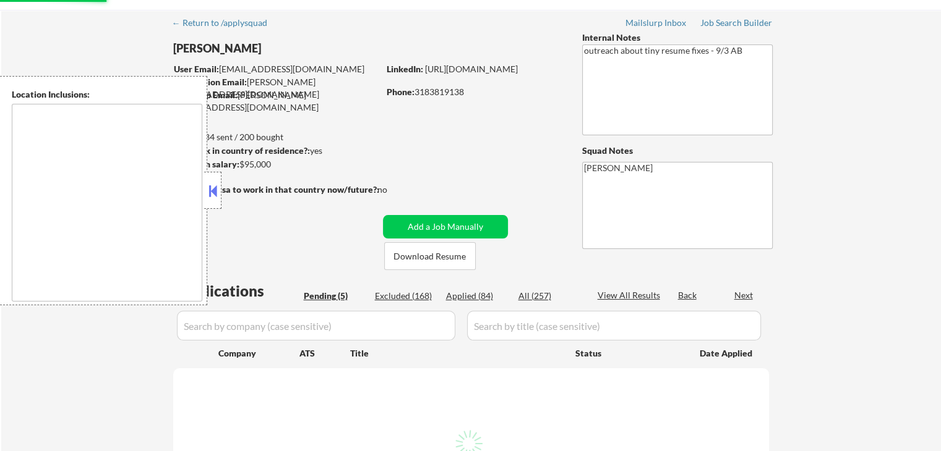
scroll to position [62, 0]
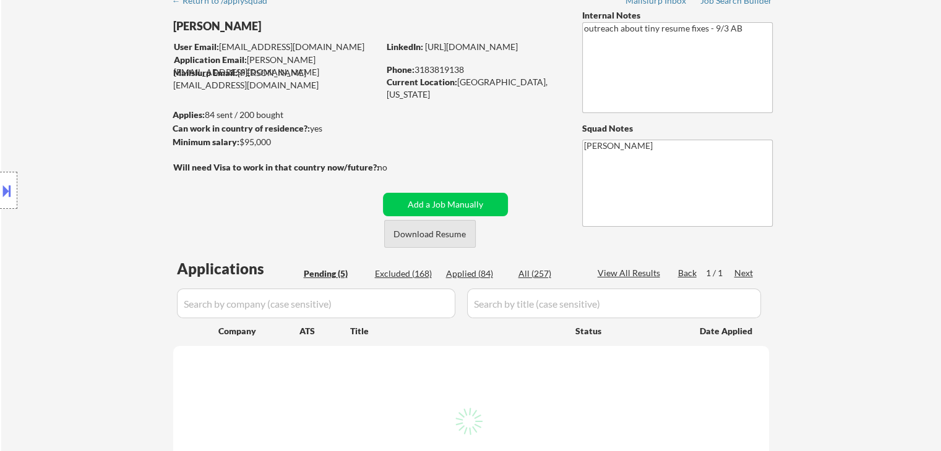
click at [423, 229] on button "Download Resume" at bounding box center [430, 234] width 92 height 28
select select ""pending""
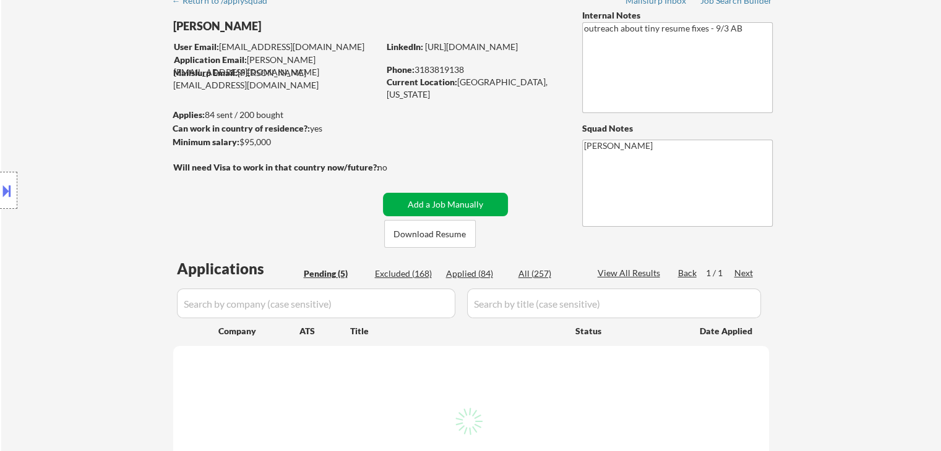
select select ""pending""
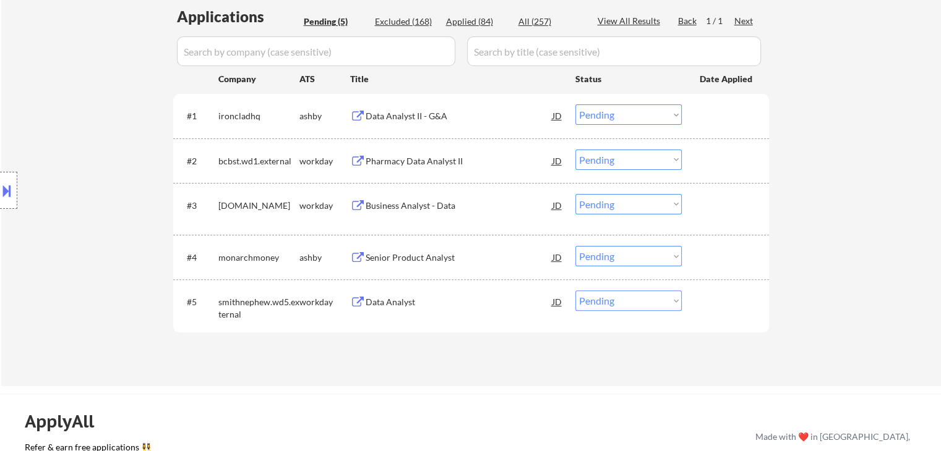
scroll to position [247, 0]
